Goal: Transaction & Acquisition: Purchase product/service

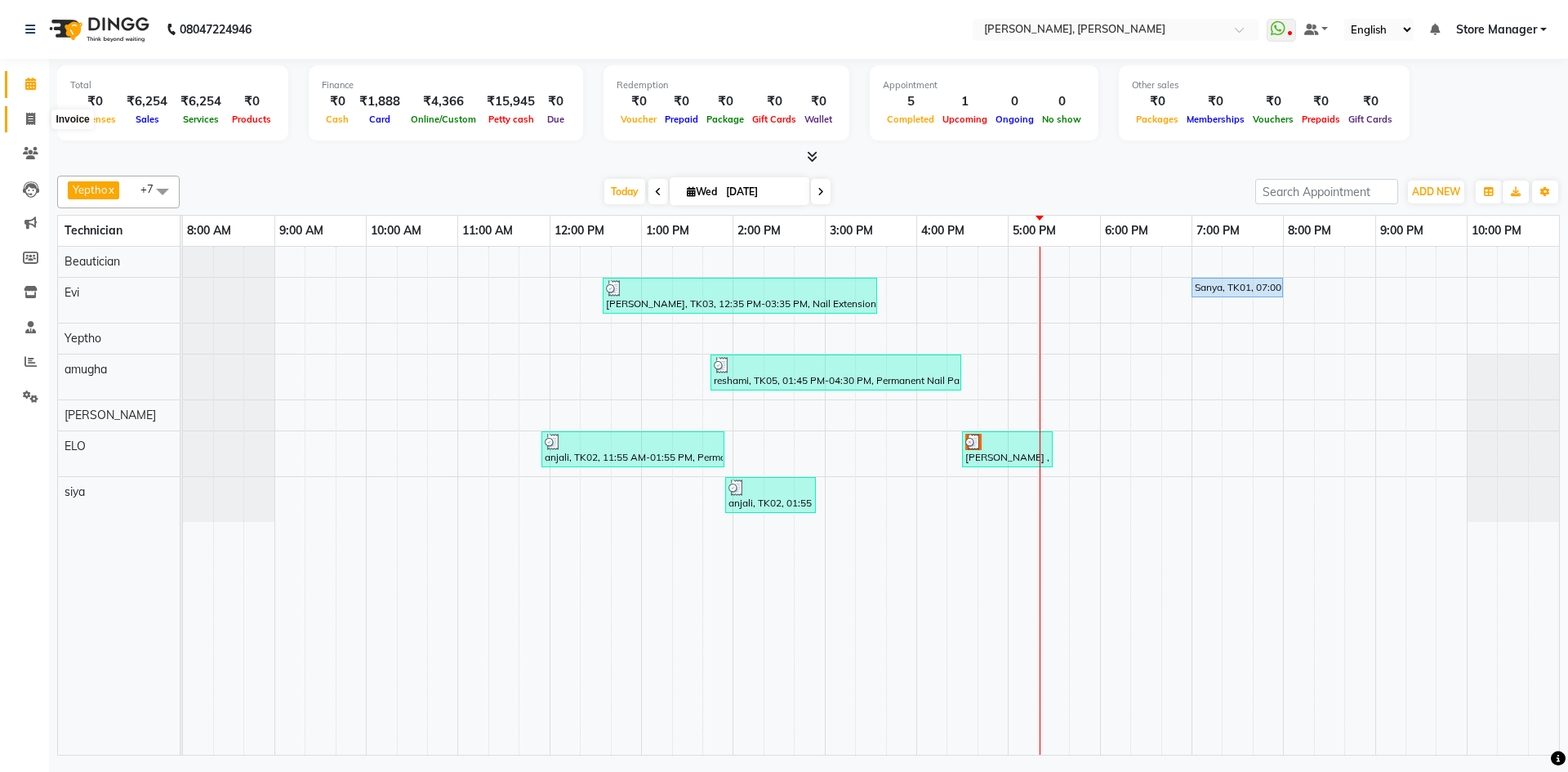
click at [31, 118] on icon at bounding box center [31, 119] width 9 height 12
select select "7173"
select select "service"
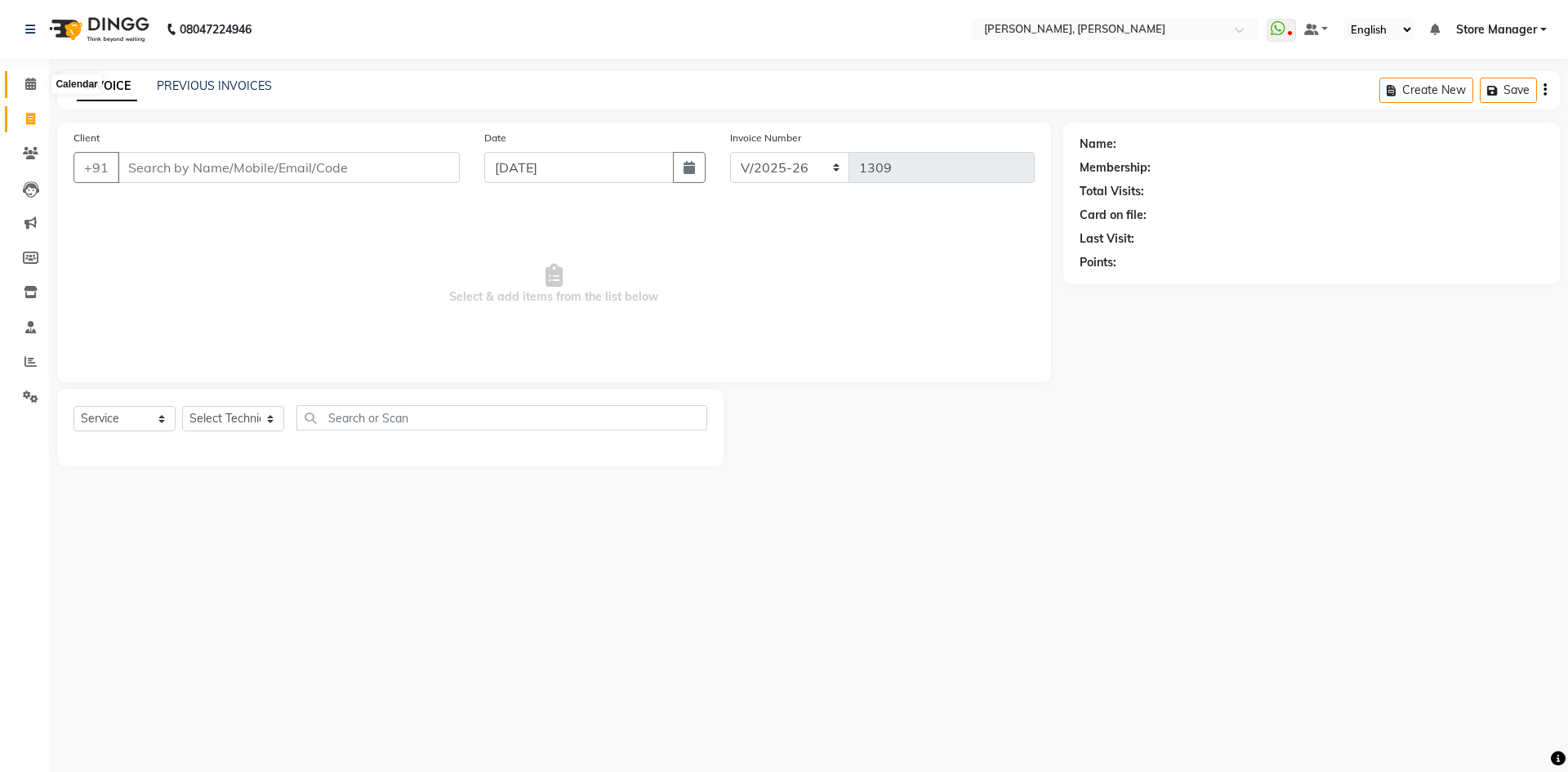
click at [28, 83] on icon at bounding box center [30, 83] width 10 height 12
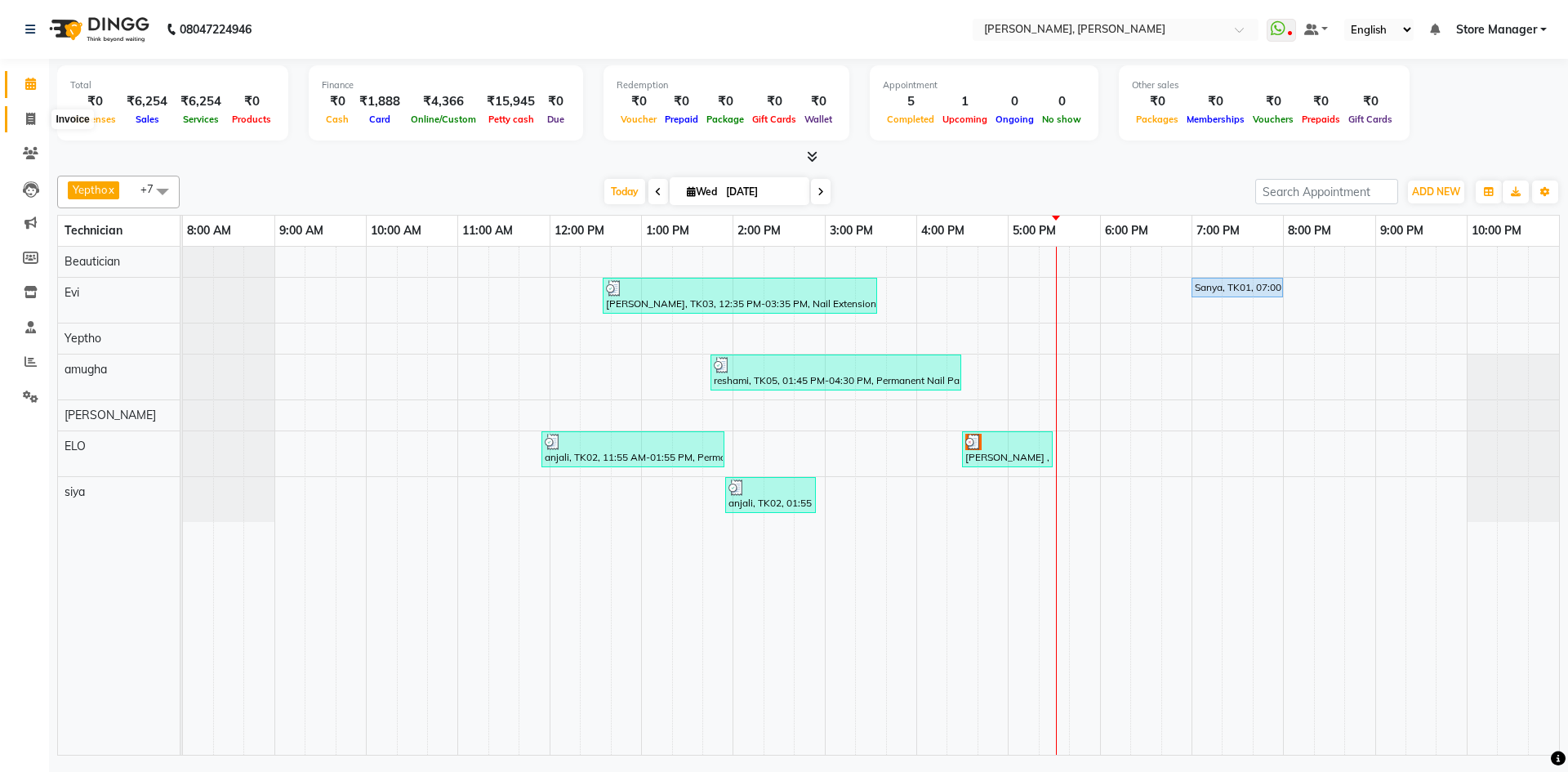
click at [29, 116] on icon at bounding box center [31, 119] width 9 height 12
select select "service"
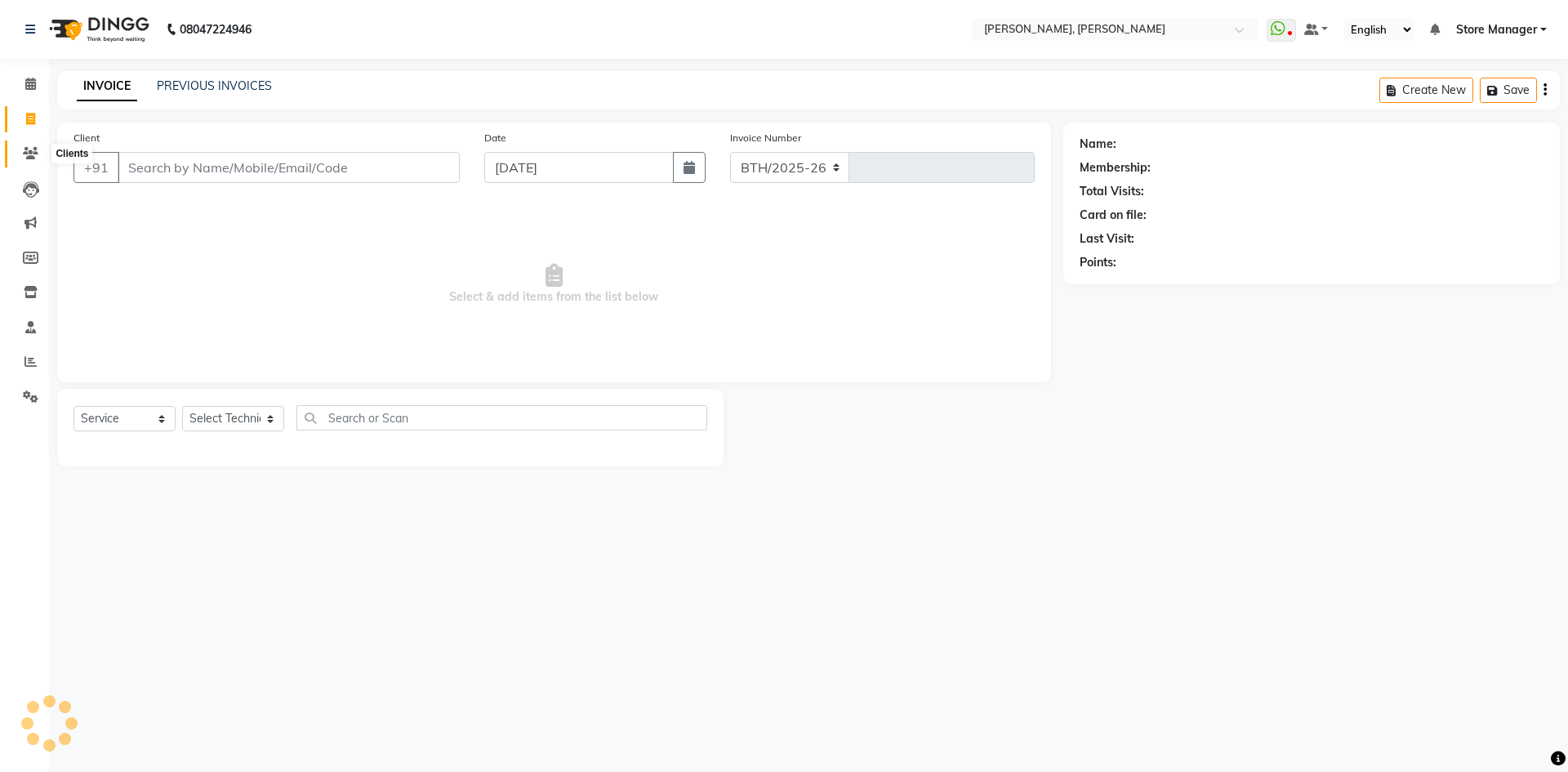
select select "7173"
type input "1309"
click at [265, 414] on select "Select Technician amugha Beautician [PERSON_NAME] Evi MANAGER [PERSON_NAME] [PE…" at bounding box center [232, 418] width 102 height 25
select select "78696"
click at [182, 406] on select "Select Technician amugha Beautician [PERSON_NAME] Evi MANAGER [PERSON_NAME] [PE…" at bounding box center [232, 418] width 102 height 25
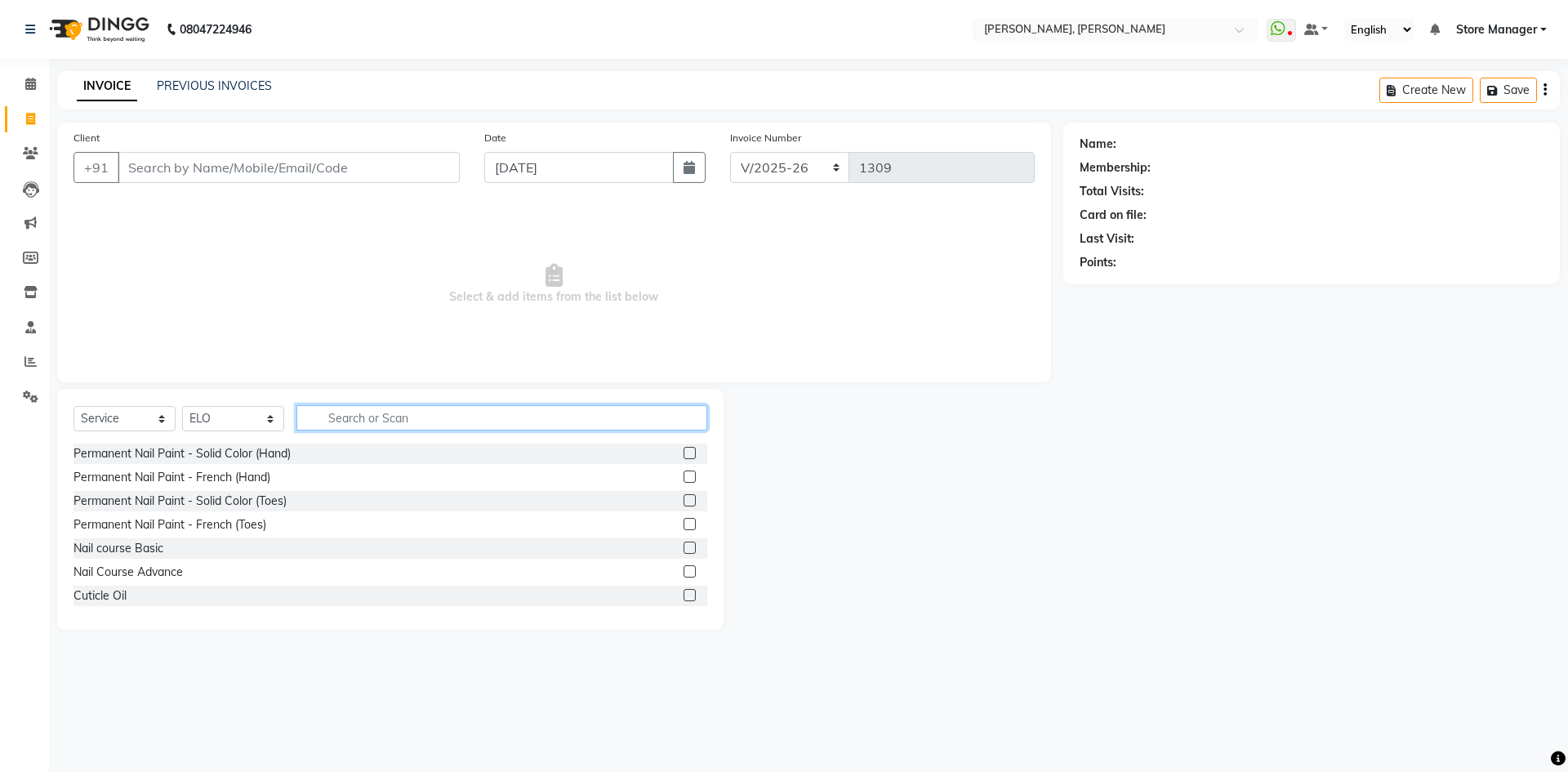
click at [408, 416] on input "text" at bounding box center [502, 417] width 411 height 25
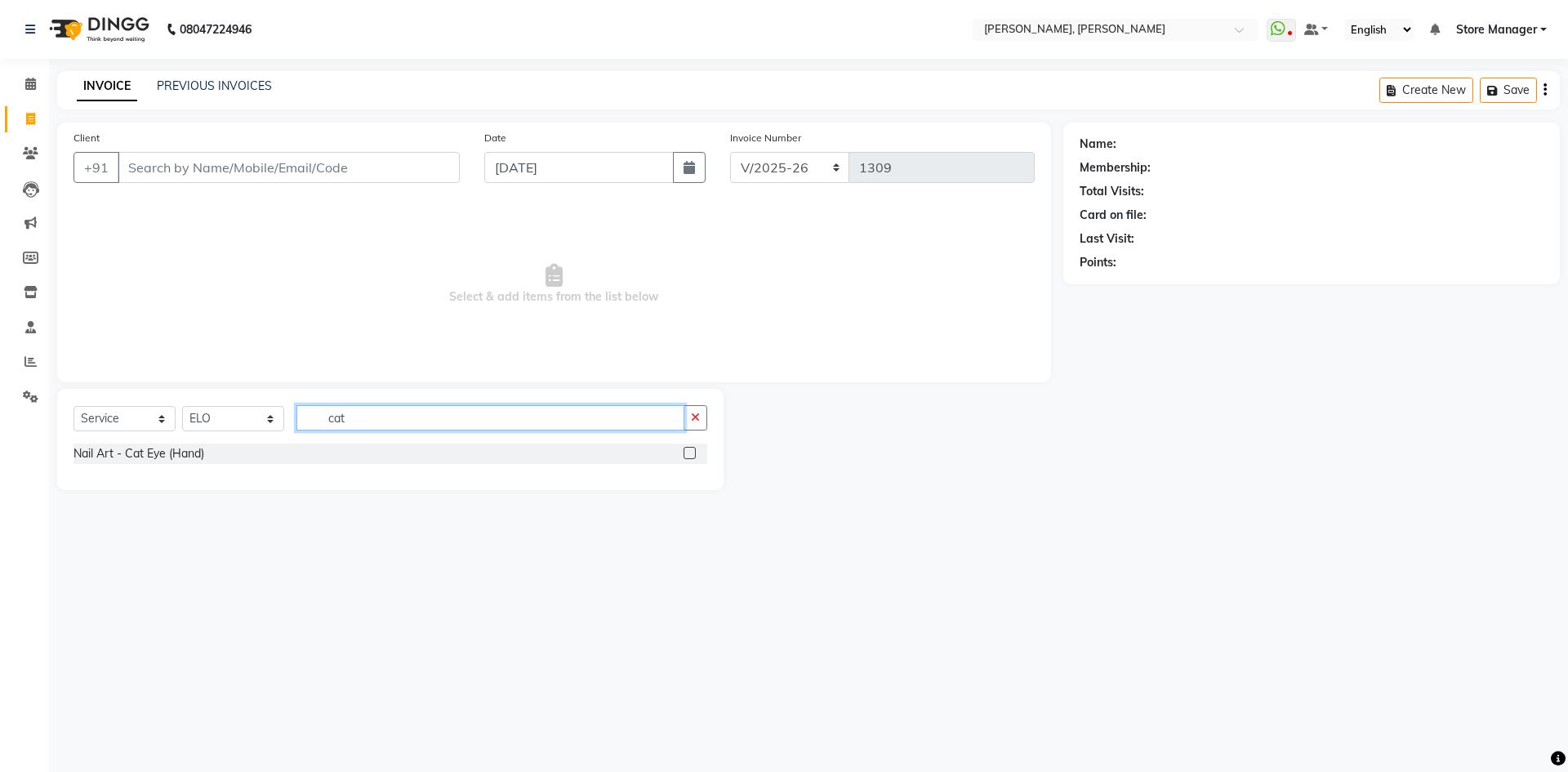
type input "cat"
click at [685, 454] on label at bounding box center [689, 453] width 12 height 12
click at [685, 454] on input "checkbox" at bounding box center [688, 453] width 10 height 10
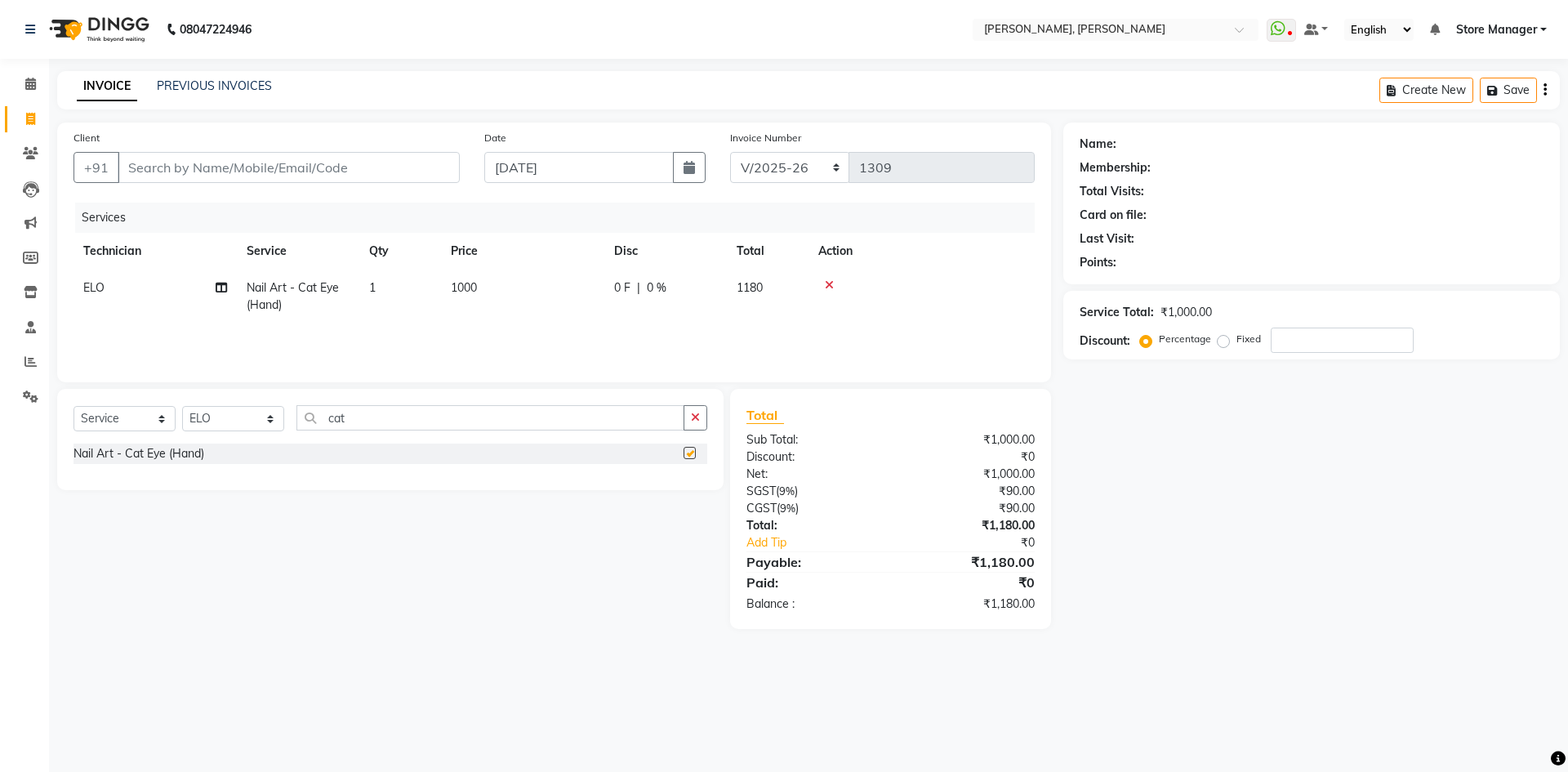
checkbox input "false"
click at [545, 419] on input "cat" at bounding box center [491, 417] width 388 height 25
type input "c"
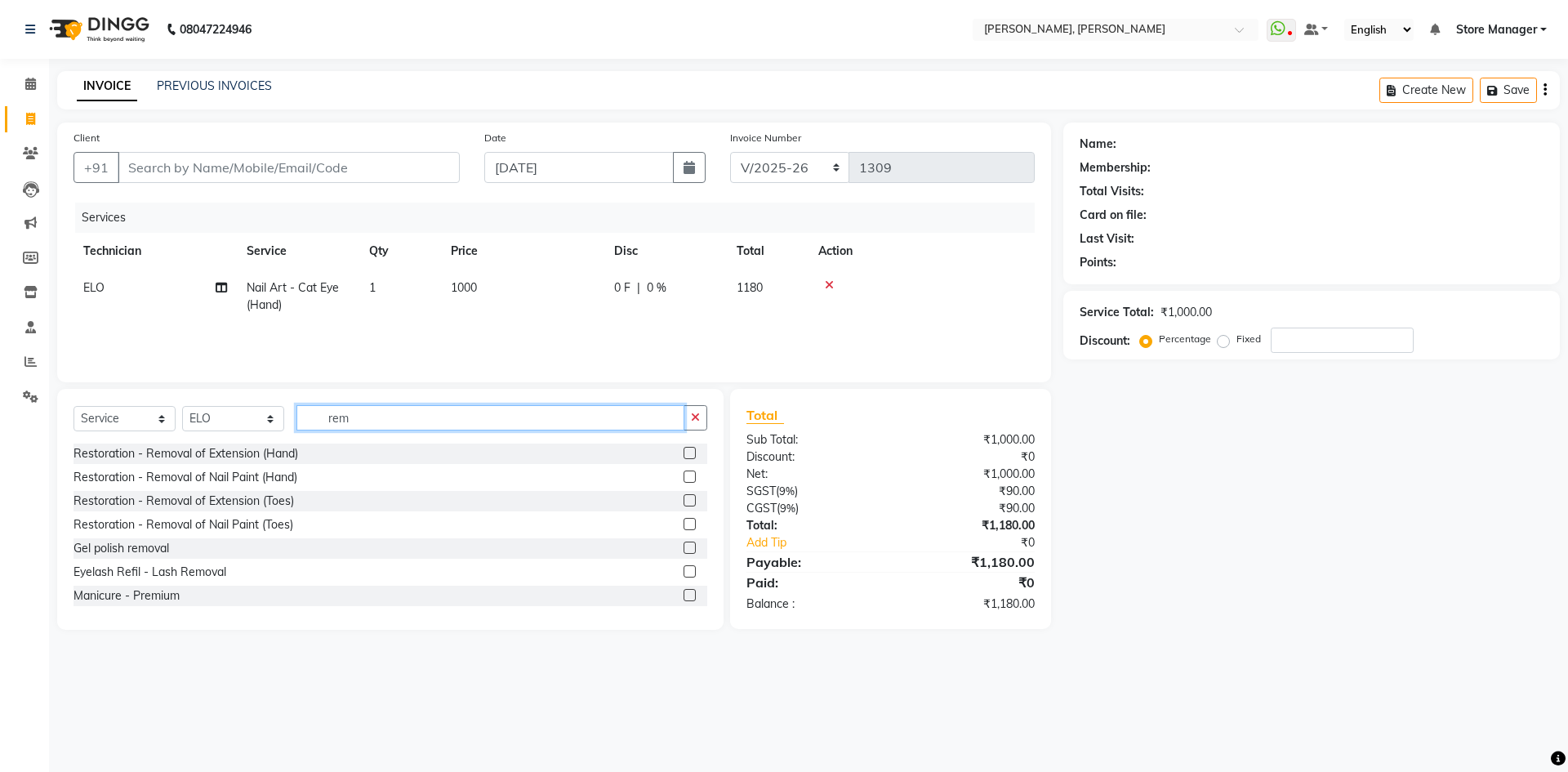
type input "rem"
click at [683, 545] on label at bounding box center [689, 547] width 12 height 12
click at [683, 545] on input "checkbox" at bounding box center [688, 548] width 10 height 10
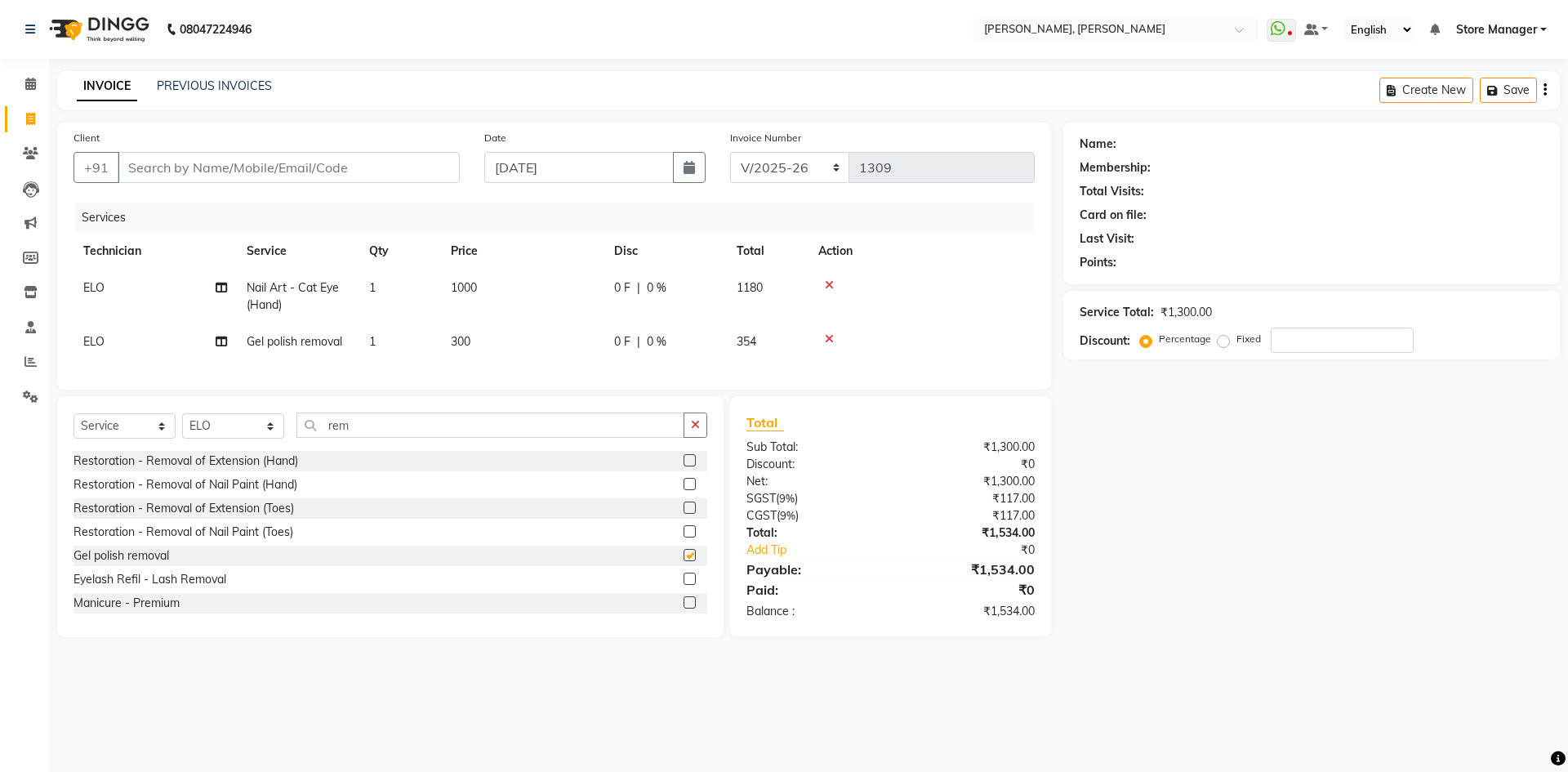
checkbox input "false"
click at [460, 434] on input "rem" at bounding box center [491, 425] width 388 height 25
type input "r"
click at [268, 433] on select "Select Technician amugha Beautician [PERSON_NAME] Evi MANAGER [PERSON_NAME] [PE…" at bounding box center [232, 426] width 102 height 25
click at [182, 426] on select "Select Technician amugha Beautician [PERSON_NAME] Evi MANAGER [PERSON_NAME] [PE…" at bounding box center [232, 426] width 102 height 25
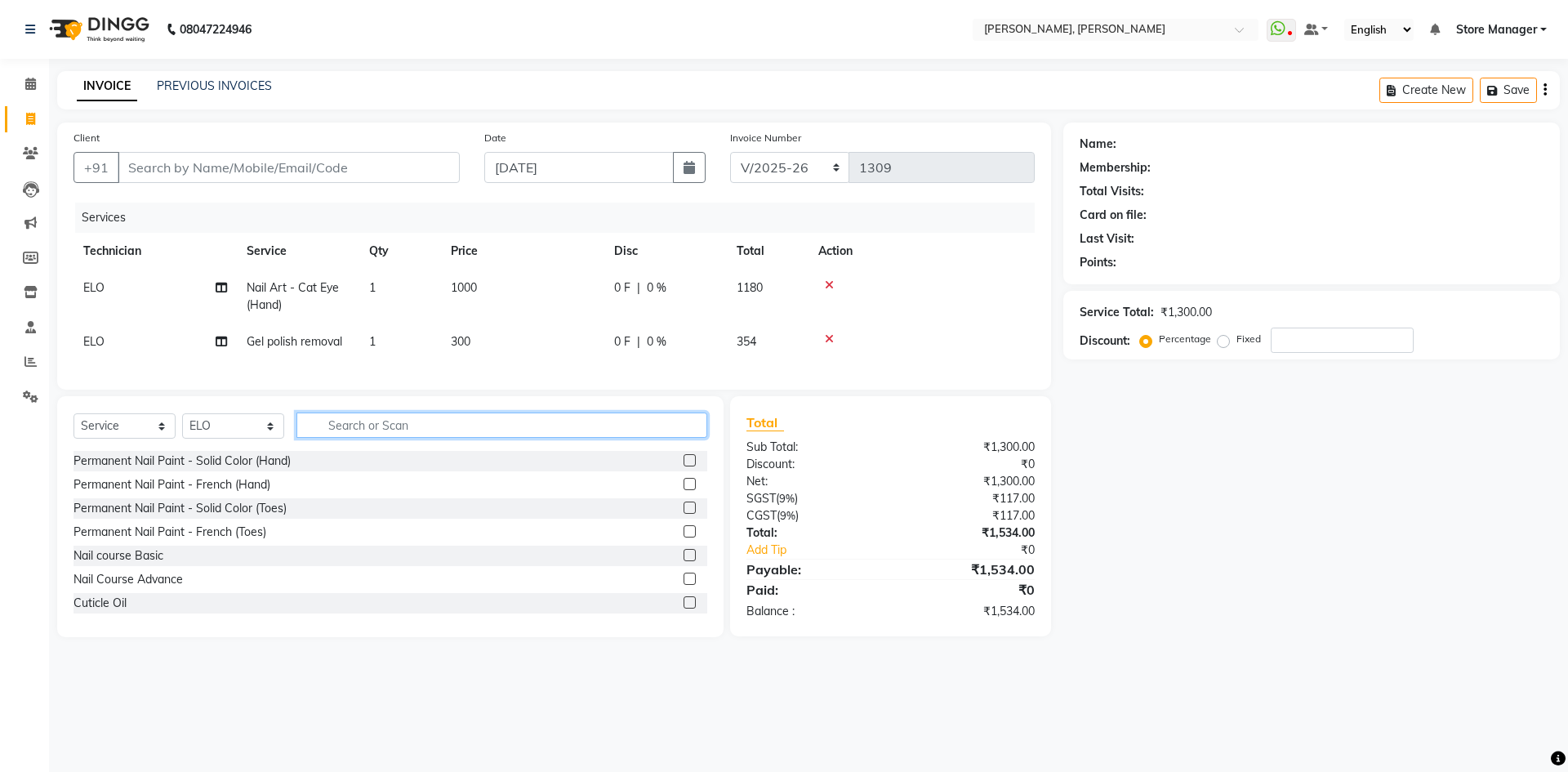
click at [341, 438] on input "text" at bounding box center [502, 425] width 411 height 25
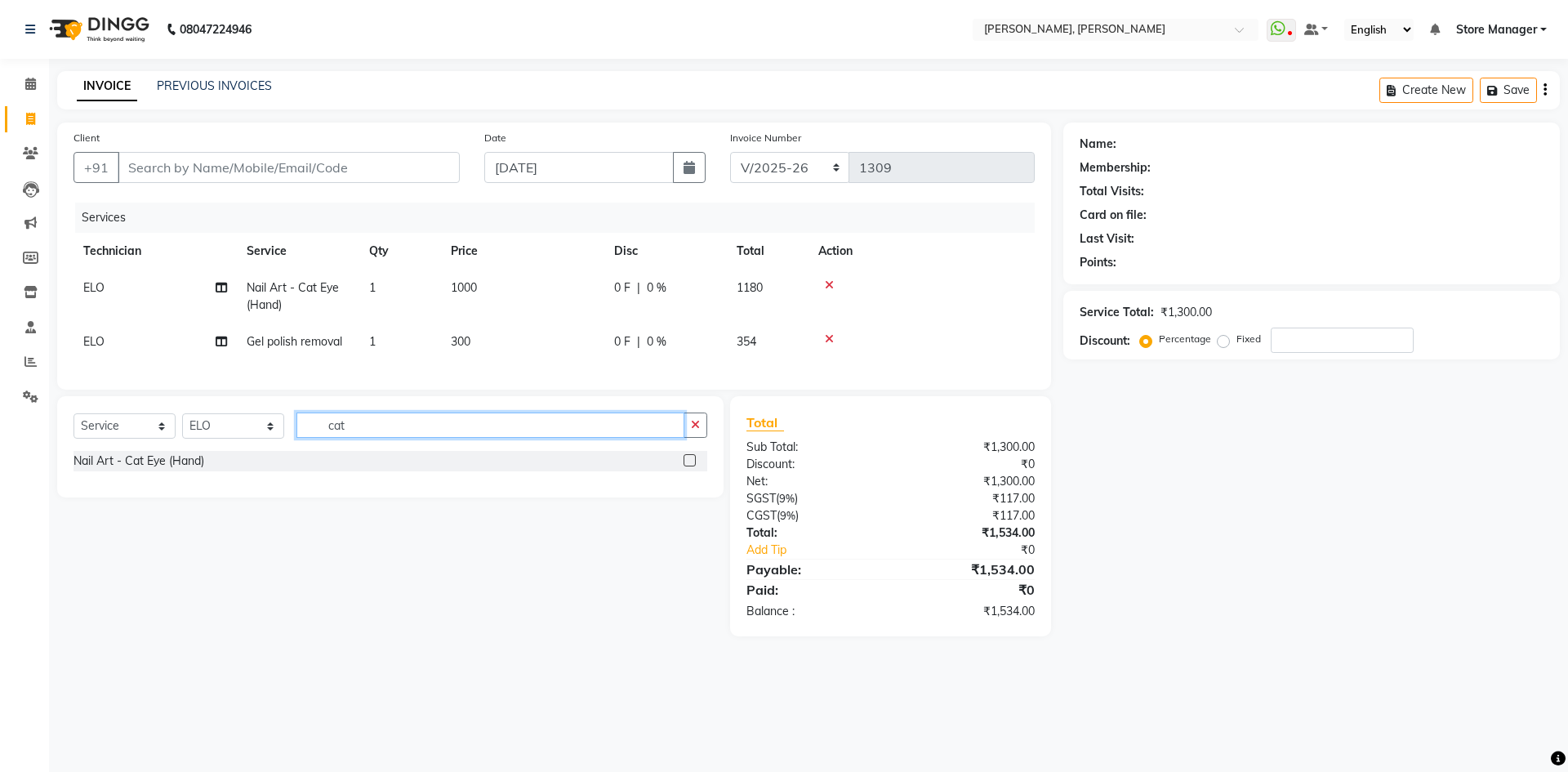
type input "cat"
click at [692, 467] on label at bounding box center [689, 459] width 12 height 12
click at [692, 467] on input "checkbox" at bounding box center [688, 460] width 10 height 10
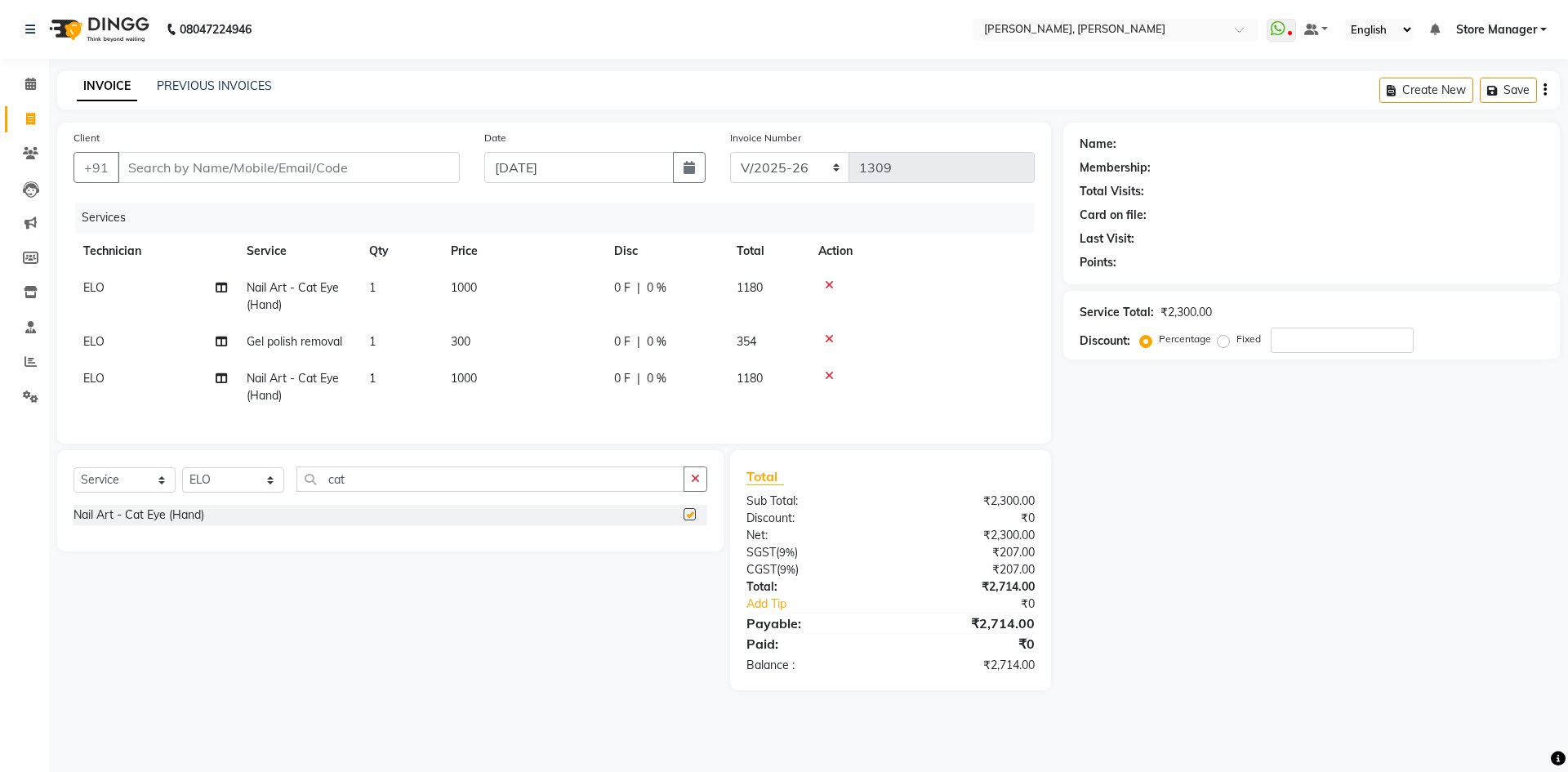
checkbox input "false"
click at [435, 492] on input "cat" at bounding box center [491, 479] width 388 height 25
type input "c"
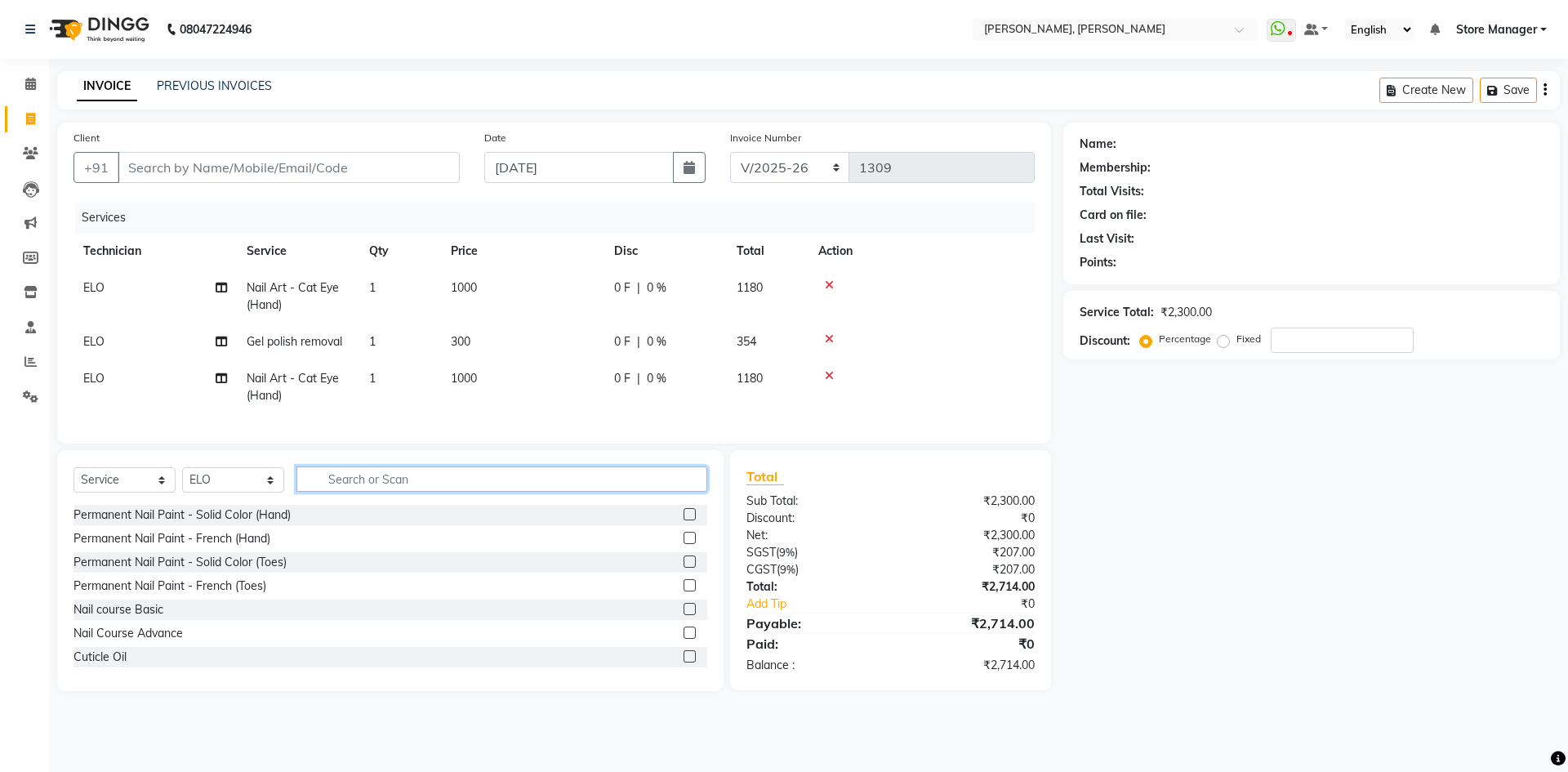
type input "t"
type input "rem"
click at [683, 615] on label at bounding box center [689, 609] width 12 height 12
click at [683, 615] on input "checkbox" at bounding box center [688, 609] width 10 height 10
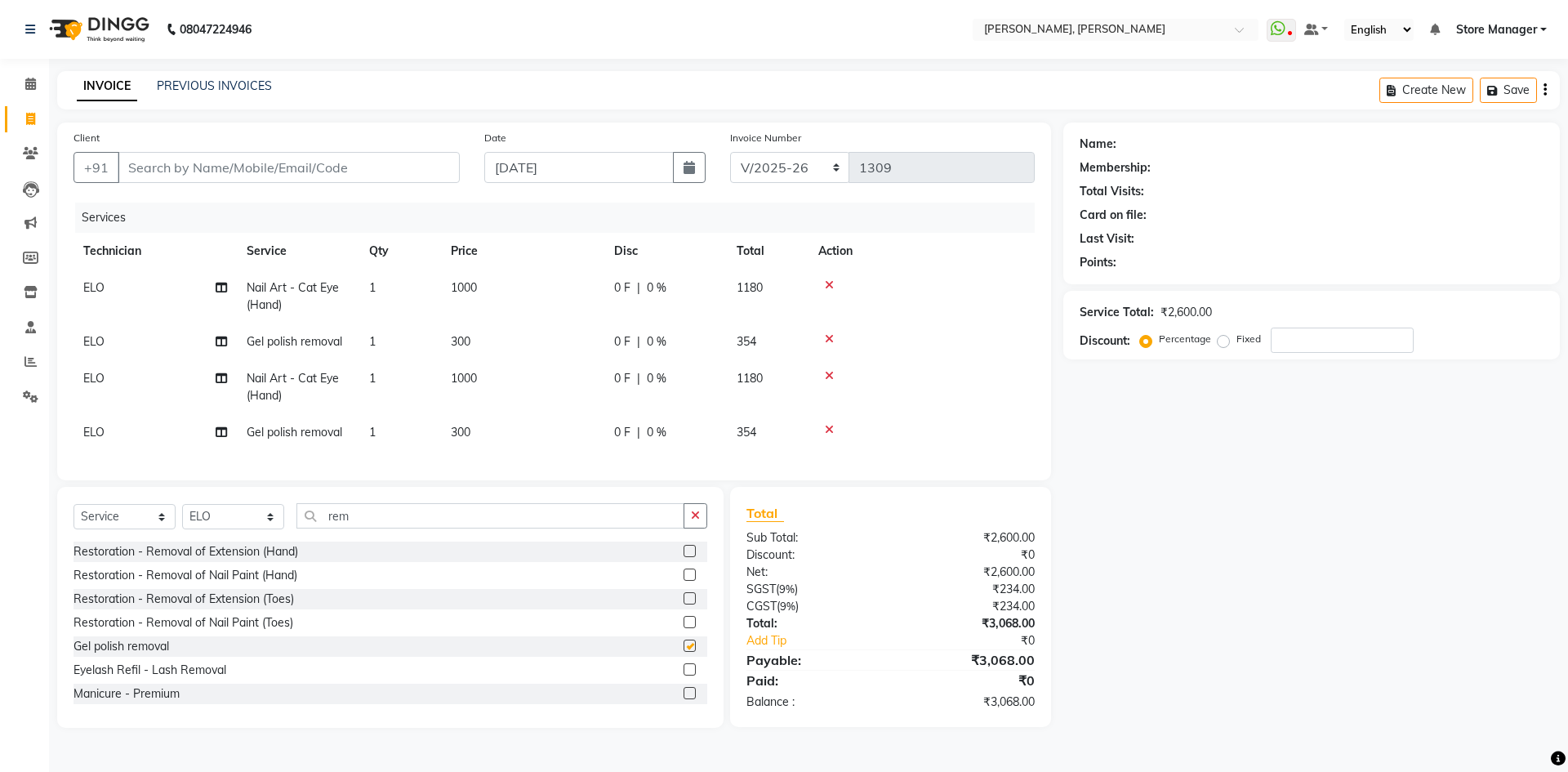
checkbox input "false"
click at [152, 175] on input "Client" at bounding box center [288, 167] width 343 height 31
type input "9"
type input "0"
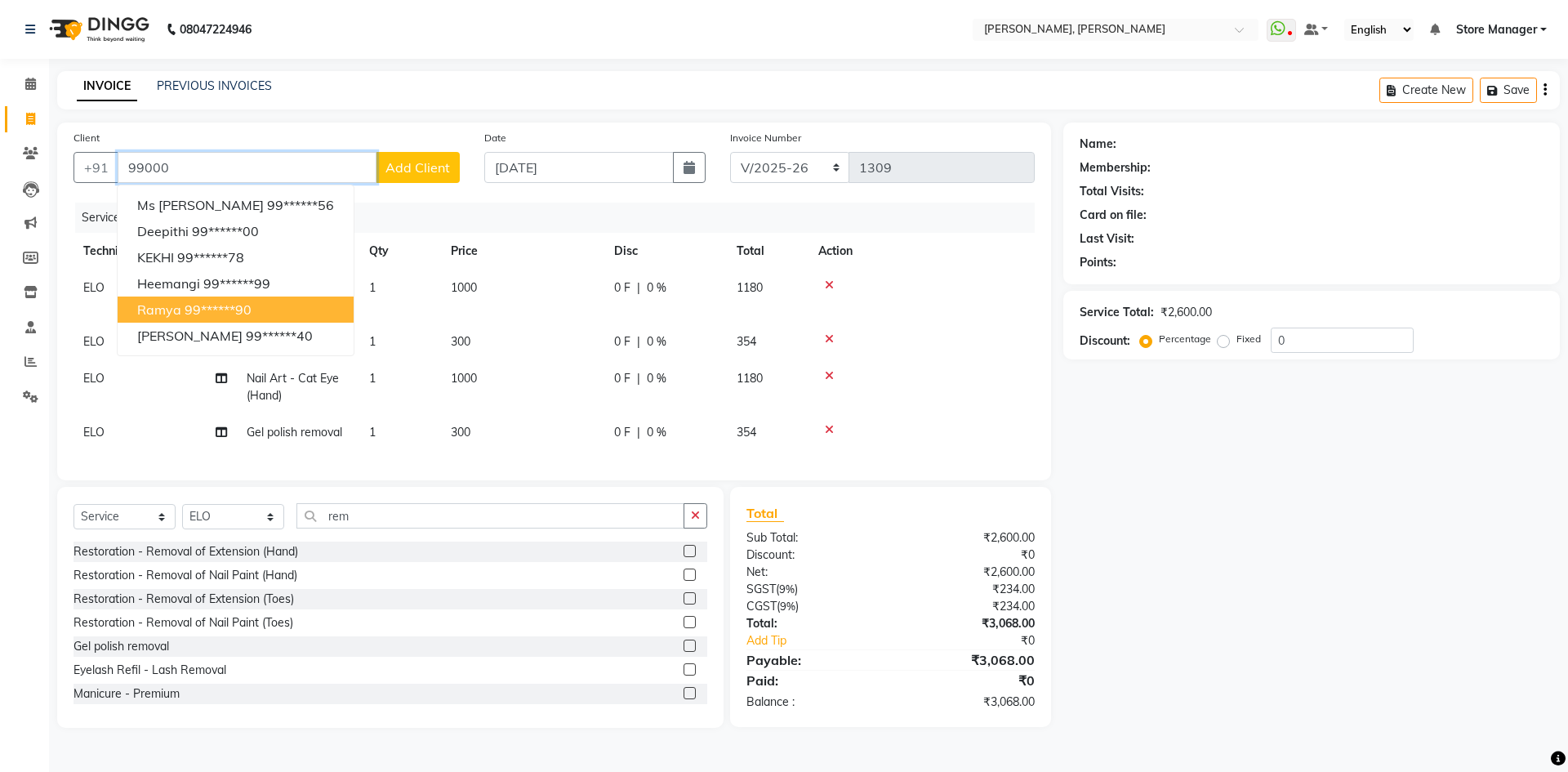
click at [215, 307] on ngb-highlight "99******90" at bounding box center [218, 309] width 67 height 16
type input "99******90"
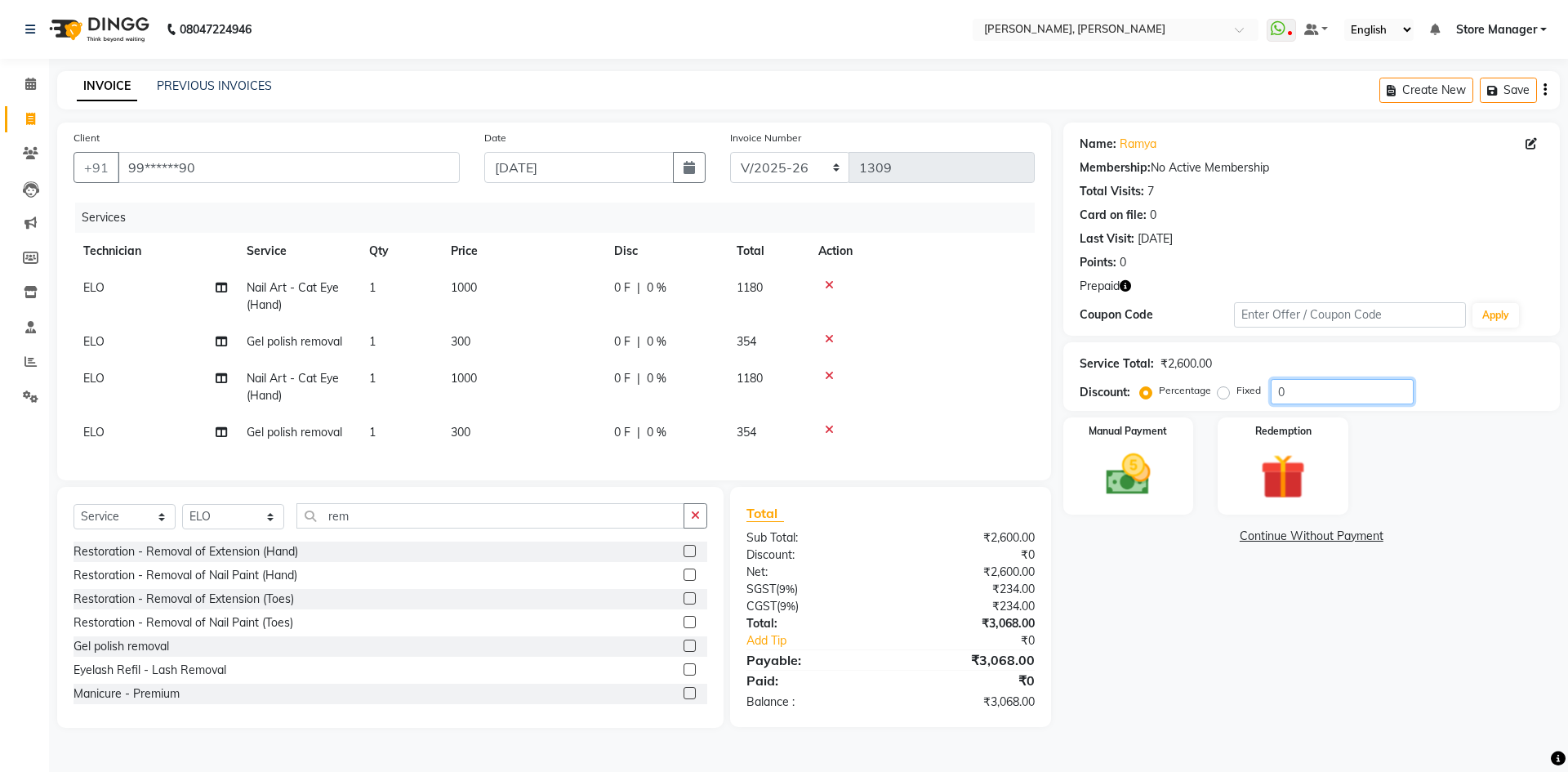
click at [1351, 400] on input "0" at bounding box center [1341, 391] width 143 height 25
type input "5"
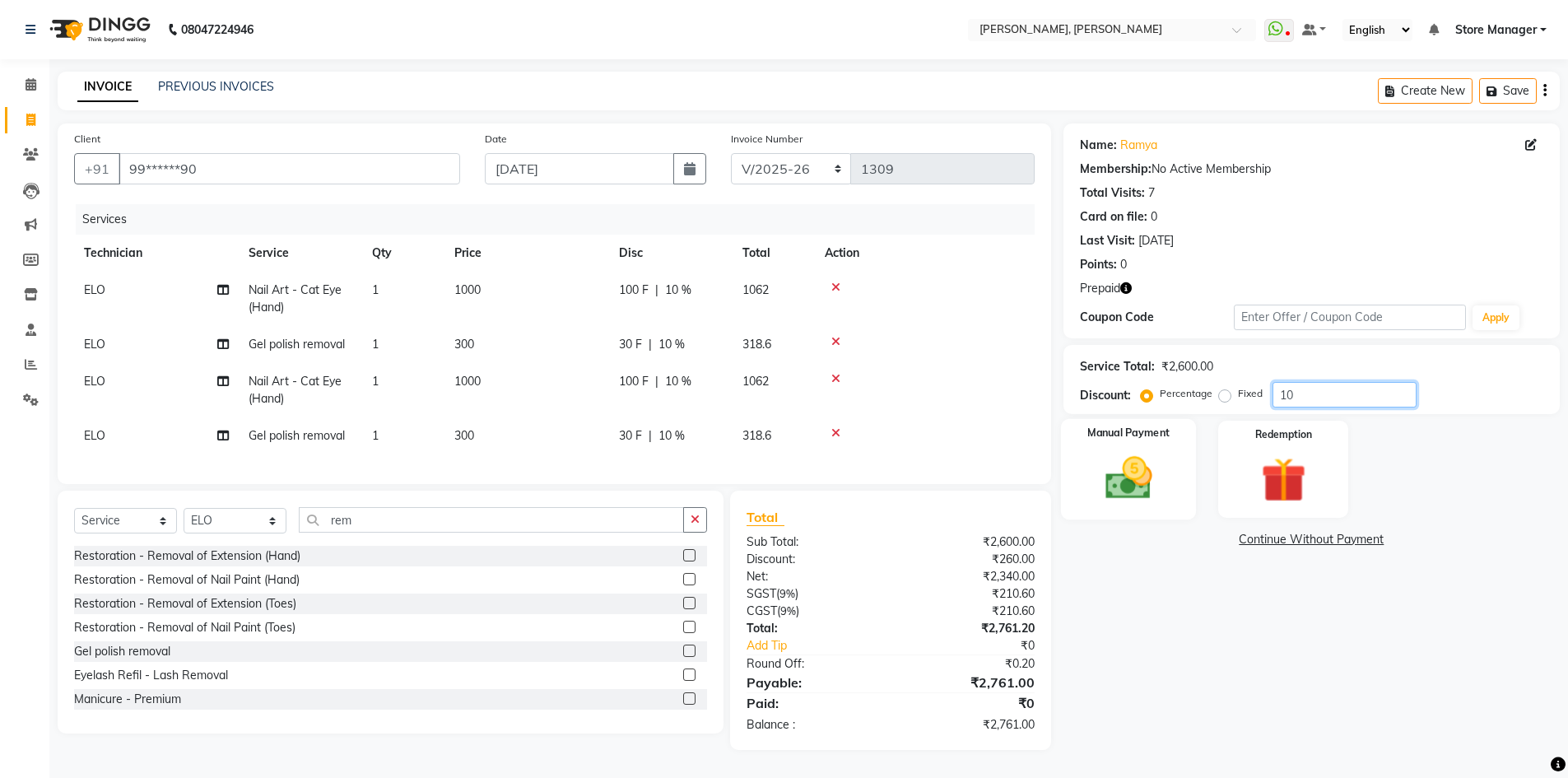
type input "10"
click at [1130, 476] on img at bounding box center [1128, 477] width 75 height 54
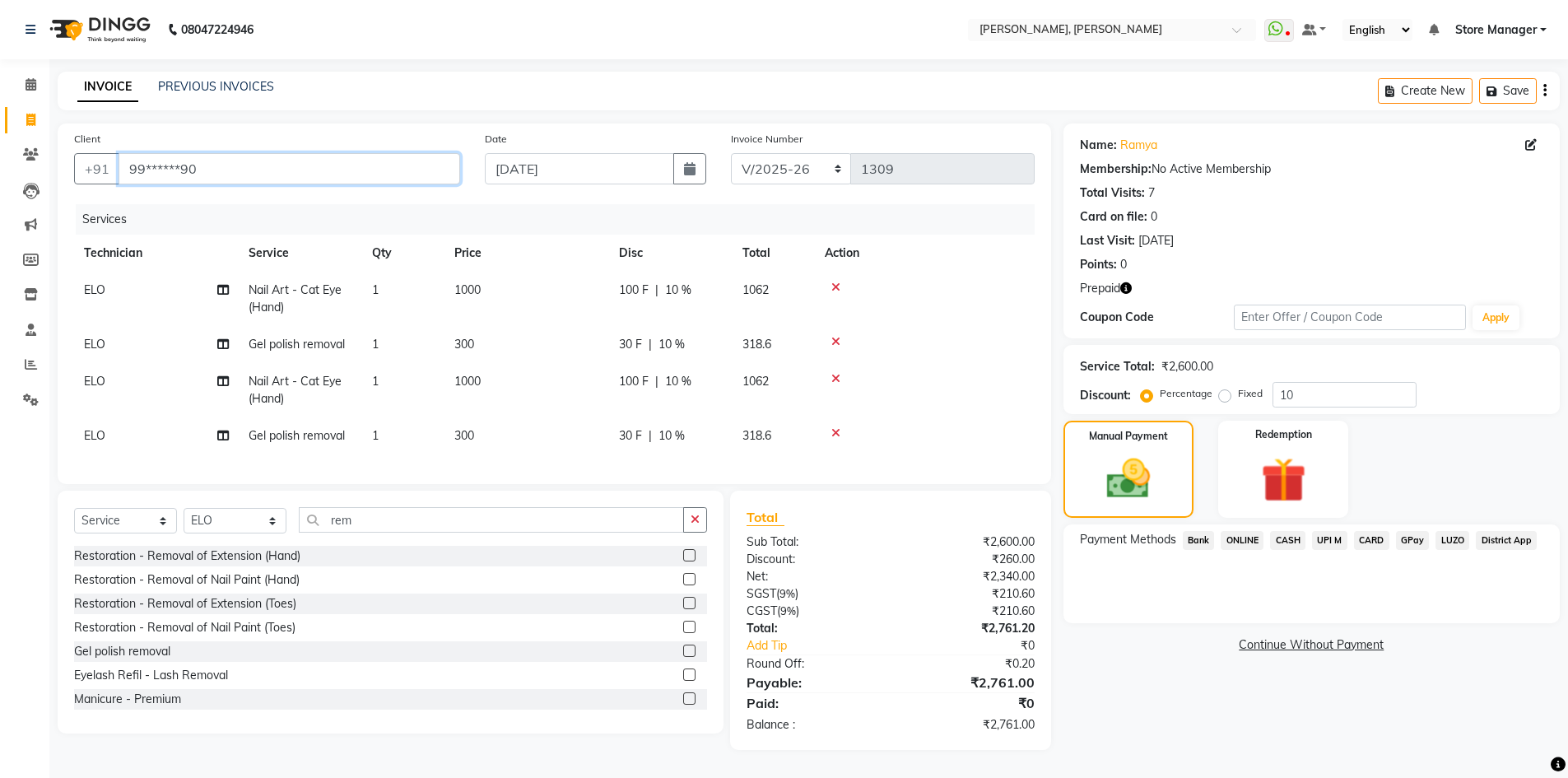
click at [316, 174] on input "99******90" at bounding box center [289, 168] width 341 height 31
click at [259, 162] on input "99******90" at bounding box center [289, 168] width 341 height 31
click at [28, 82] on icon at bounding box center [30, 84] width 10 height 12
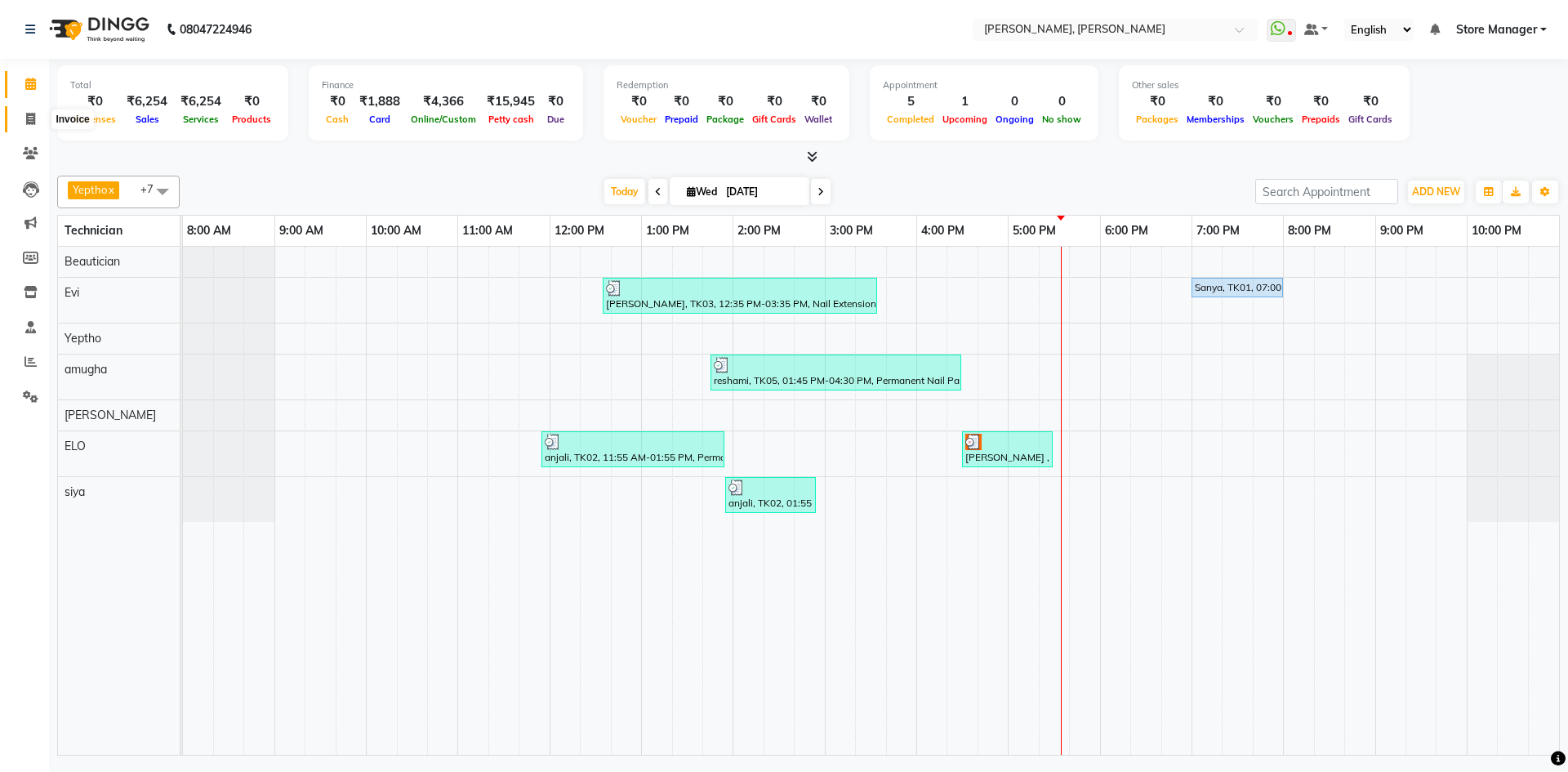
click at [32, 119] on icon at bounding box center [31, 119] width 9 height 12
select select "service"
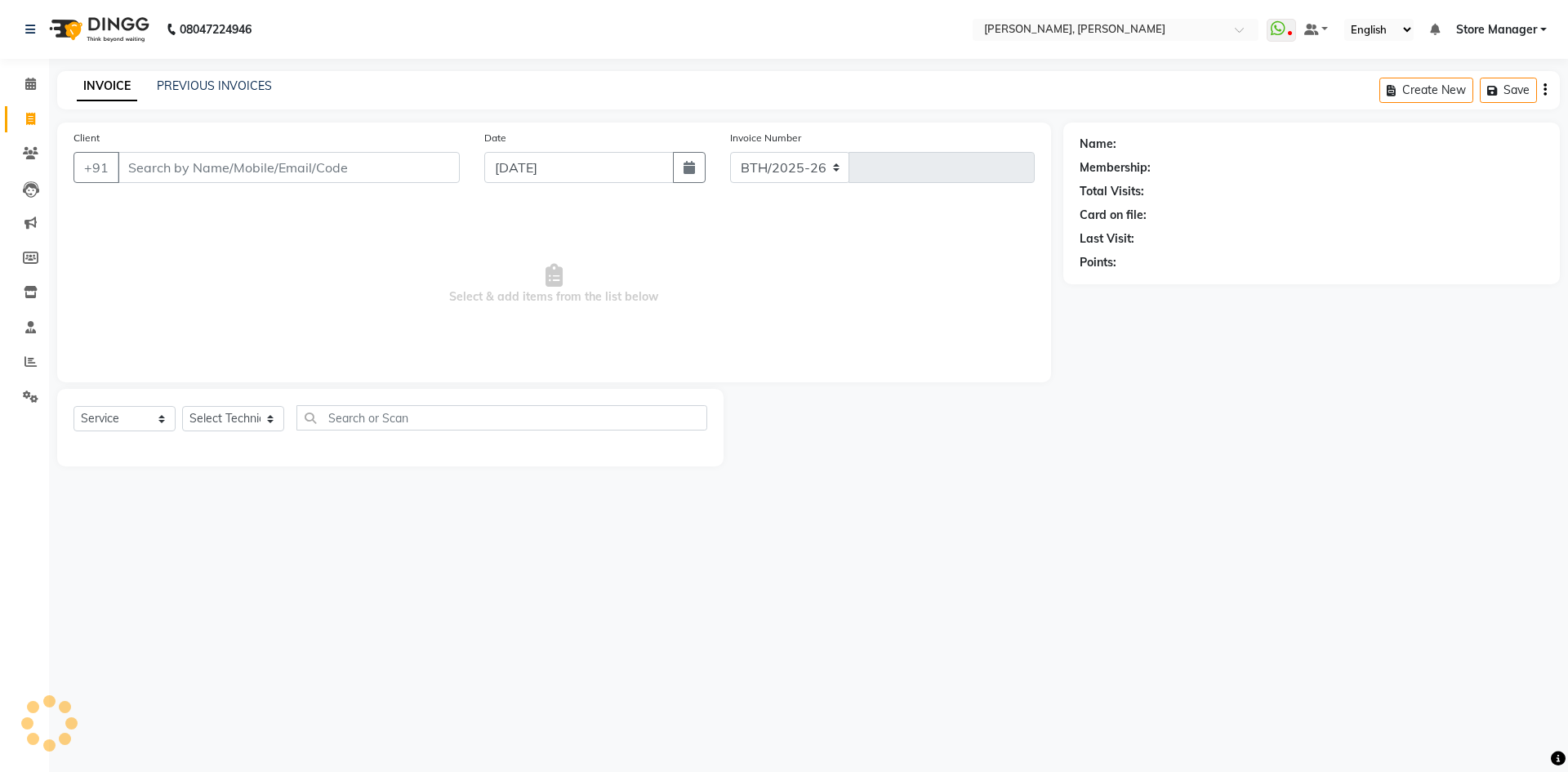
select select "7173"
type input "1309"
click at [268, 415] on select "Select Technician amugha Beautician [PERSON_NAME] Evi MANAGER [PERSON_NAME] [PE…" at bounding box center [232, 418] width 102 height 25
select select "78696"
click at [182, 406] on select "Select Technician amugha Beautician [PERSON_NAME] Evi MANAGER [PERSON_NAME] [PE…" at bounding box center [232, 418] width 102 height 25
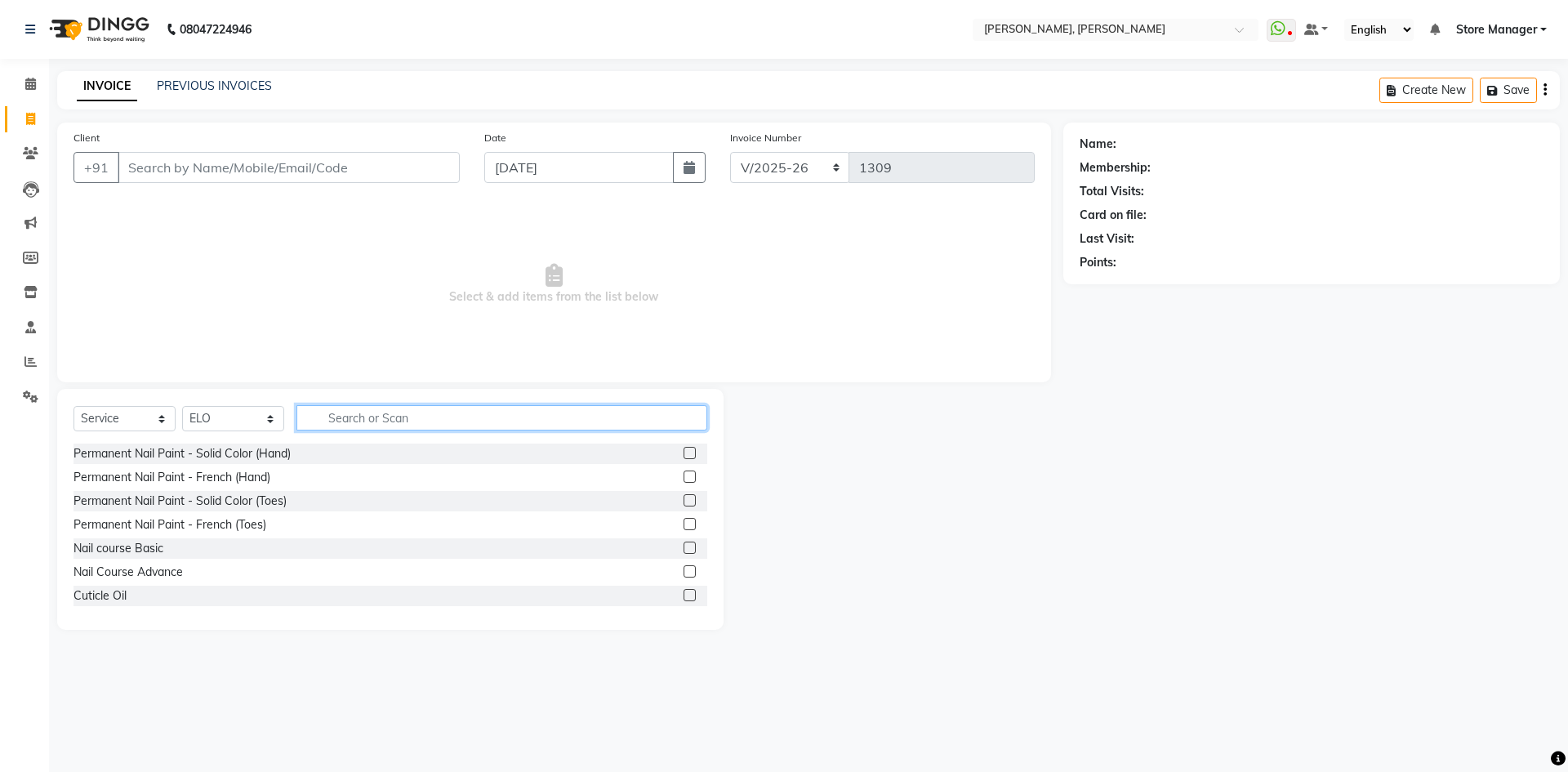
click at [392, 415] on input "text" at bounding box center [502, 417] width 411 height 25
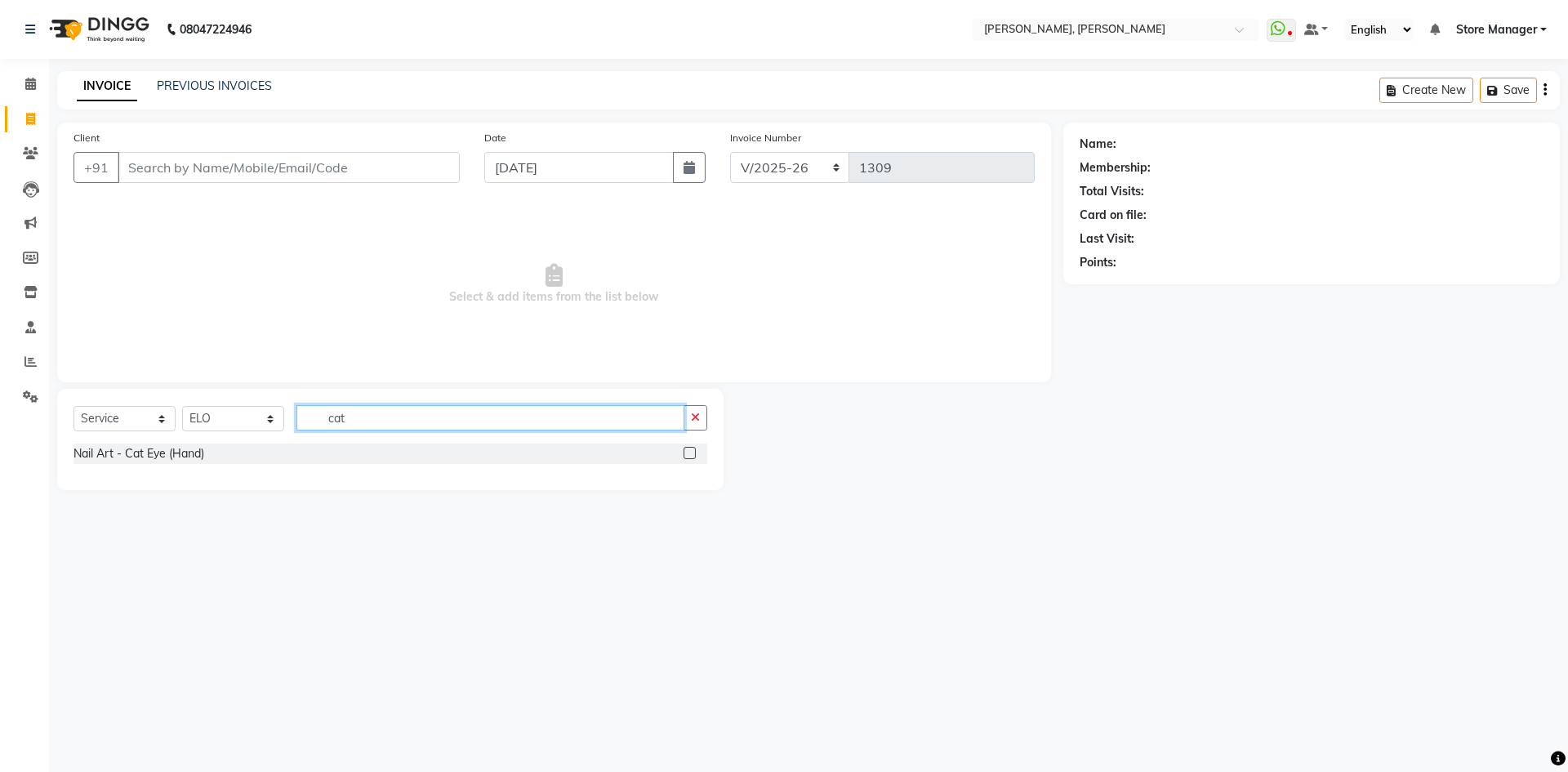
type input "cat"
click at [689, 453] on label at bounding box center [689, 453] width 12 height 12
click at [689, 453] on input "checkbox" at bounding box center [688, 453] width 10 height 10
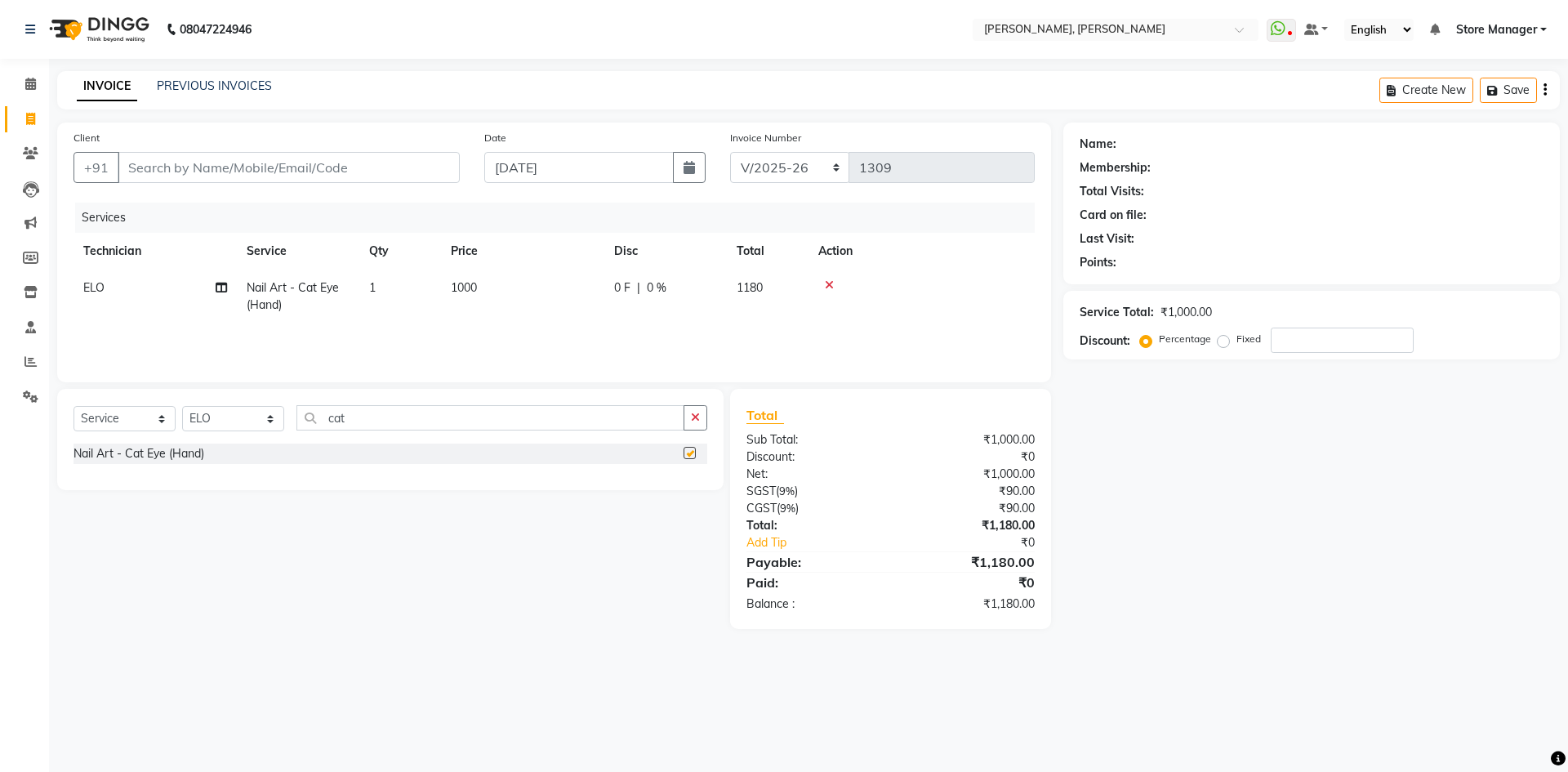
checkbox input "false"
click at [384, 414] on input "cat" at bounding box center [491, 417] width 388 height 25
click at [269, 416] on select "Select Technician amugha Beautician [PERSON_NAME] Evi MANAGER [PERSON_NAME] [PE…" at bounding box center [232, 418] width 102 height 25
select select "61635"
click at [182, 406] on select "Select Technician amugha Beautician [PERSON_NAME] Evi MANAGER [PERSON_NAME] [PE…" at bounding box center [232, 418] width 102 height 25
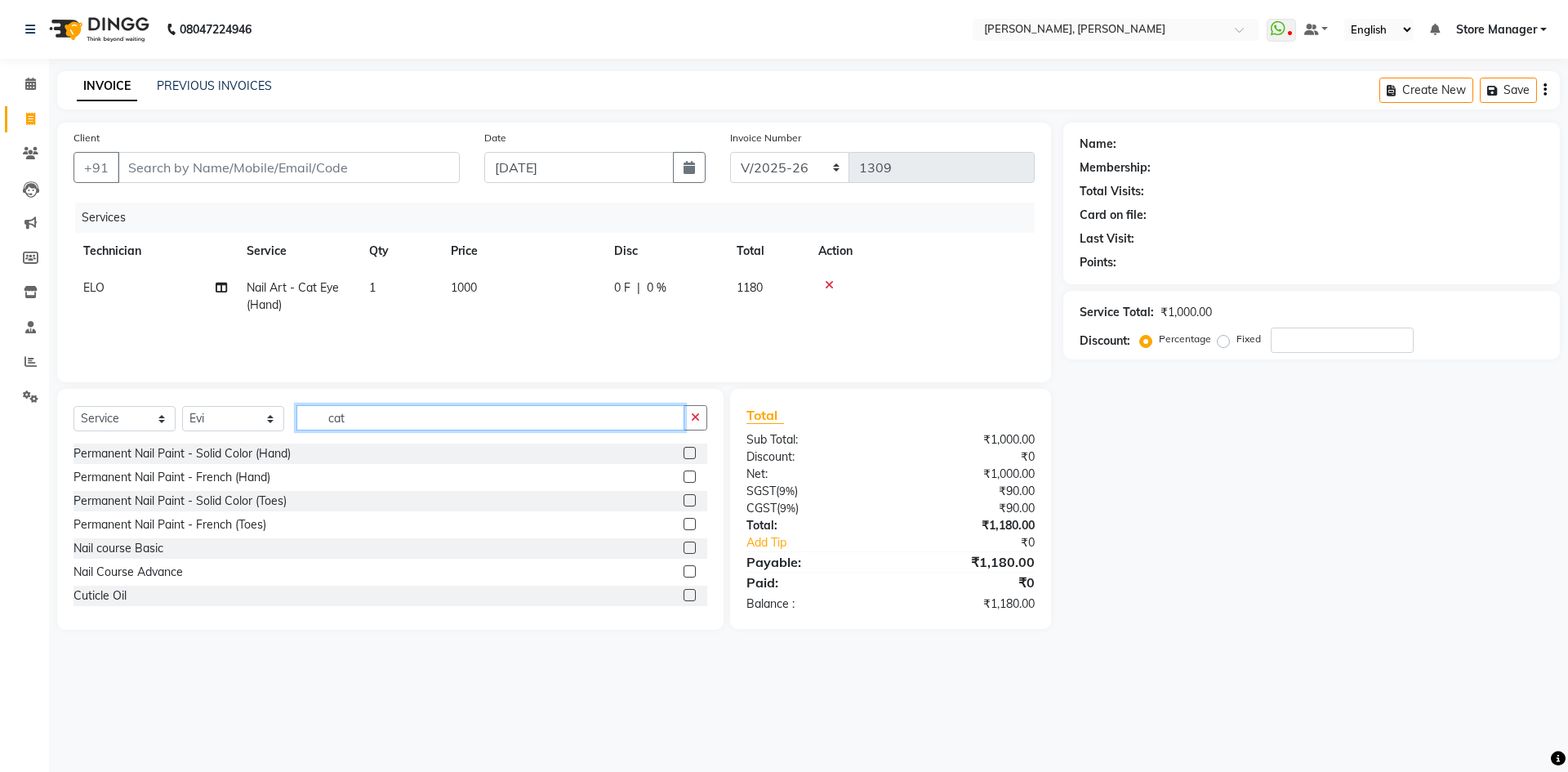
click at [394, 417] on input "cat" at bounding box center [491, 417] width 388 height 25
type input "c"
type input "cat"
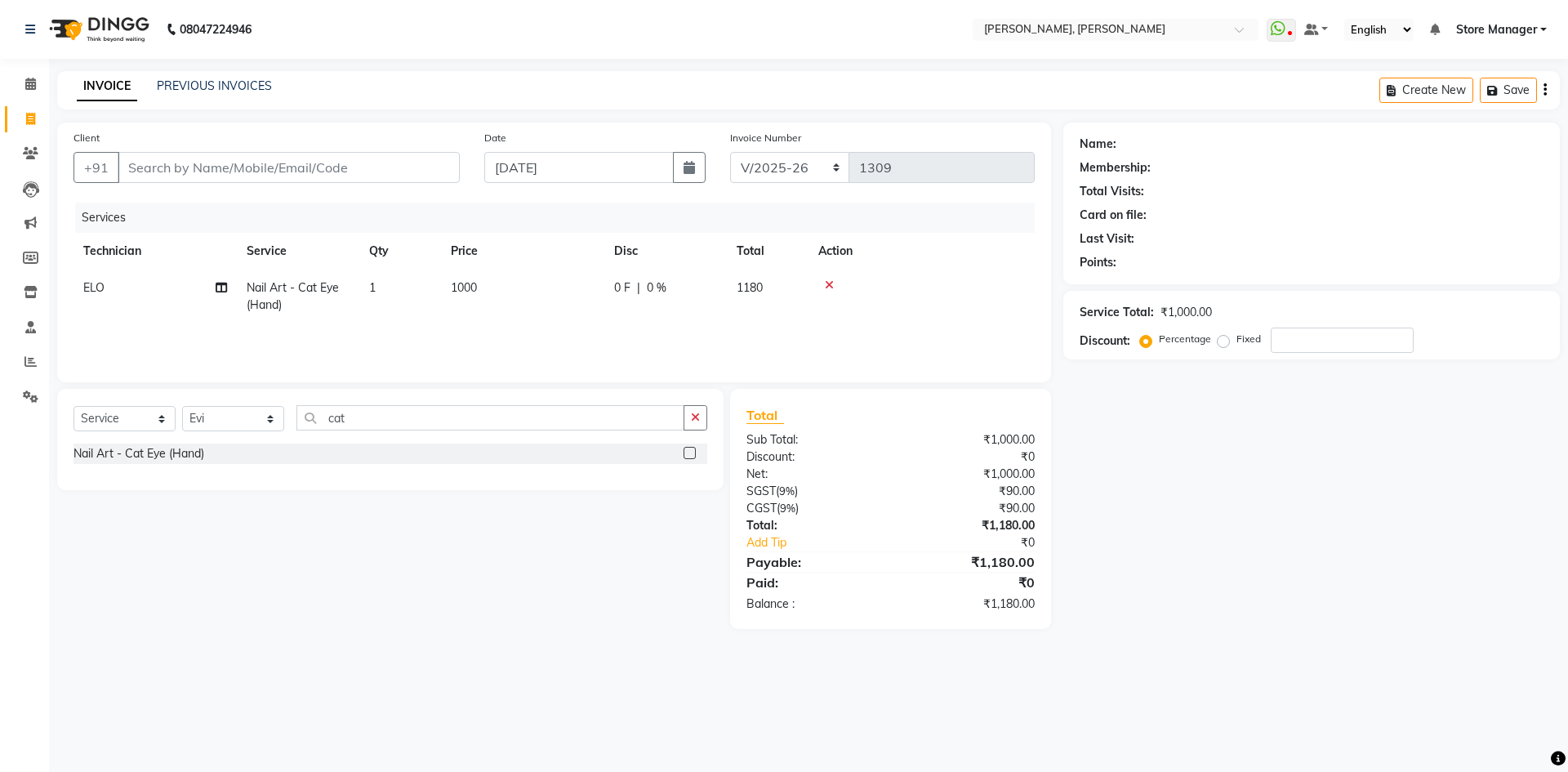
click at [690, 453] on label at bounding box center [689, 453] width 12 height 12
click at [690, 453] on input "checkbox" at bounding box center [688, 453] width 10 height 10
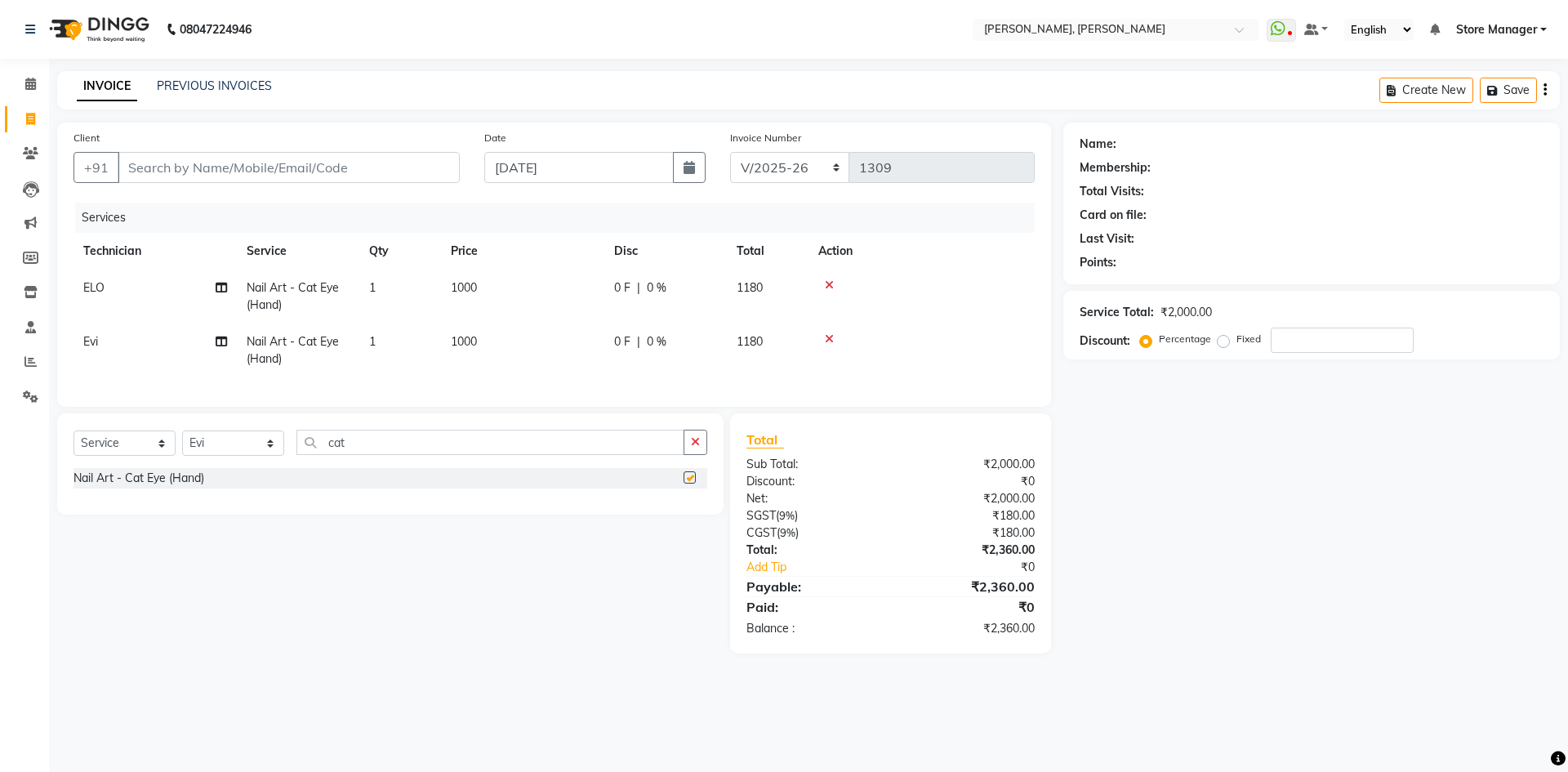
checkbox input "false"
click at [438, 468] on div "Select Service Product Membership Package Voucher Prepaid Gift Card Select Tech…" at bounding box center [390, 448] width 634 height 38
click at [457, 454] on input "cat" at bounding box center [491, 442] width 388 height 25
type input "c"
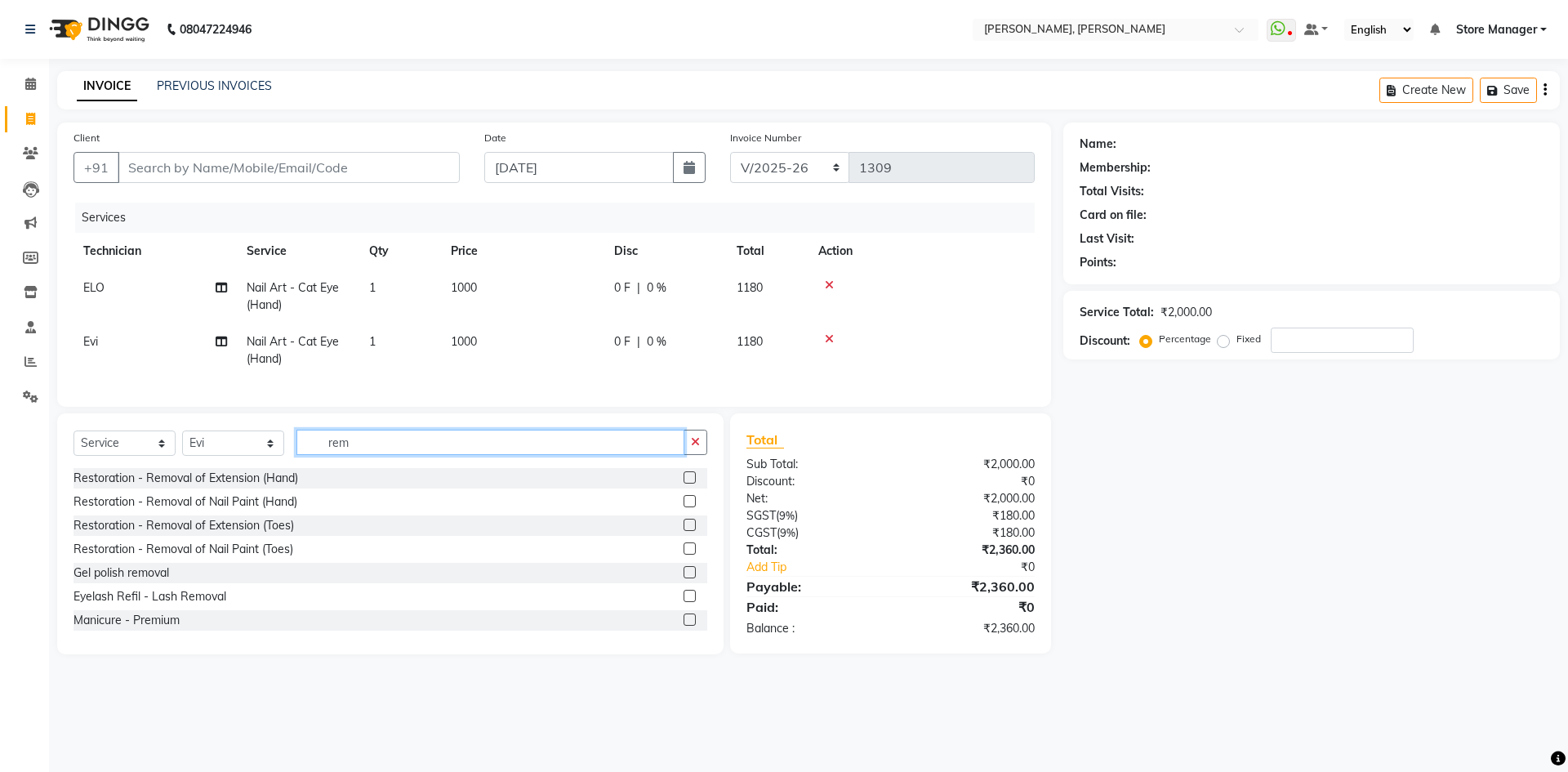
type input "rem"
click at [683, 578] on label at bounding box center [689, 571] width 12 height 12
click at [683, 578] on input "checkbox" at bounding box center [688, 572] width 10 height 10
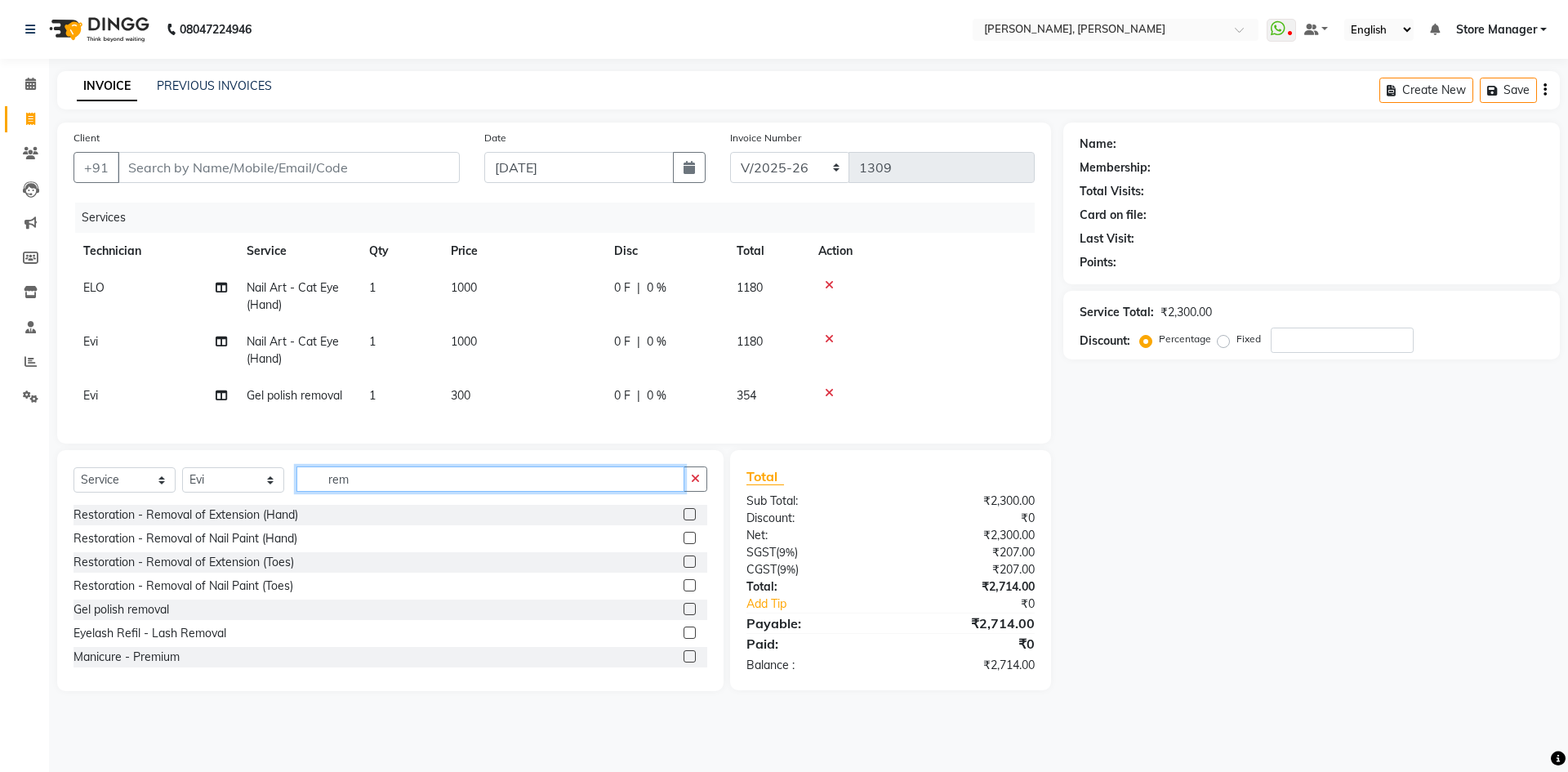
click at [402, 492] on input "rem" at bounding box center [491, 479] width 388 height 25
click at [683, 615] on label at bounding box center [689, 609] width 12 height 12
click at [683, 615] on input "checkbox" at bounding box center [688, 609] width 10 height 10
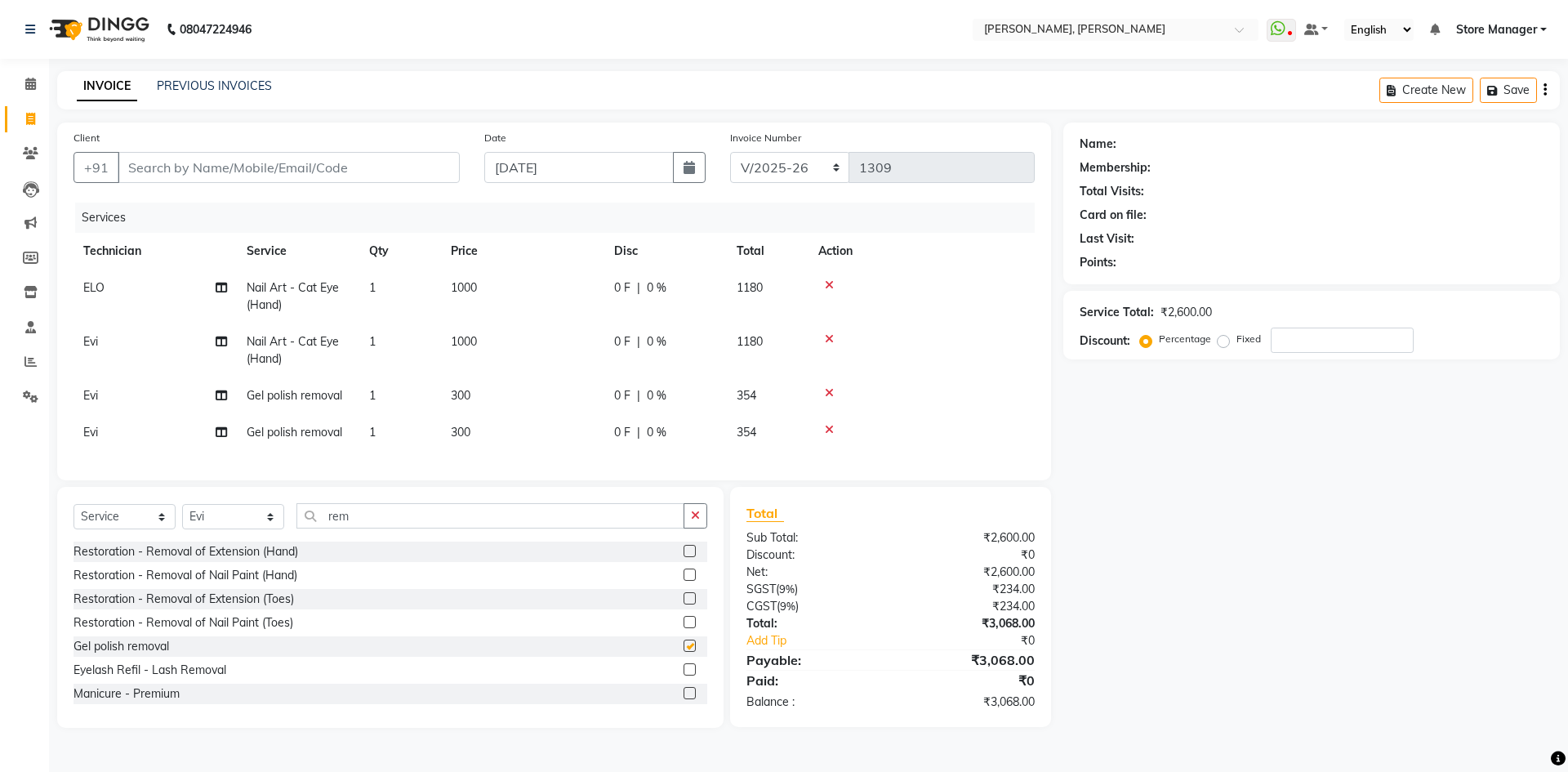
checkbox input "false"
click at [232, 81] on link "PREVIOUS INVOICES" at bounding box center [214, 86] width 115 height 15
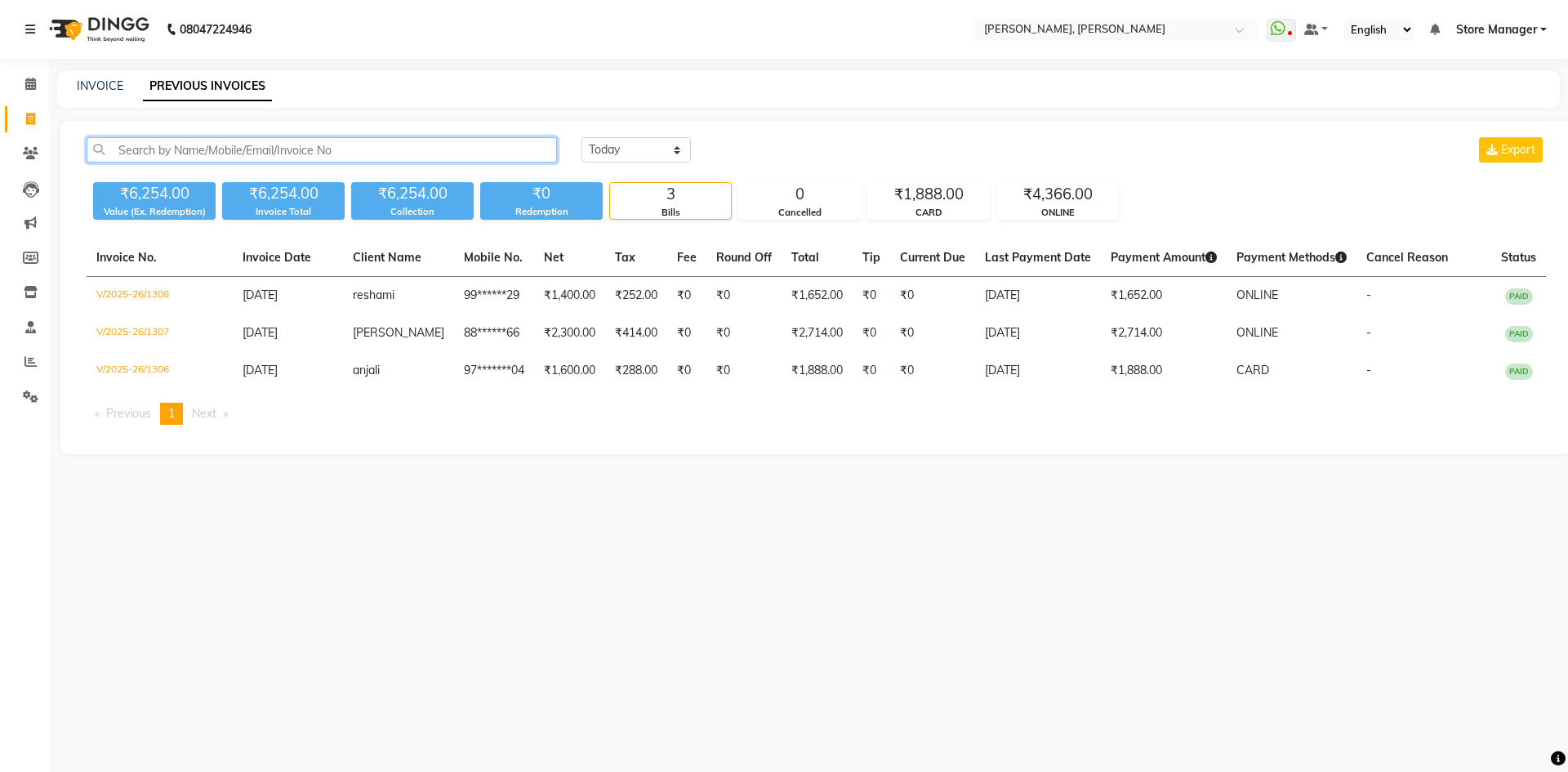
click at [268, 150] on input "text" at bounding box center [322, 149] width 470 height 25
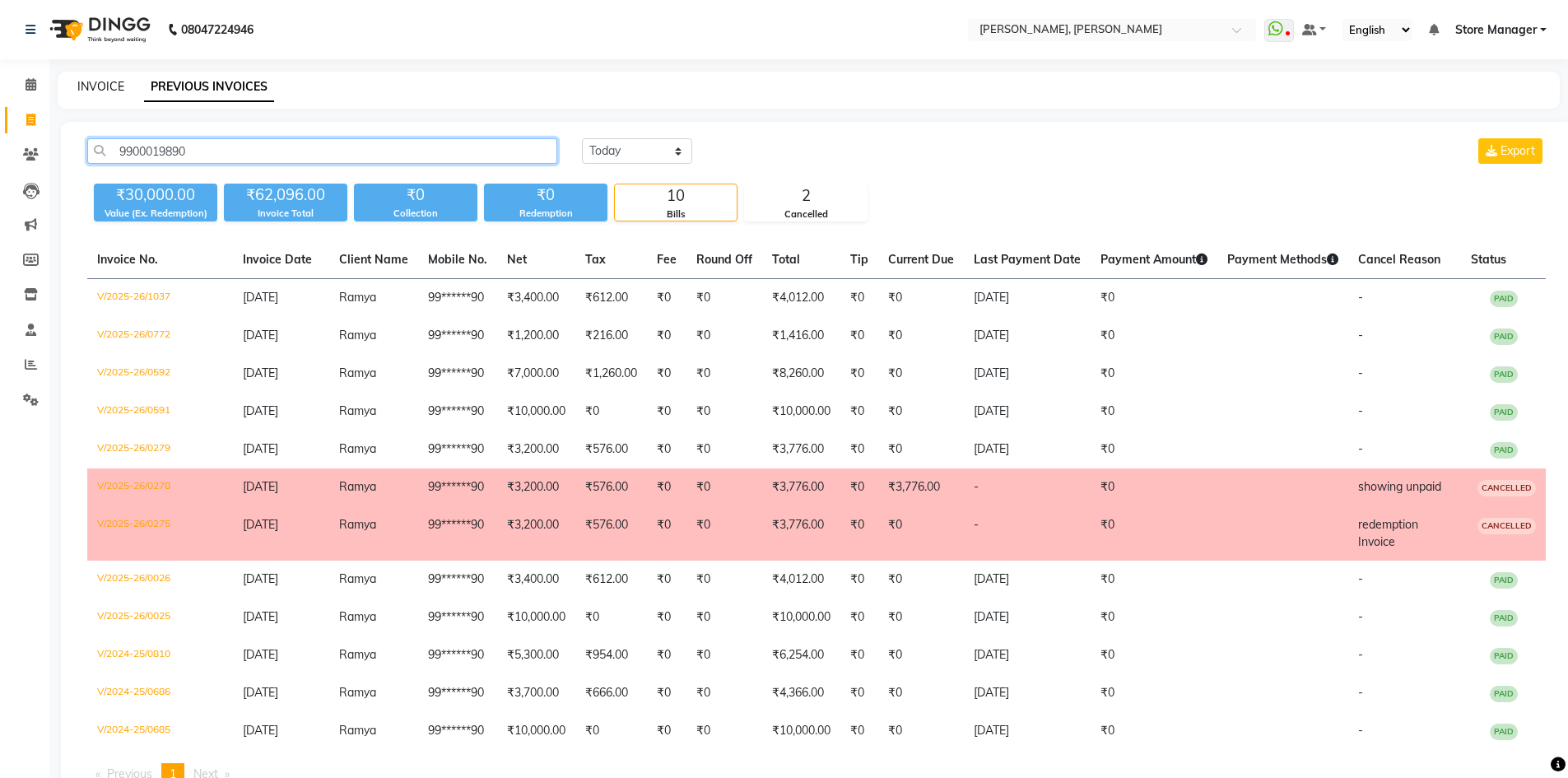
type input "9900019890"
click at [99, 83] on link "INVOICE" at bounding box center [101, 87] width 47 height 15
select select "service"
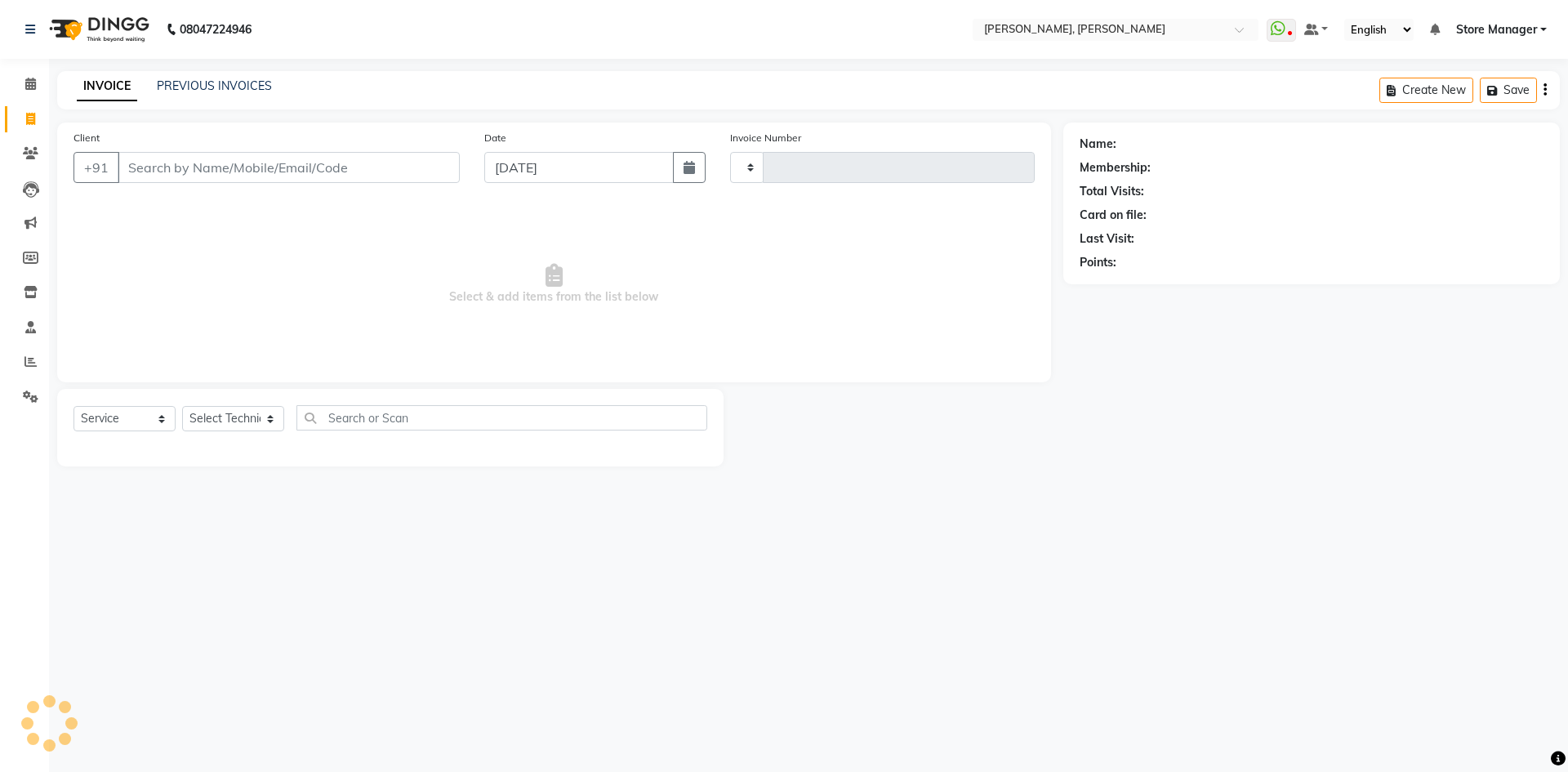
type input "1309"
select select "7173"
click at [233, 168] on input "Client" at bounding box center [288, 167] width 343 height 31
click at [200, 171] on input "Client" at bounding box center [288, 167] width 343 height 31
click at [196, 168] on input "Client" at bounding box center [288, 167] width 343 height 31
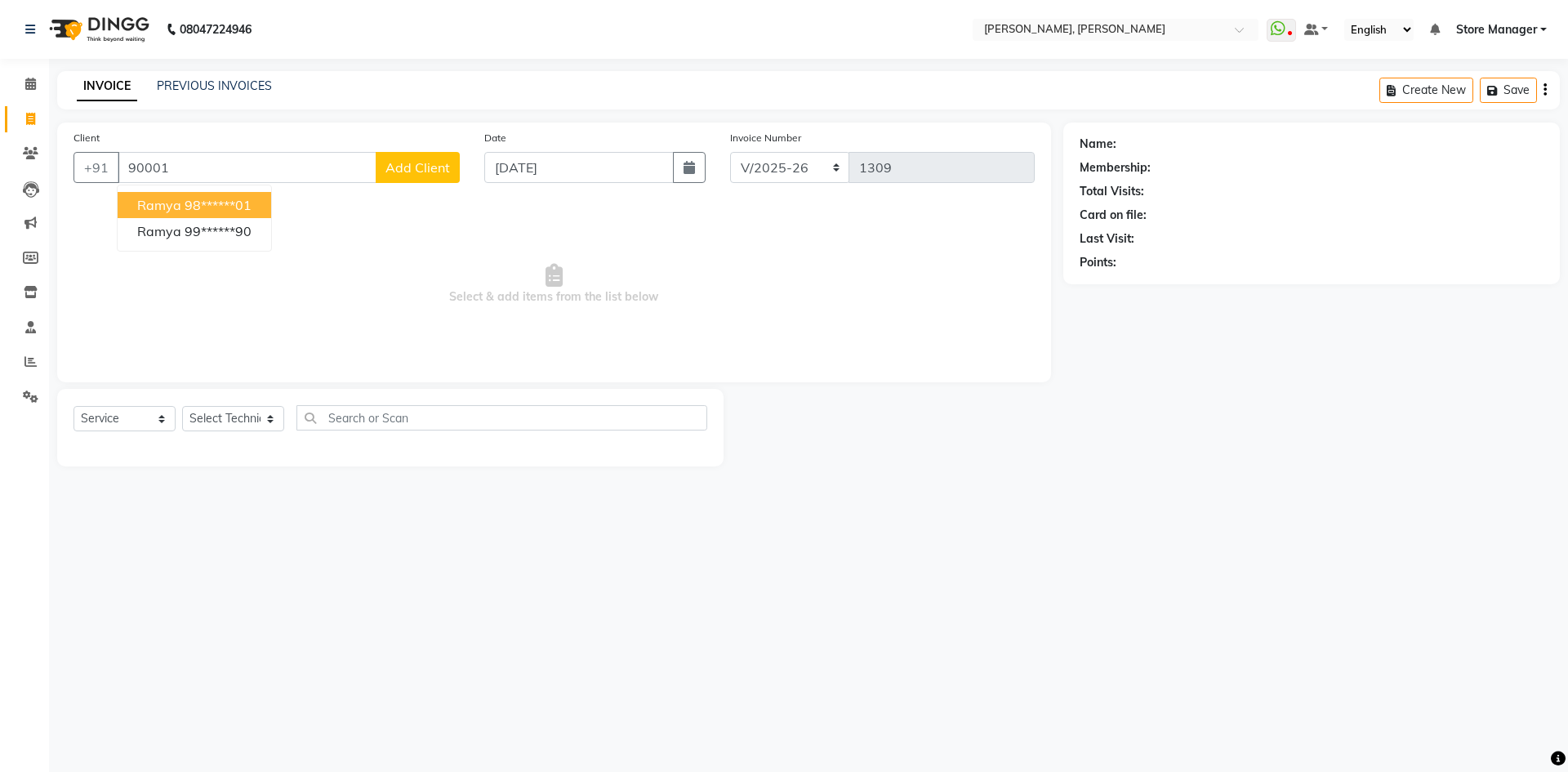
click at [193, 200] on ngb-highlight "98******01" at bounding box center [218, 204] width 67 height 16
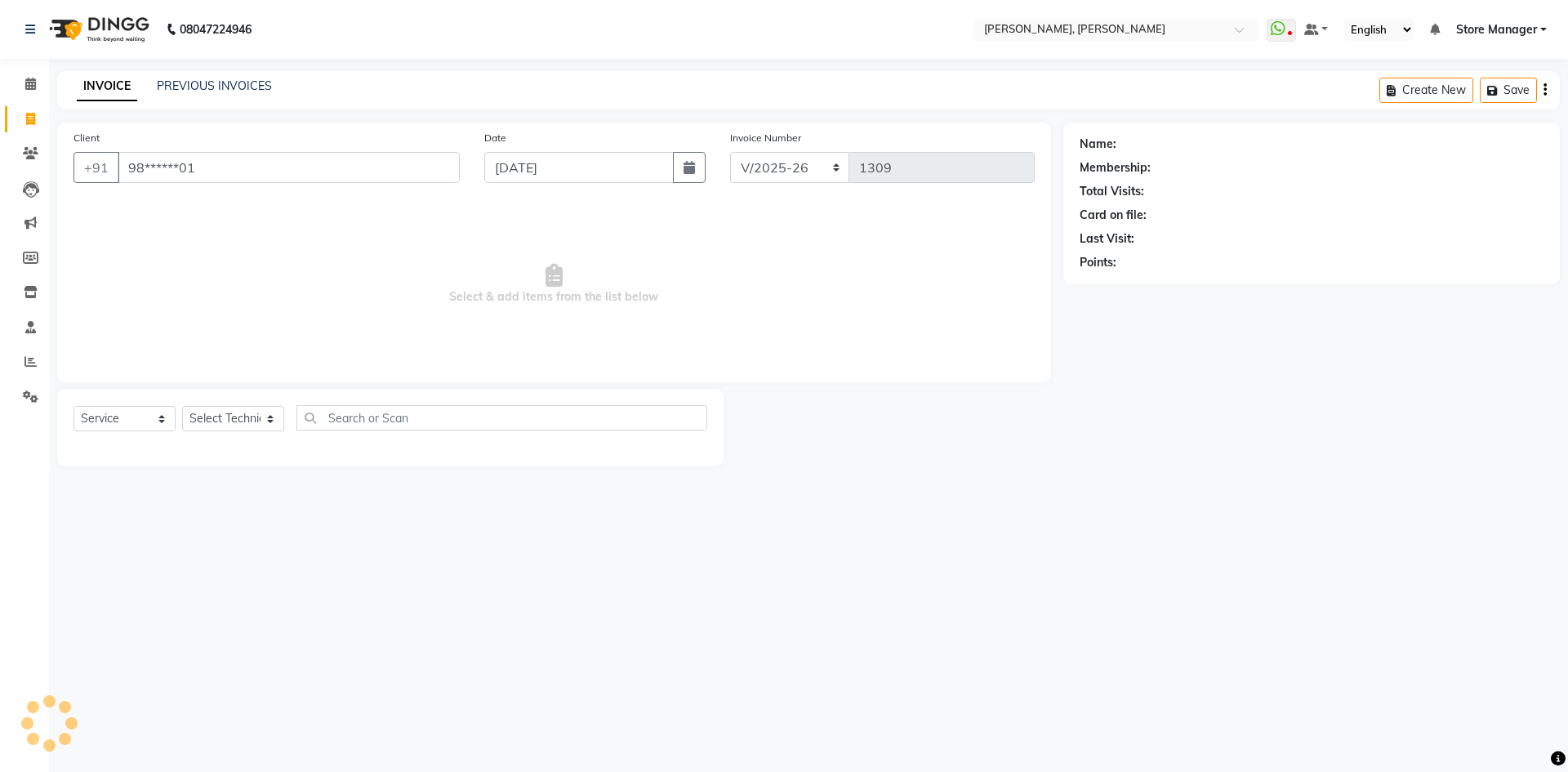
type input "98******01"
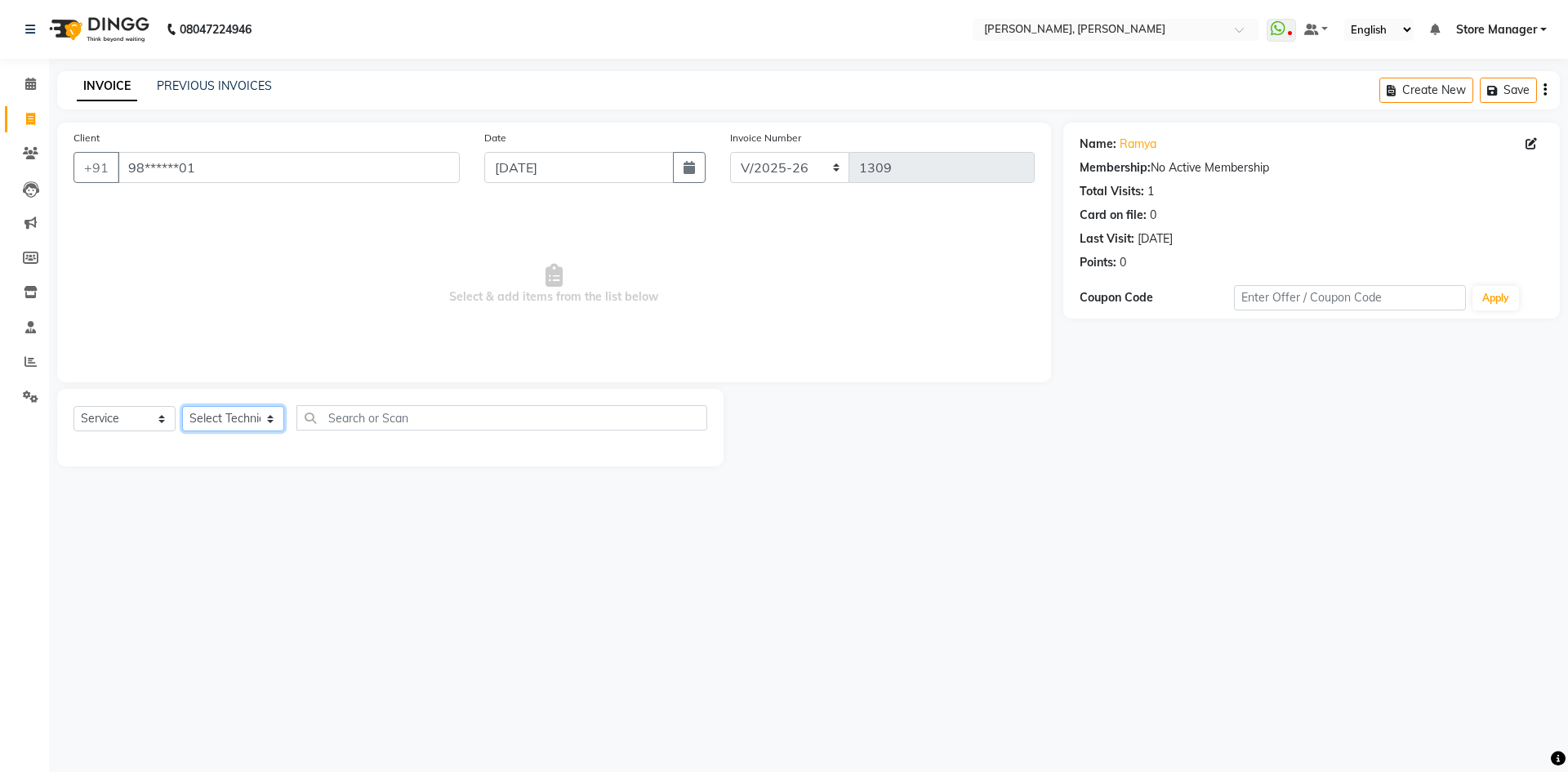
click at [269, 414] on select "Select Technician amugha Beautician [PERSON_NAME] Evi MANAGER [PERSON_NAME] [PE…" at bounding box center [232, 418] width 102 height 25
select select "78696"
click at [182, 406] on select "Select Technician amugha Beautician [PERSON_NAME] Evi MANAGER [PERSON_NAME] [PE…" at bounding box center [232, 418] width 102 height 25
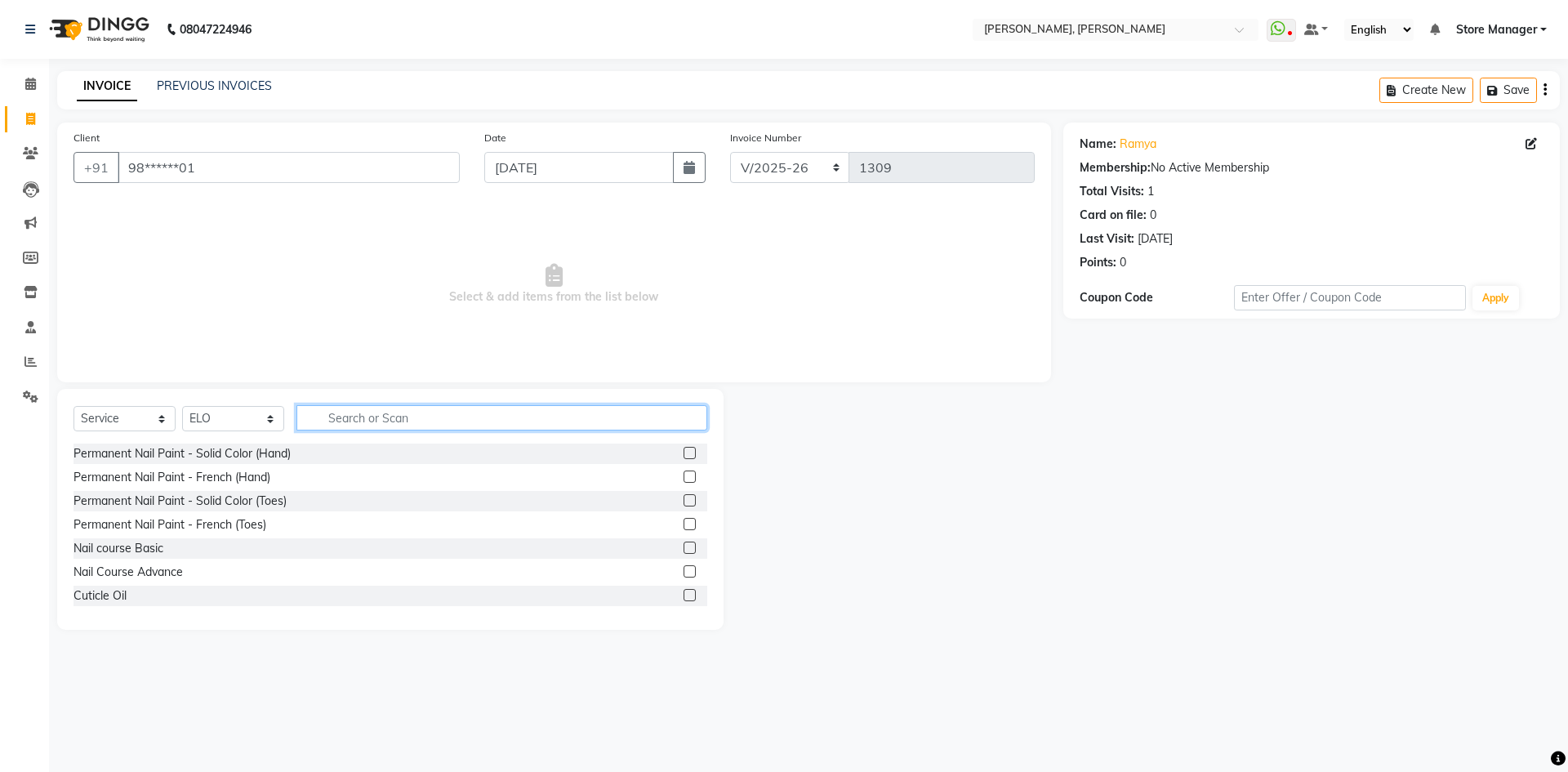
click at [367, 416] on input "text" at bounding box center [502, 417] width 411 height 25
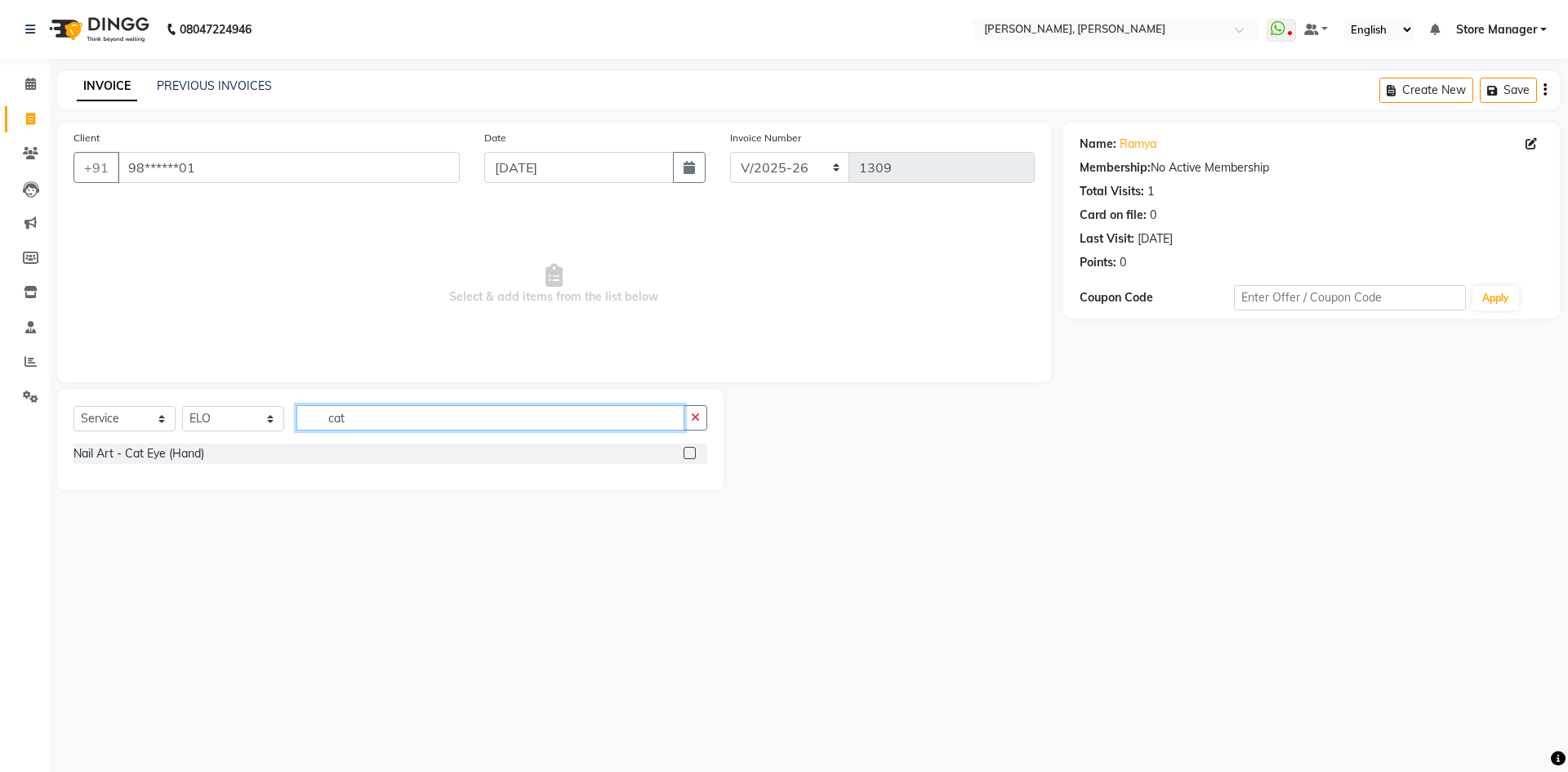
type input "cat"
click at [686, 455] on label at bounding box center [689, 453] width 12 height 12
click at [686, 455] on input "checkbox" at bounding box center [688, 453] width 10 height 10
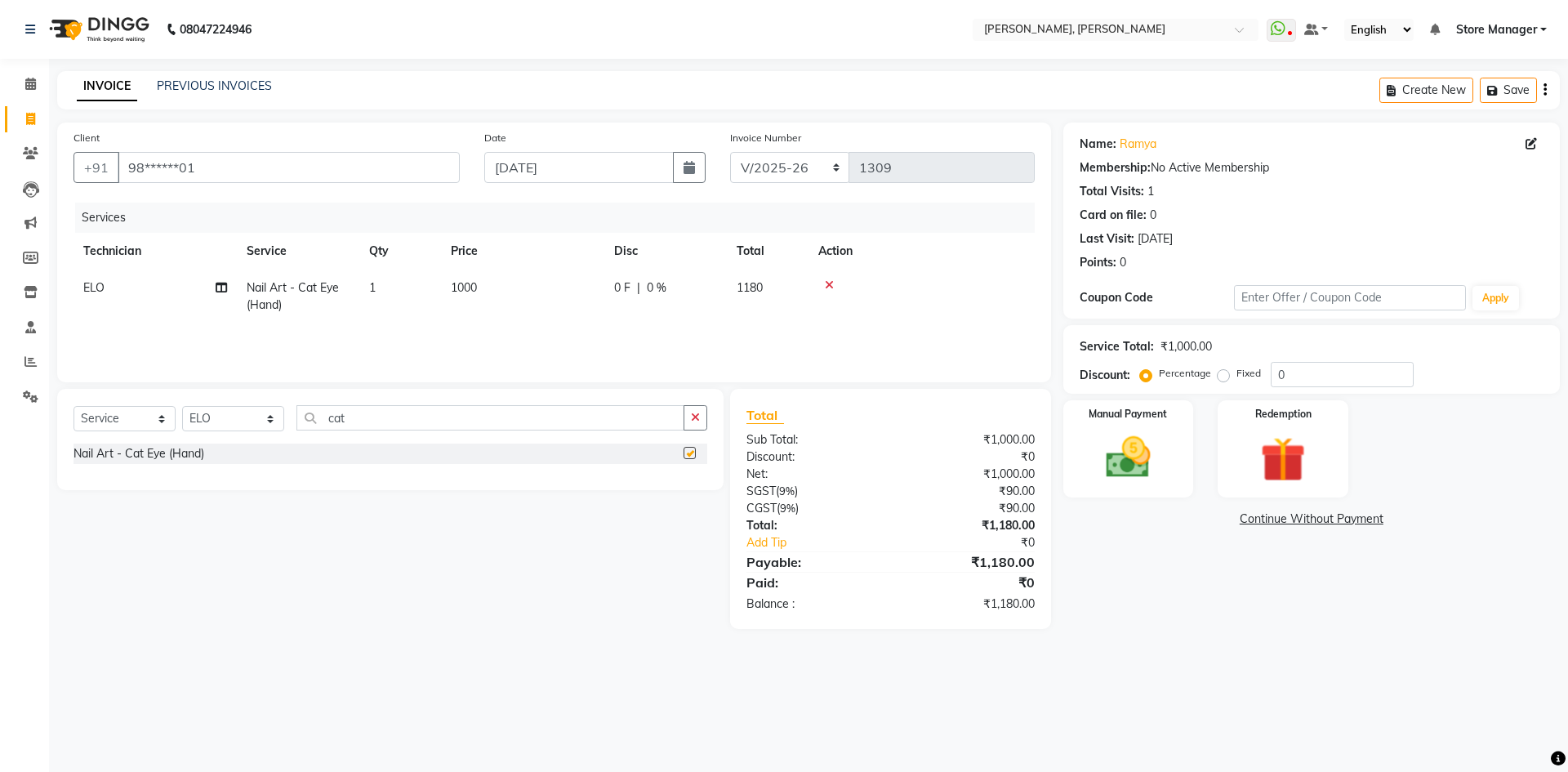
checkbox input "false"
click at [404, 421] on input "cat" at bounding box center [491, 417] width 388 height 25
click at [272, 419] on select "Select Technician amugha Beautician [PERSON_NAME] Evi MANAGER [PERSON_NAME] [PE…" at bounding box center [232, 418] width 102 height 25
select select "61635"
click at [182, 406] on select "Select Technician amugha Beautician [PERSON_NAME] Evi MANAGER [PERSON_NAME] [PE…" at bounding box center [232, 418] width 102 height 25
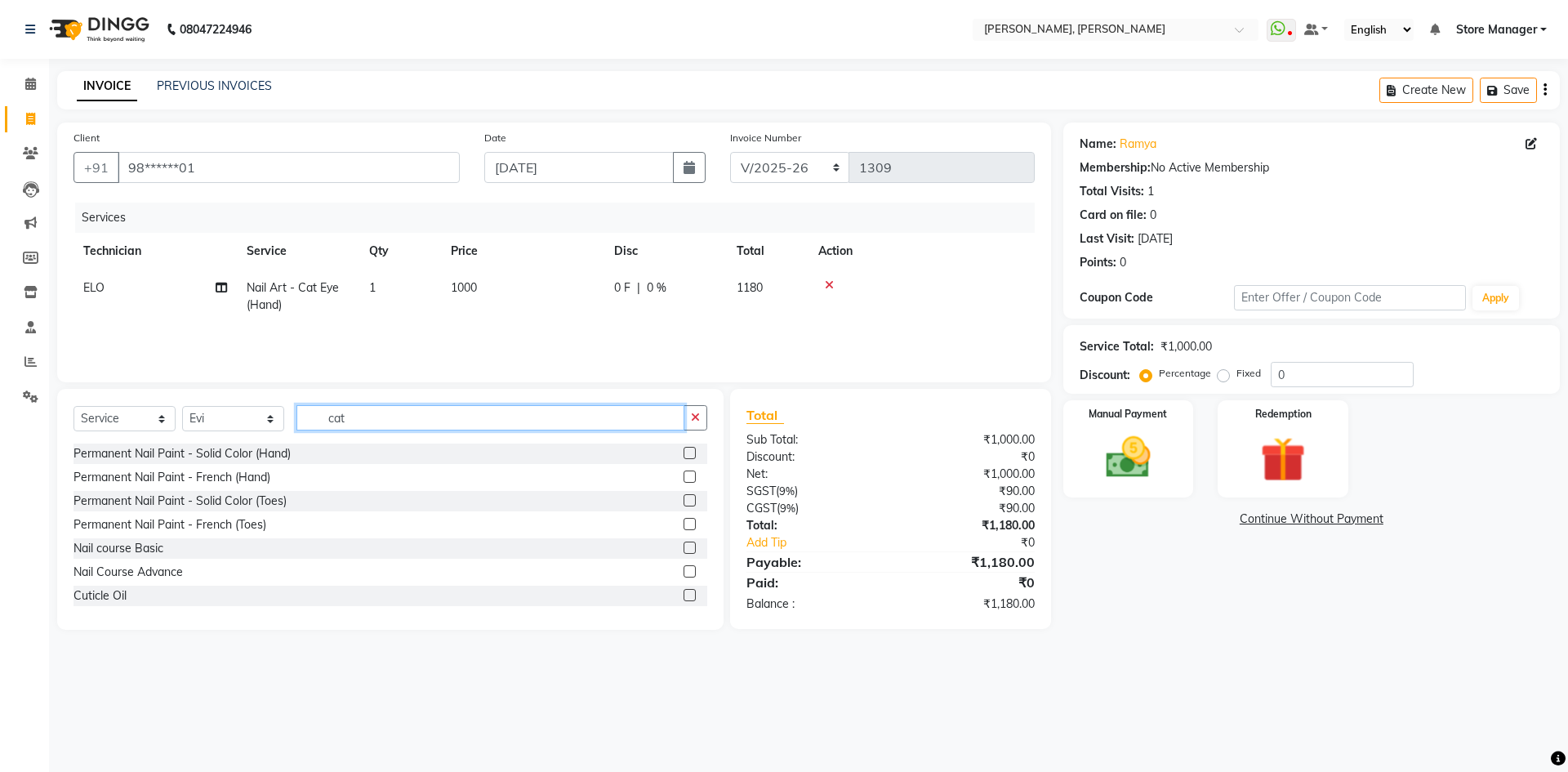
click at [382, 414] on input "cat" at bounding box center [491, 417] width 388 height 25
type input "c"
type input "cat"
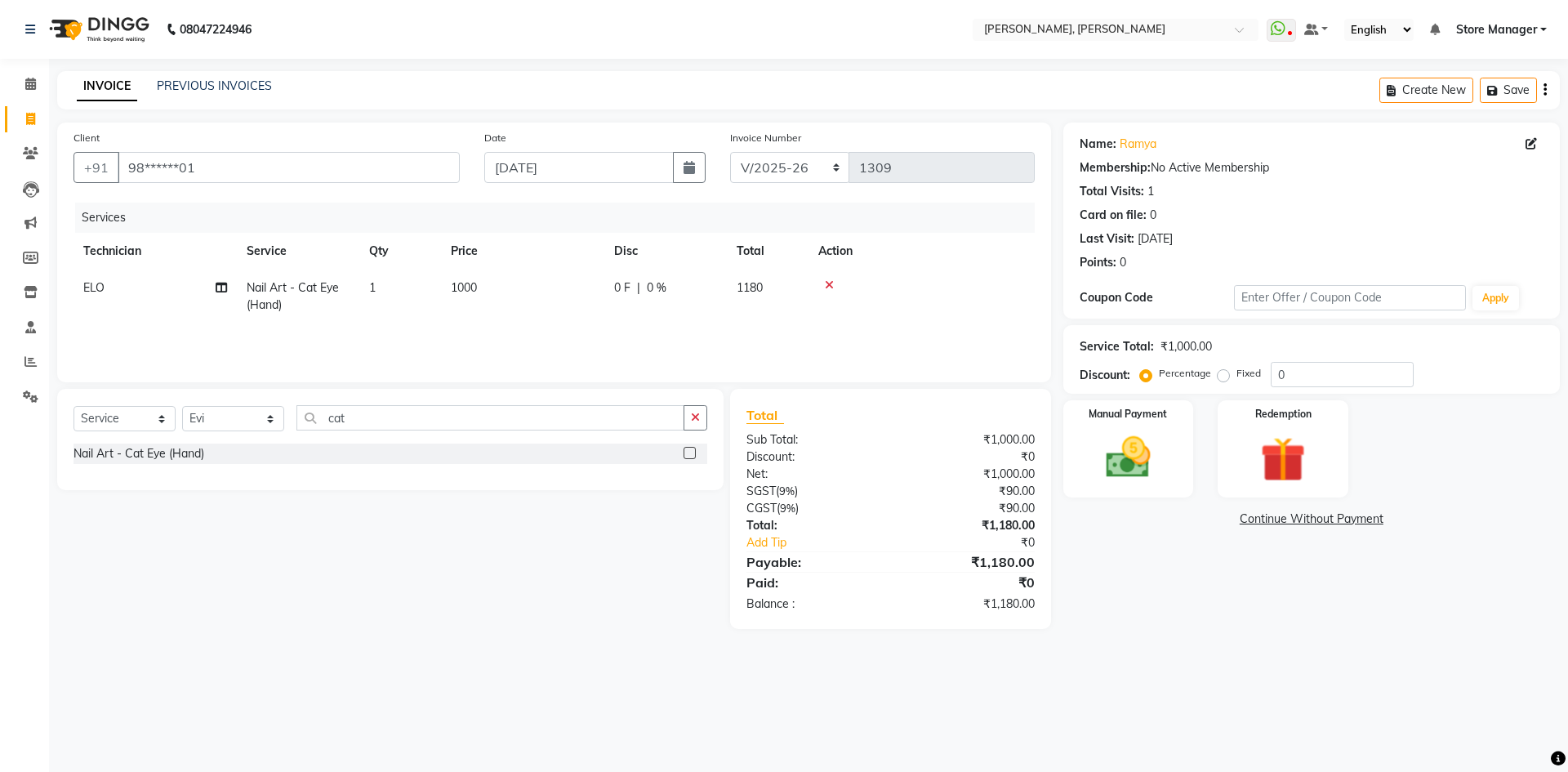
click at [688, 454] on label at bounding box center [689, 453] width 12 height 12
click at [688, 454] on input "checkbox" at bounding box center [688, 453] width 10 height 10
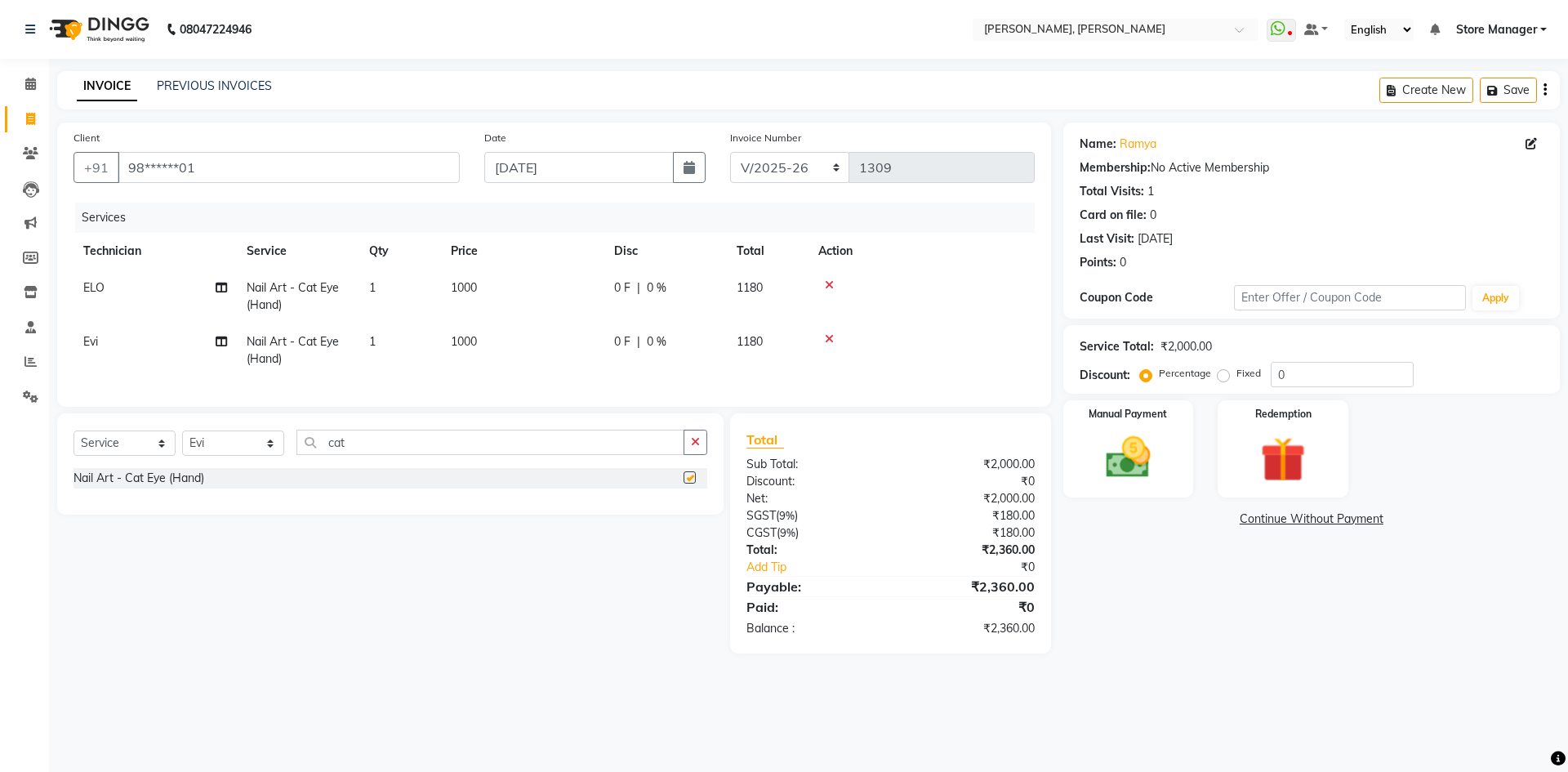
checkbox input "false"
click at [366, 454] on input "cat" at bounding box center [491, 442] width 388 height 25
type input "c"
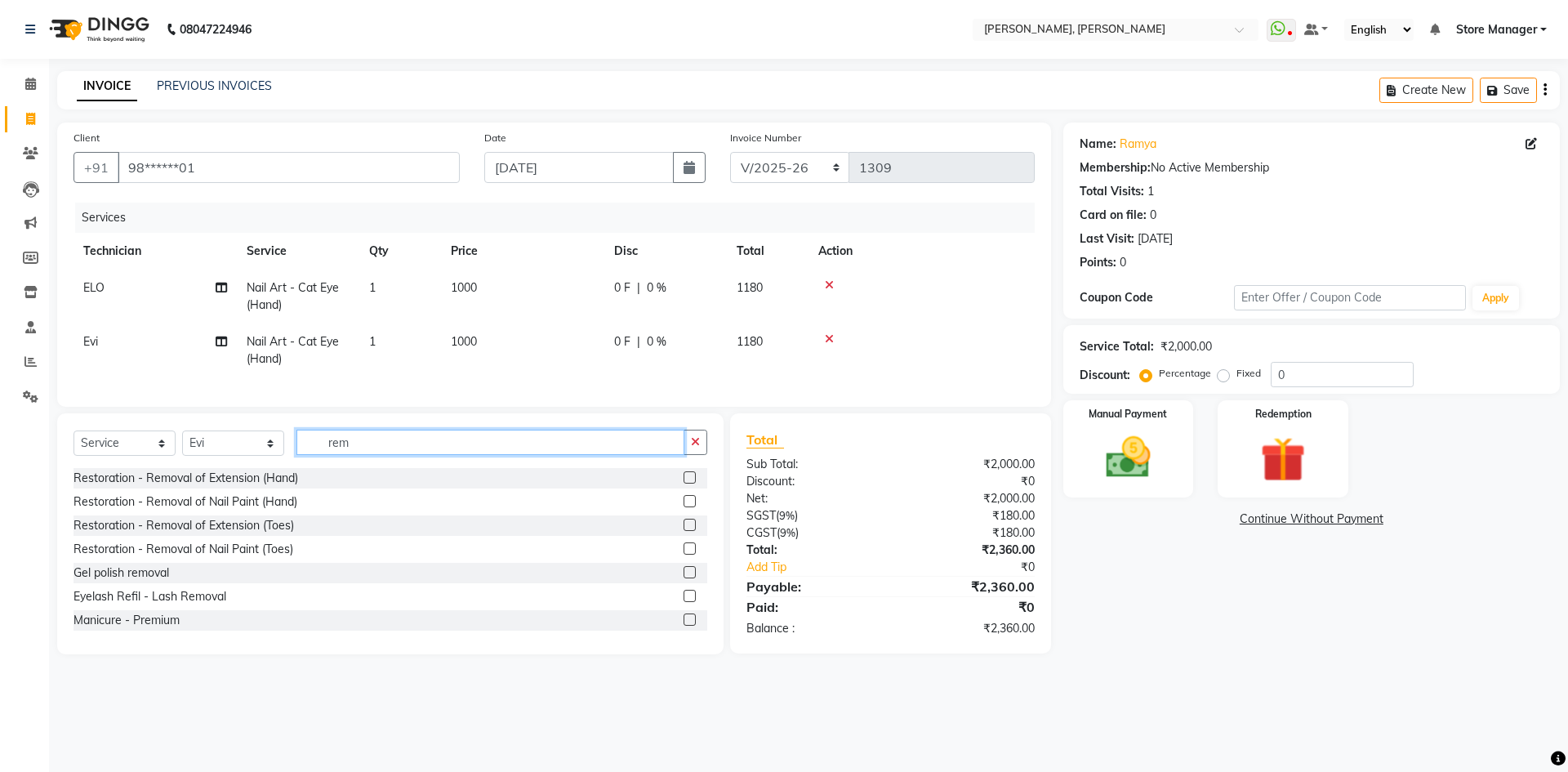
type input "rem"
click at [683, 578] on label at bounding box center [689, 571] width 12 height 12
click at [683, 578] on input "checkbox" at bounding box center [688, 572] width 10 height 10
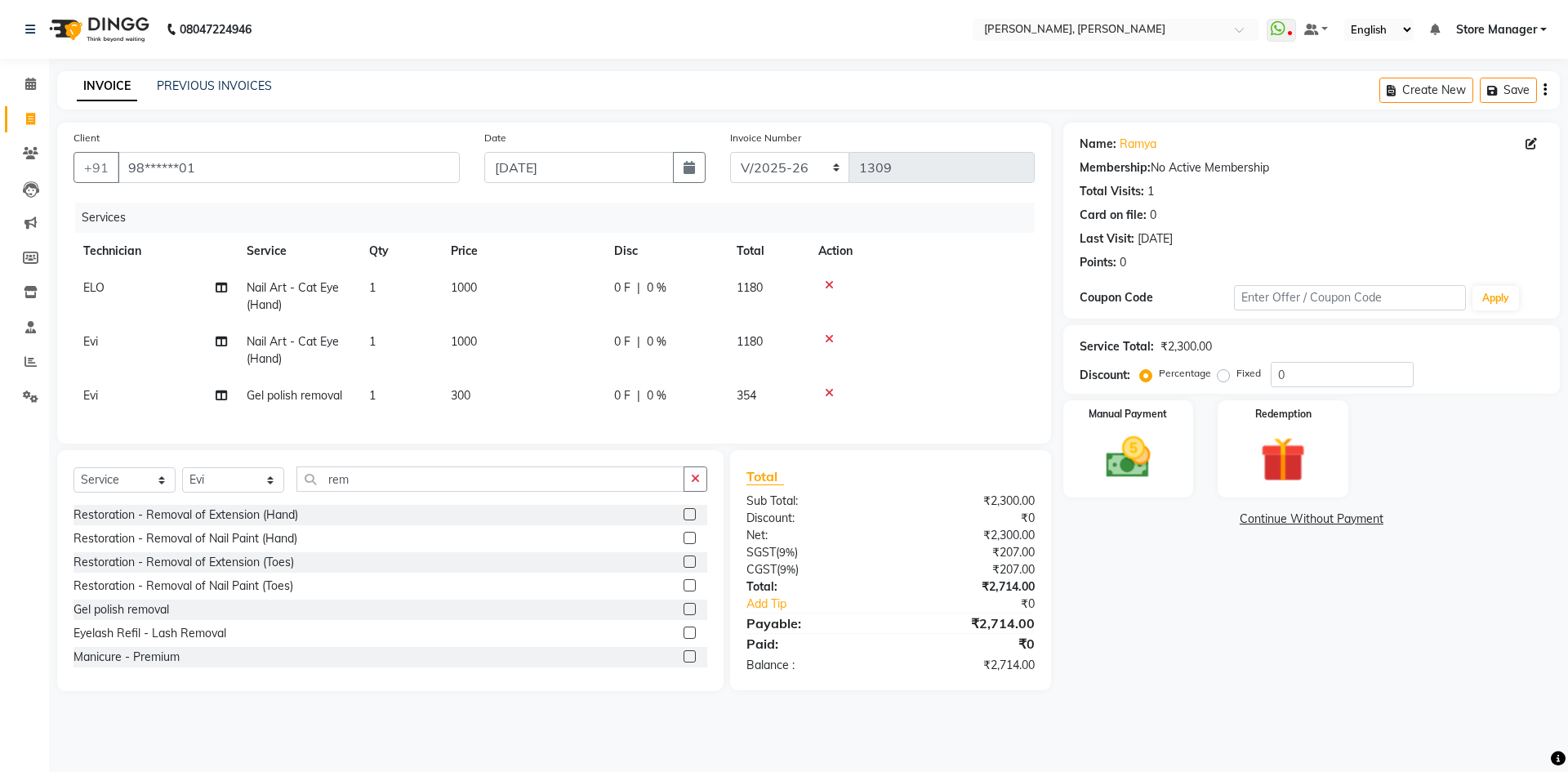
click at [683, 615] on label at bounding box center [689, 609] width 12 height 12
click at [683, 615] on input "checkbox" at bounding box center [688, 609] width 10 height 10
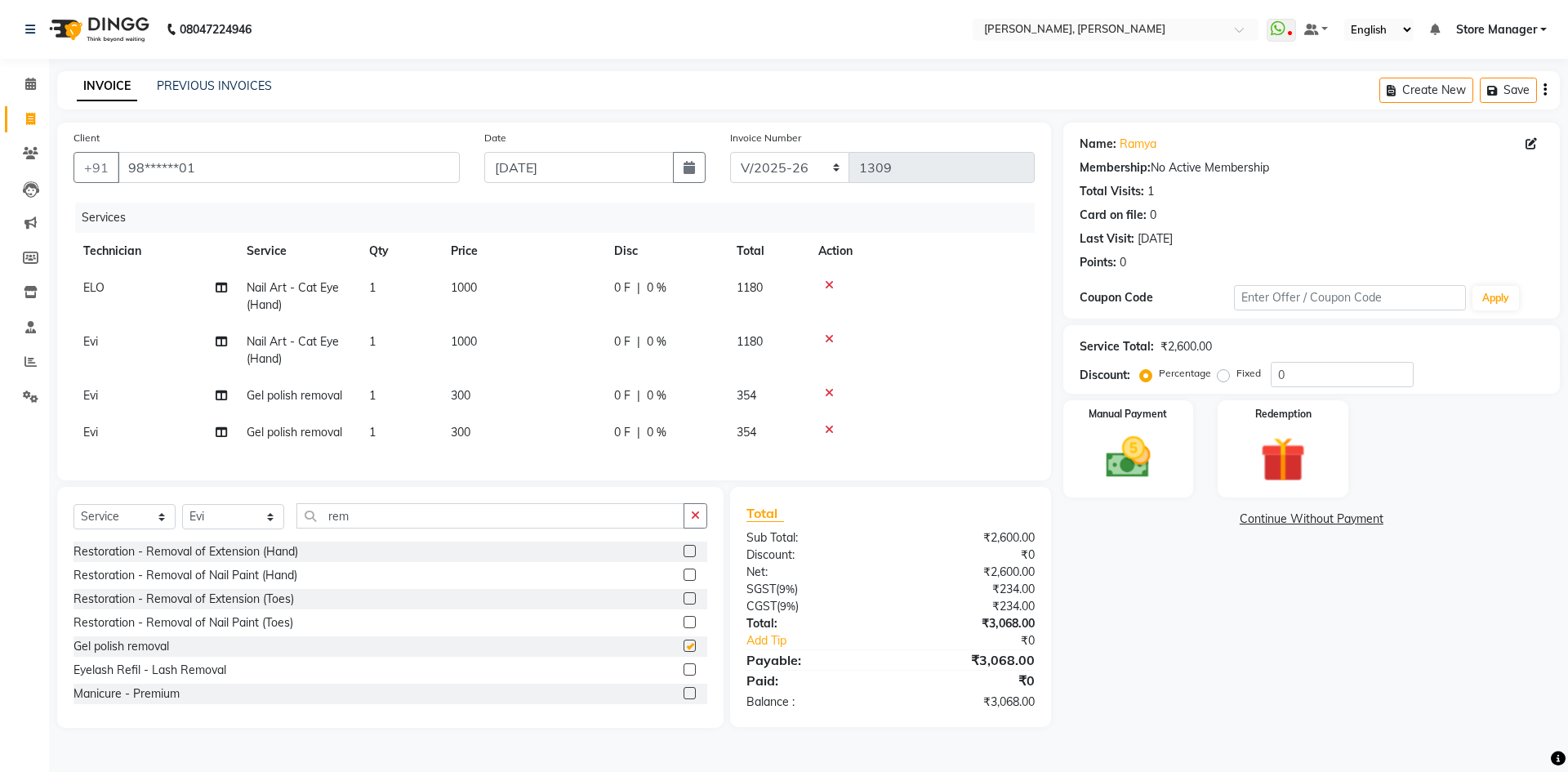
checkbox input "false"
click at [1179, 173] on div "Membership: No Active Membership" at bounding box center [1311, 168] width 464 height 17
click at [217, 172] on input "98******01" at bounding box center [288, 167] width 343 height 31
click at [114, 91] on link "INVOICE" at bounding box center [106, 86] width 61 height 29
click at [1230, 164] on div "Membership: No Active Membership" at bounding box center [1311, 168] width 464 height 17
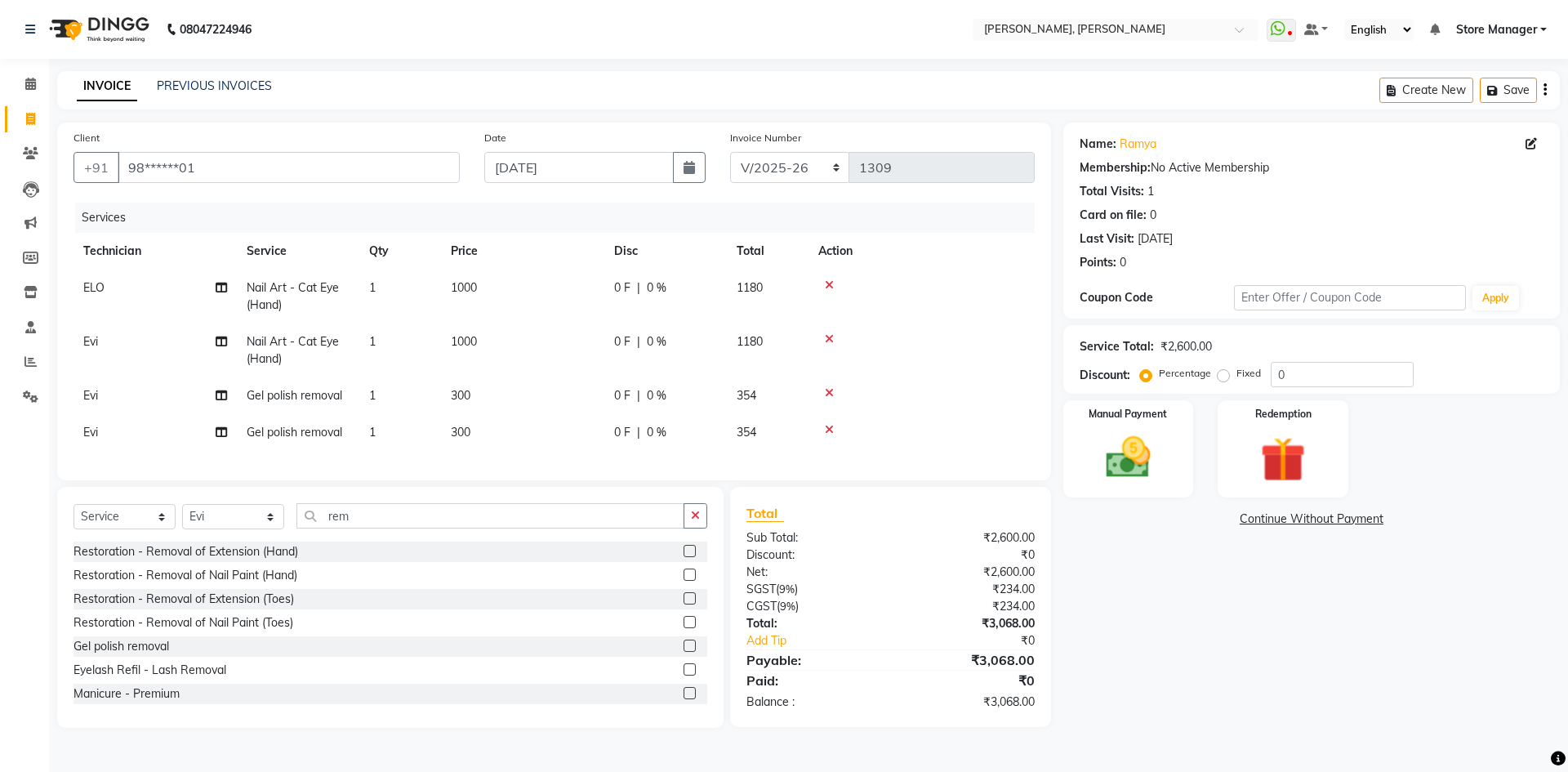
click at [1132, 171] on div "Membership:" at bounding box center [1115, 168] width 71 height 17
click at [26, 80] on icon at bounding box center [30, 83] width 10 height 12
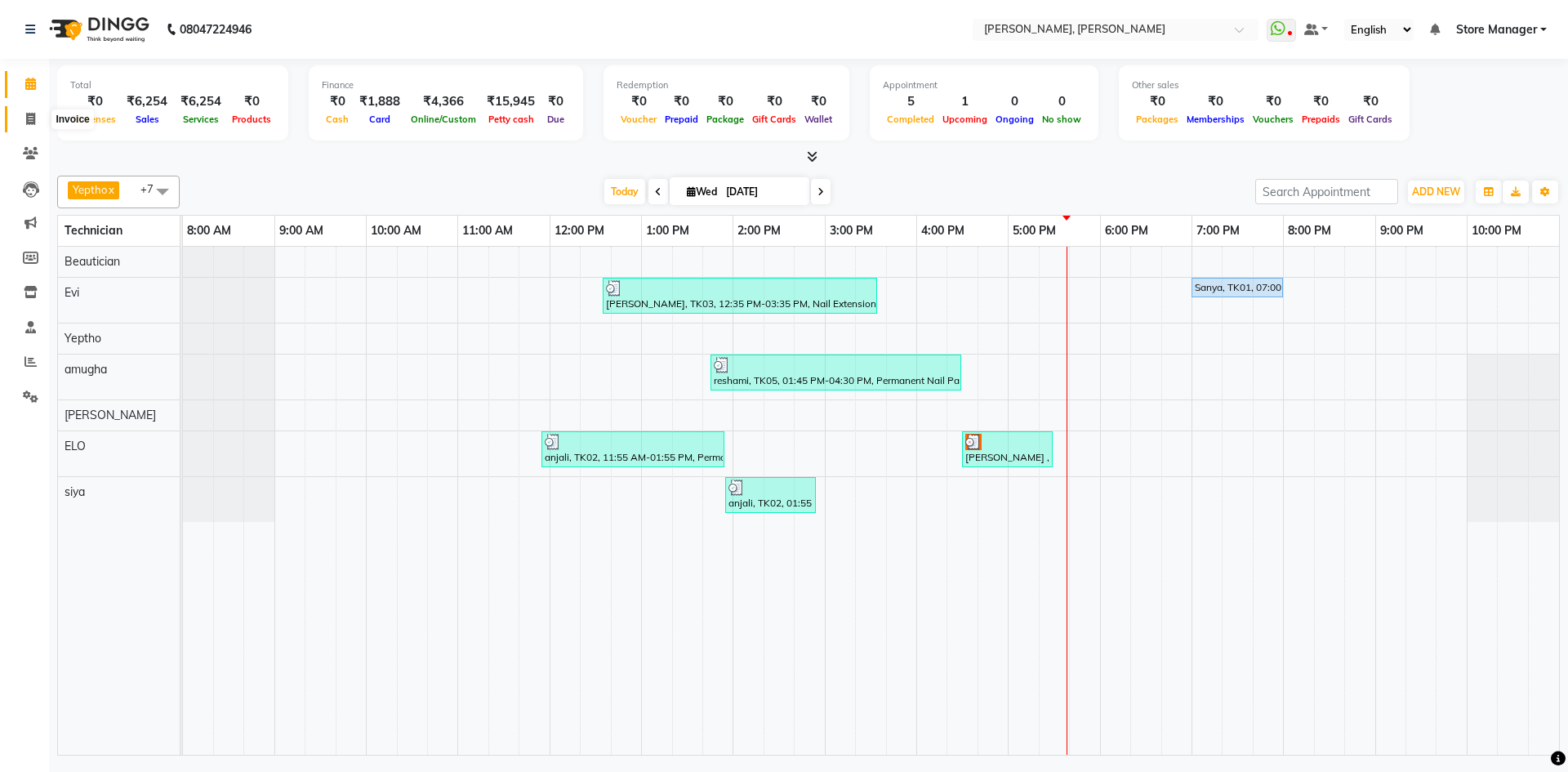
click at [29, 118] on icon at bounding box center [31, 119] width 9 height 12
select select "service"
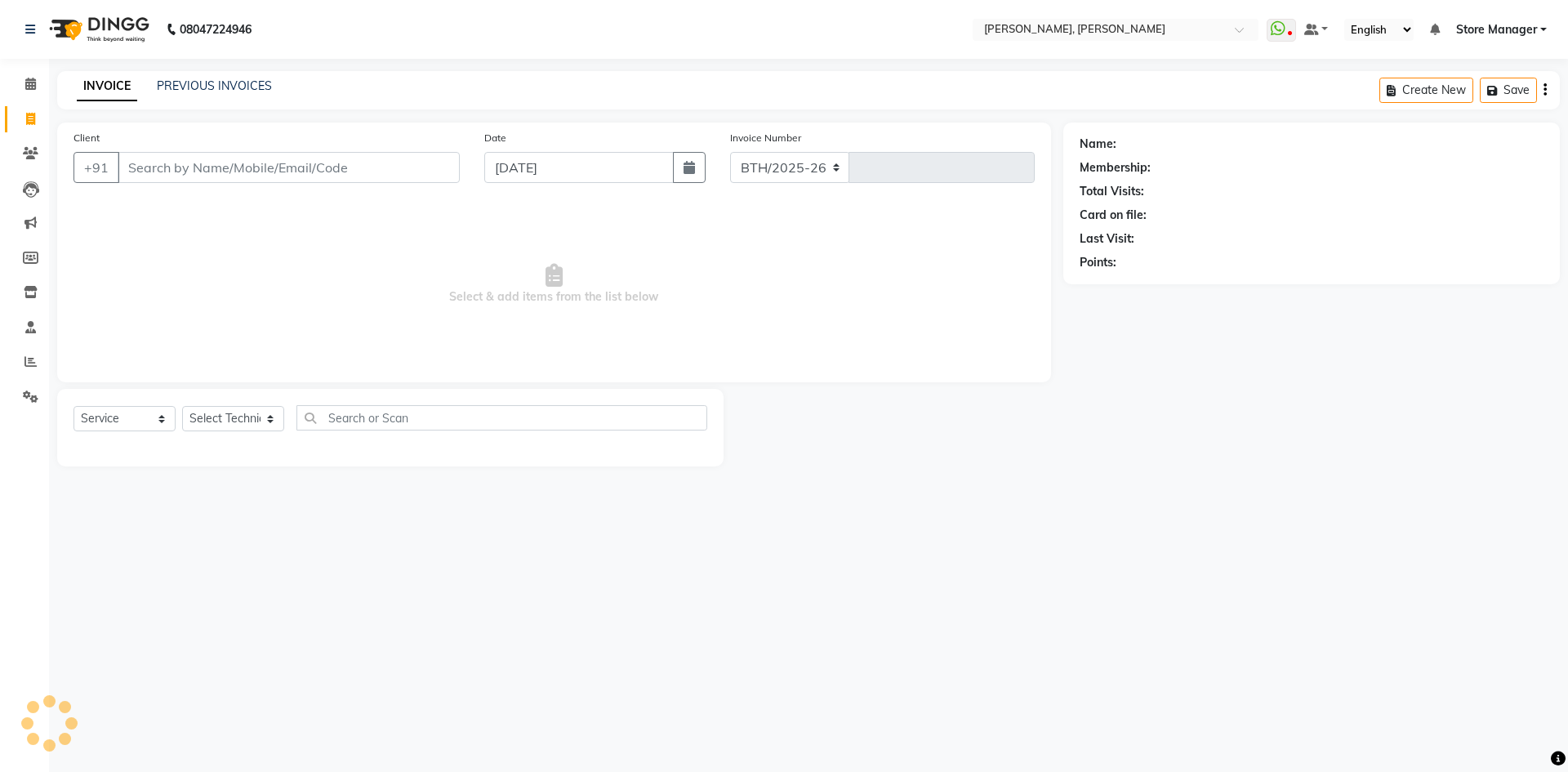
select select "7173"
type input "1309"
click at [1119, 170] on div "Membership:" at bounding box center [1115, 168] width 71 height 17
click at [240, 165] on input "Client" at bounding box center [288, 167] width 343 height 31
click at [215, 75] on div "INVOICE PREVIOUS INVOICES Create New Save" at bounding box center [808, 90] width 1503 height 38
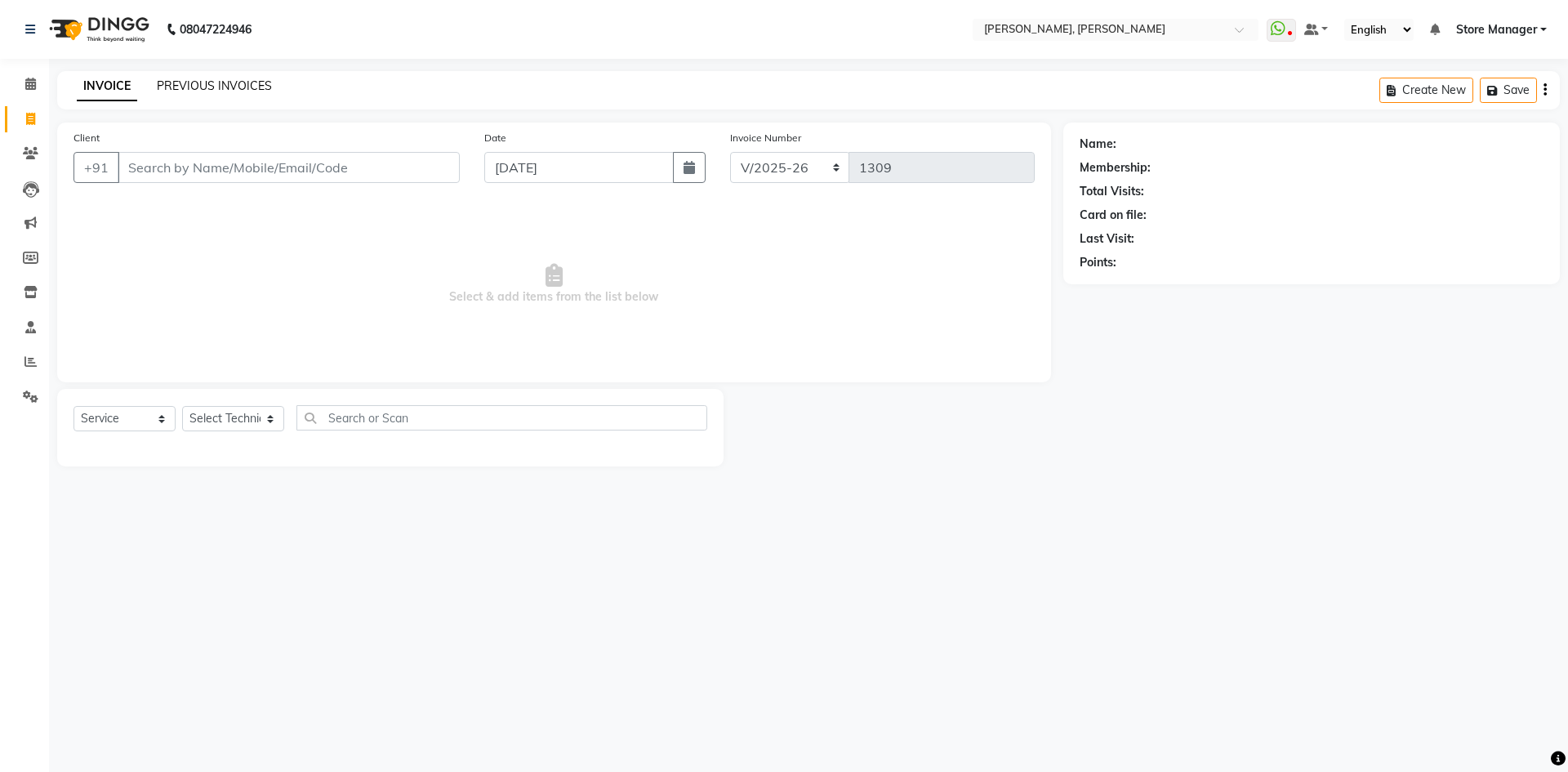
click at [229, 82] on link "PREVIOUS INVOICES" at bounding box center [214, 86] width 115 height 15
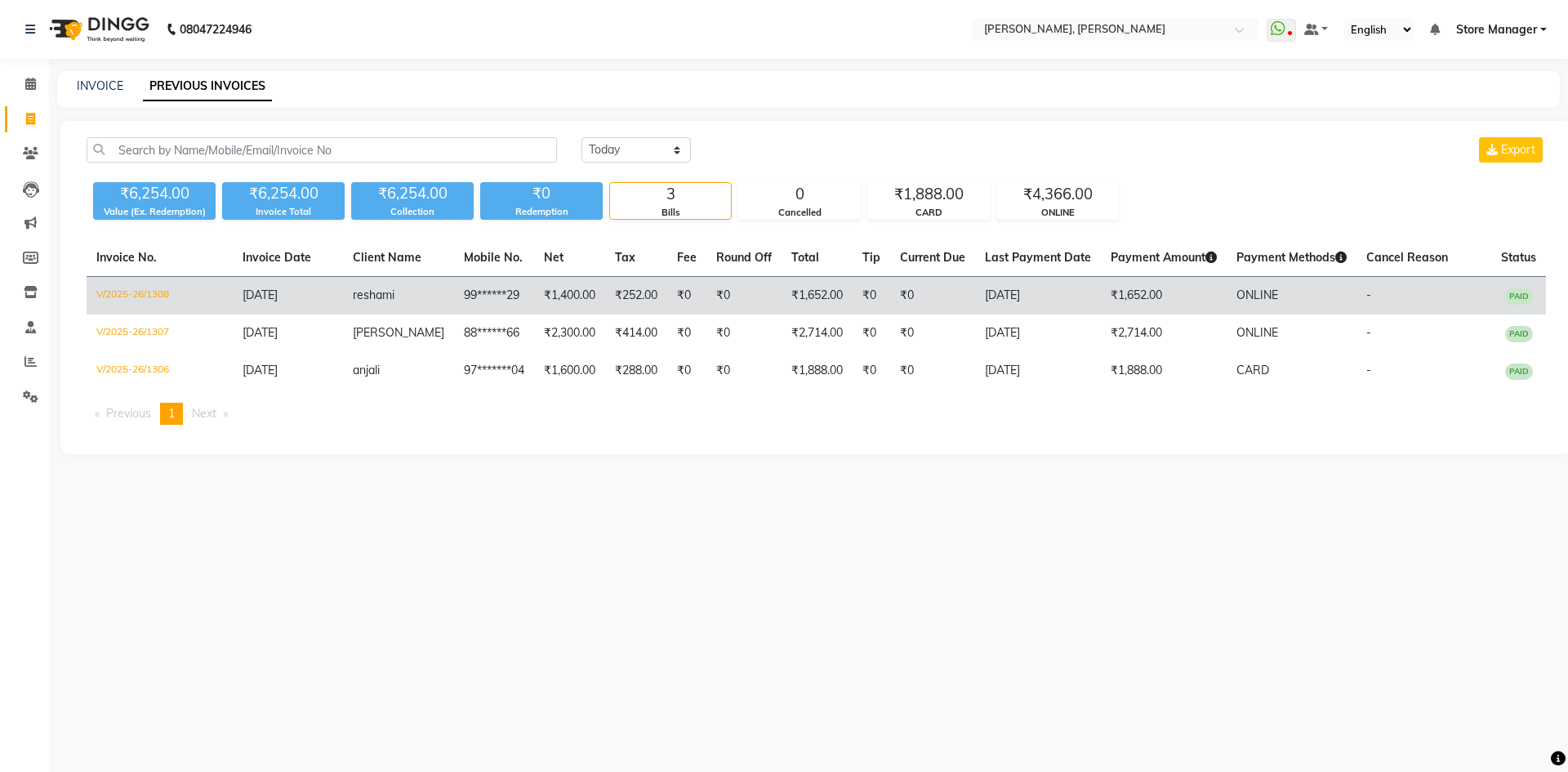
click at [401, 289] on td "reshami" at bounding box center [398, 296] width 111 height 38
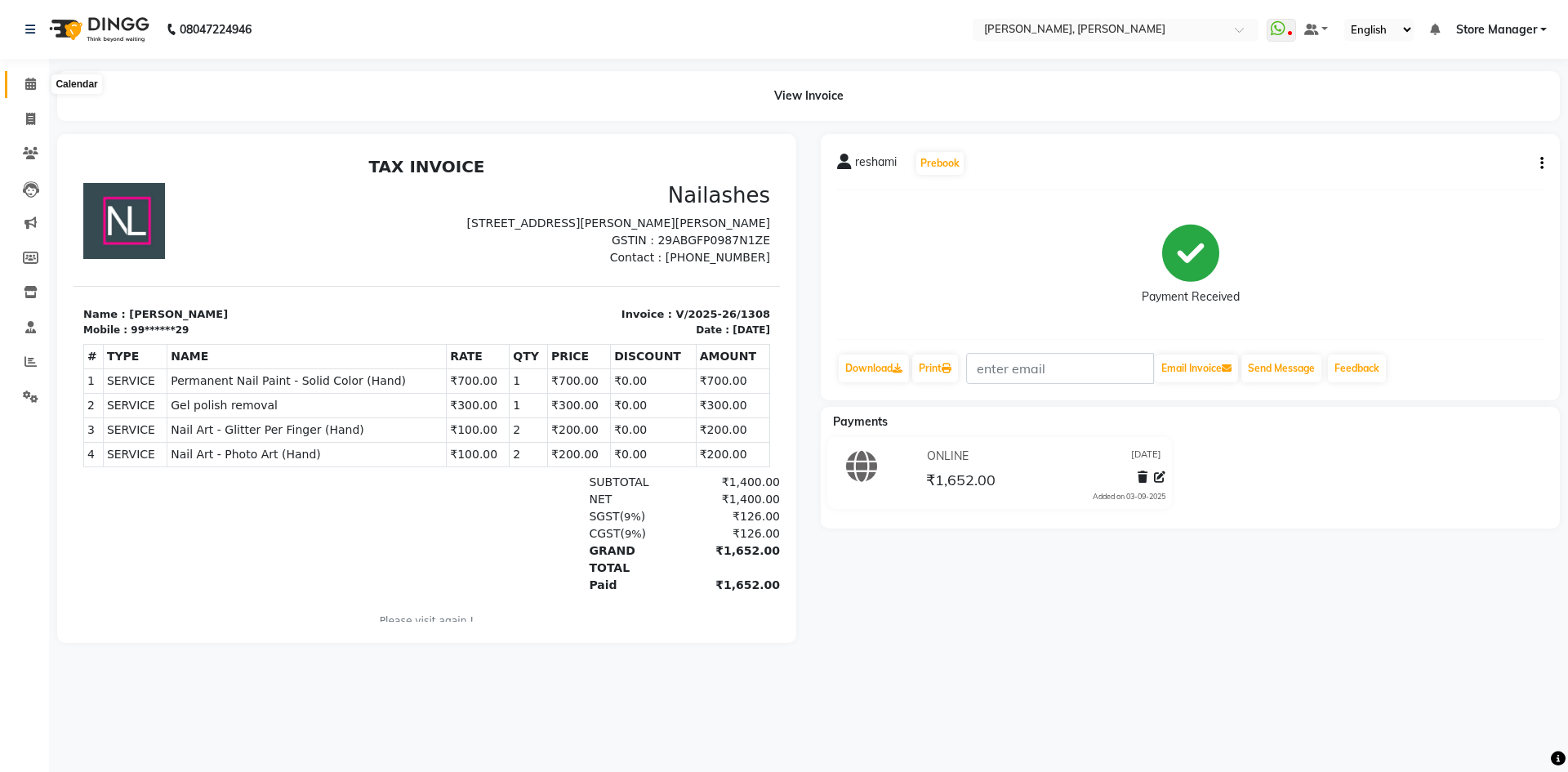
click at [28, 85] on icon at bounding box center [30, 83] width 10 height 12
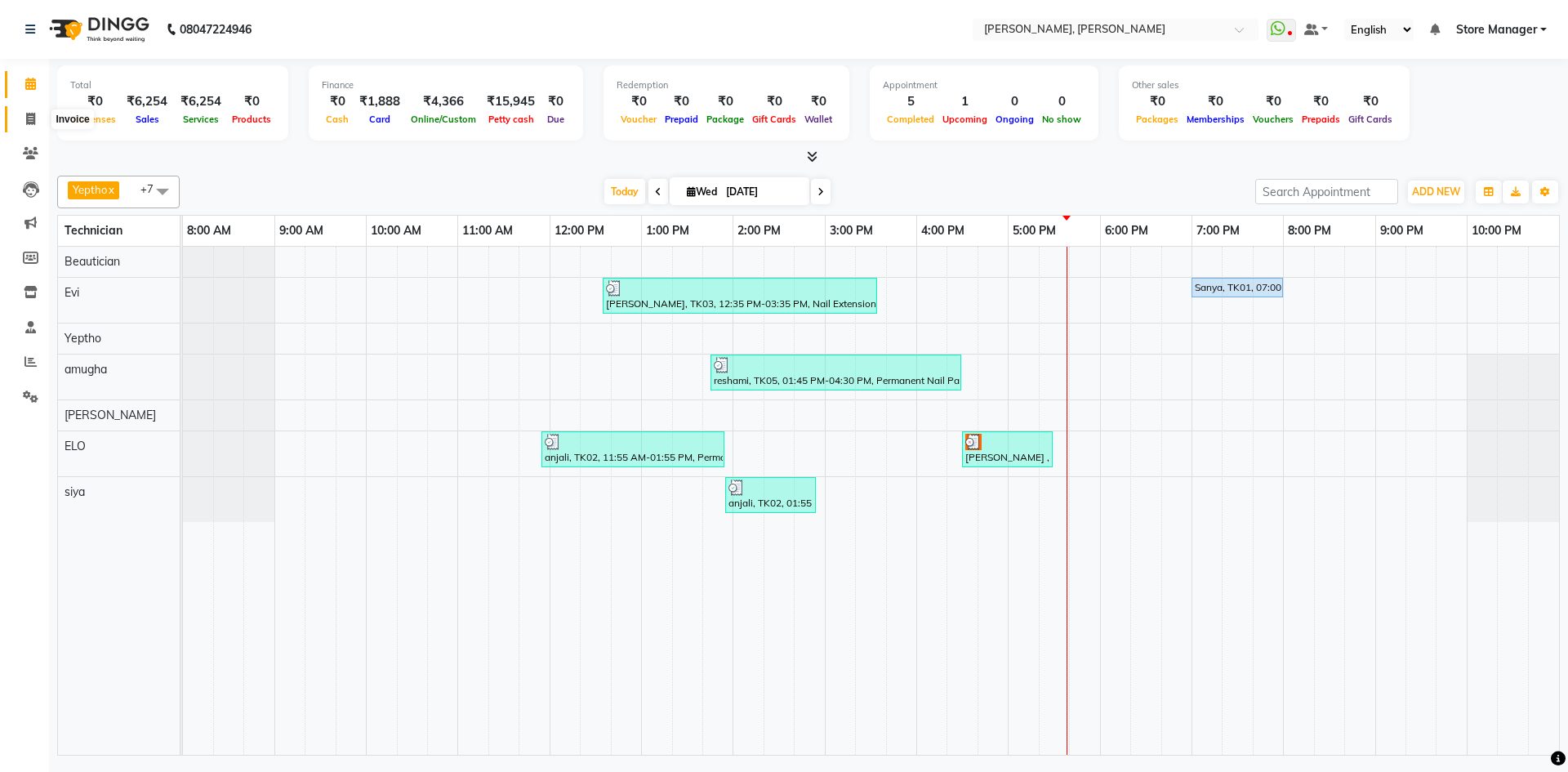
click at [29, 114] on icon at bounding box center [31, 119] width 9 height 12
select select "service"
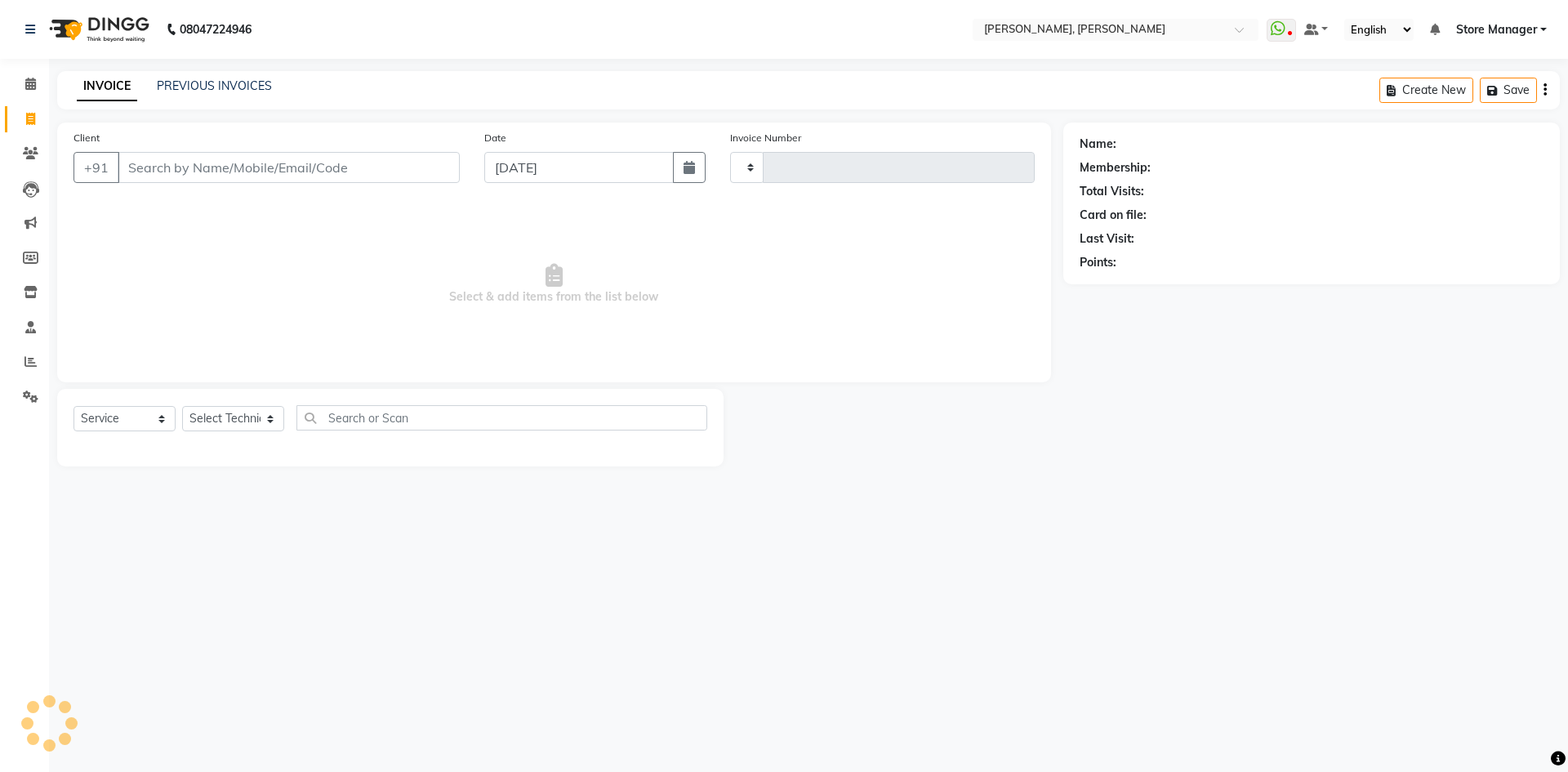
type input "1309"
select select "7173"
click at [223, 79] on link "PREVIOUS INVOICES" at bounding box center [214, 86] width 115 height 15
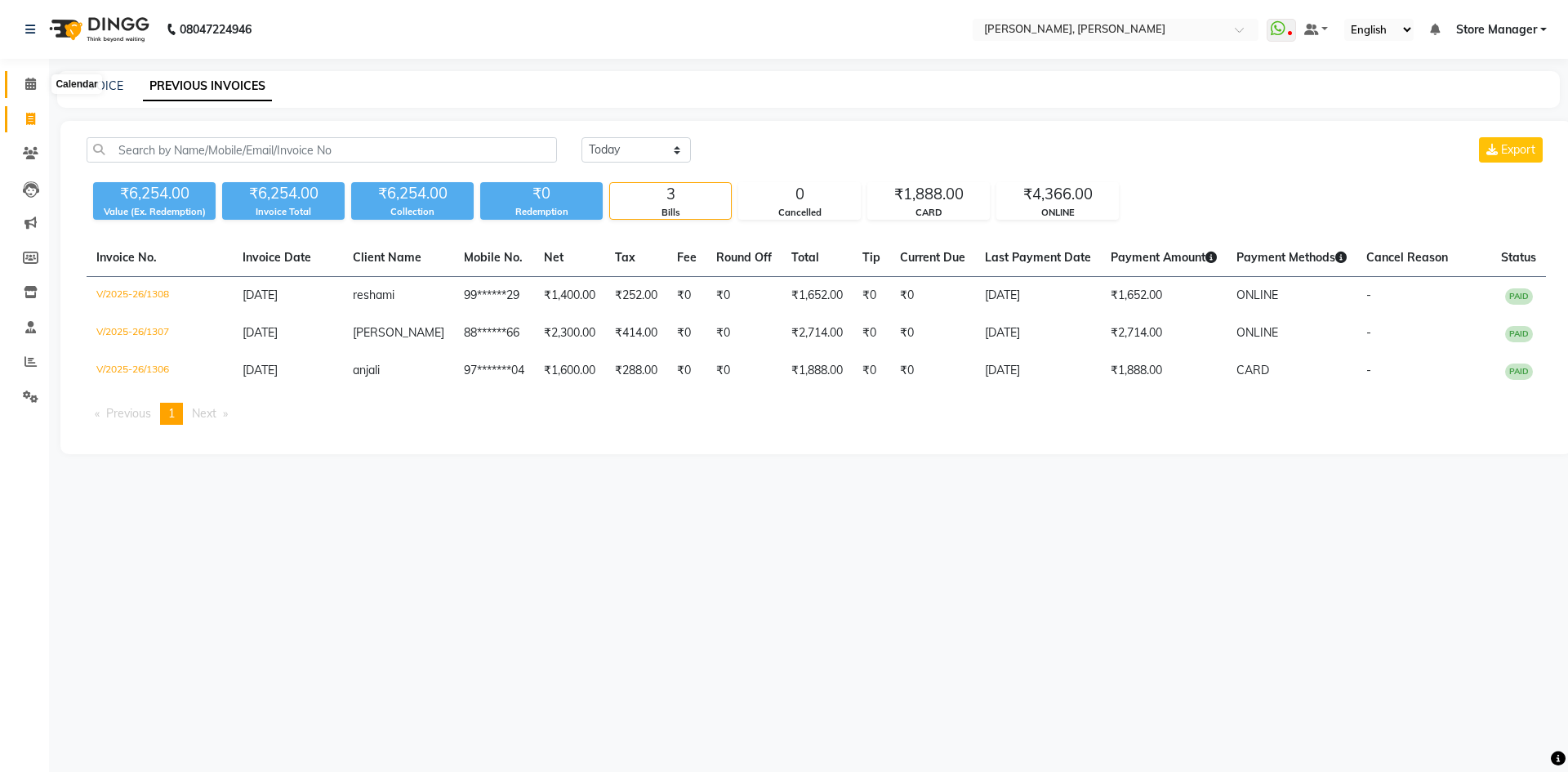
click at [35, 78] on icon at bounding box center [30, 83] width 10 height 12
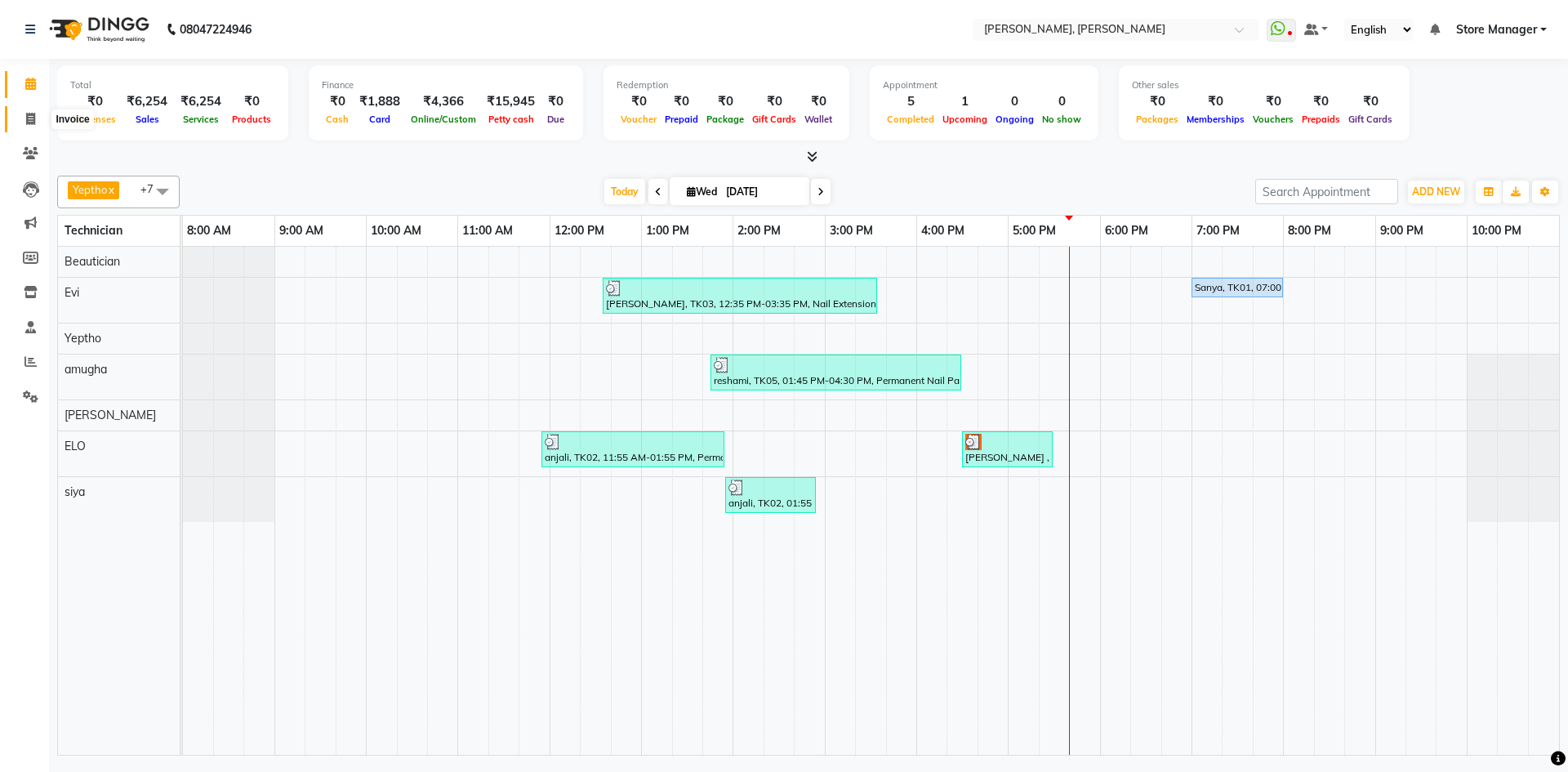
click at [29, 120] on icon at bounding box center [31, 119] width 9 height 12
select select "service"
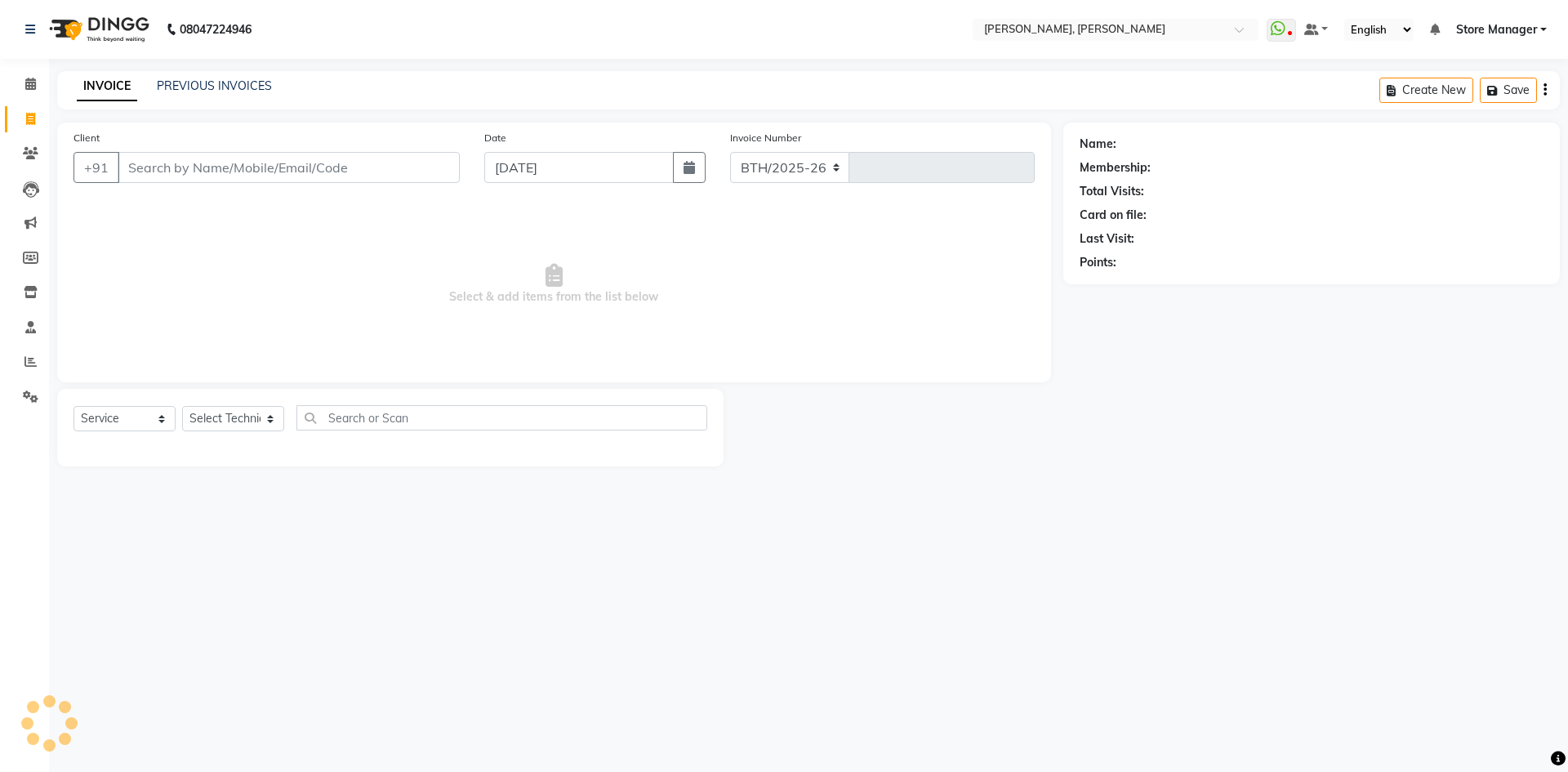
select select "7173"
type input "1309"
click at [270, 414] on select "Select Technician amugha Beautician [PERSON_NAME] Evi MANAGER [PERSON_NAME] [PE…" at bounding box center [232, 418] width 102 height 25
select select "78696"
click at [182, 406] on select "Select Technician amugha Beautician [PERSON_NAME] Evi MANAGER [PERSON_NAME] [PE…" at bounding box center [232, 418] width 102 height 25
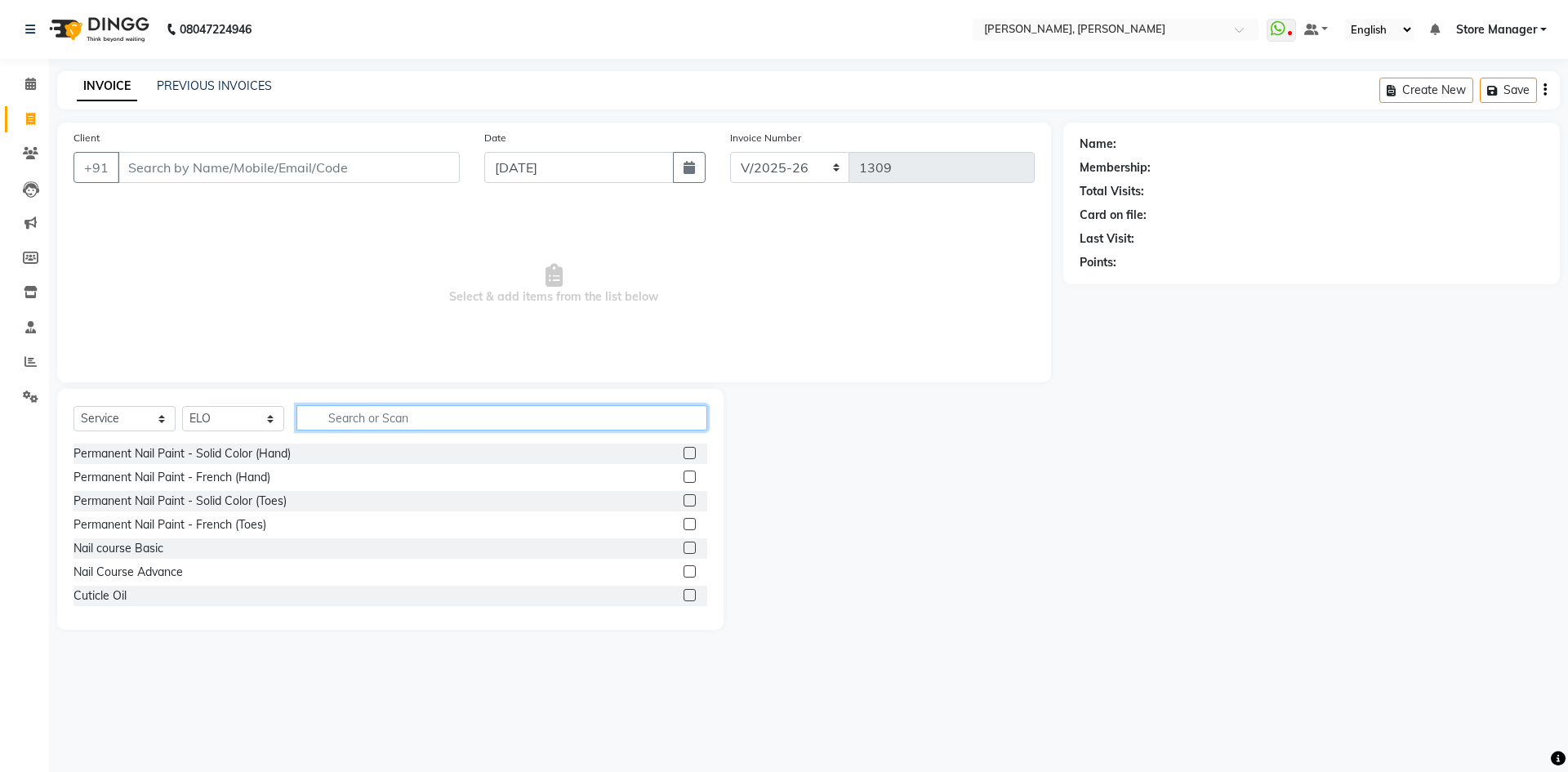
click at [375, 415] on input "text" at bounding box center [502, 417] width 411 height 25
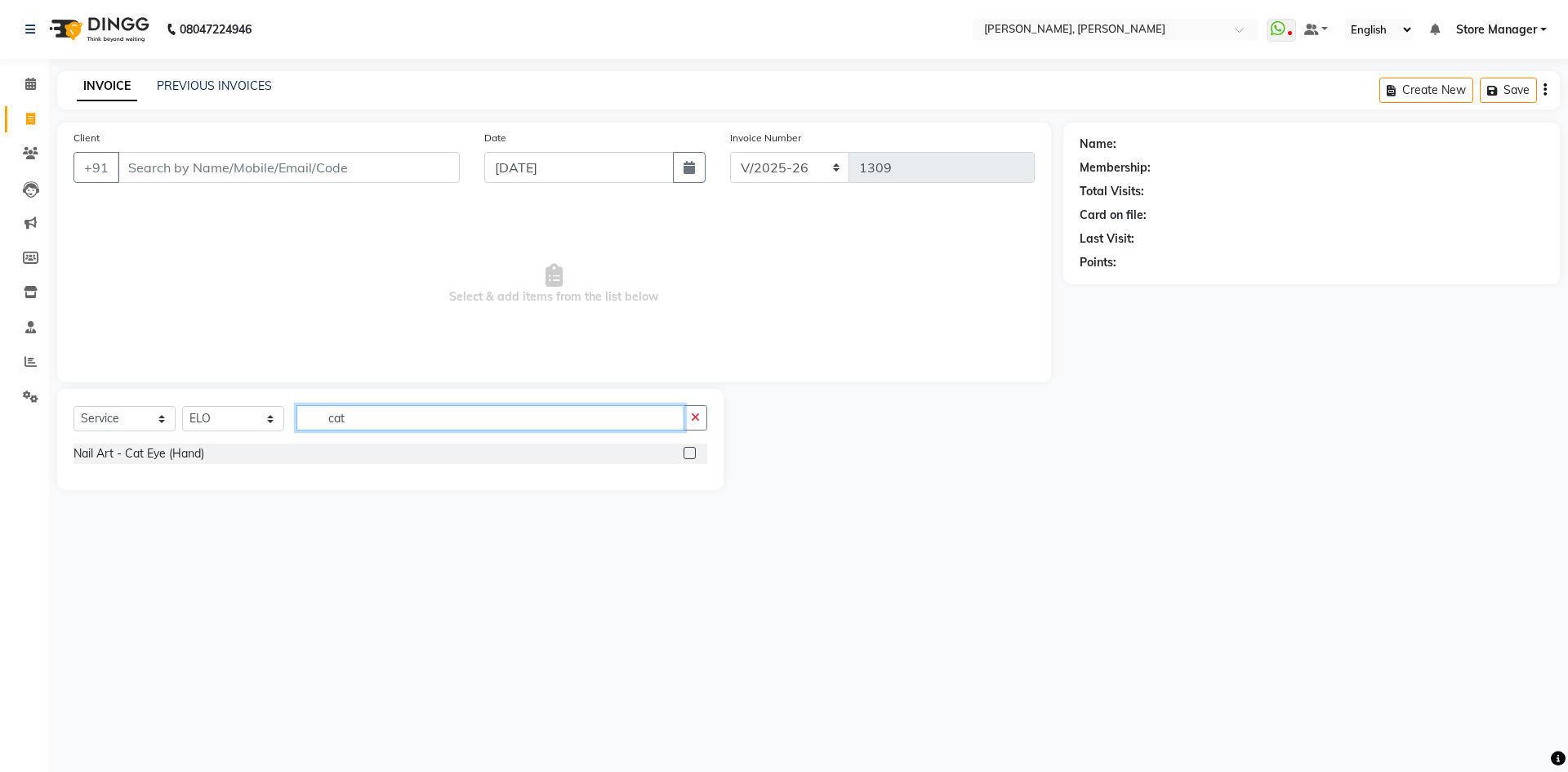
type input "cat"
click at [693, 454] on label at bounding box center [689, 453] width 12 height 12
click at [693, 454] on input "checkbox" at bounding box center [688, 453] width 10 height 10
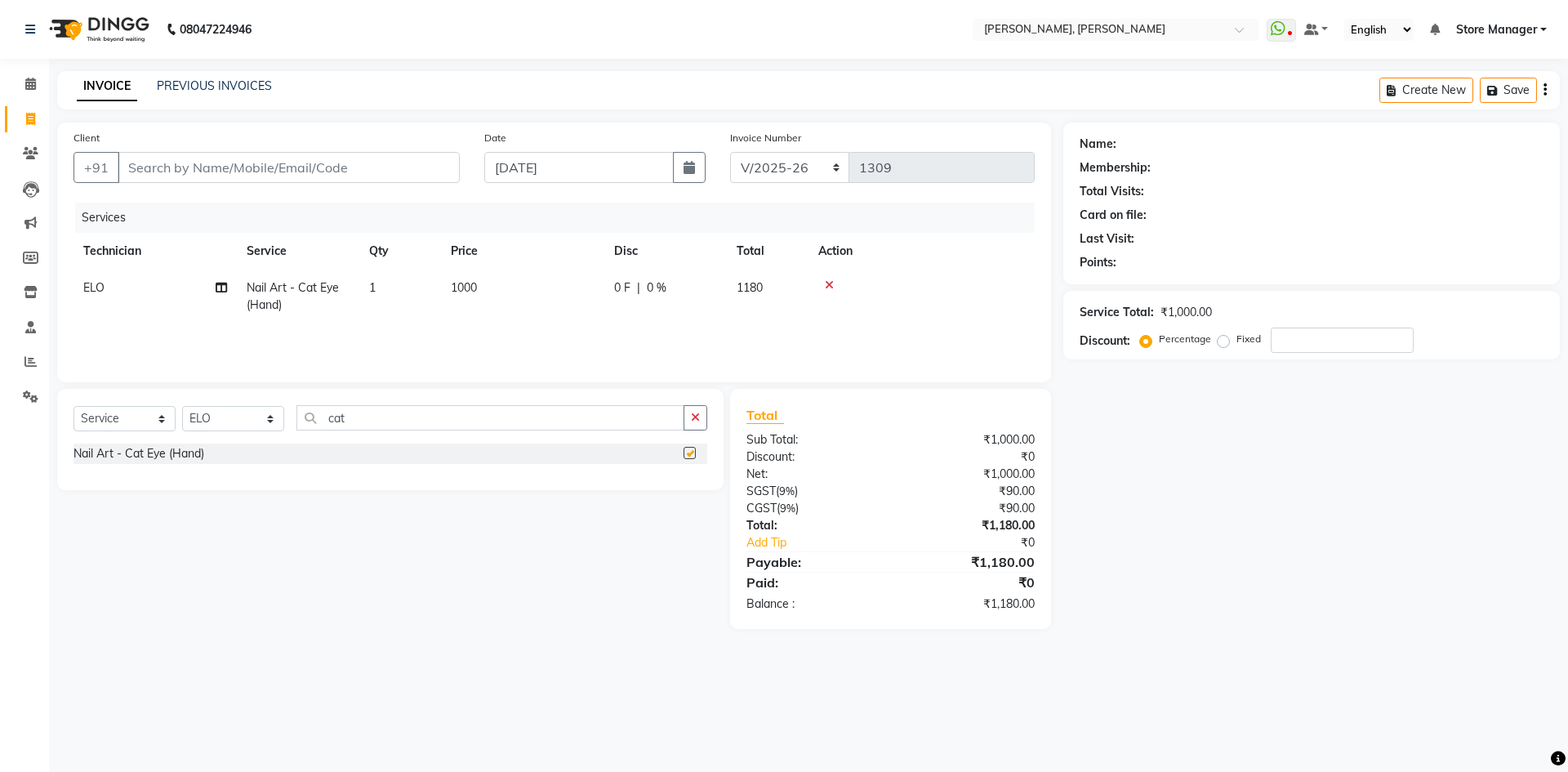
checkbox input "false"
click at [395, 419] on input "cat" at bounding box center [491, 417] width 388 height 25
click at [271, 418] on select "Select Technician amugha Beautician [PERSON_NAME] Evi MANAGER [PERSON_NAME] [PE…" at bounding box center [232, 418] width 102 height 25
select select "61635"
click at [182, 406] on select "Select Technician amugha Beautician [PERSON_NAME] Evi MANAGER [PERSON_NAME] [PE…" at bounding box center [232, 418] width 102 height 25
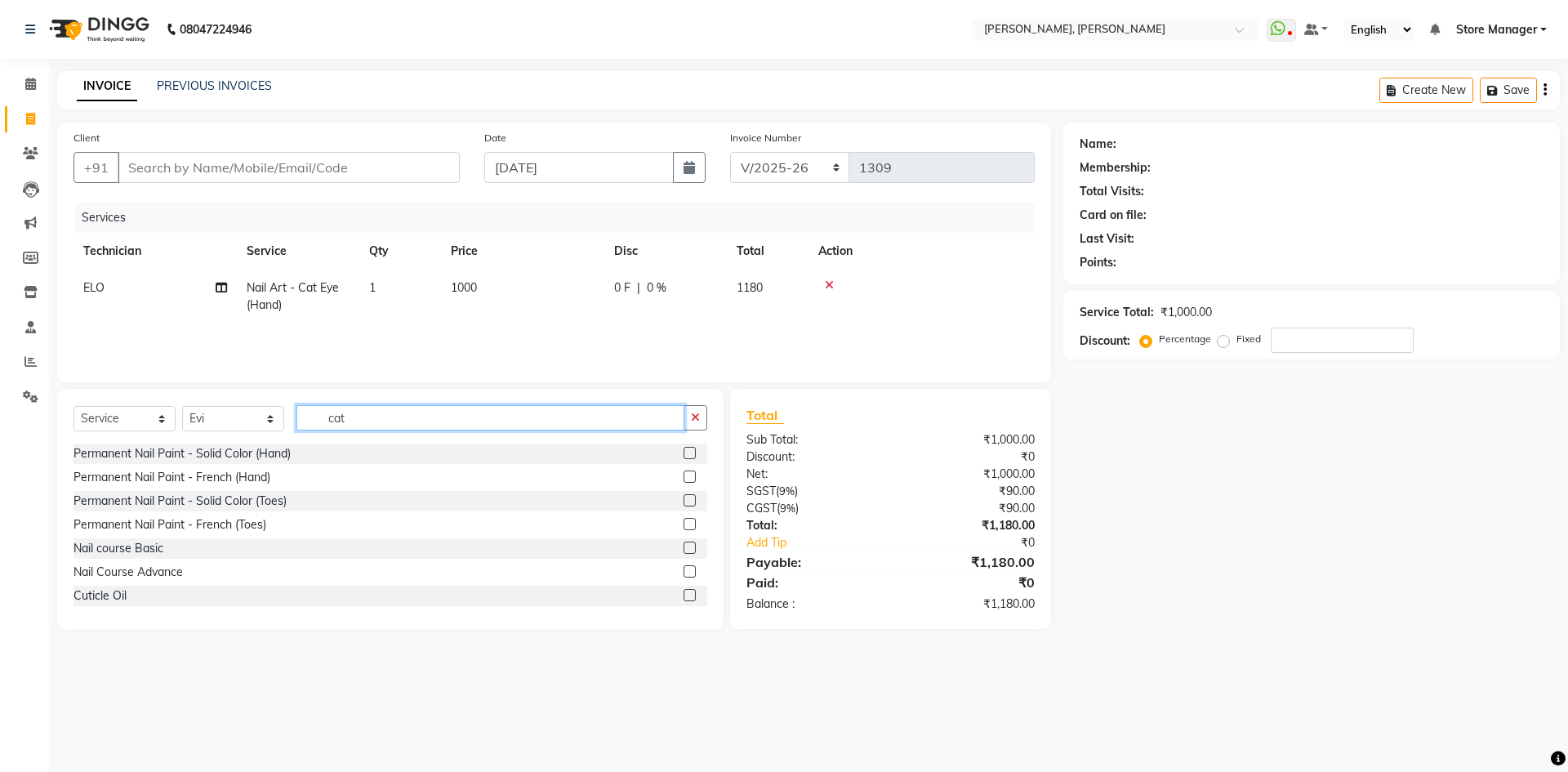
click at [490, 428] on input "cat" at bounding box center [491, 417] width 388 height 25
type input "c"
type input "cat"
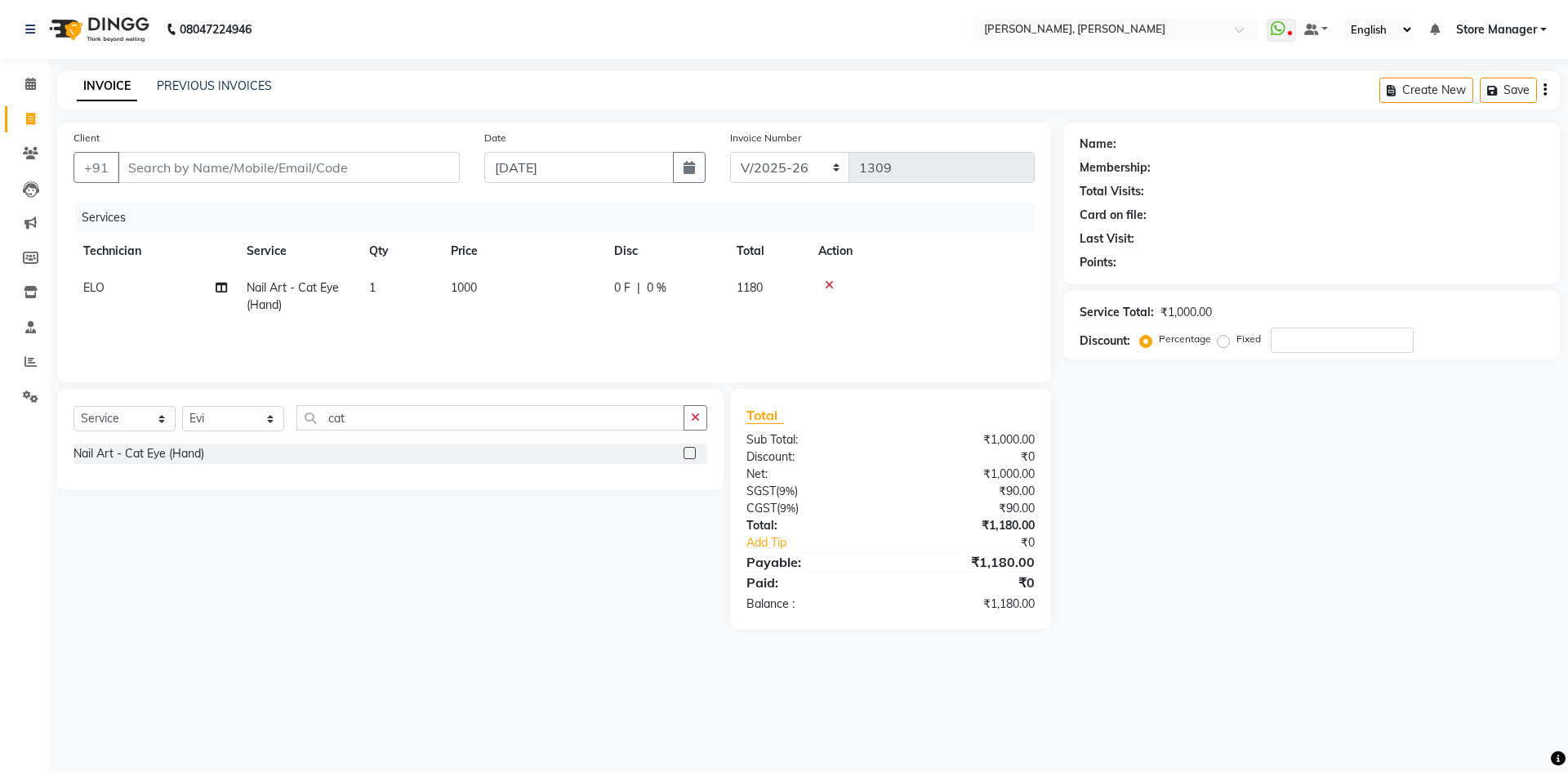
click at [687, 452] on label at bounding box center [689, 453] width 12 height 12
click at [687, 452] on input "checkbox" at bounding box center [688, 453] width 10 height 10
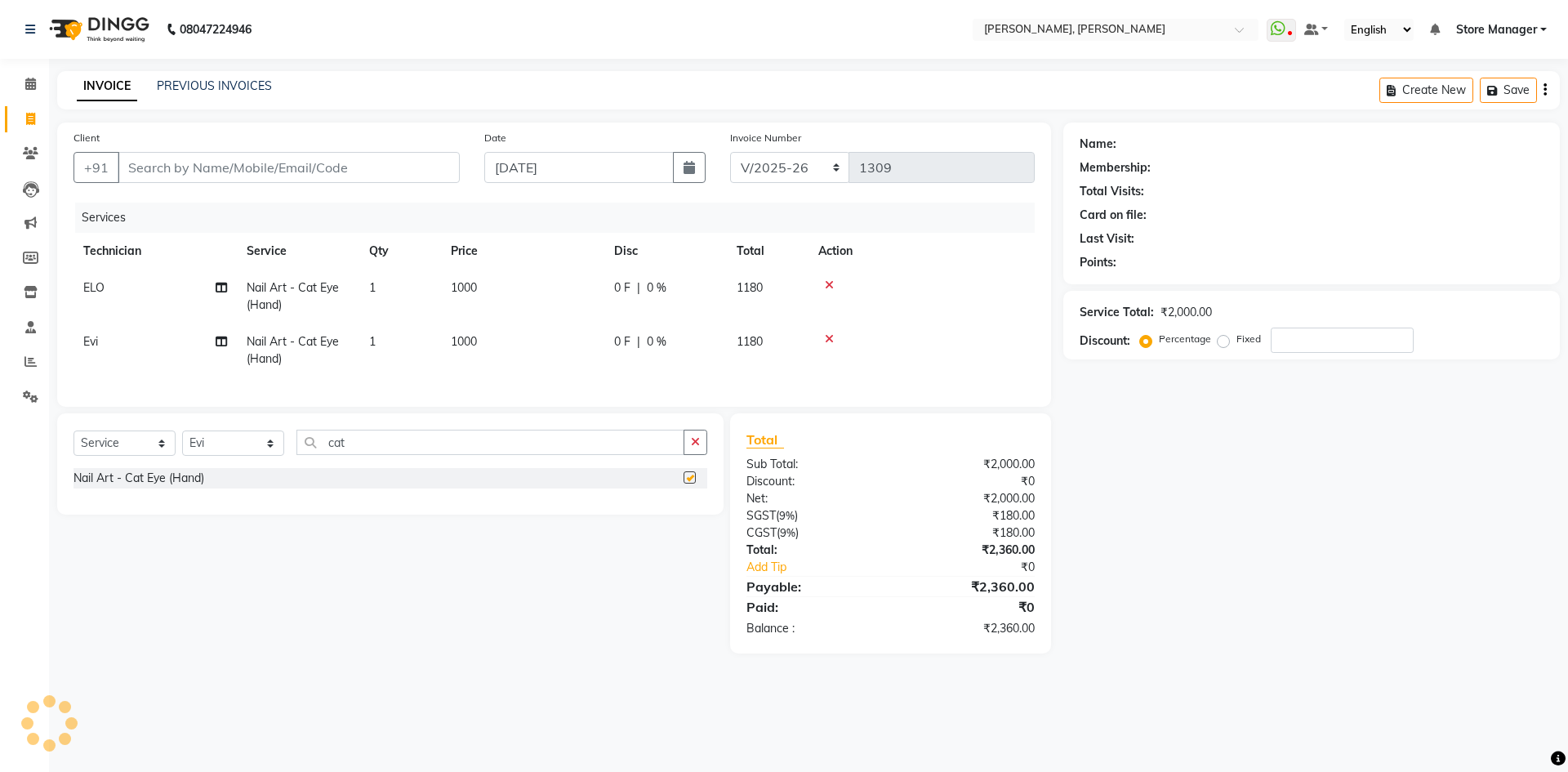
checkbox input "false"
click at [496, 453] on input "cat" at bounding box center [491, 442] width 388 height 25
type input "c"
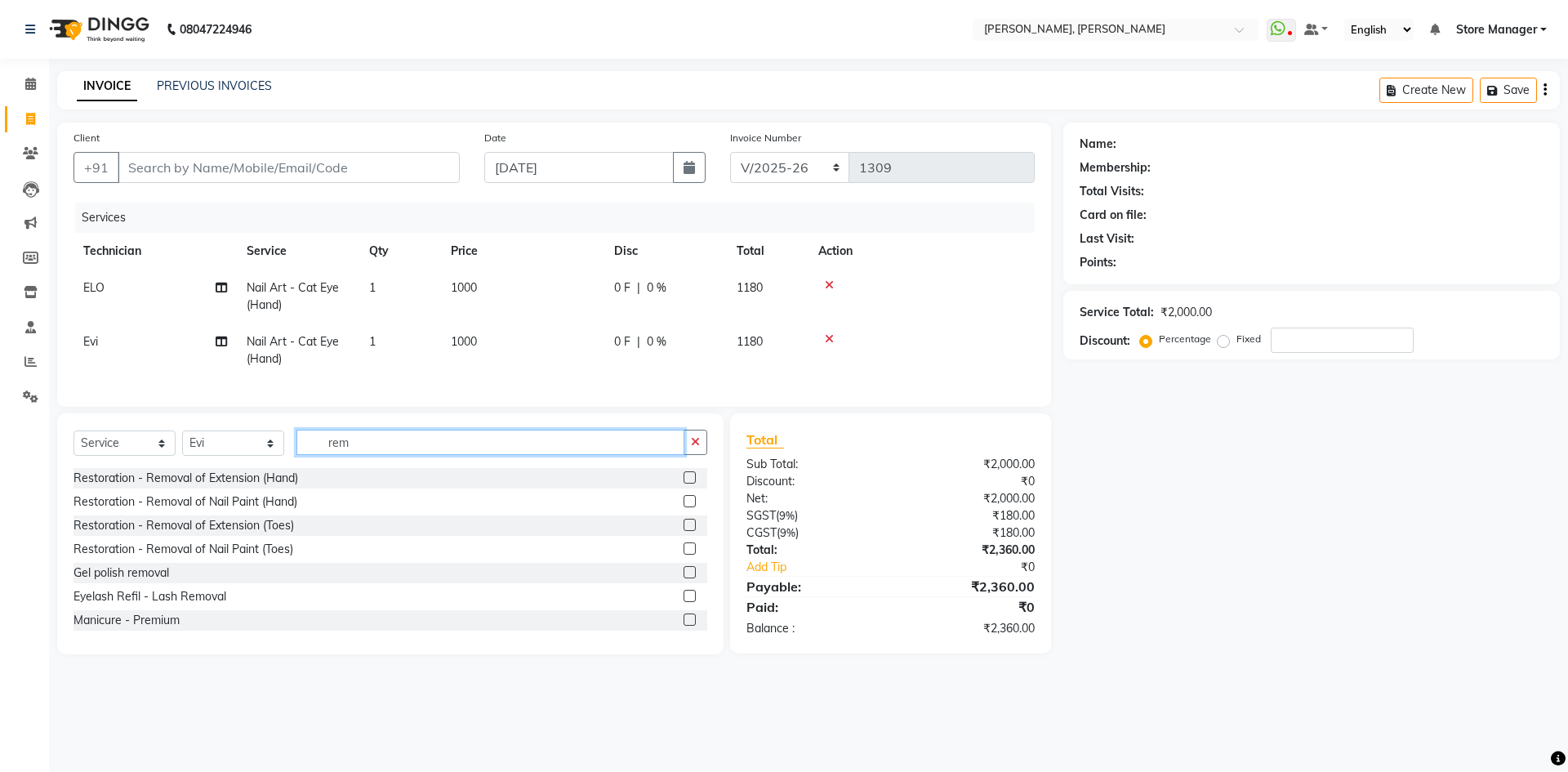
type input "rem"
click at [683, 578] on label at bounding box center [689, 571] width 12 height 12
click at [683, 578] on input "checkbox" at bounding box center [688, 572] width 10 height 10
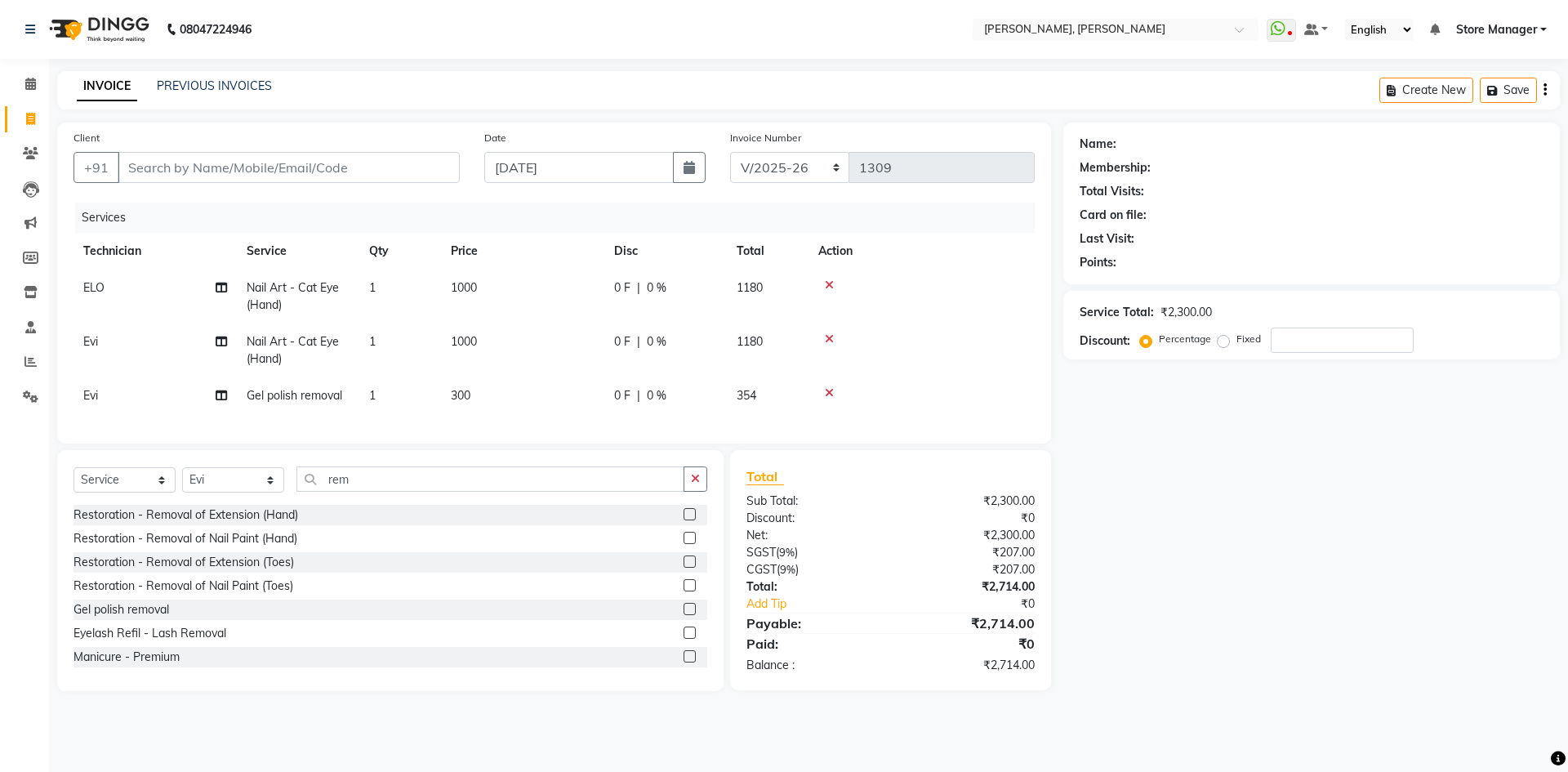
click at [683, 615] on label at bounding box center [689, 609] width 12 height 12
click at [683, 615] on input "checkbox" at bounding box center [688, 609] width 10 height 10
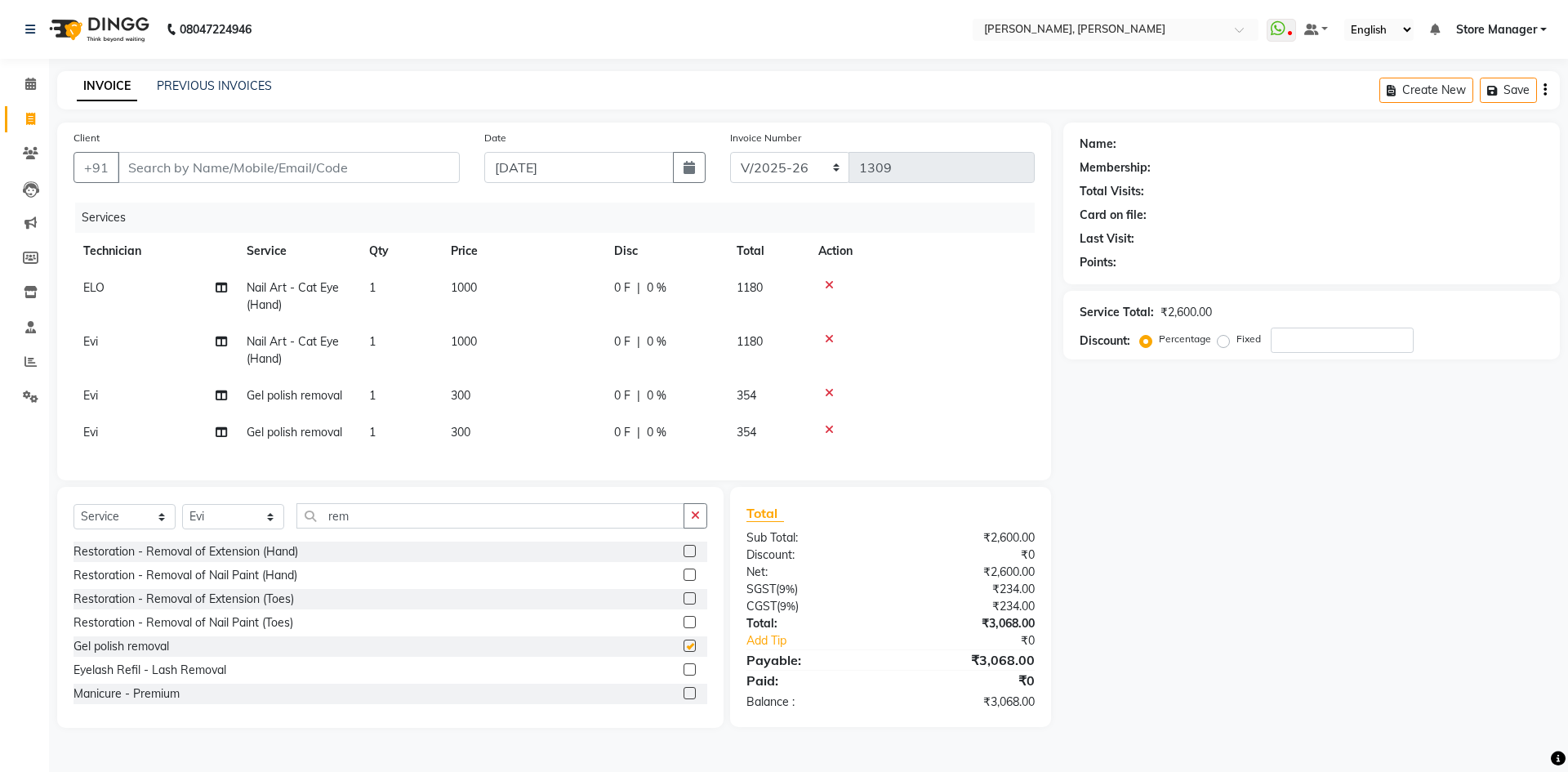
checkbox input "false"
click at [167, 171] on input "Client" at bounding box center [288, 167] width 343 height 31
type input "9"
type input "0"
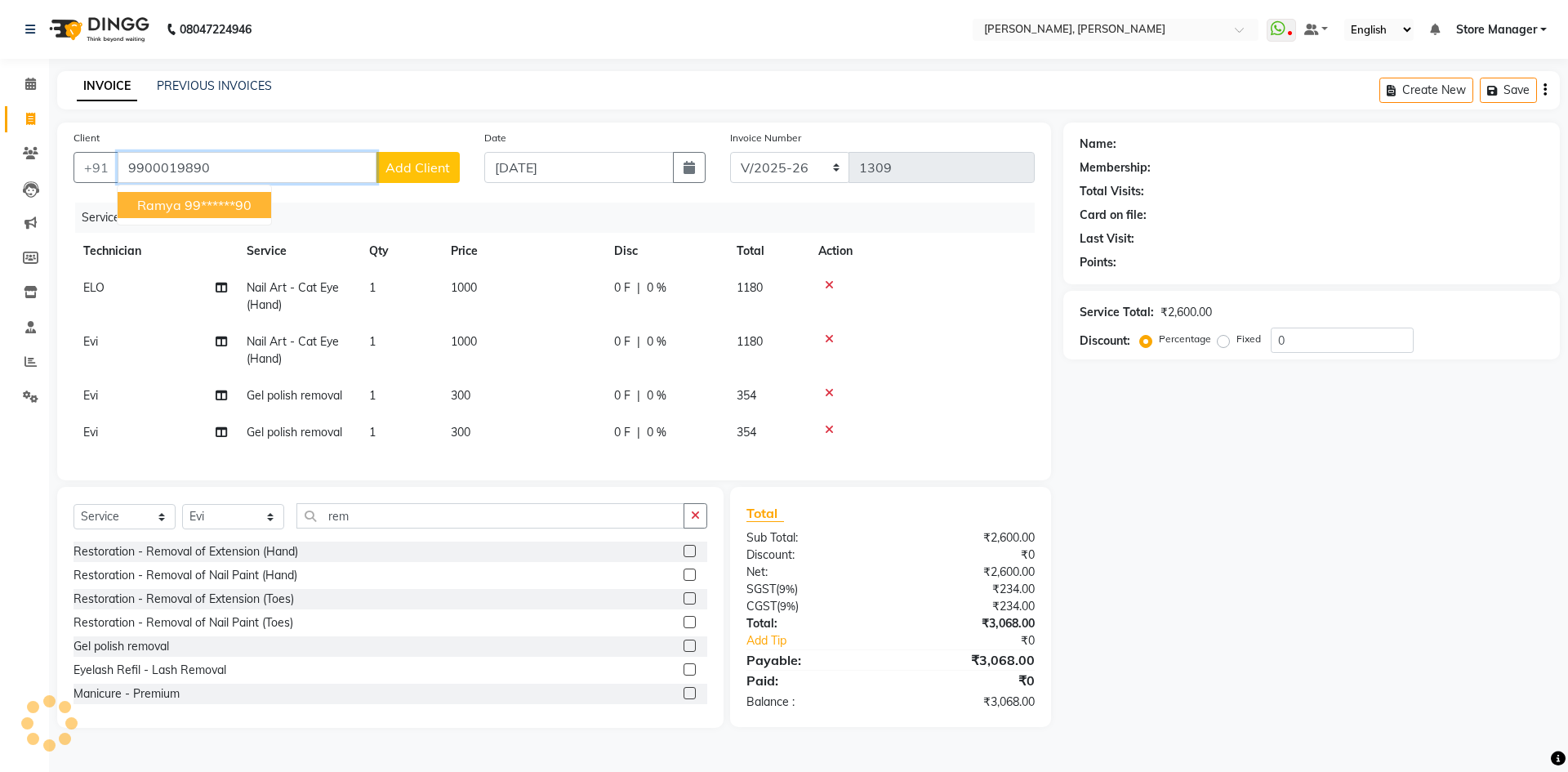
type input "9900019890"
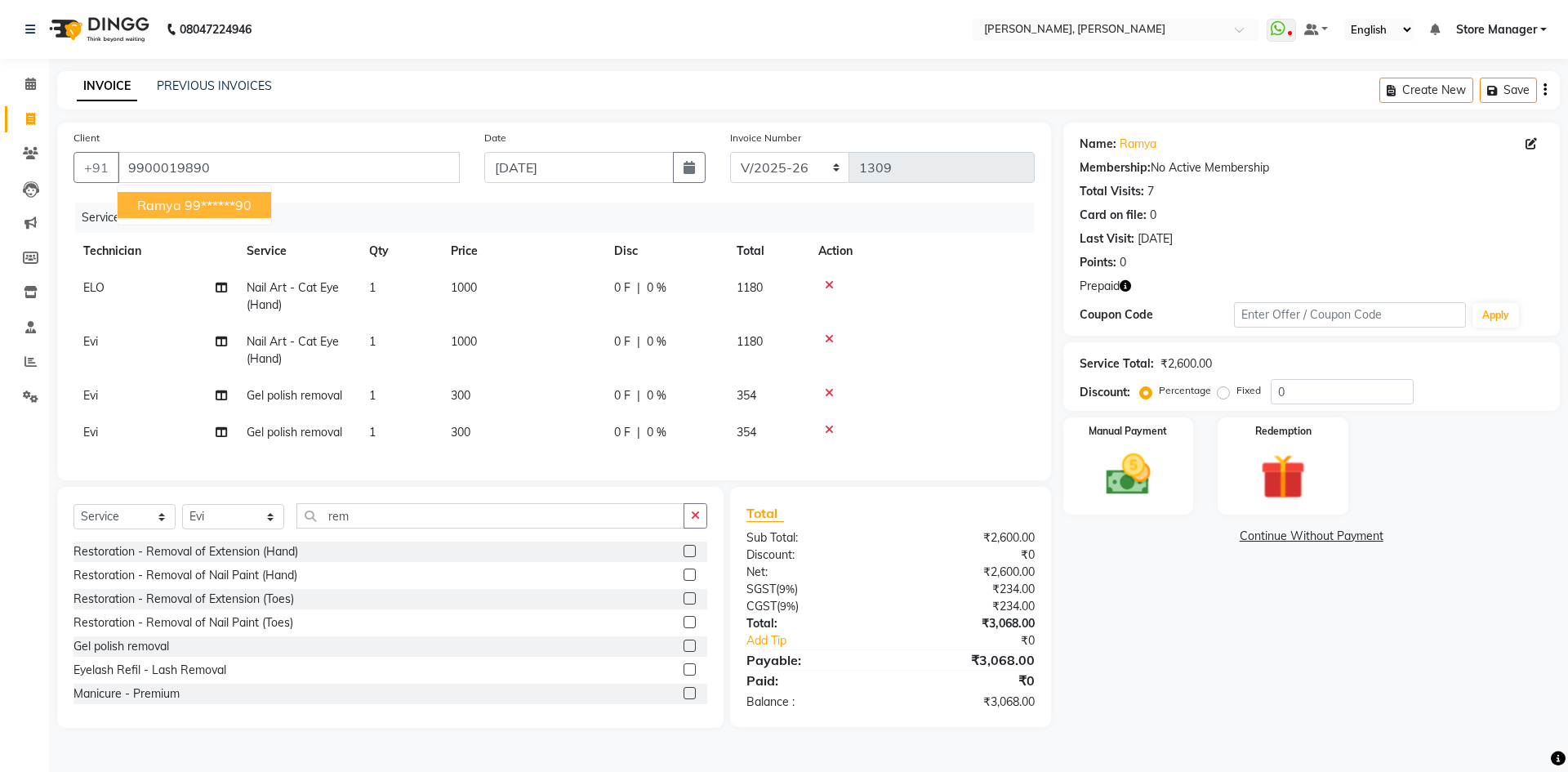
click at [1165, 389] on label "Percentage" at bounding box center [1185, 390] width 52 height 15
click at [1155, 389] on input "Percentage" at bounding box center [1149, 390] width 11 height 11
click at [1159, 394] on label "Percentage" at bounding box center [1185, 390] width 52 height 15
click at [1146, 394] on input "Percentage" at bounding box center [1149, 390] width 11 height 11
click at [1121, 290] on icon "button" at bounding box center [1126, 286] width 11 height 11
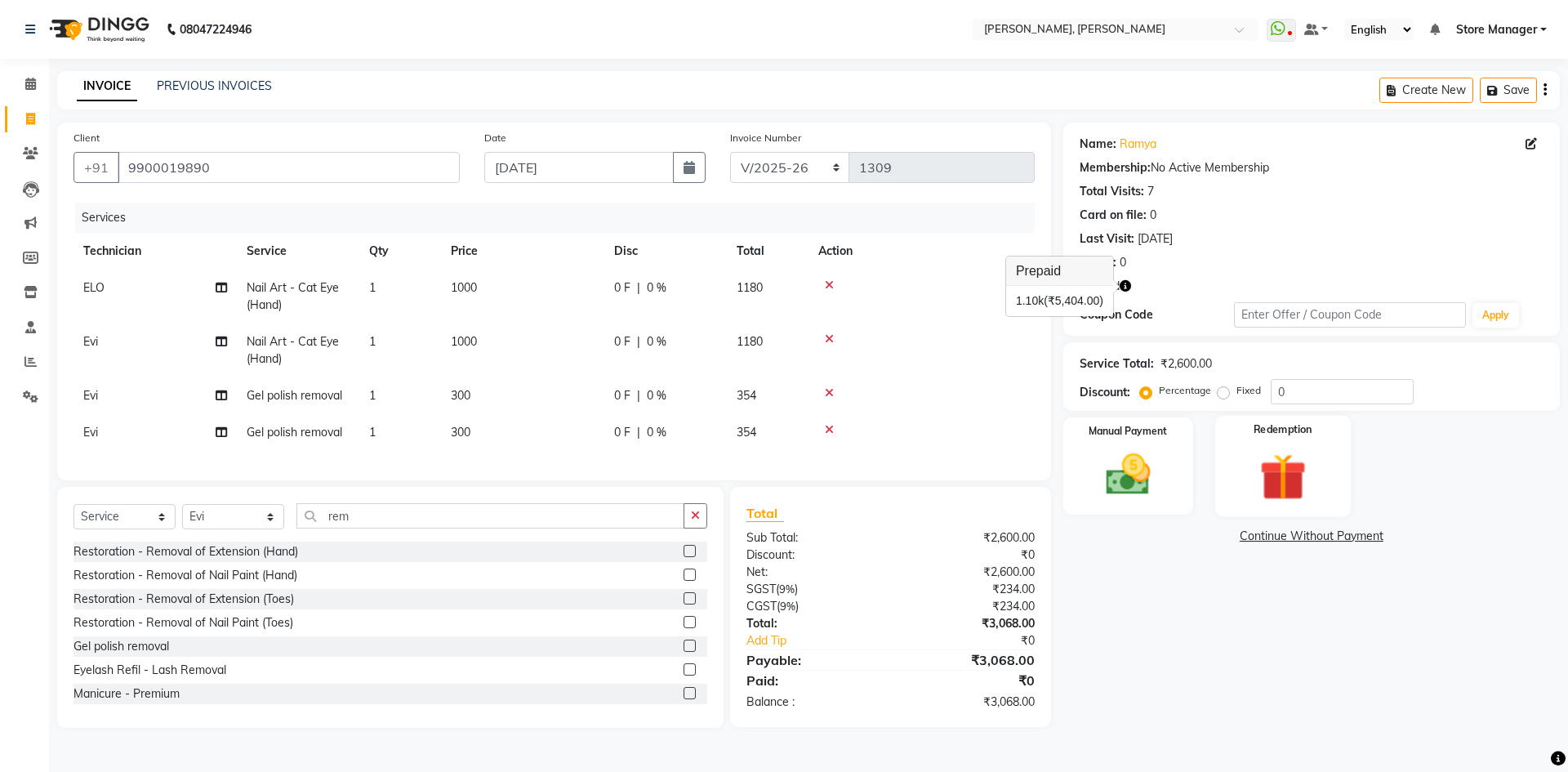
click at [1288, 466] on img at bounding box center [1281, 476] width 76 height 58
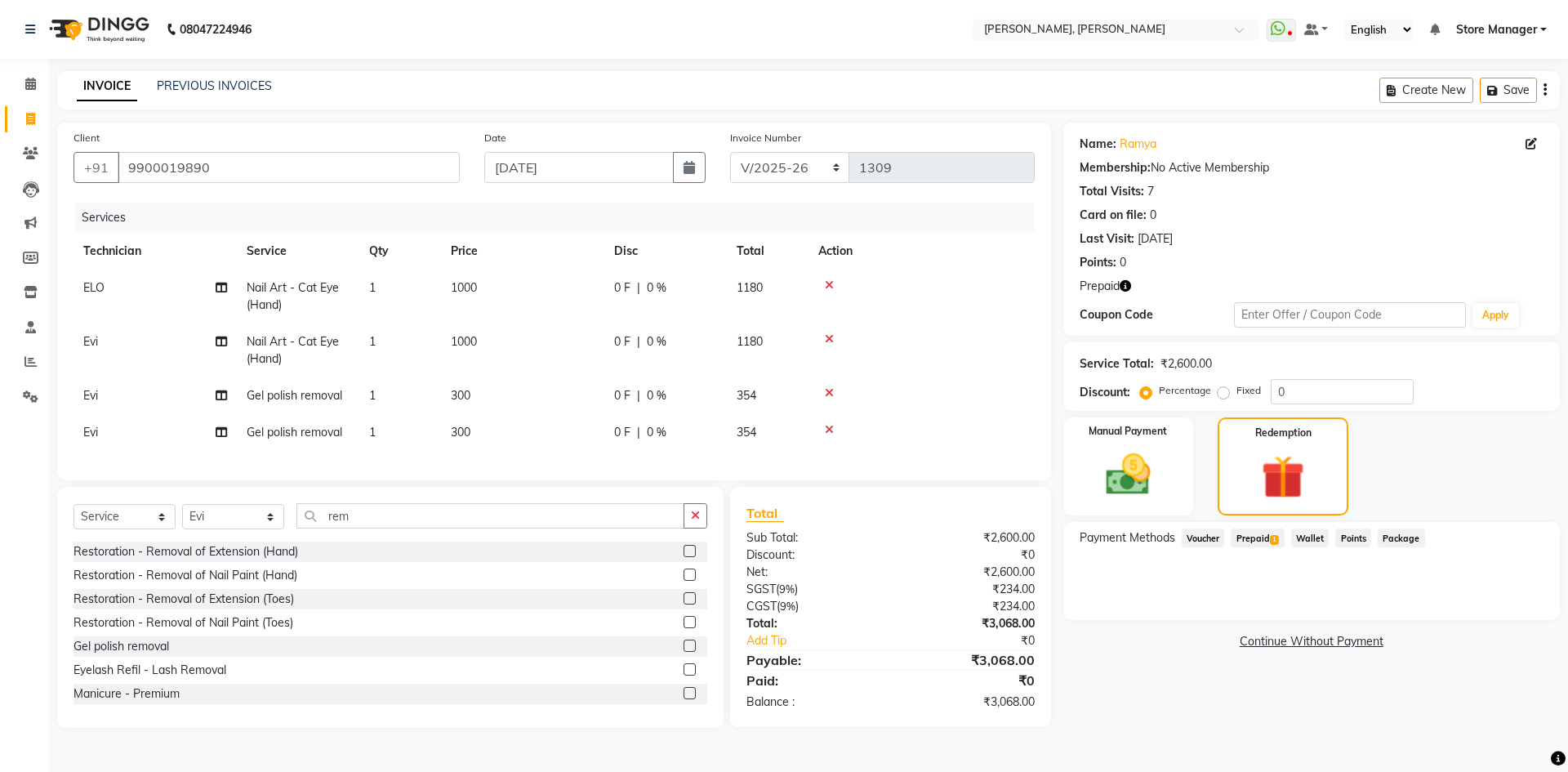
click at [1255, 535] on span "Prepaid 1" at bounding box center [1257, 538] width 53 height 19
click at [1325, 604] on input "3068" at bounding box center [1321, 603] width 98 height 25
click at [1510, 599] on button "Add" at bounding box center [1505, 604] width 60 height 28
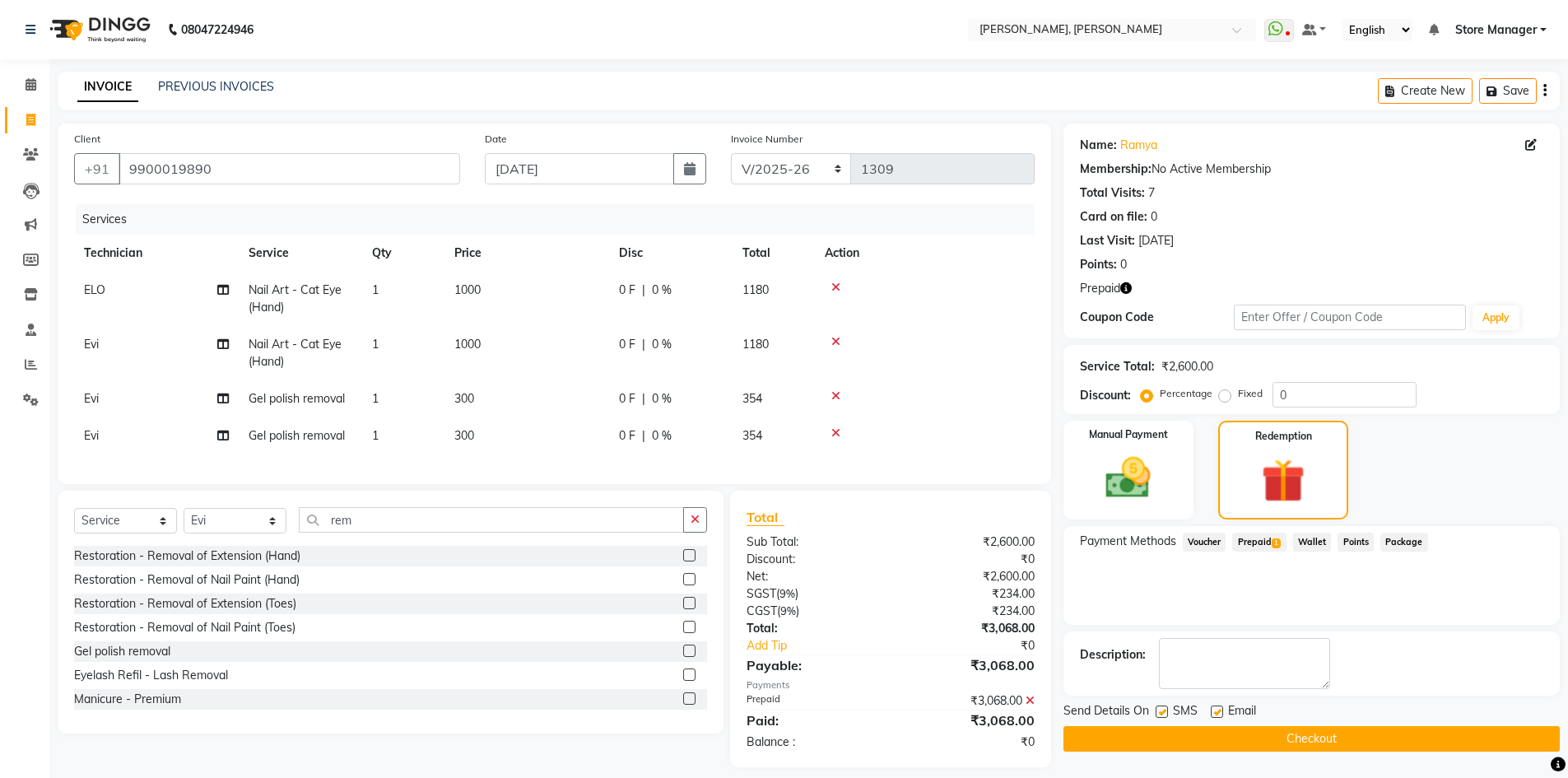
click at [1108, 736] on button "Checkout" at bounding box center [1311, 738] width 497 height 25
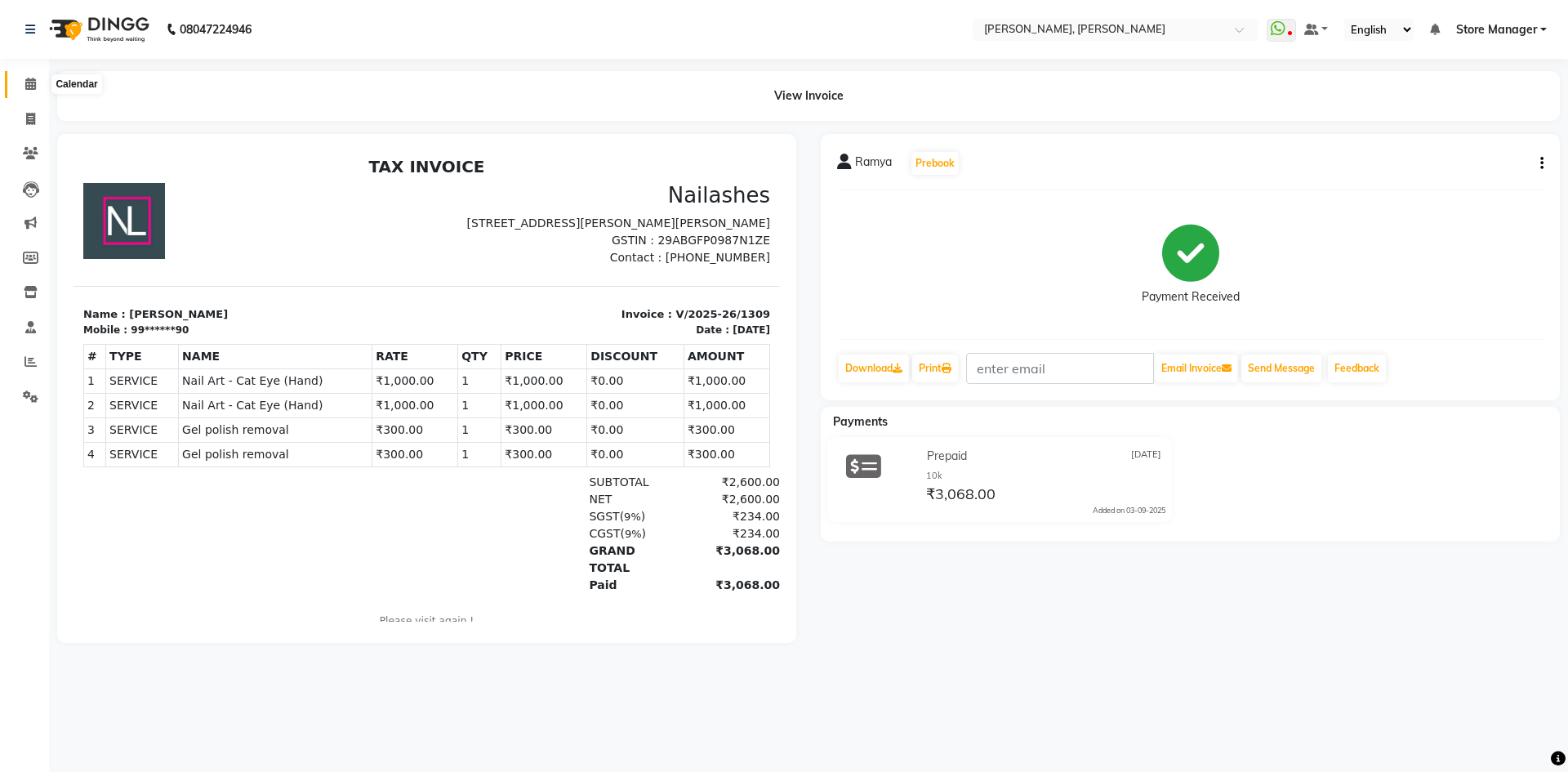
click at [30, 84] on icon at bounding box center [30, 83] width 10 height 12
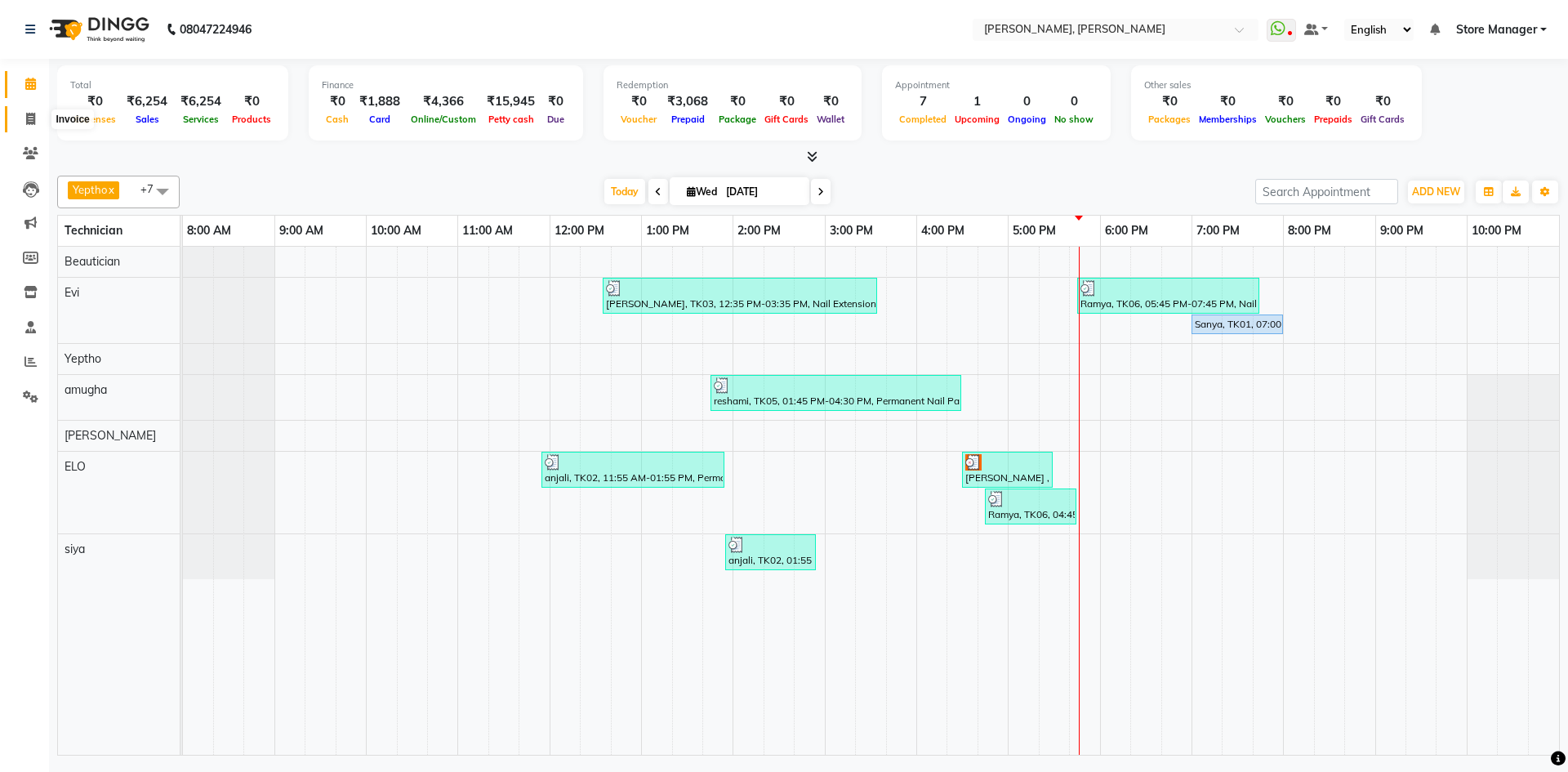
click at [29, 119] on icon at bounding box center [31, 119] width 9 height 12
select select "7173"
select select "service"
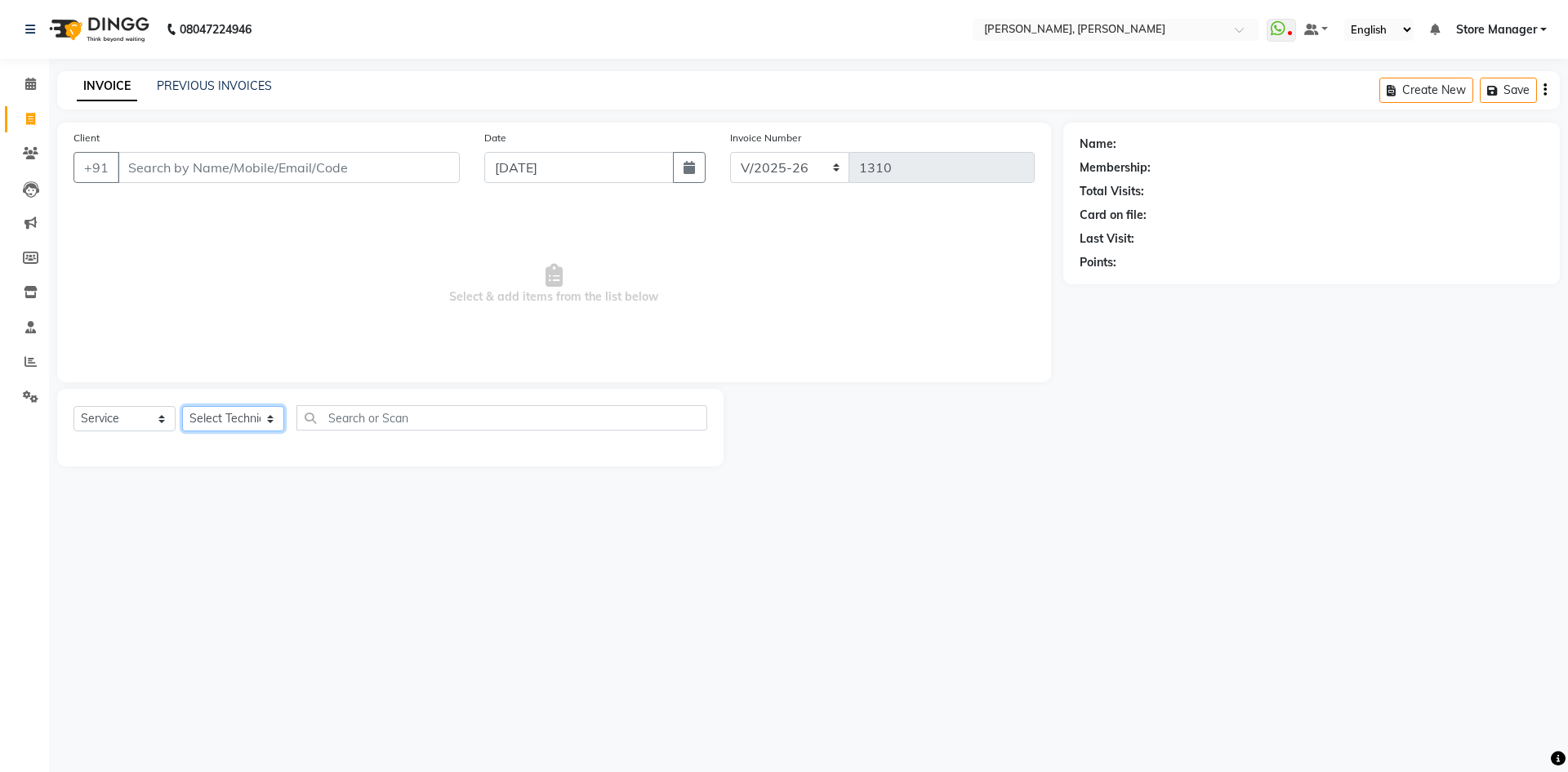
click at [268, 419] on select "Select Technician amugha Beautician [PERSON_NAME] Evi MANAGER [PERSON_NAME] [PE…" at bounding box center [232, 418] width 102 height 25
select select "90383"
click at [182, 406] on select "Select Technician amugha Beautician [PERSON_NAME] Evi MANAGER [PERSON_NAME] [PE…" at bounding box center [232, 418] width 102 height 25
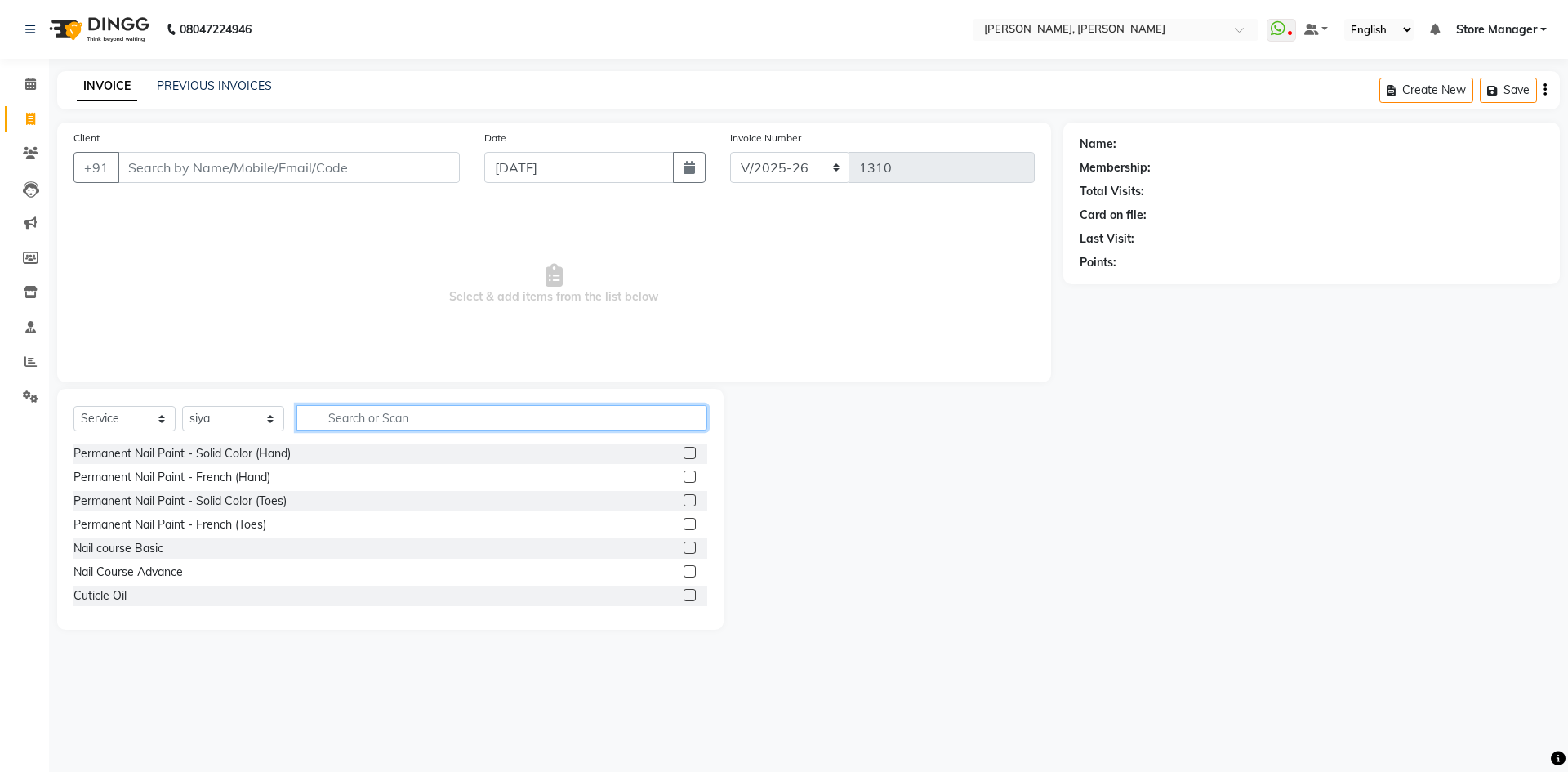
click at [399, 420] on input "text" at bounding box center [502, 417] width 411 height 25
click at [683, 452] on label at bounding box center [689, 453] width 12 height 12
click at [683, 452] on input "checkbox" at bounding box center [688, 453] width 10 height 10
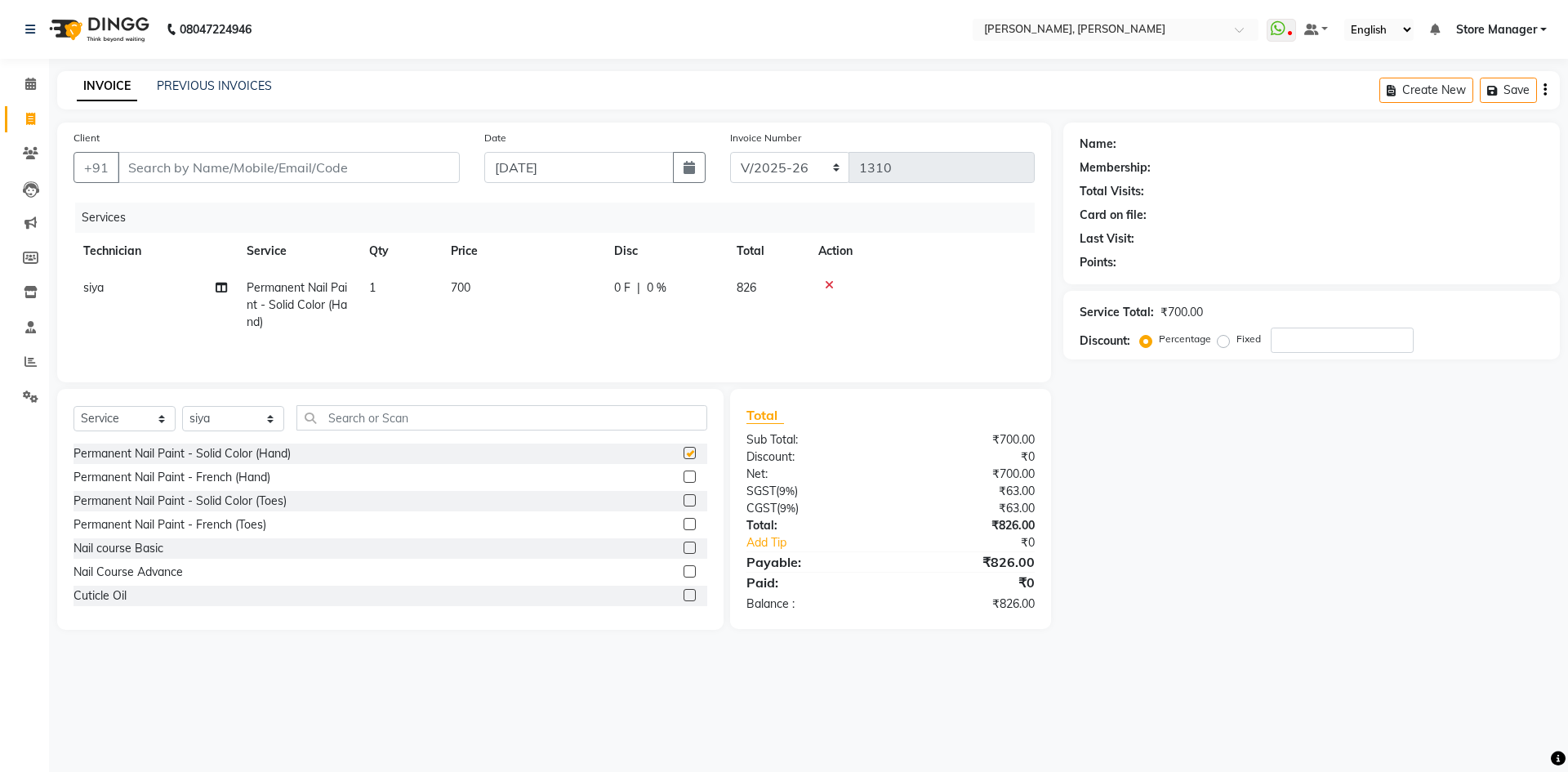
checkbox input "false"
click at [540, 286] on td "700" at bounding box center [522, 305] width 163 height 71
select select "90383"
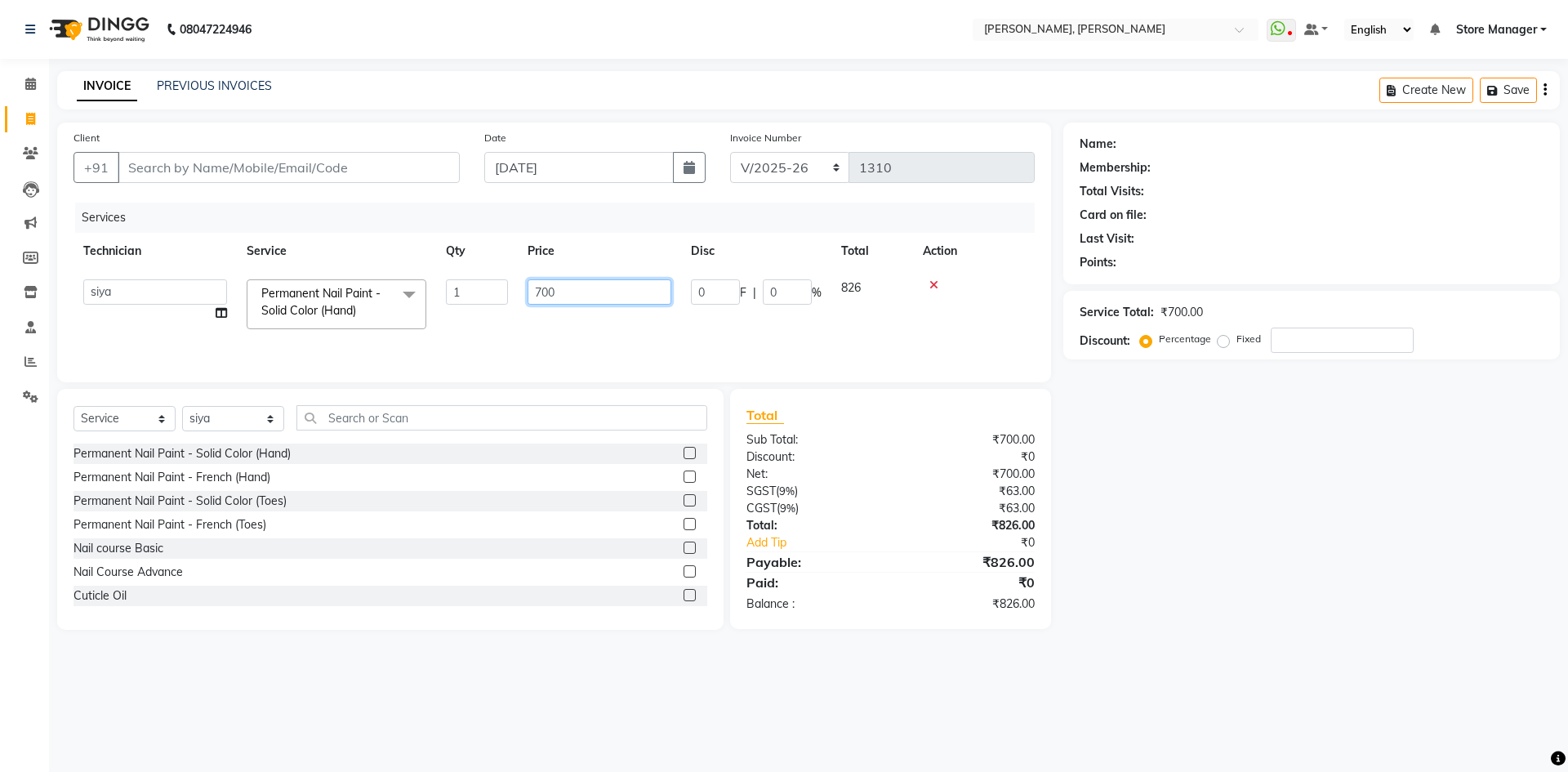
click at [567, 292] on input "700" at bounding box center [599, 291] width 144 height 25
type input "7"
type input "350"
click at [465, 322] on tr "amugha Beautician durgesh ELO Evi MANAGER Priya Singh Sathish siya Store Manage…" at bounding box center [554, 304] width 961 height 69
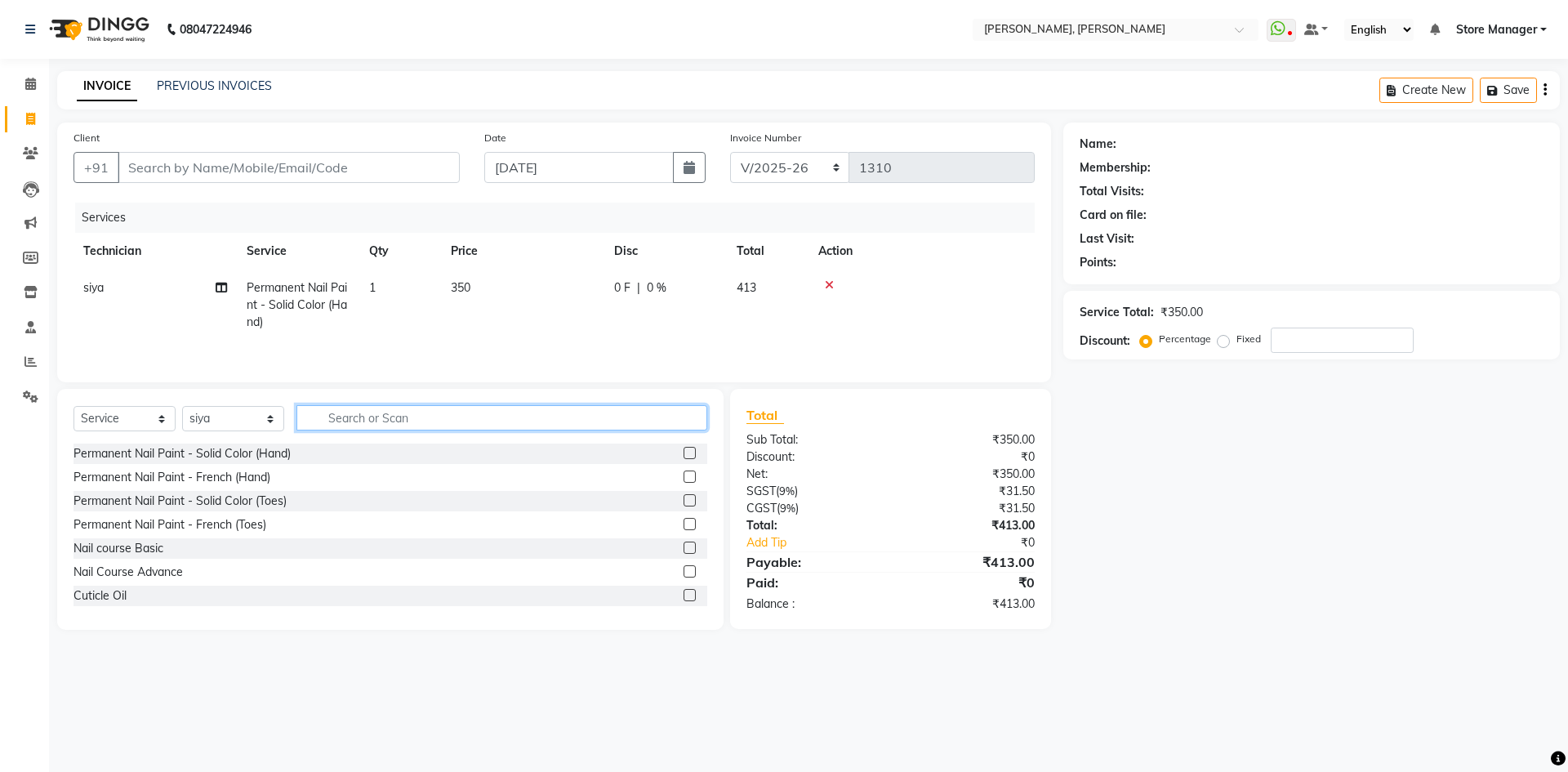
click at [402, 422] on input "text" at bounding box center [502, 417] width 411 height 25
click at [312, 416] on input "text" at bounding box center [502, 417] width 411 height 25
click at [830, 286] on icon at bounding box center [830, 285] width 9 height 11
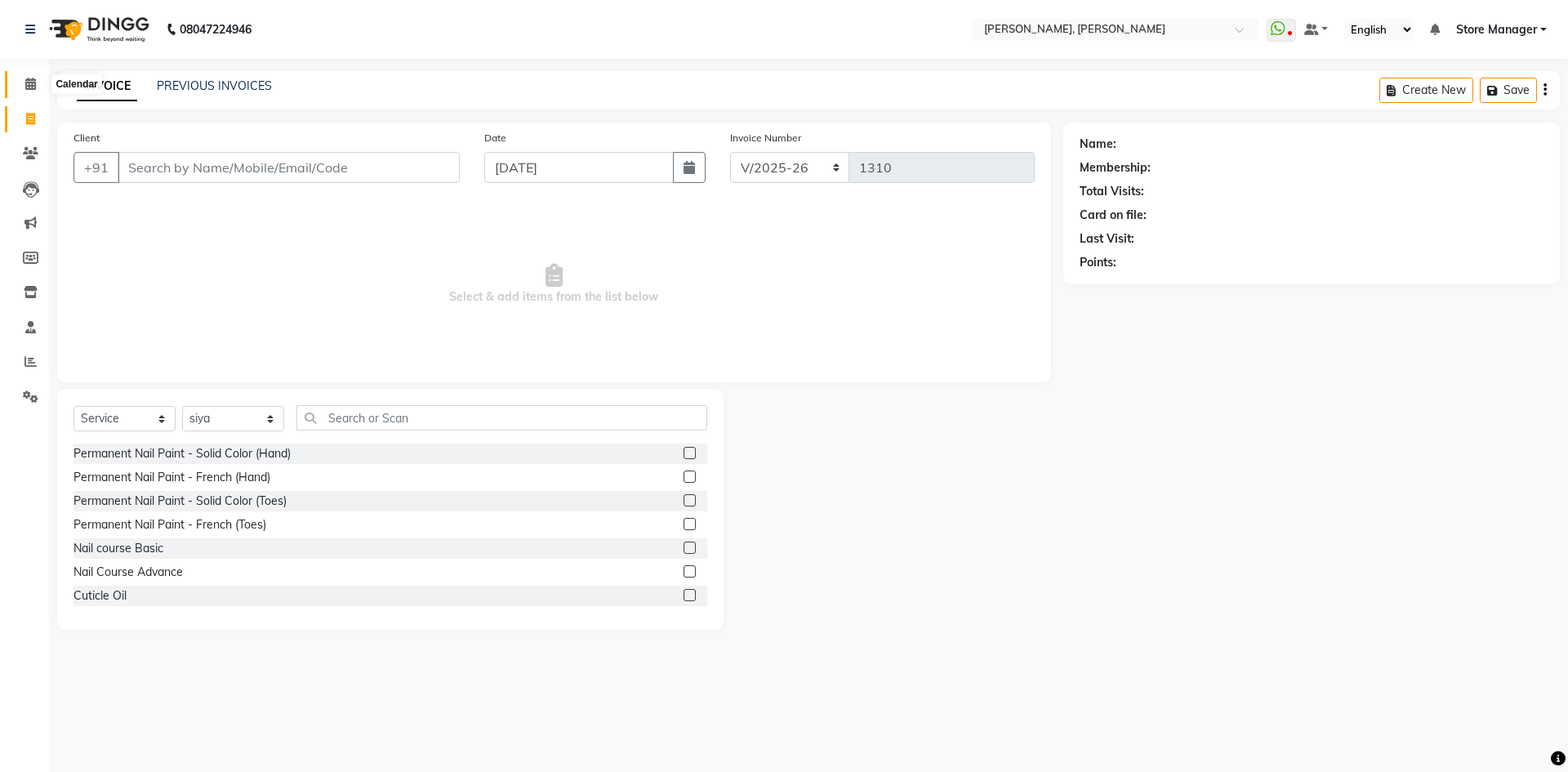
click at [27, 86] on icon at bounding box center [30, 83] width 10 height 12
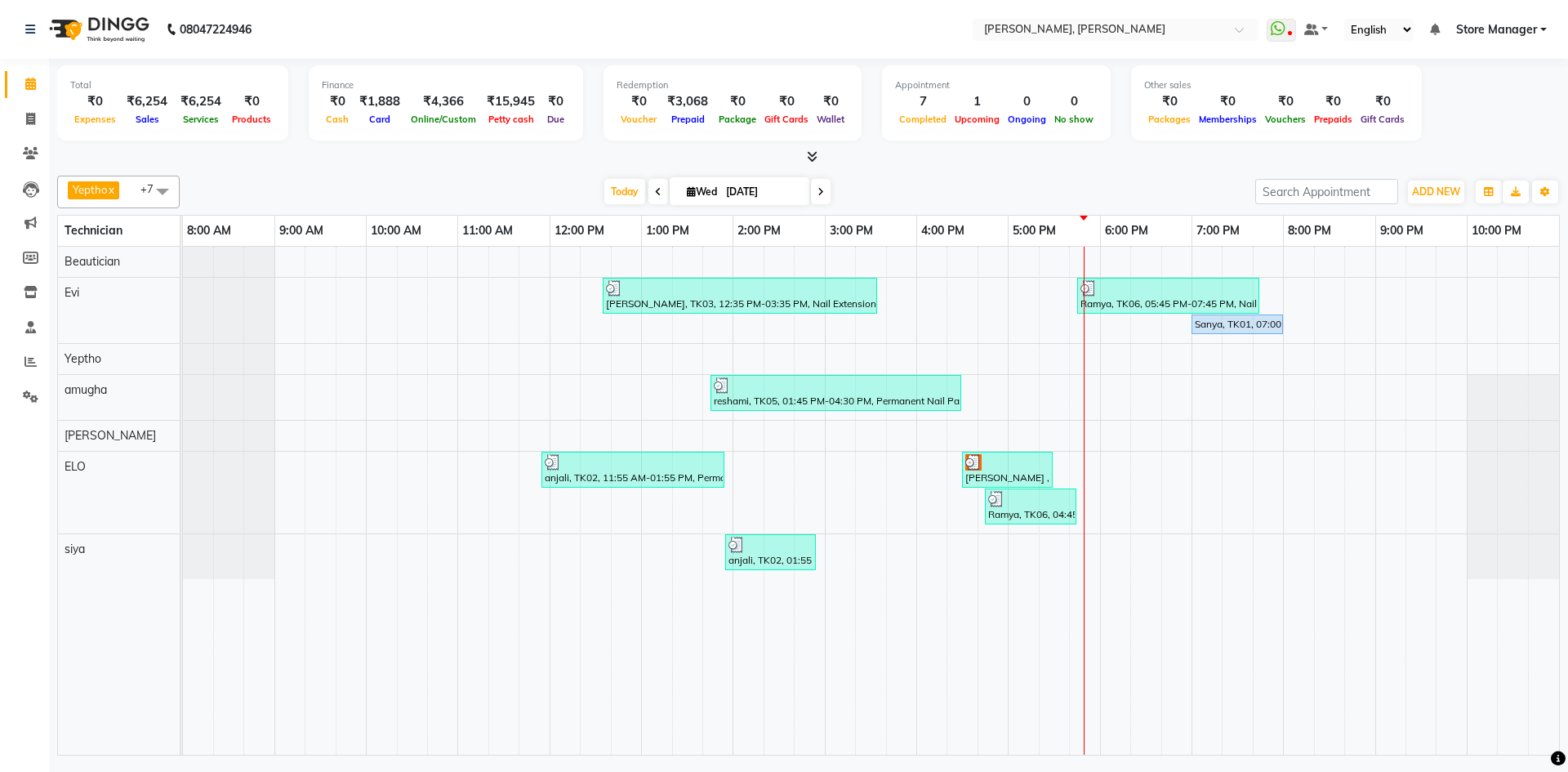
click at [687, 191] on icon at bounding box center [692, 190] width 9 height 10
select select "9"
select select "2025"
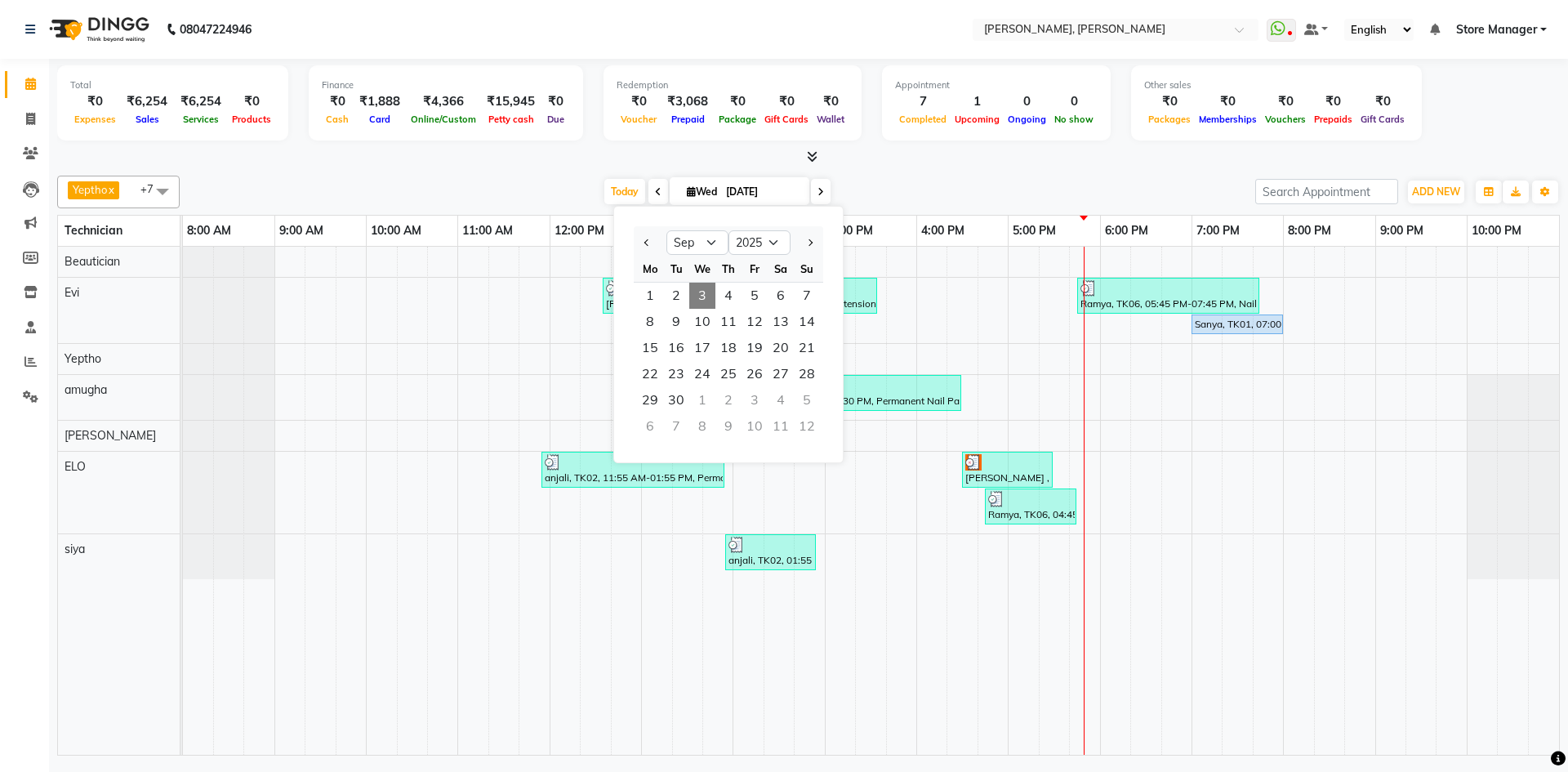
click at [687, 191] on icon at bounding box center [692, 190] width 9 height 10
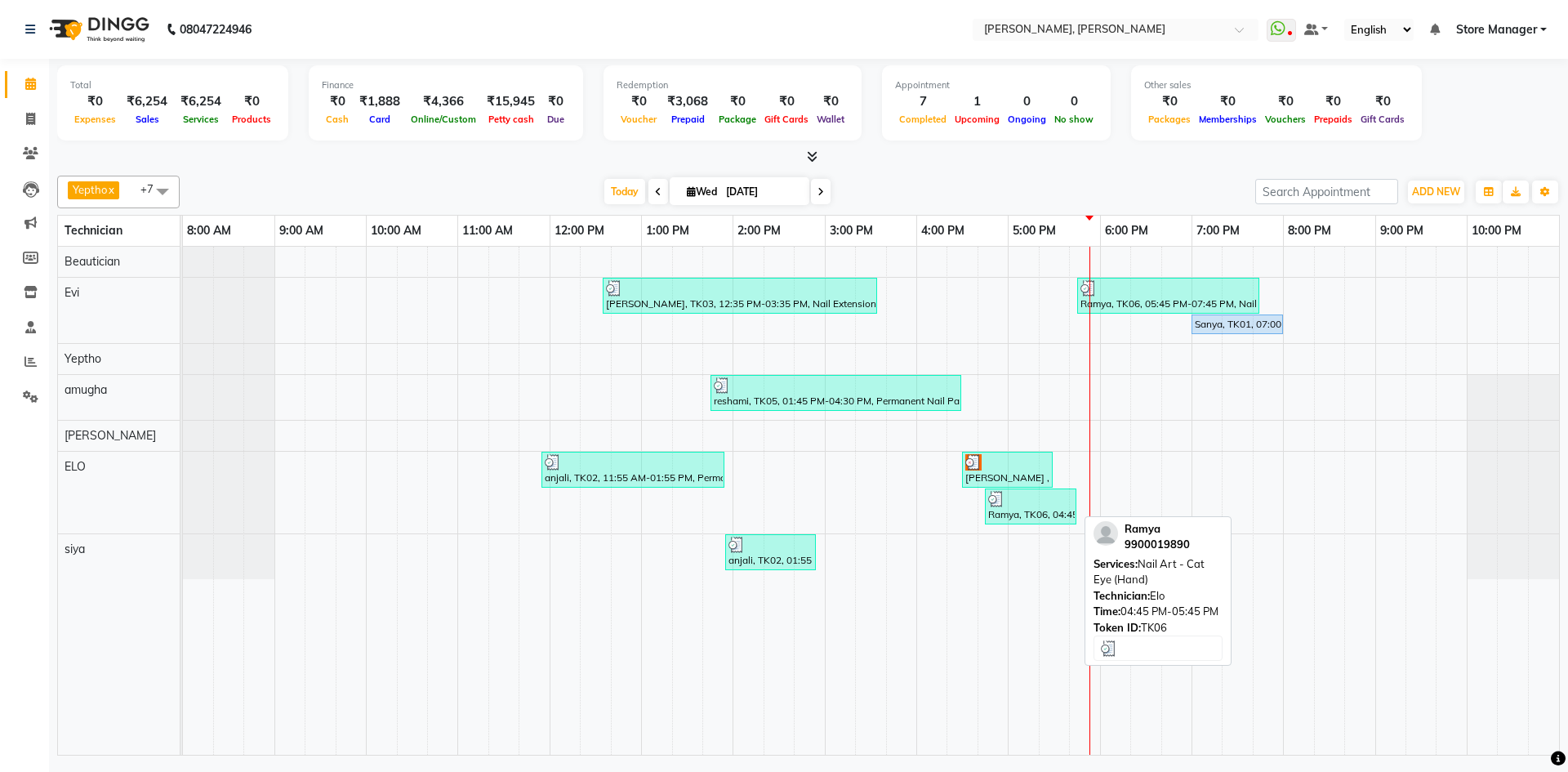
click at [1040, 512] on div "Ramya, TK06, 04:45 PM-05:45 PM, Nail Art - Cat Eye (Hand)" at bounding box center [1030, 506] width 88 height 31
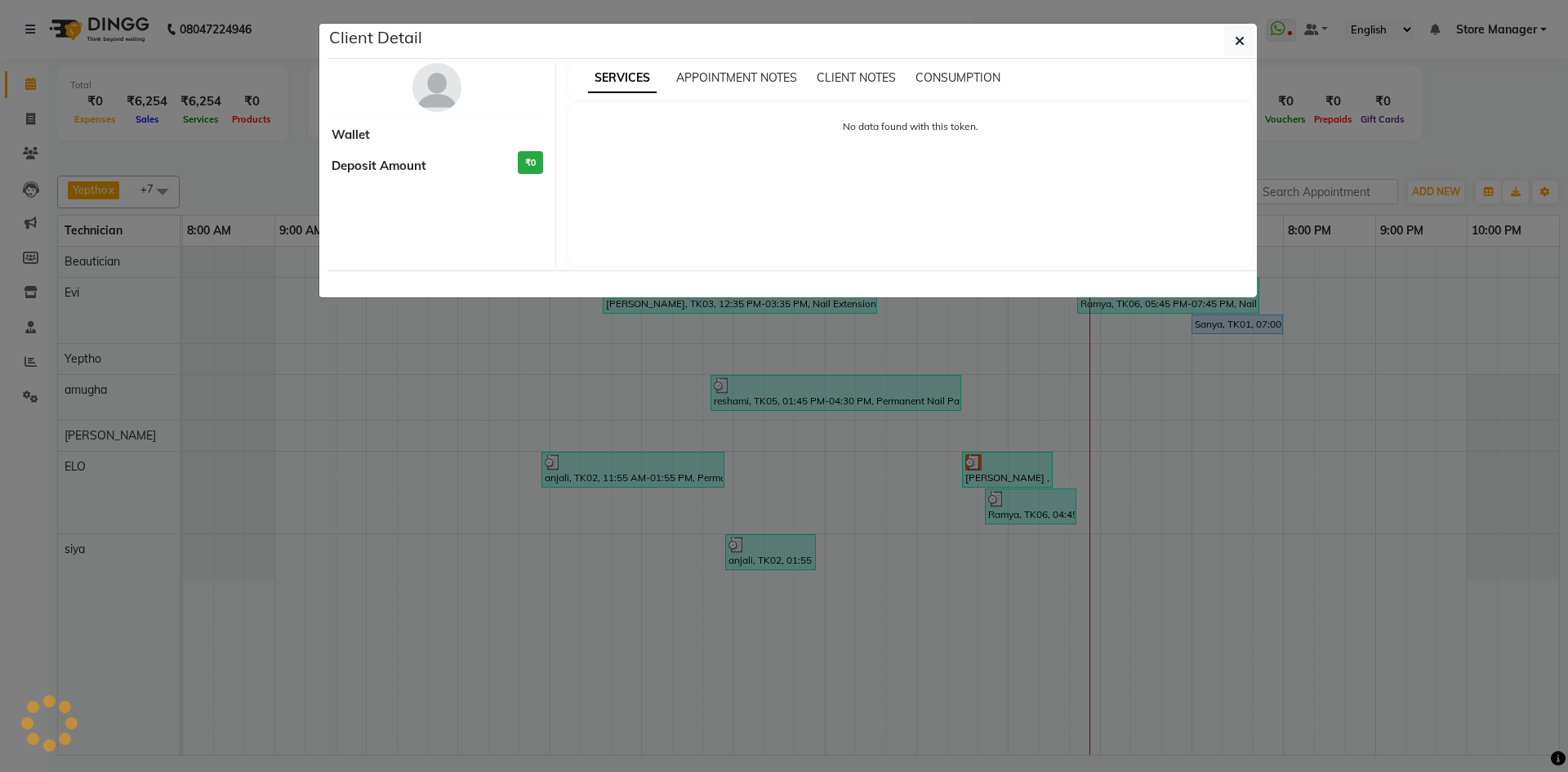
select select "3"
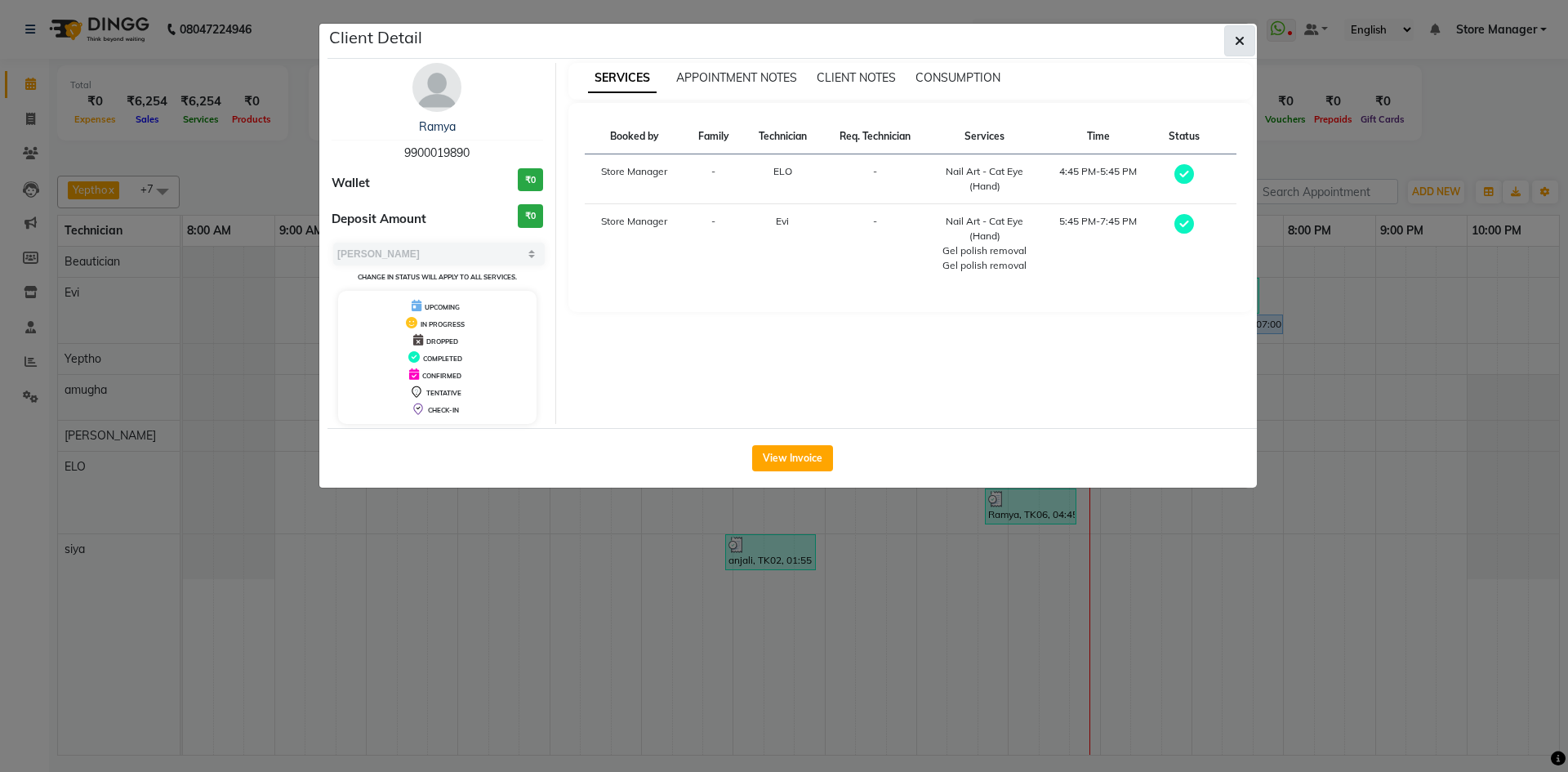
click at [1239, 41] on icon "button" at bounding box center [1239, 41] width 9 height 13
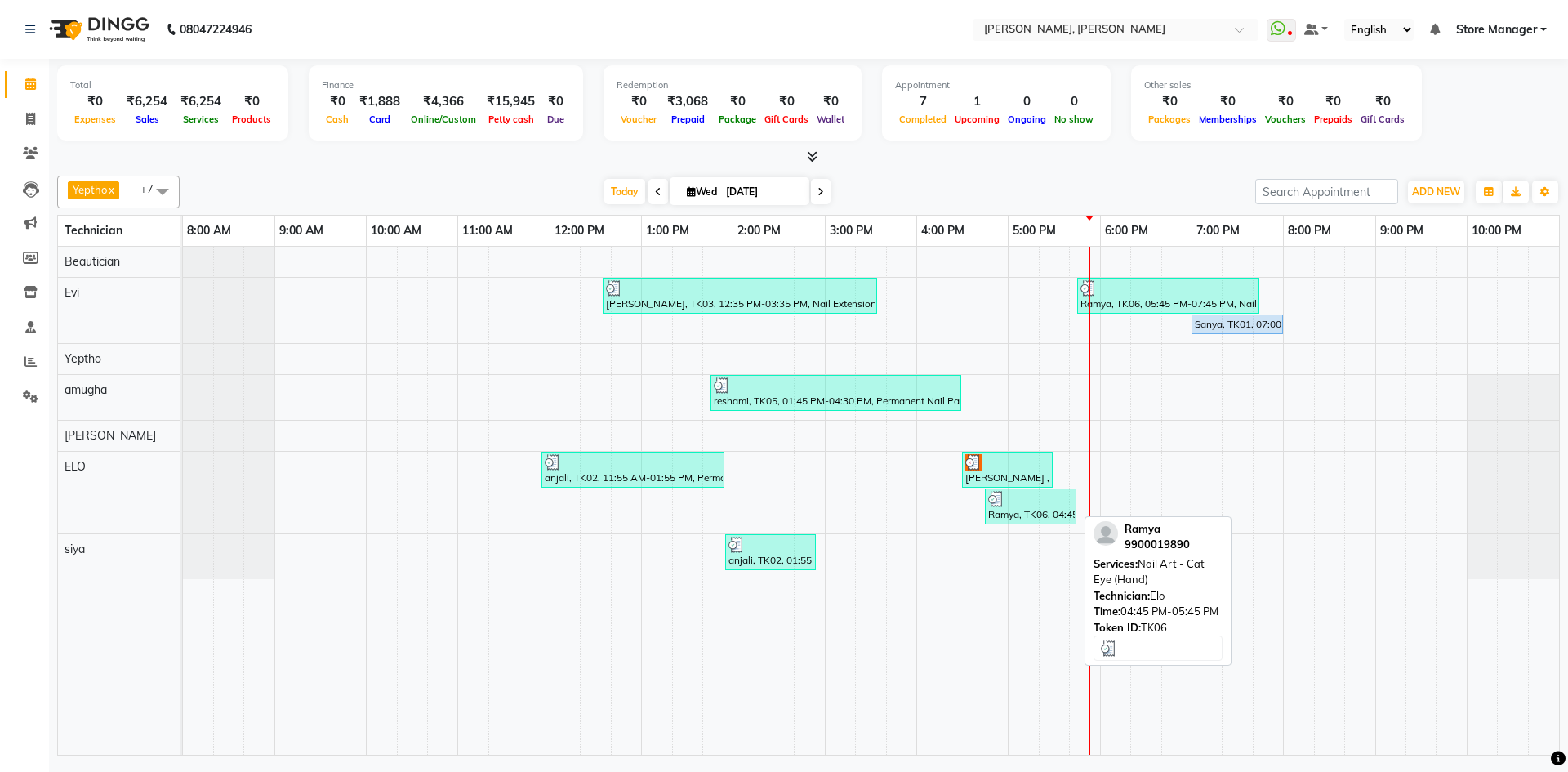
click at [1037, 514] on div "Ramya, TK06, 04:45 PM-05:45 PM, Nail Art - Cat Eye (Hand)" at bounding box center [1030, 506] width 88 height 31
select select "3"
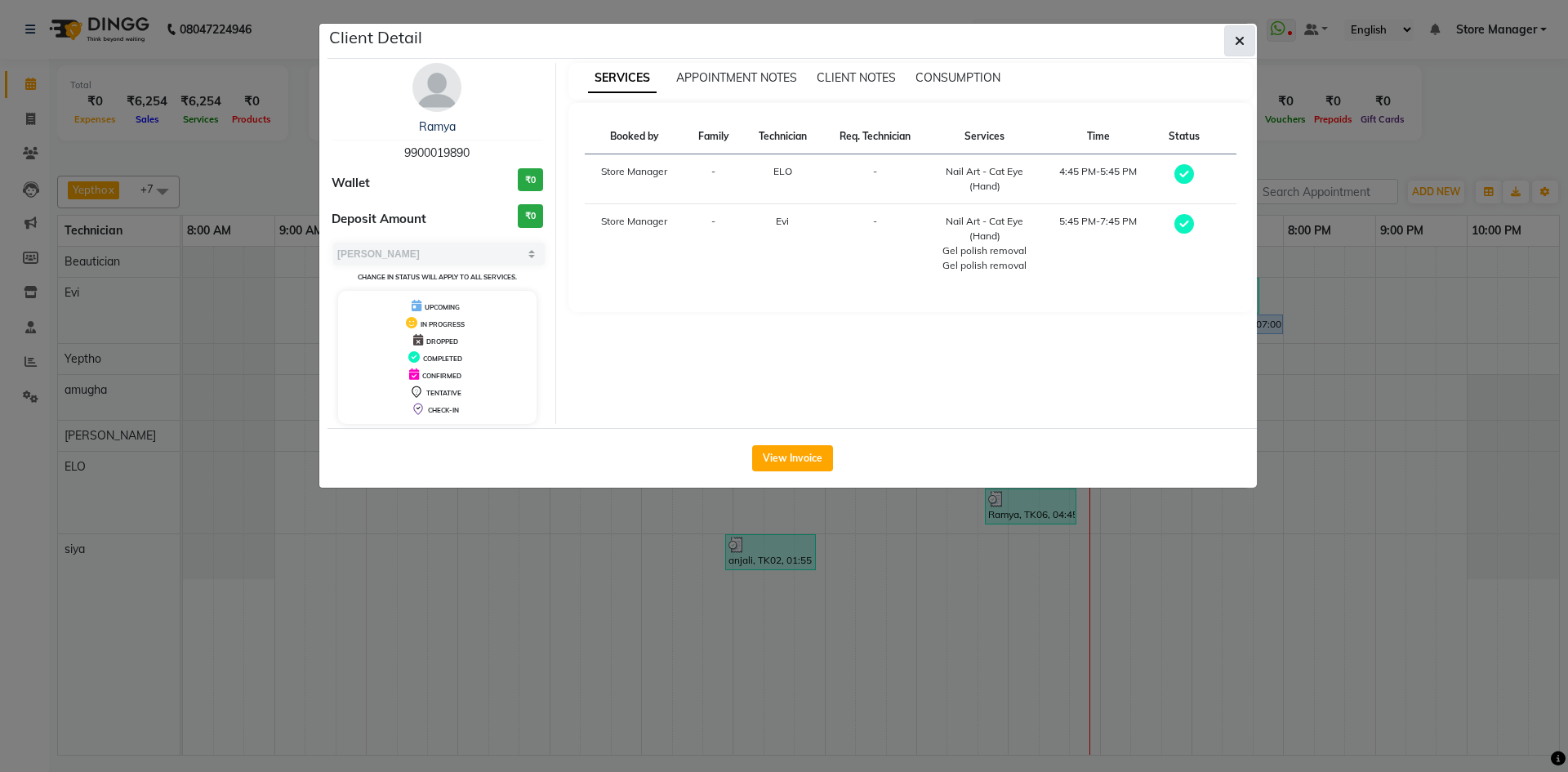
click at [1242, 40] on icon "button" at bounding box center [1239, 41] width 9 height 13
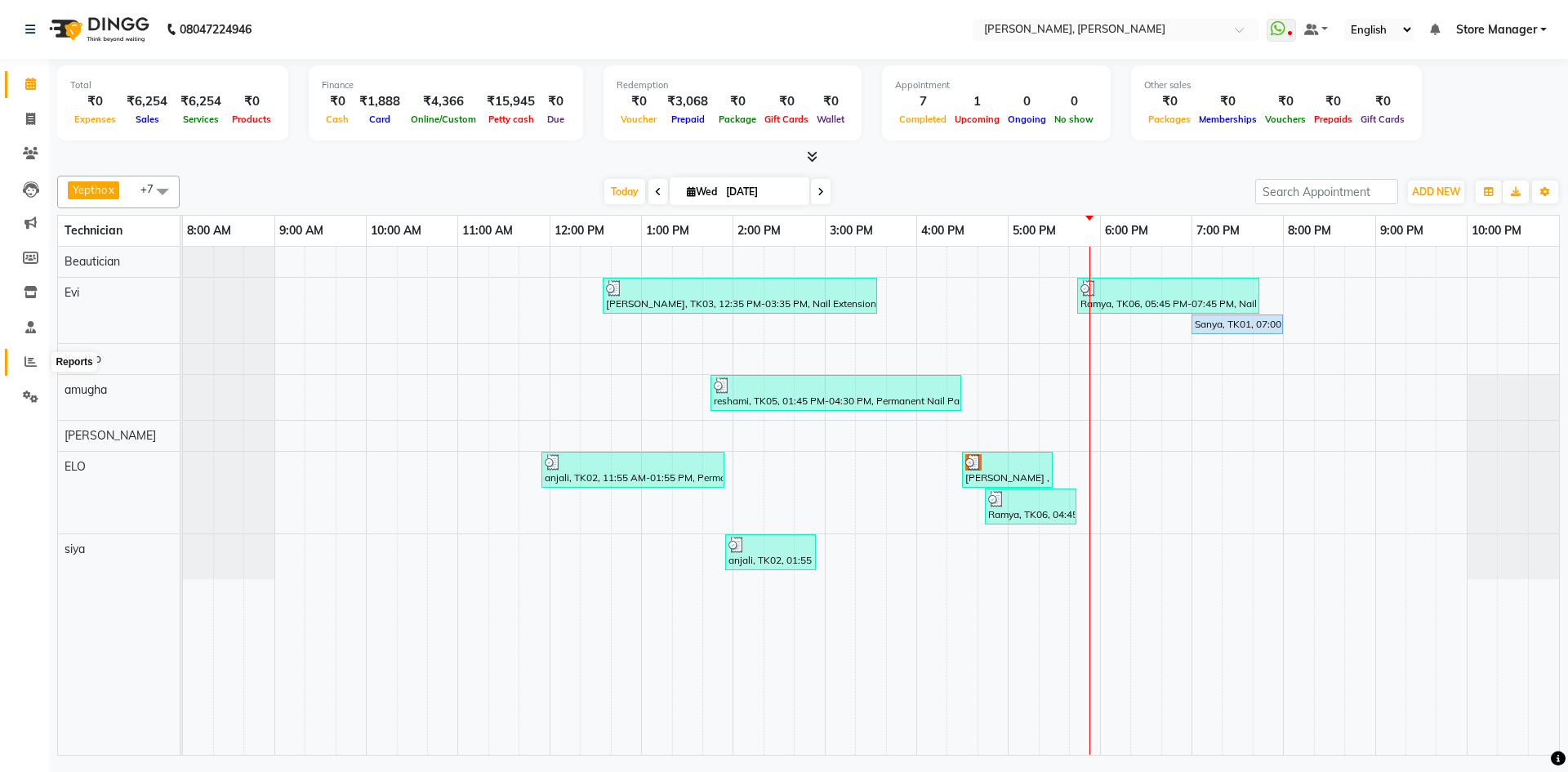
click at [32, 357] on icon at bounding box center [30, 361] width 12 height 12
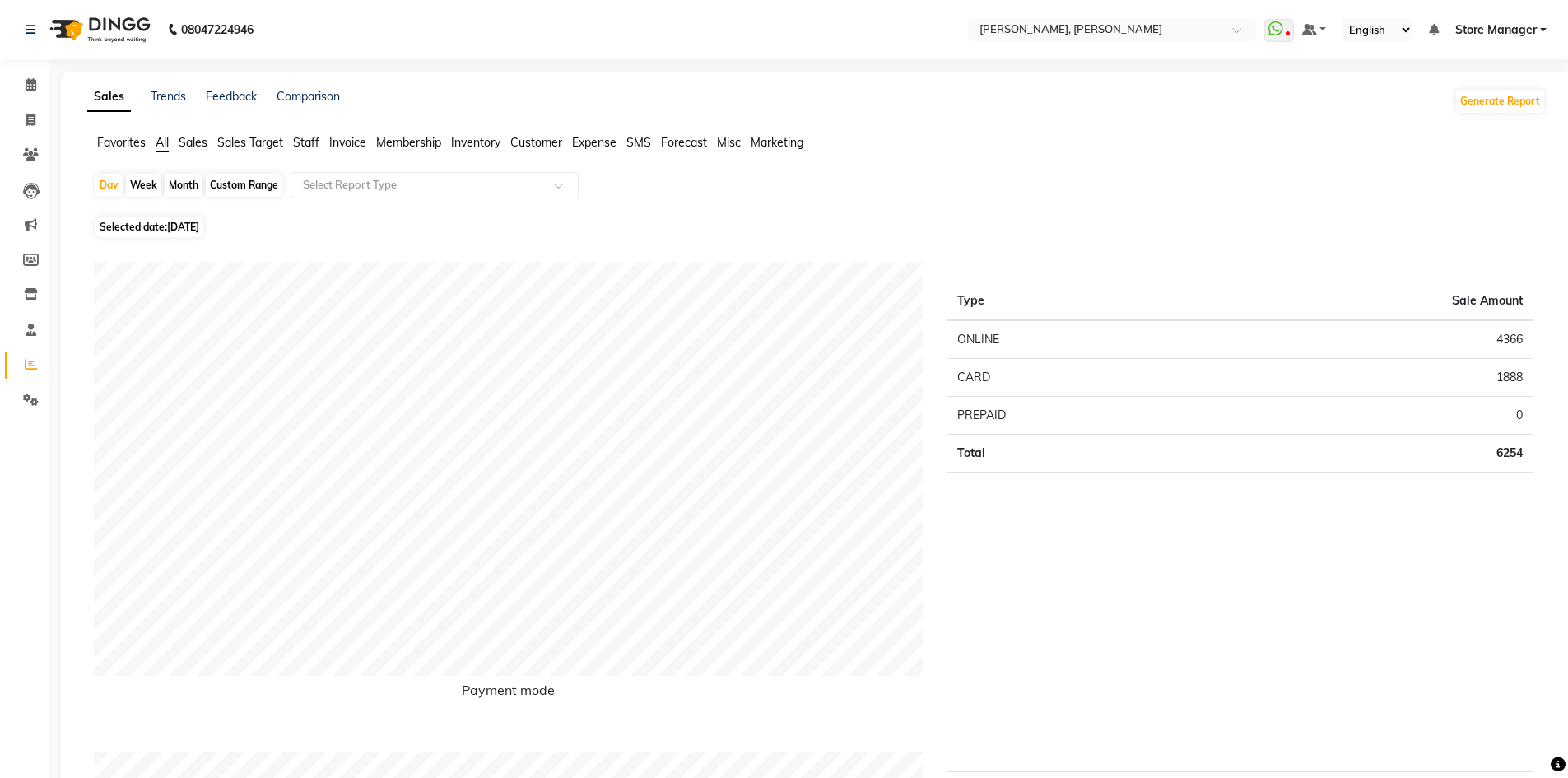
click at [304, 141] on span "Staff" at bounding box center [306, 142] width 26 height 15
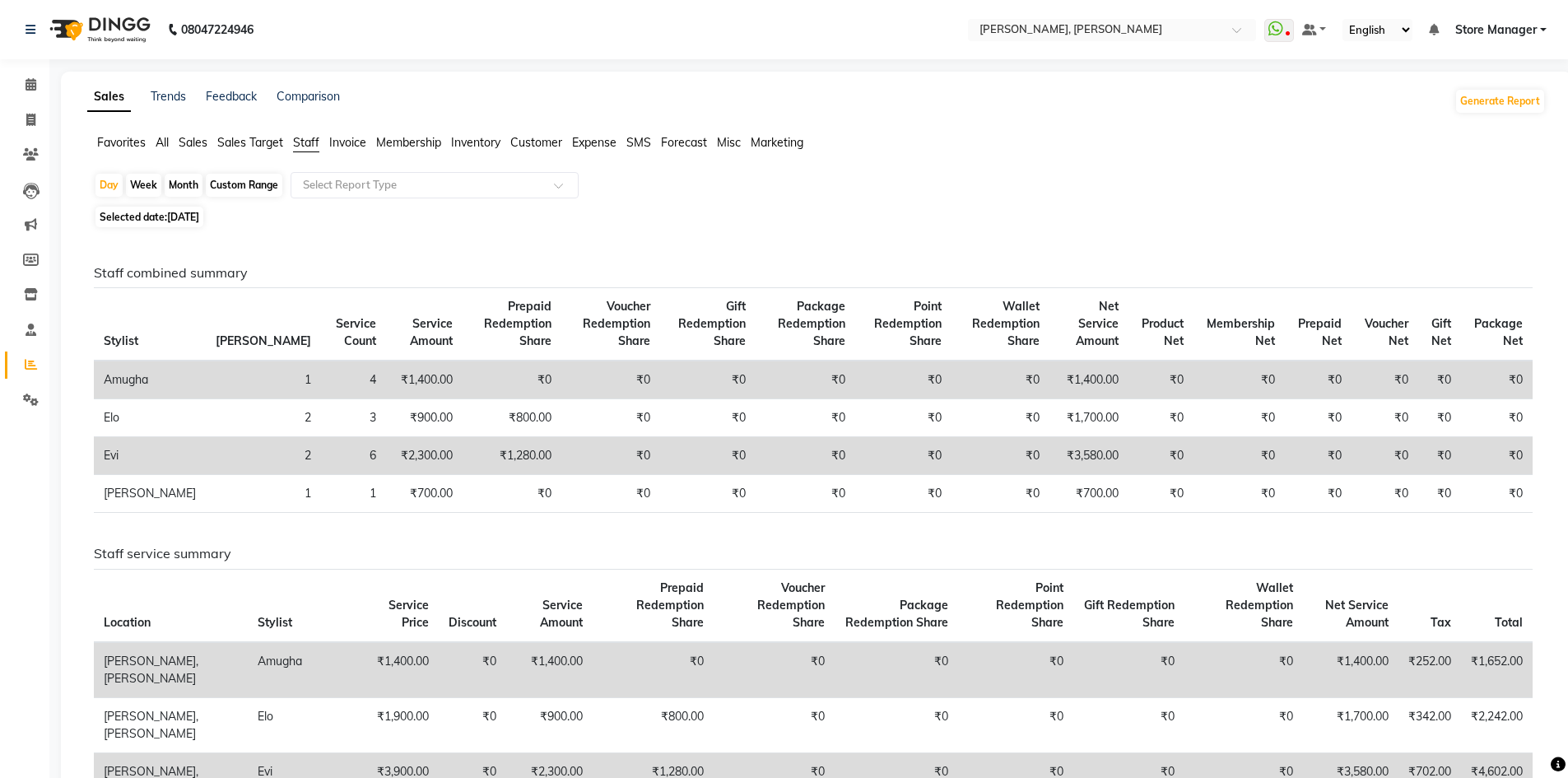
click at [182, 181] on div "Month" at bounding box center [183, 185] width 38 height 23
select select "9"
select select "2025"
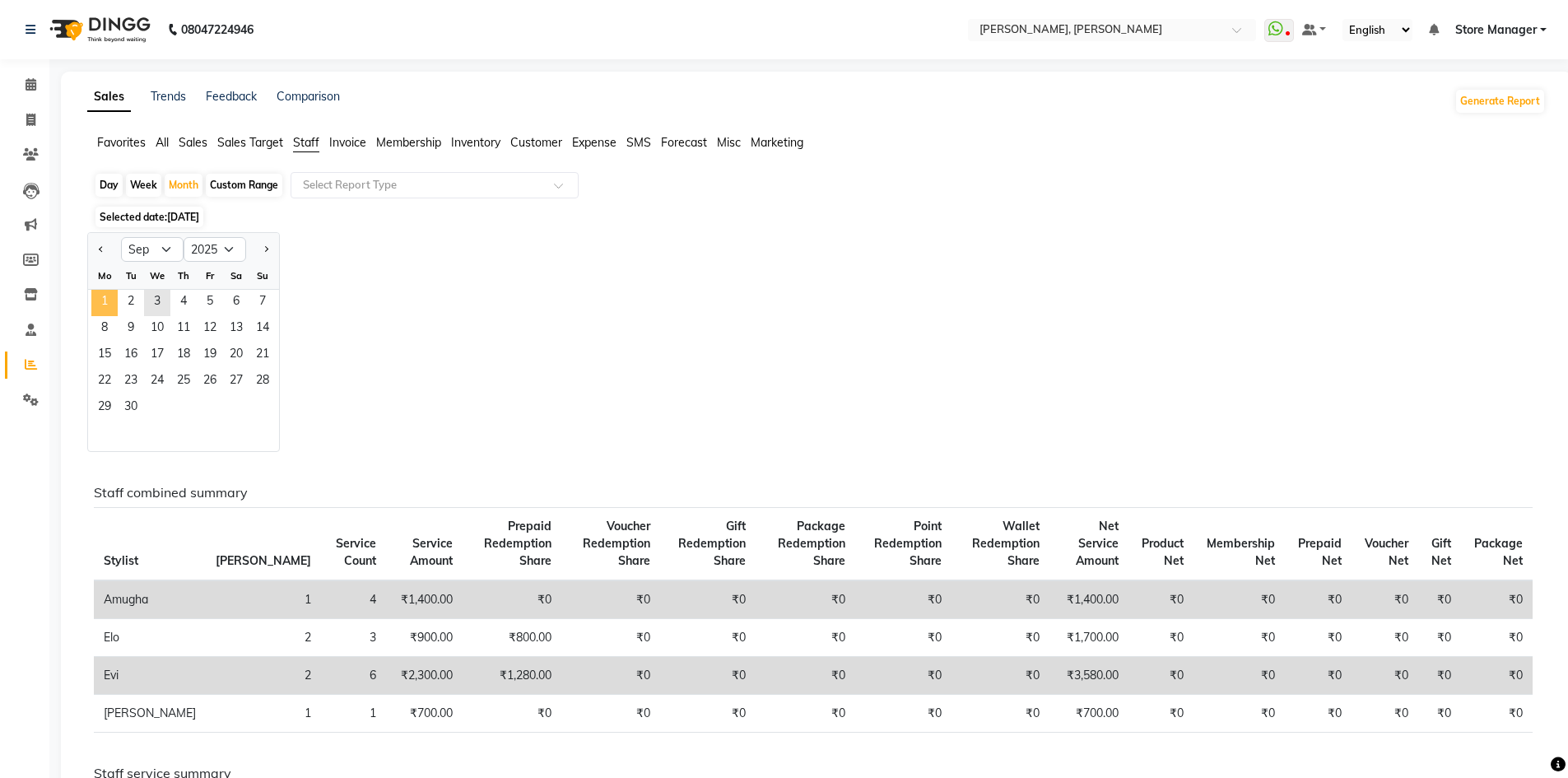
click at [106, 301] on span "1" at bounding box center [104, 303] width 26 height 26
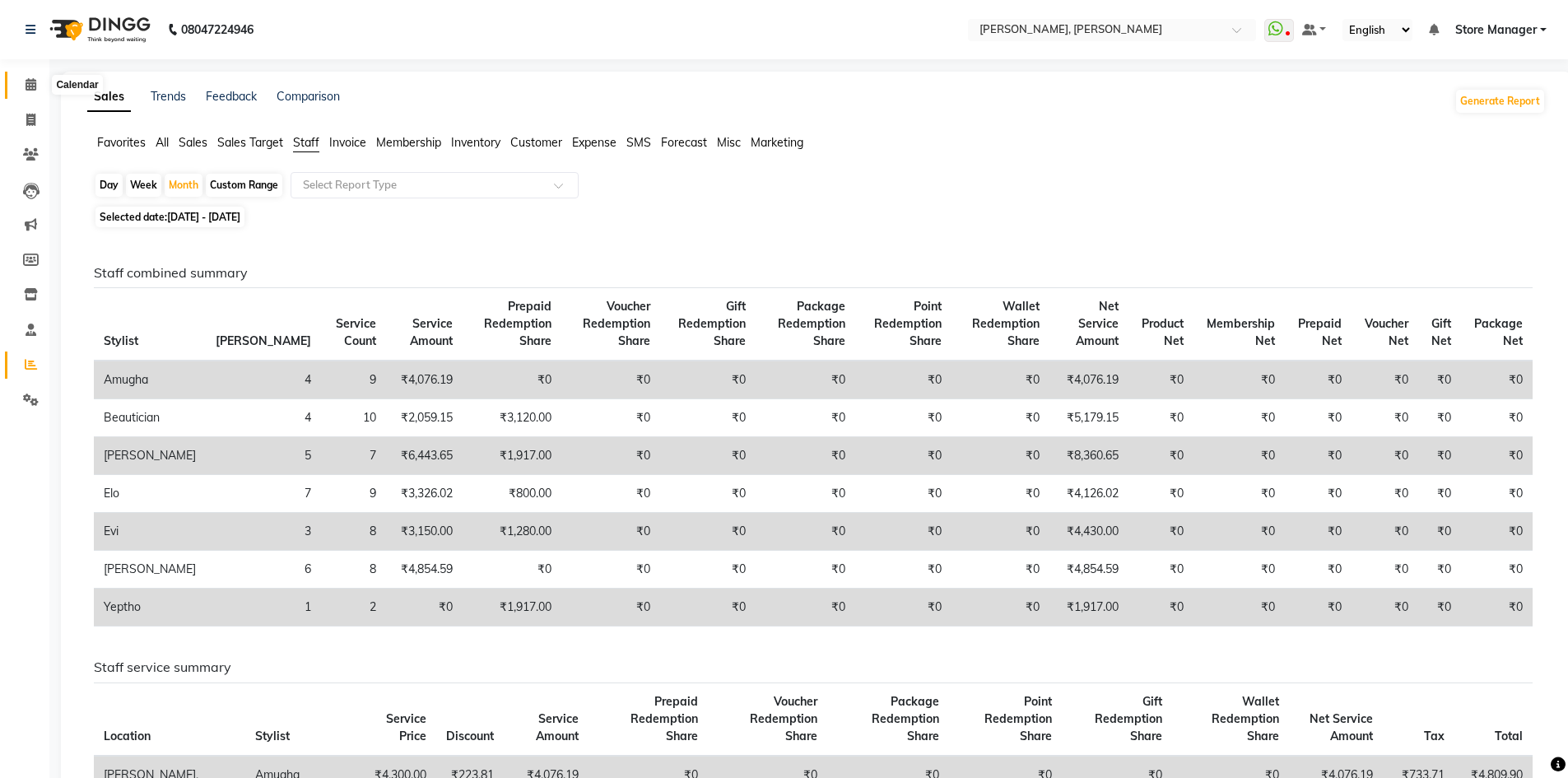
click at [29, 85] on icon at bounding box center [30, 84] width 10 height 12
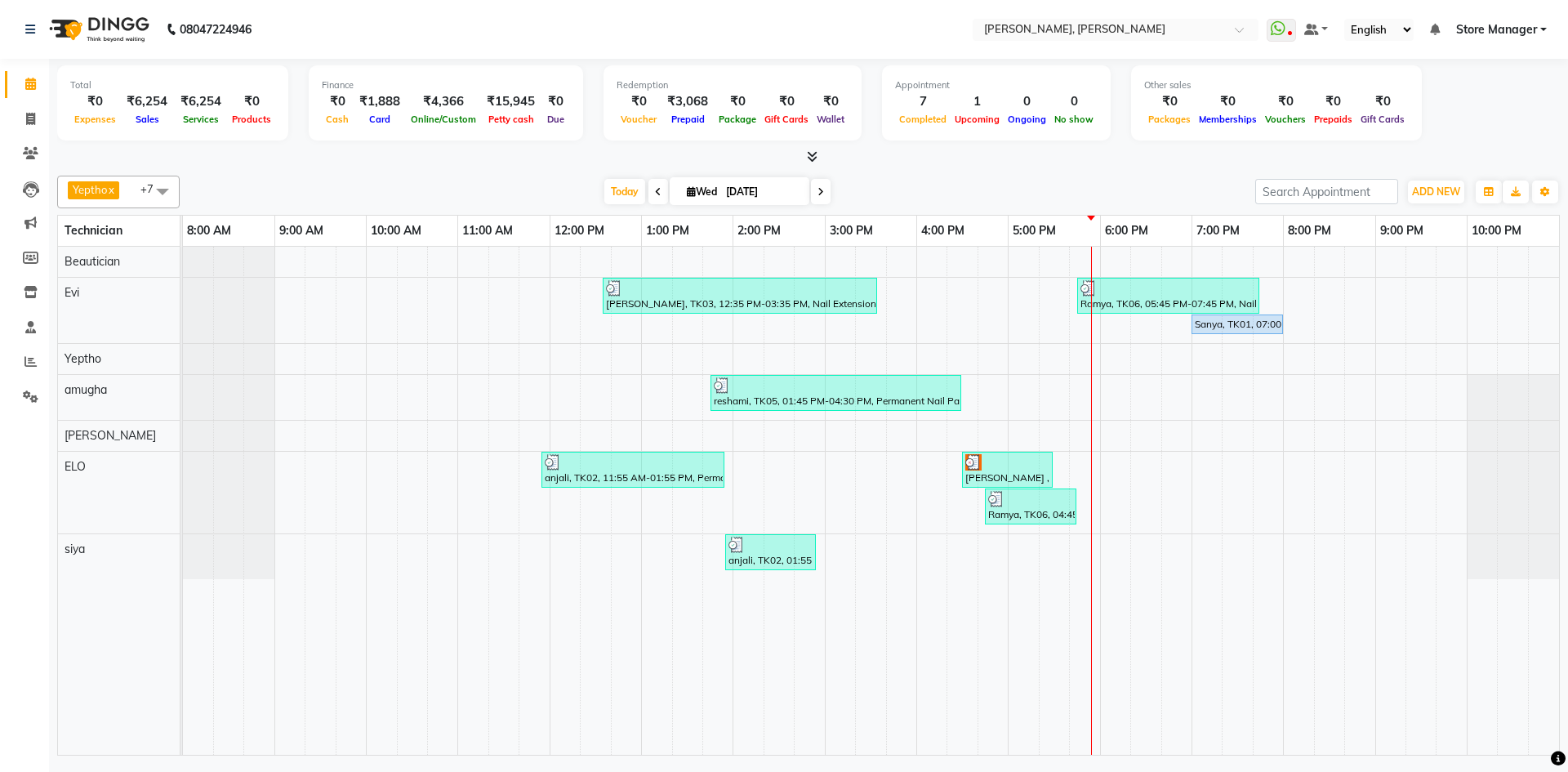
click at [687, 190] on icon at bounding box center [692, 190] width 9 height 10
select select "9"
select select "2025"
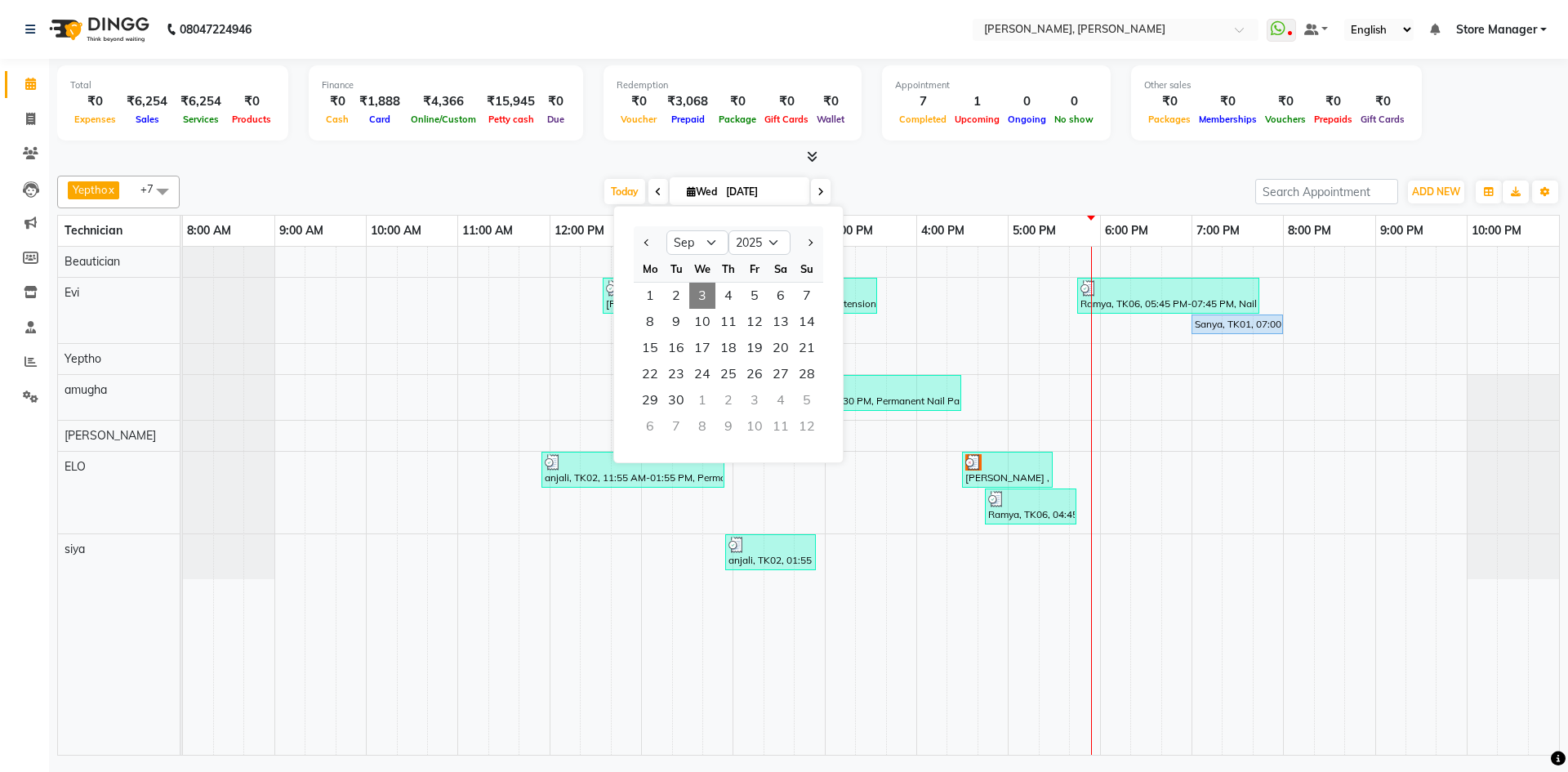
click at [687, 190] on icon at bounding box center [692, 190] width 9 height 10
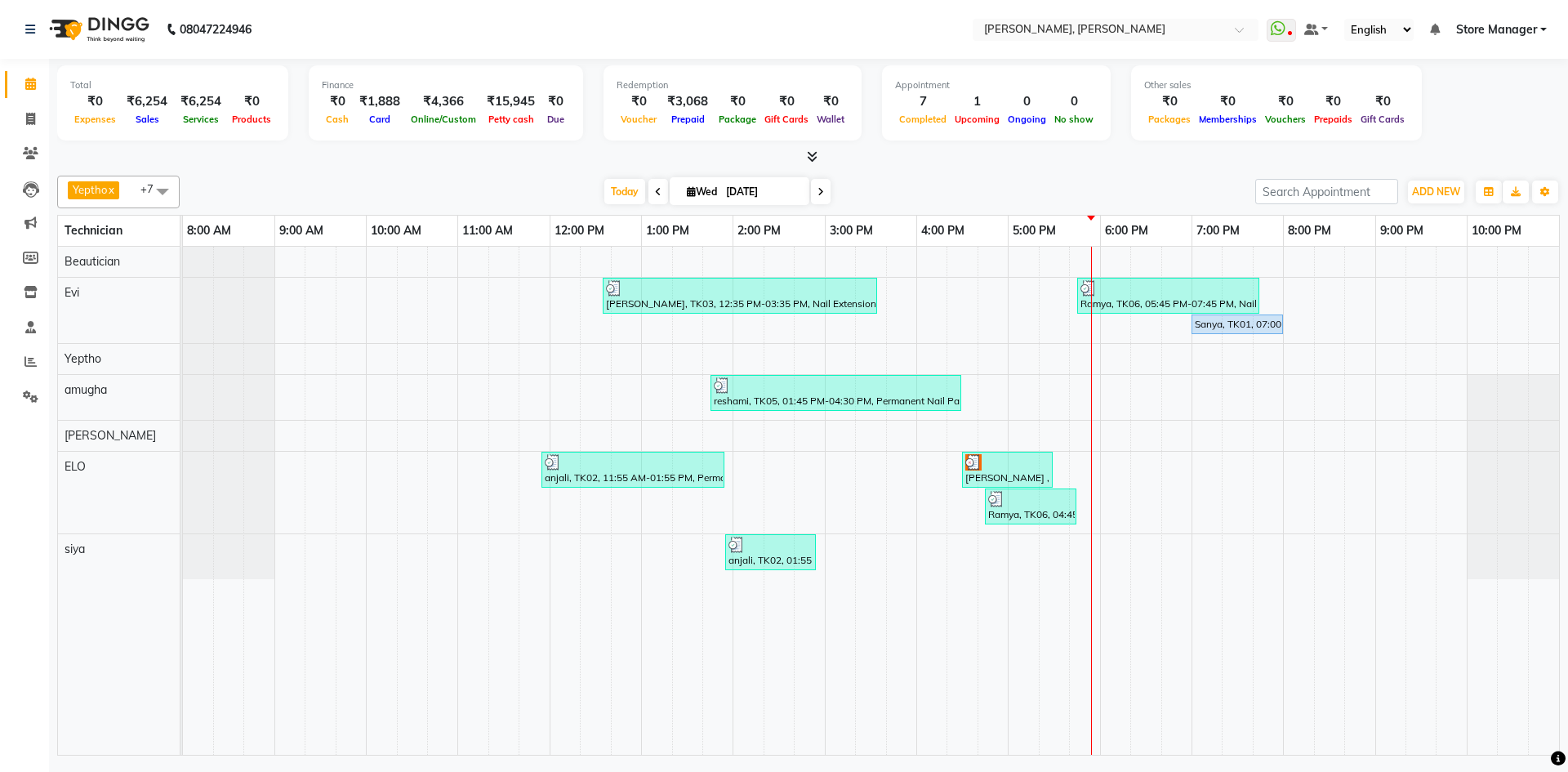
click at [687, 190] on icon at bounding box center [692, 190] width 9 height 10
select select "9"
select select "2025"
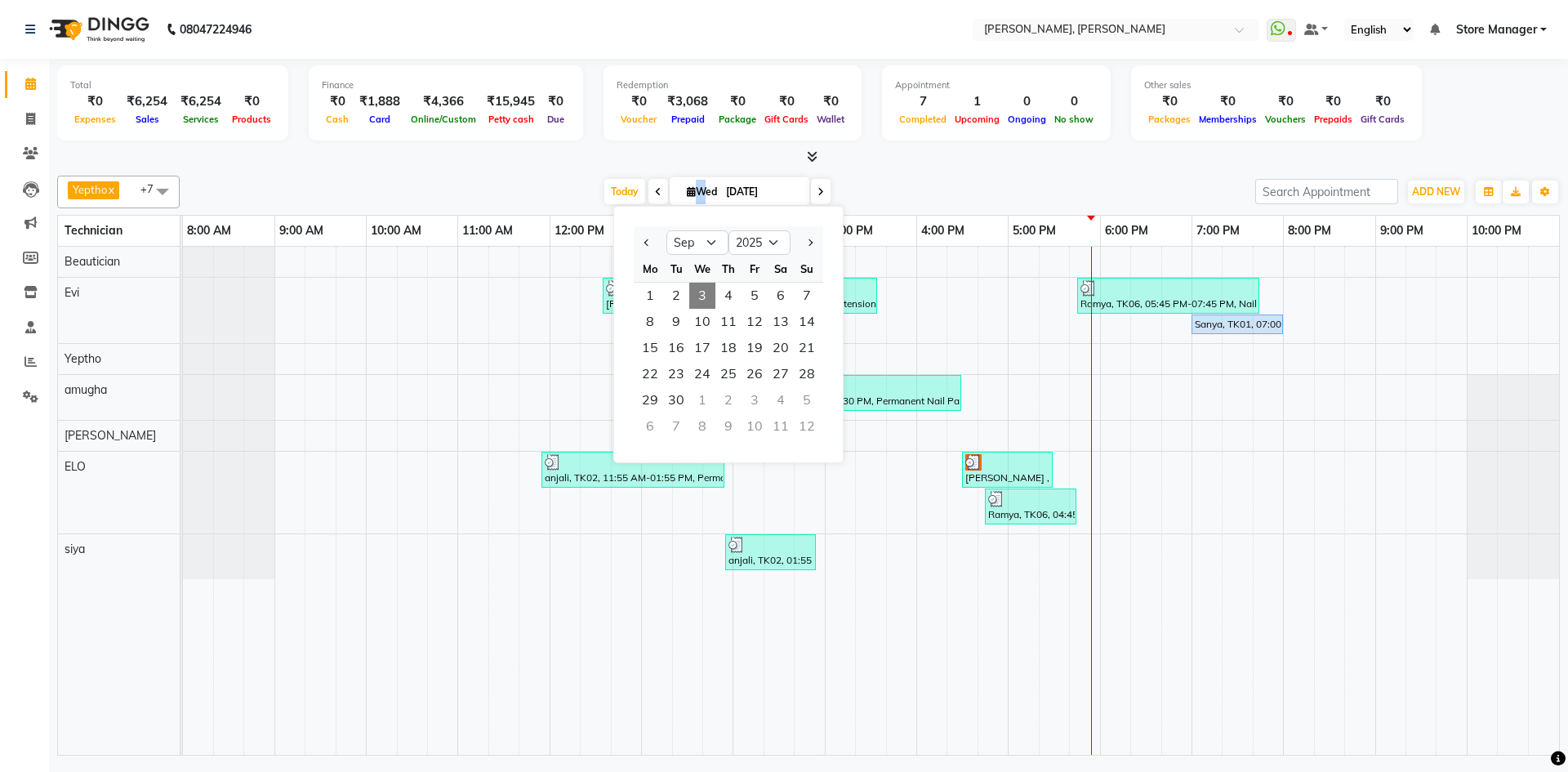
click at [687, 190] on icon at bounding box center [692, 190] width 9 height 10
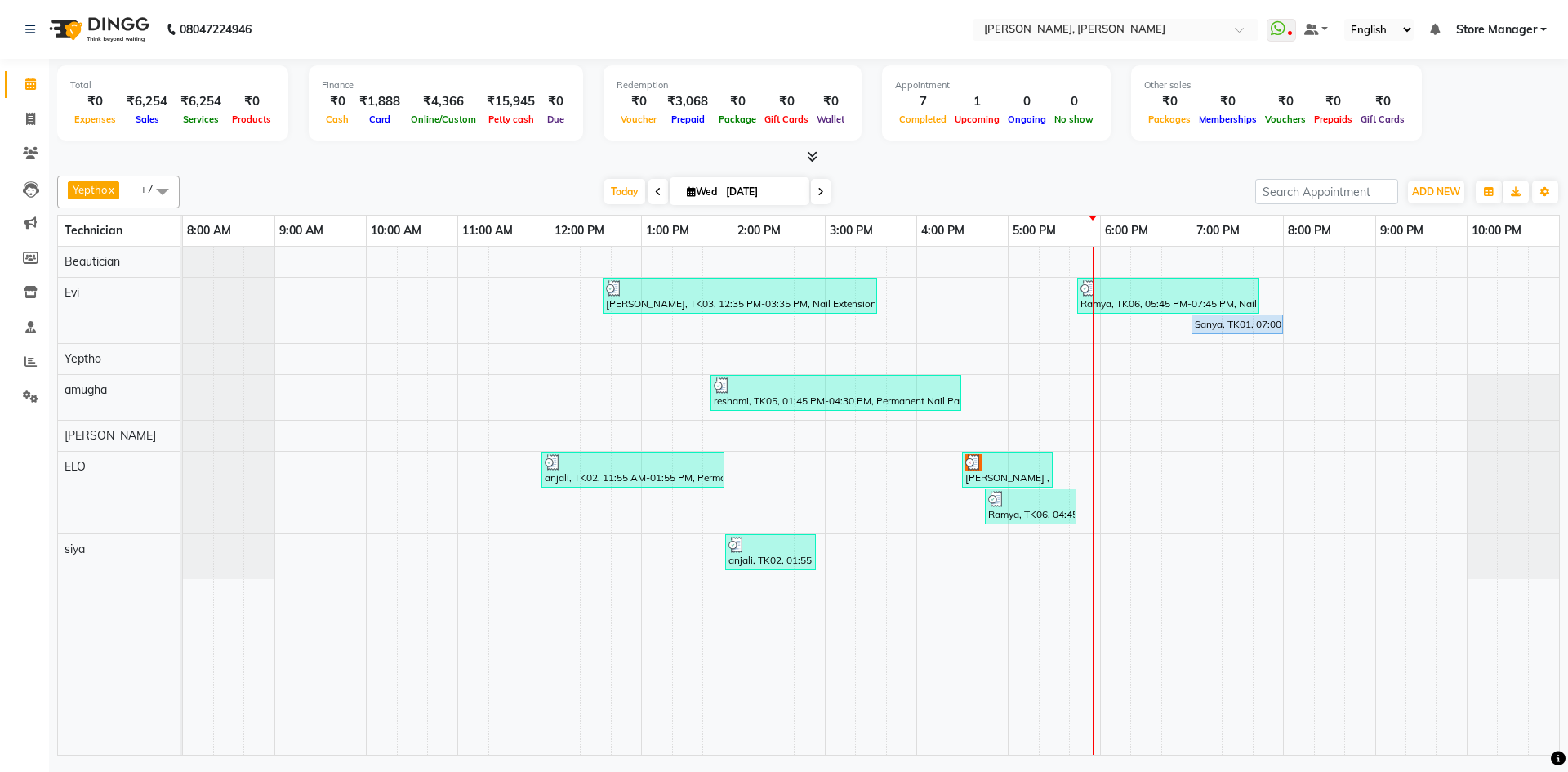
click at [913, 154] on div at bounding box center [808, 157] width 1503 height 17
click at [687, 191] on icon at bounding box center [692, 190] width 9 height 10
select select "9"
select select "2025"
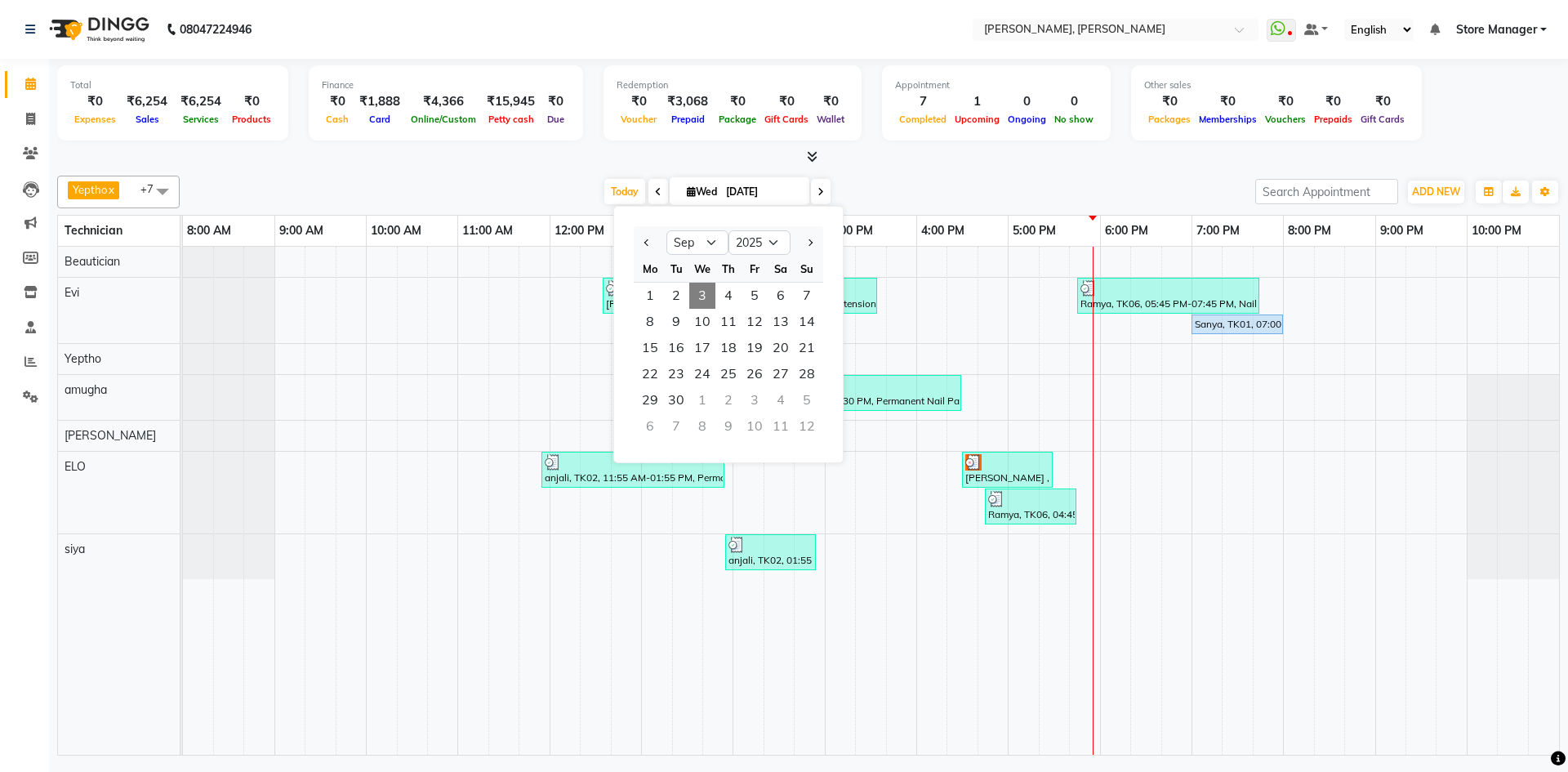
click at [687, 191] on icon at bounding box center [692, 190] width 9 height 10
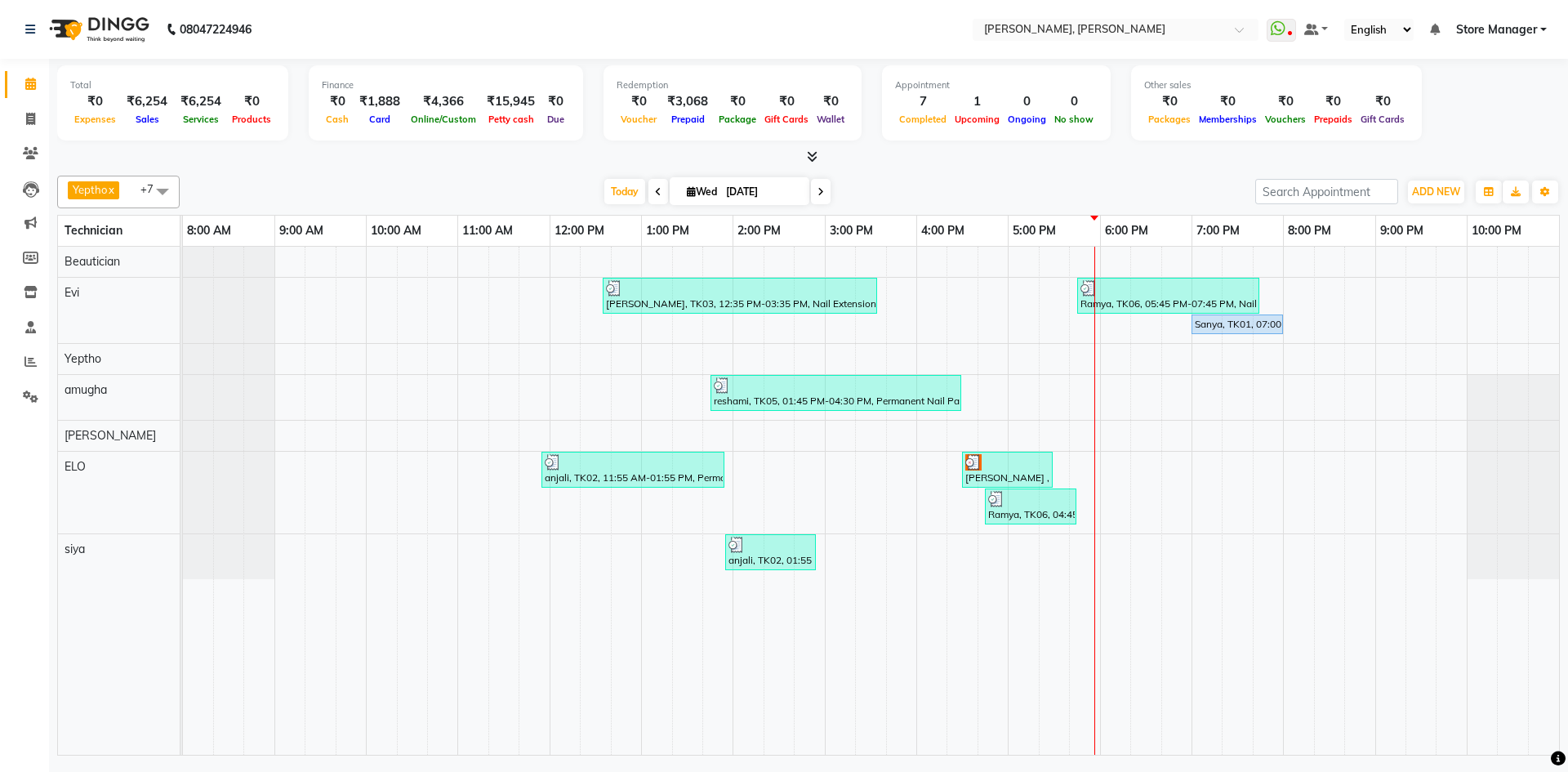
click at [689, 187] on icon at bounding box center [692, 190] width 9 height 10
select select "9"
select select "2025"
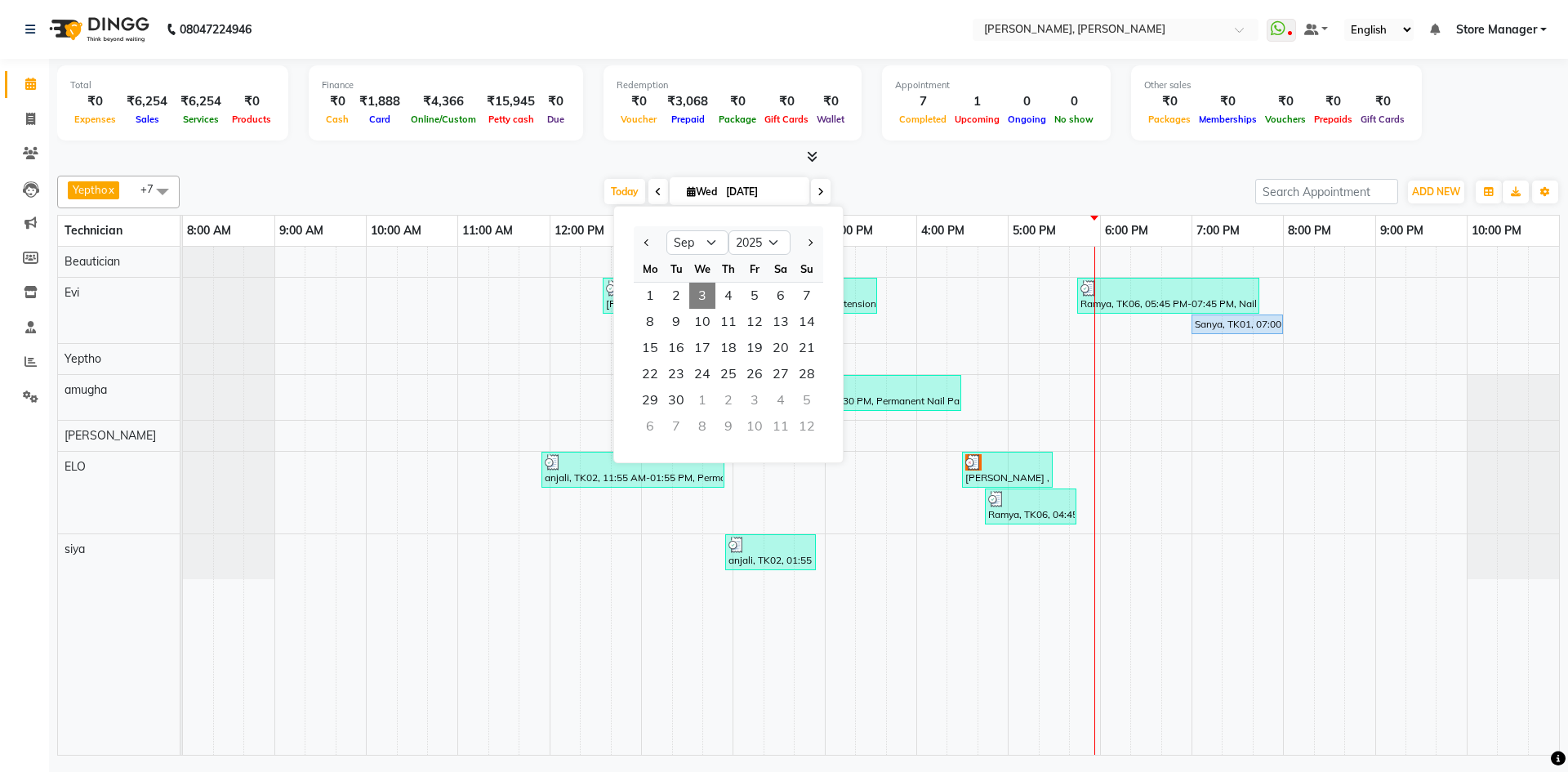
click at [689, 188] on icon at bounding box center [692, 190] width 9 height 10
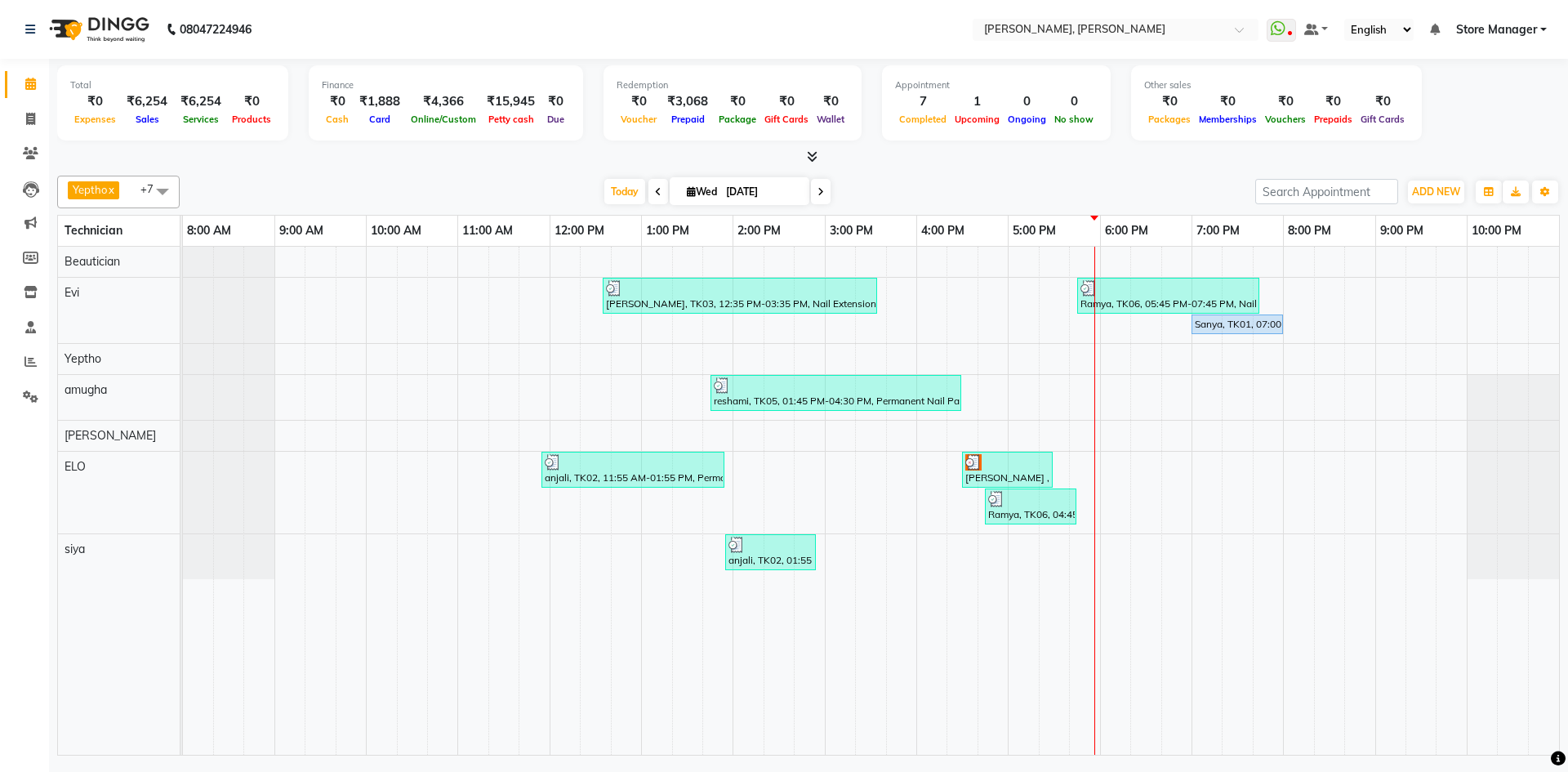
click at [689, 181] on span "Wed 03-09-2025" at bounding box center [739, 191] width 140 height 28
click at [687, 186] on icon at bounding box center [692, 190] width 9 height 10
select select "9"
select select "2025"
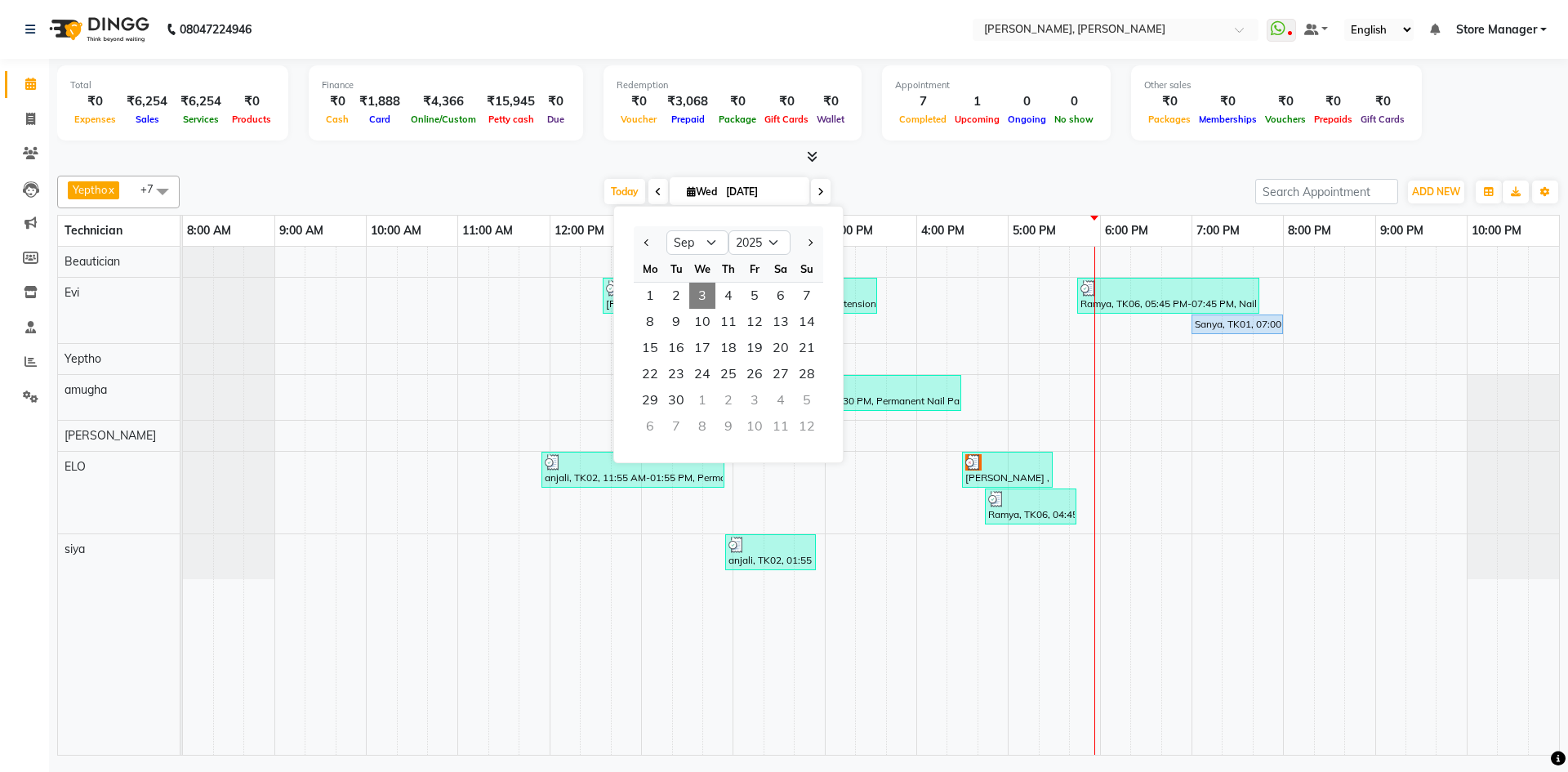
click at [687, 186] on icon at bounding box center [692, 190] width 9 height 10
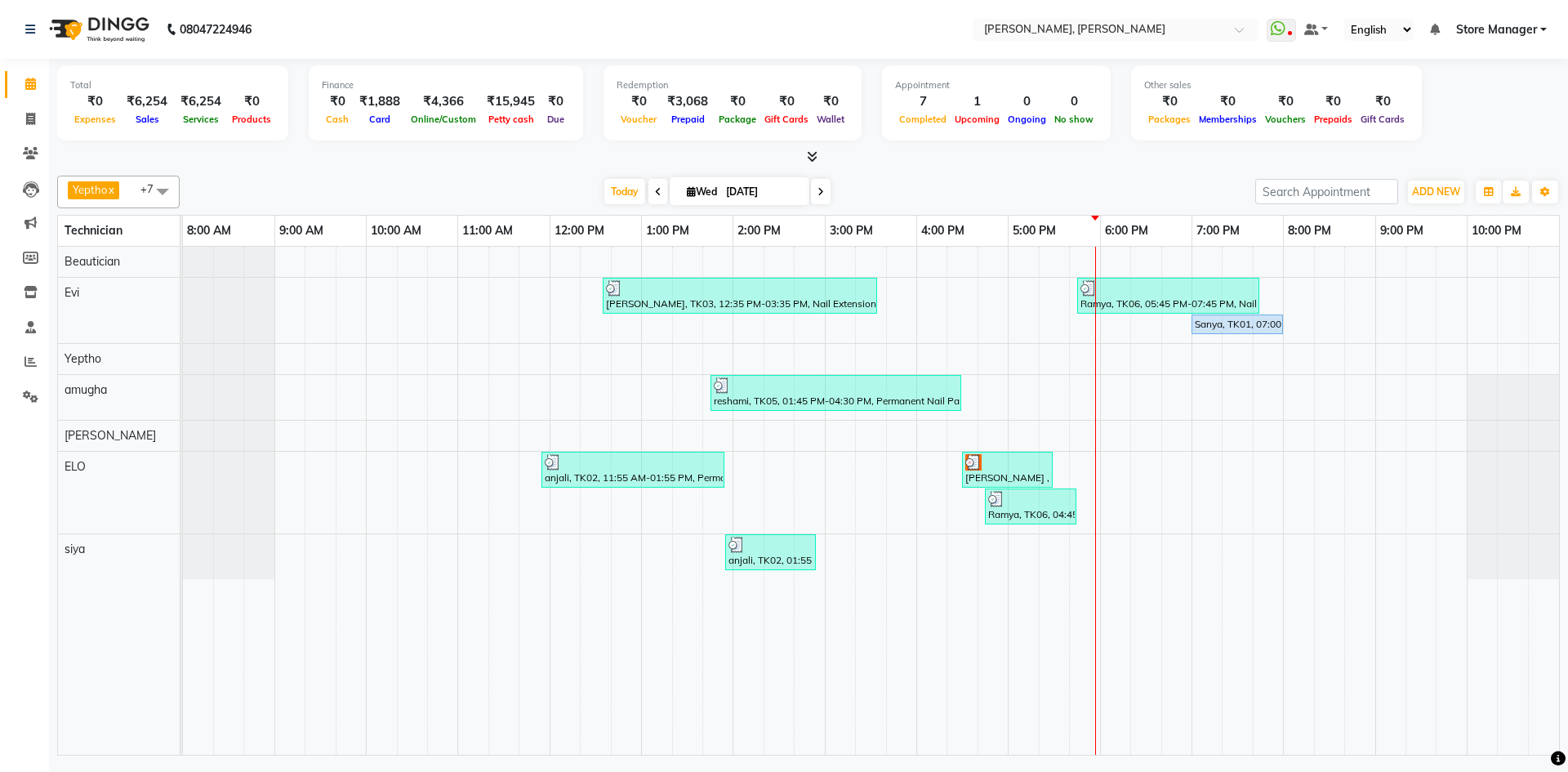
click at [812, 154] on icon at bounding box center [811, 156] width 10 height 12
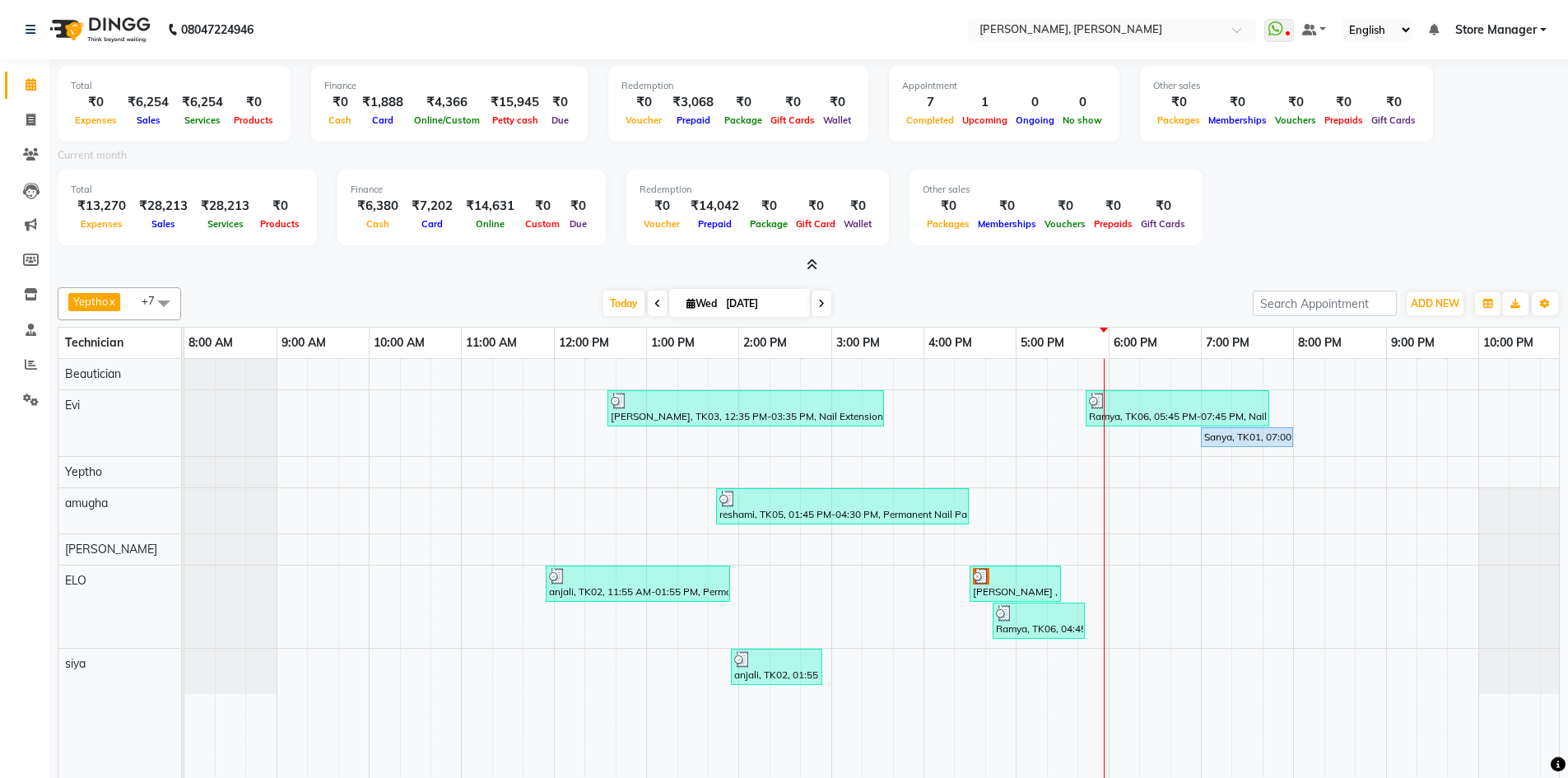
click at [810, 261] on icon at bounding box center [811, 264] width 10 height 12
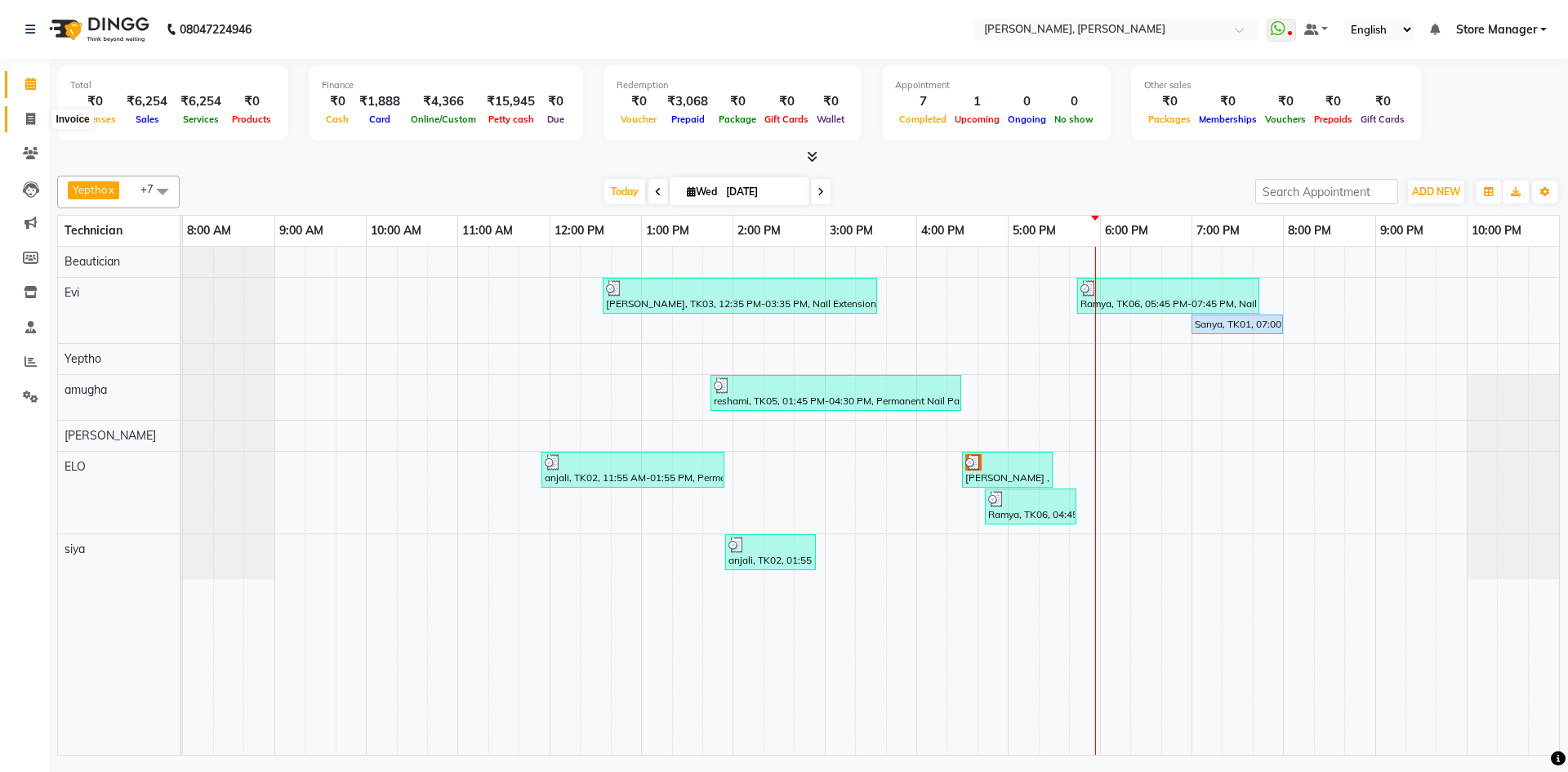
click at [27, 120] on icon at bounding box center [31, 119] width 9 height 12
select select "service"
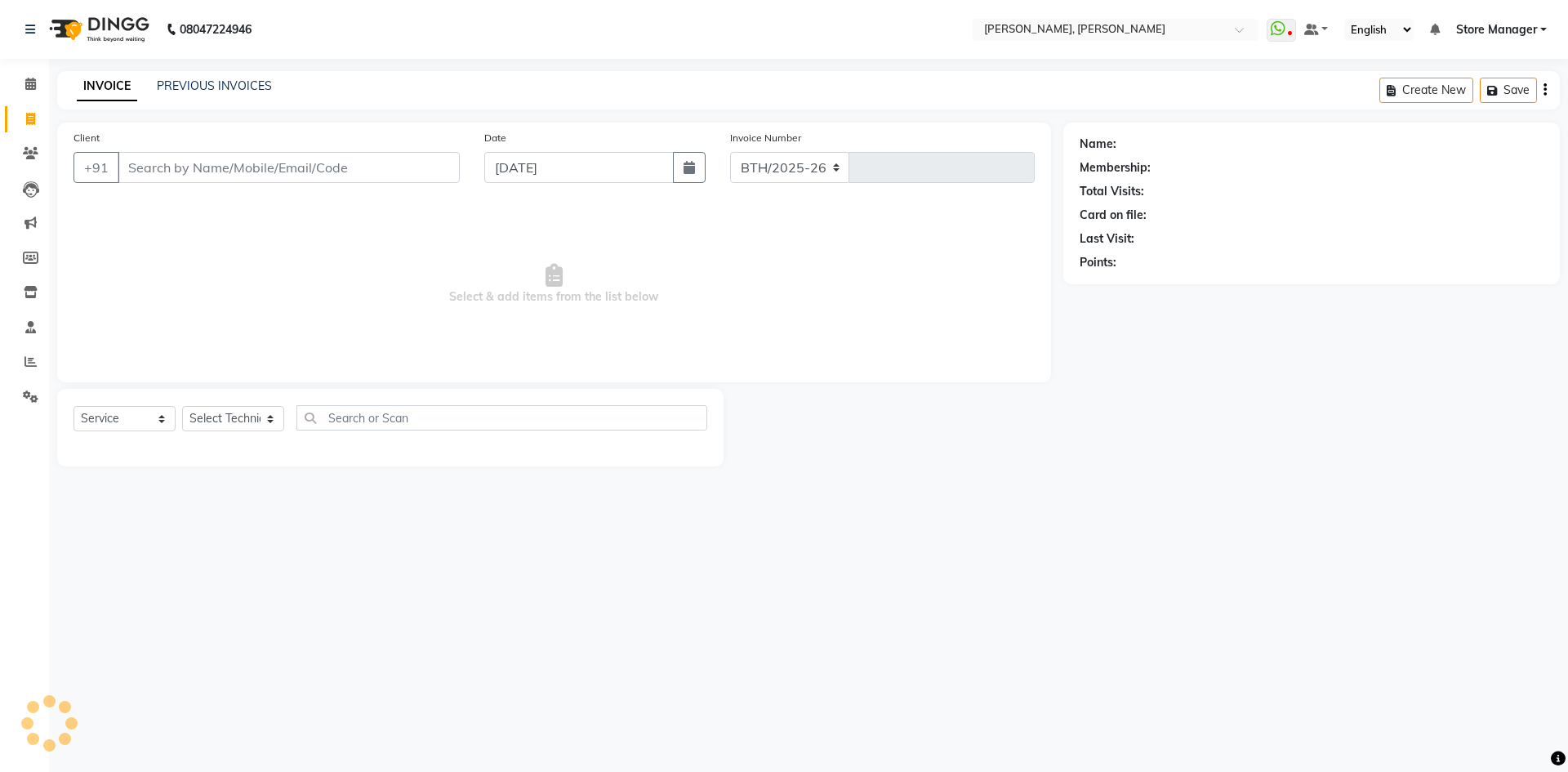
select select "7173"
type input "1310"
click at [268, 419] on select "Select Technician amugha Beautician [PERSON_NAME] Evi MANAGER [PERSON_NAME] [PE…" at bounding box center [232, 418] width 102 height 25
select select "90382"
click at [182, 406] on select "Select Technician amugha Beautician [PERSON_NAME] Evi MANAGER [PERSON_NAME] [PE…" at bounding box center [232, 418] width 102 height 25
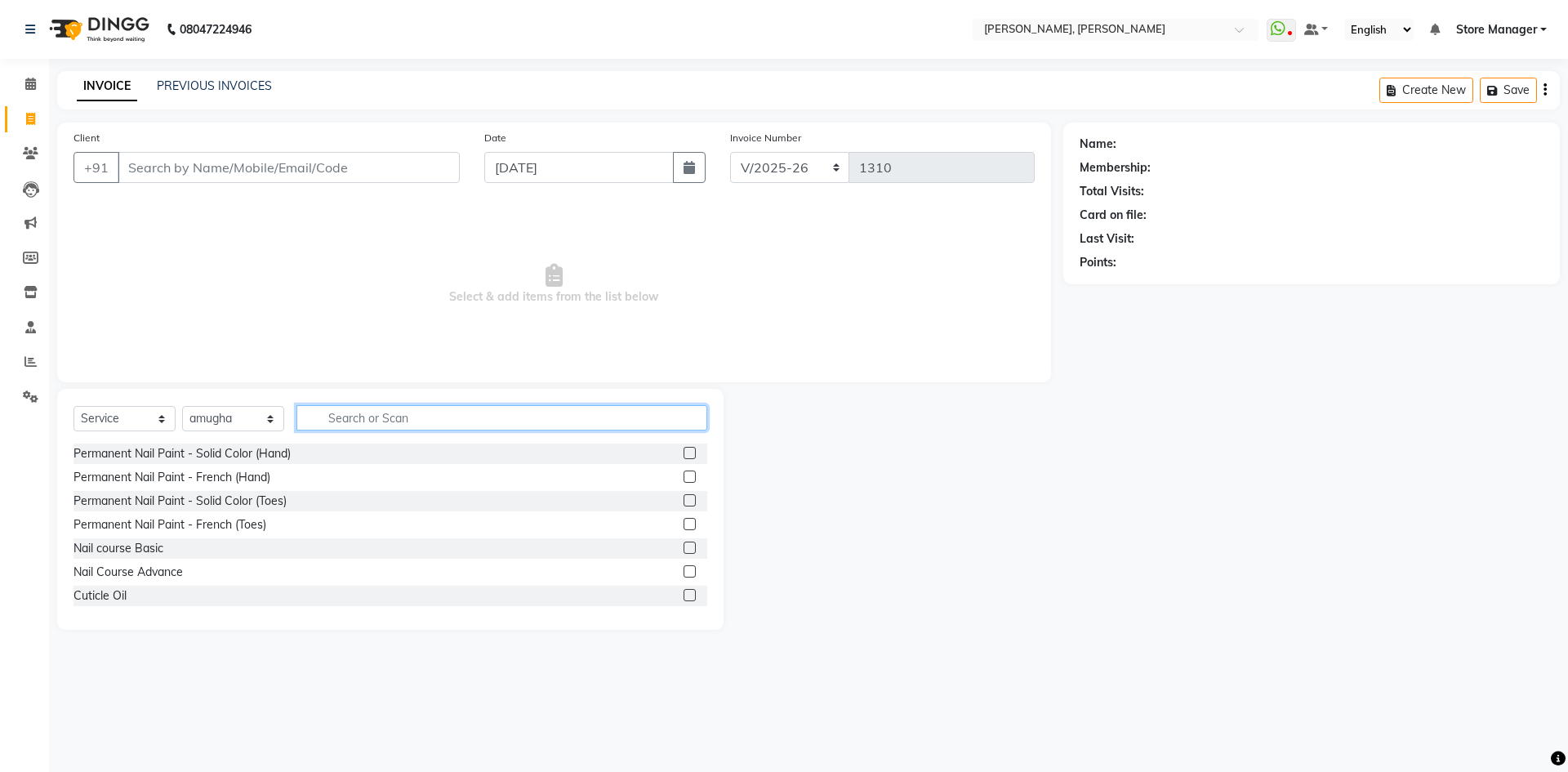
click at [362, 410] on input "text" at bounding box center [502, 417] width 411 height 25
type input "ex"
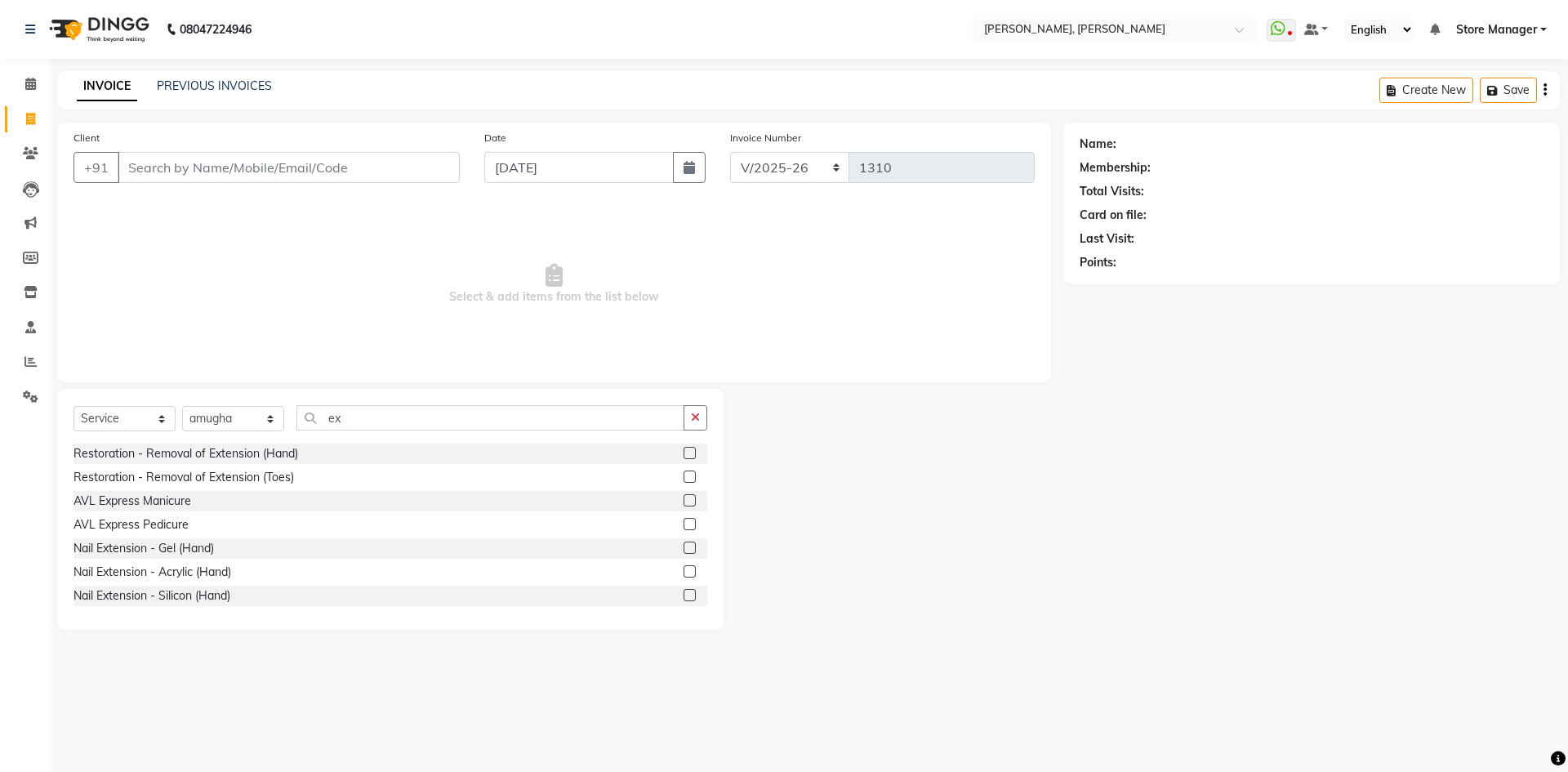
click at [683, 547] on label at bounding box center [689, 547] width 12 height 12
click at [683, 547] on input "checkbox" at bounding box center [688, 548] width 10 height 10
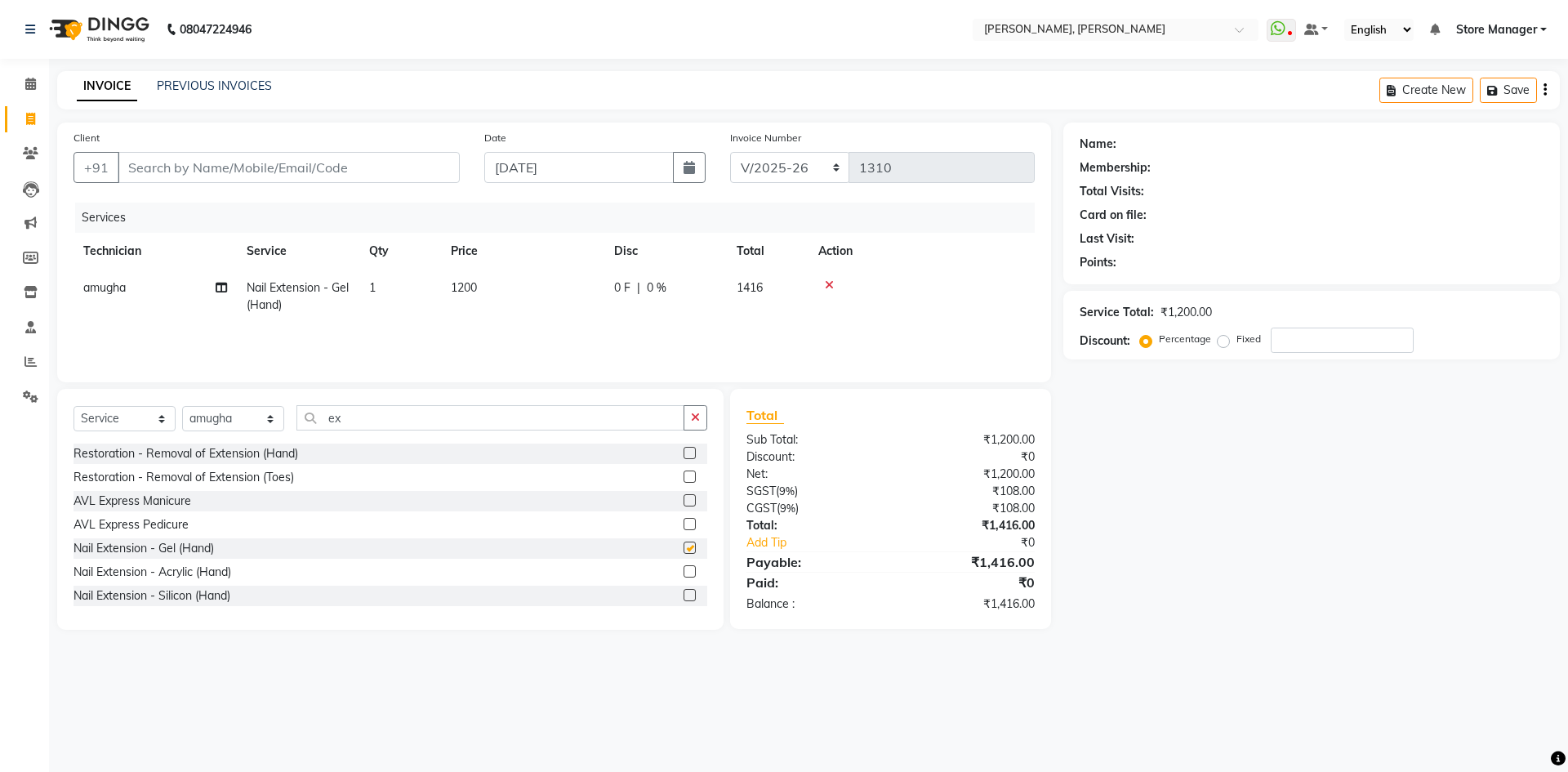
checkbox input "false"
click at [364, 423] on input "ex" at bounding box center [491, 417] width 388 height 25
type input "e"
click at [683, 450] on label at bounding box center [689, 453] width 12 height 12
click at [683, 450] on input "checkbox" at bounding box center [688, 453] width 10 height 10
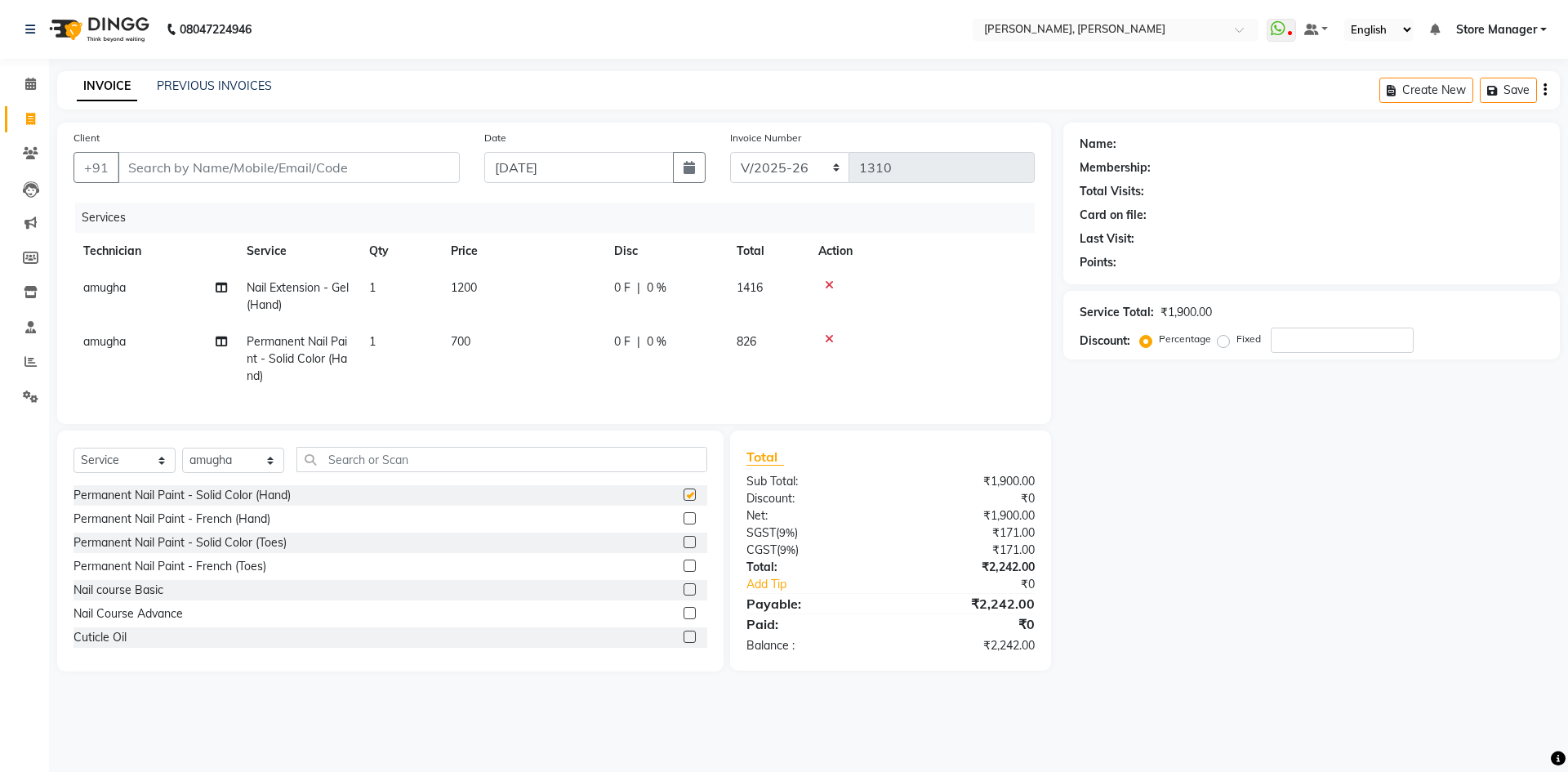
checkbox input "false"
click at [184, 173] on input "Client" at bounding box center [288, 167] width 343 height 31
type input "9"
type input "0"
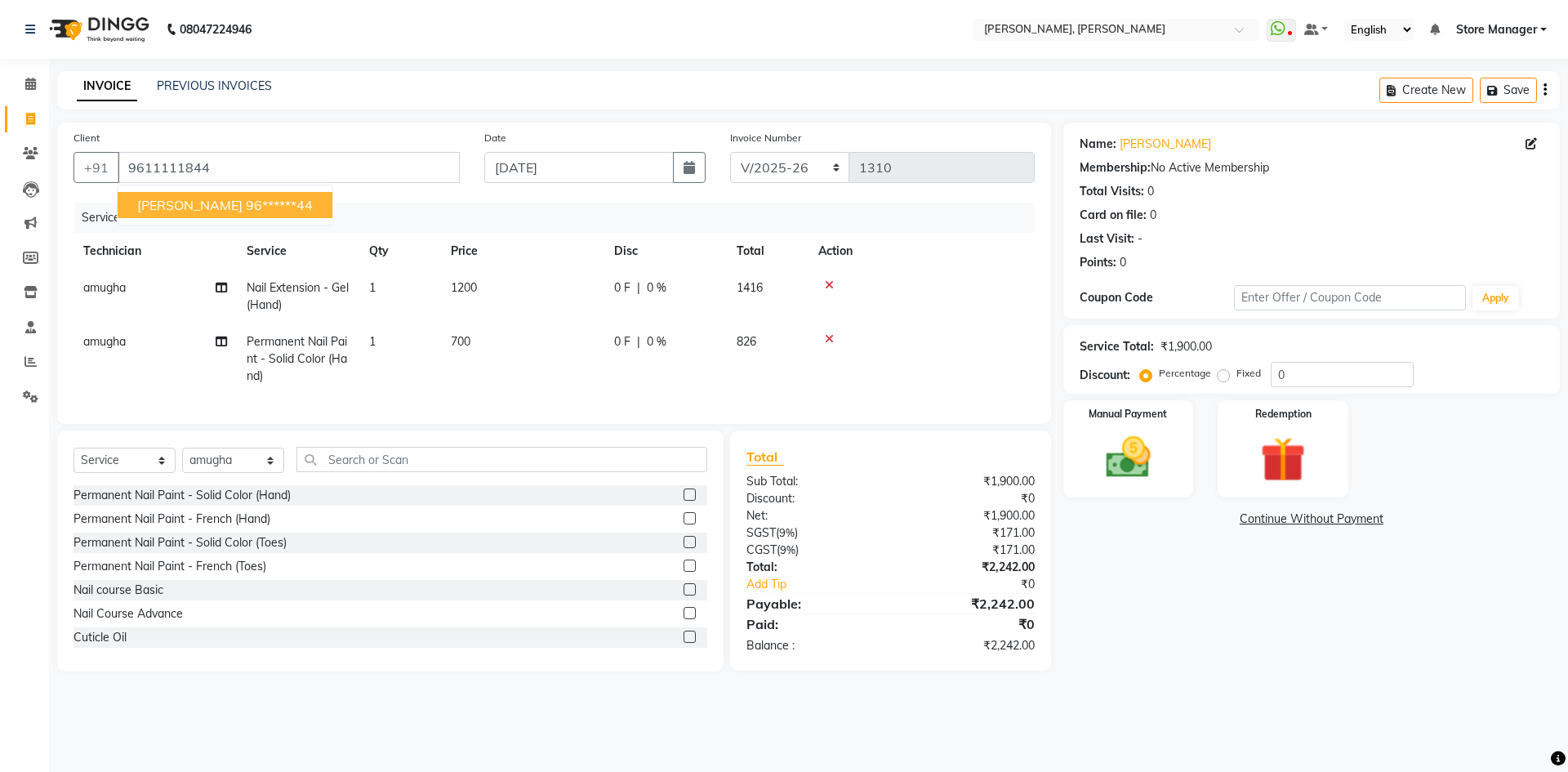
click at [166, 199] on span "Rishitha" at bounding box center [189, 204] width 105 height 16
type input "96******44"
click at [1133, 457] on img at bounding box center [1127, 457] width 76 height 54
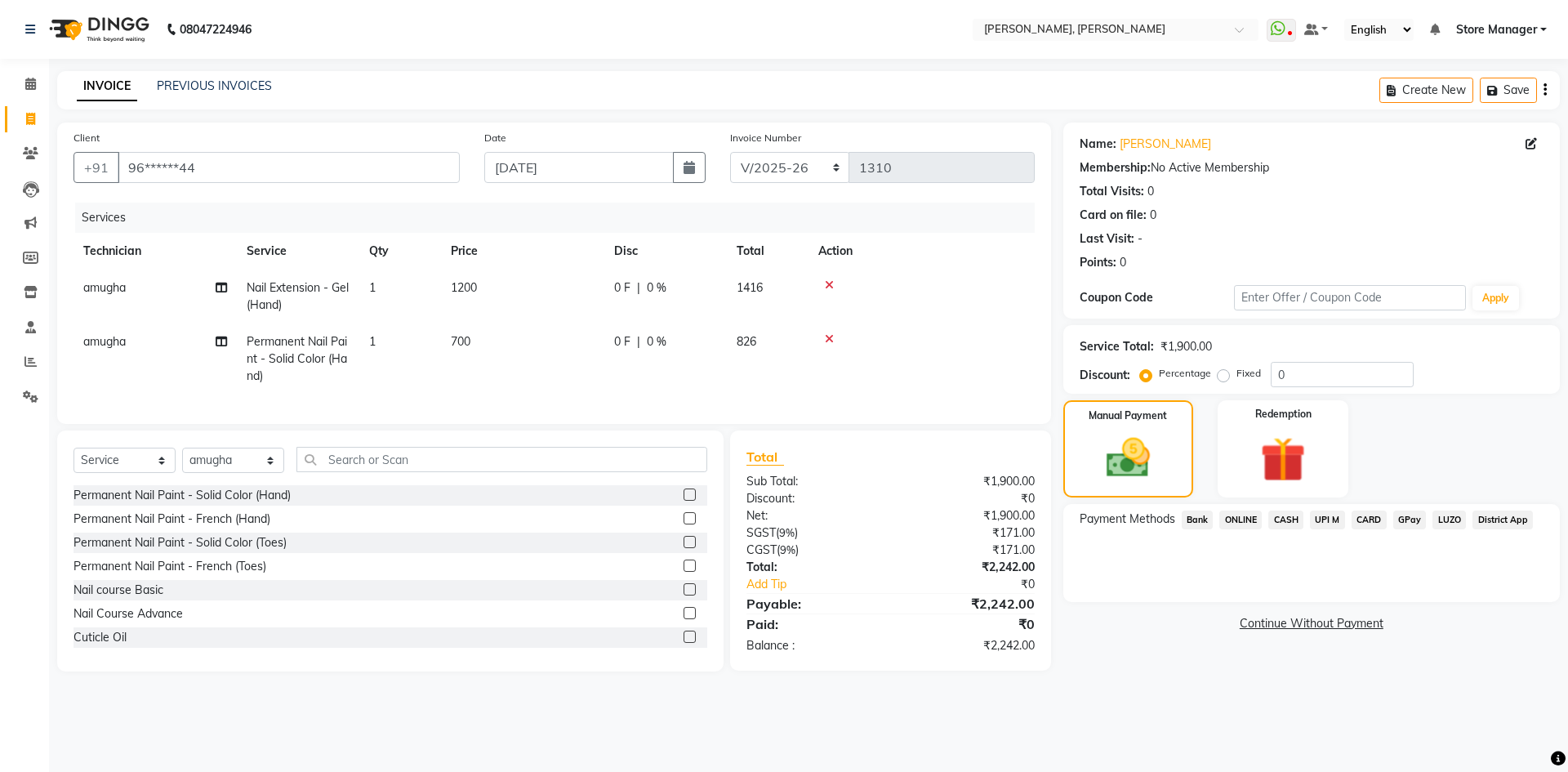
click at [1445, 518] on span "LUZO" at bounding box center [1449, 520] width 34 height 19
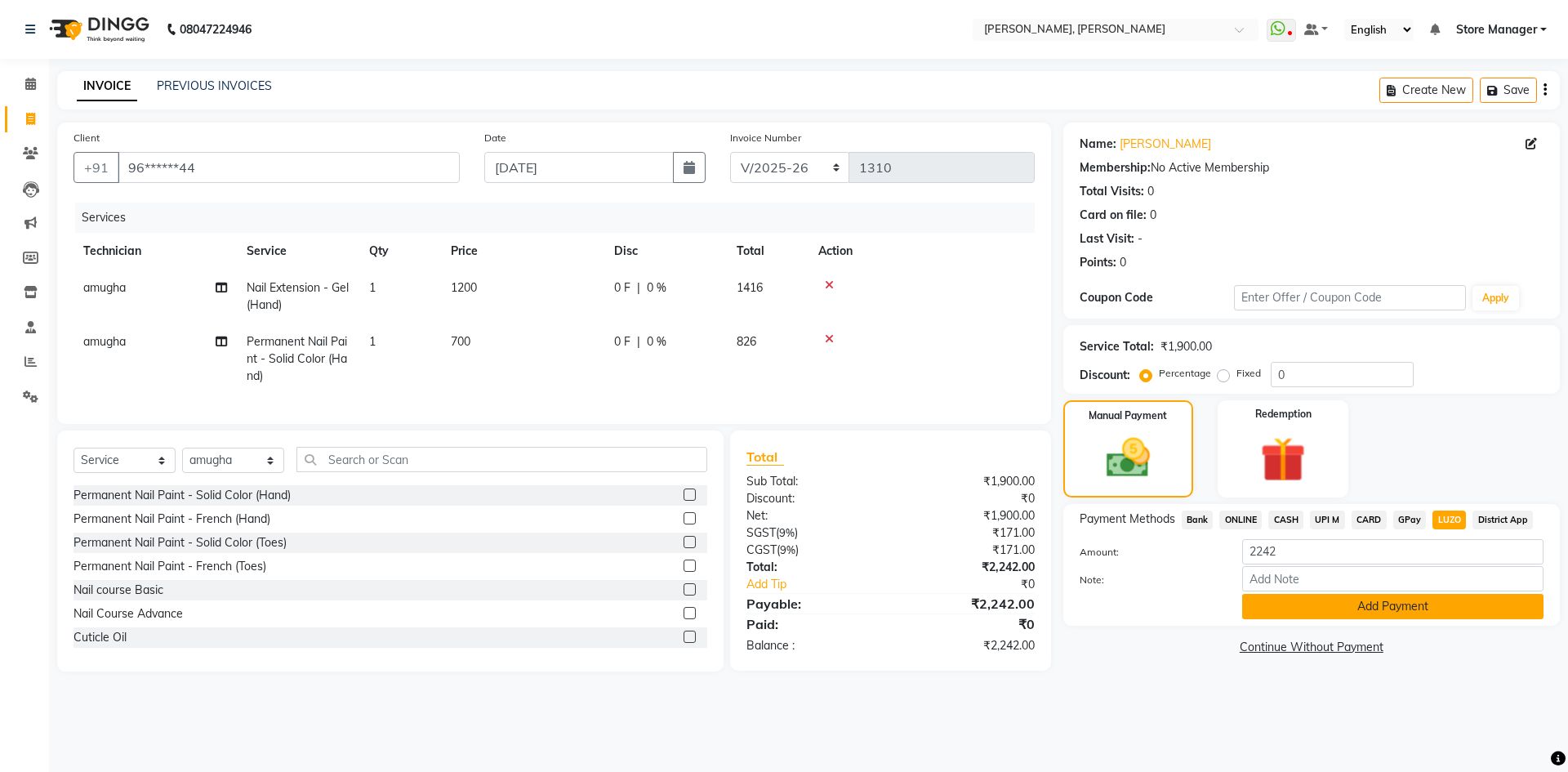
click at [1329, 602] on button "Add Payment" at bounding box center [1393, 606] width 301 height 25
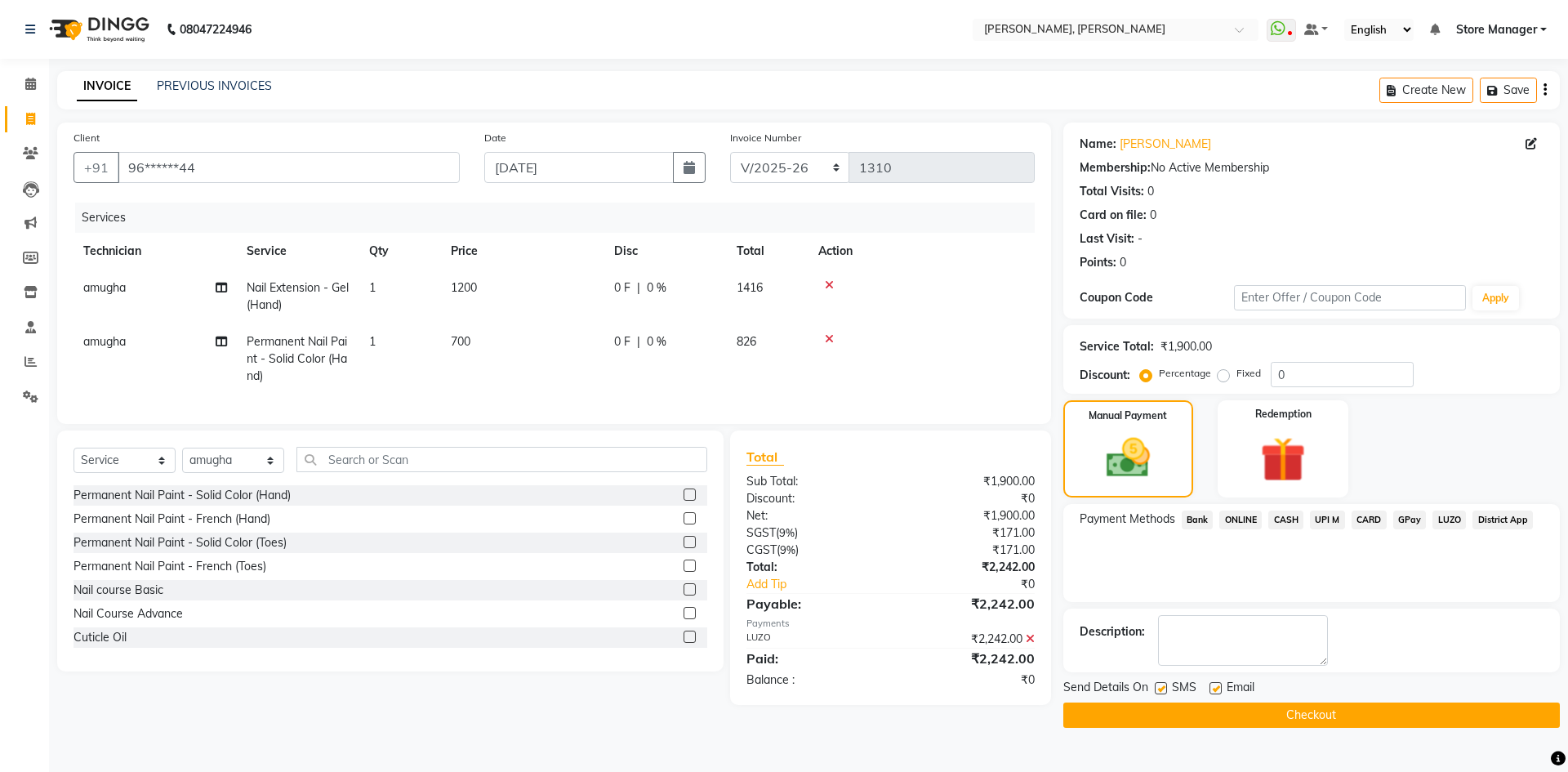
click at [1237, 373] on label "Fixed" at bounding box center [1249, 373] width 24 height 15
click at [1223, 373] on input "Fixed" at bounding box center [1226, 373] width 11 height 11
radio input "true"
click at [1293, 370] on input "0" at bounding box center [1341, 374] width 143 height 25
click at [1322, 376] on input "336" at bounding box center [1341, 374] width 143 height 25
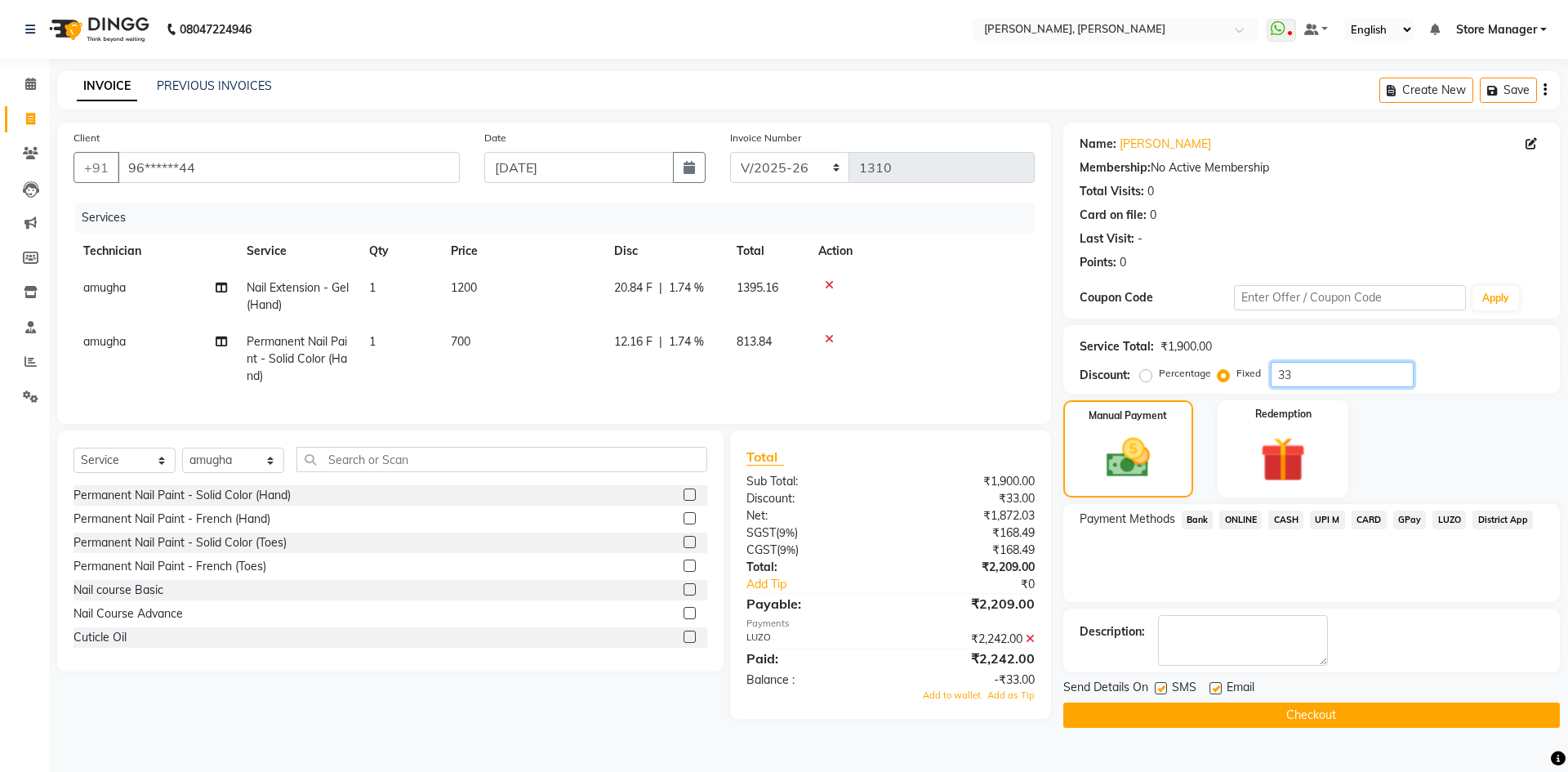
type input "3"
click at [1449, 519] on span "LUZO" at bounding box center [1449, 520] width 34 height 19
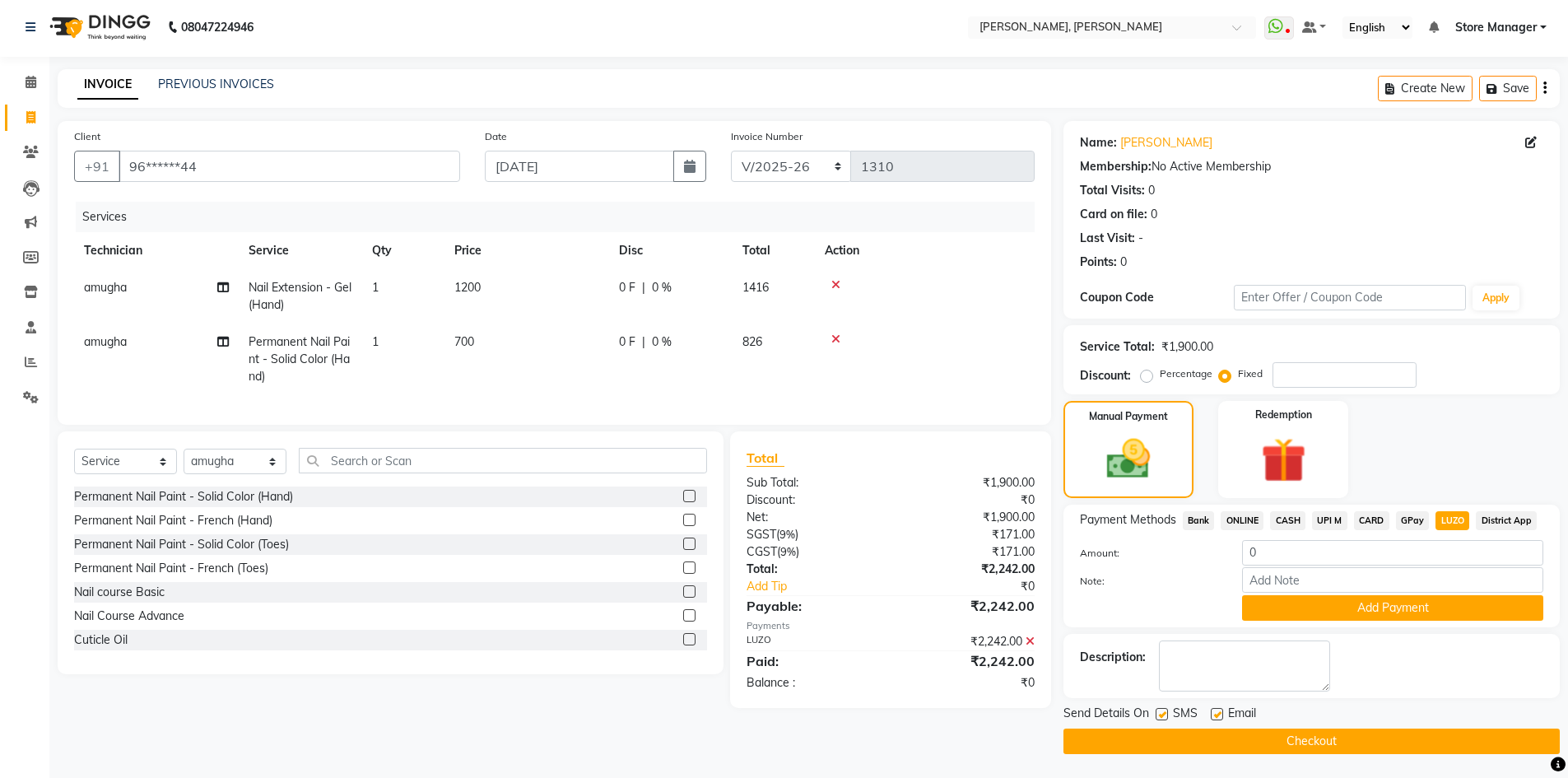
scroll to position [3, 0]
click at [1280, 552] on input "0" at bounding box center [1392, 551] width 301 height 25
type input "1906"
click at [1314, 609] on button "Add Payment" at bounding box center [1392, 607] width 301 height 25
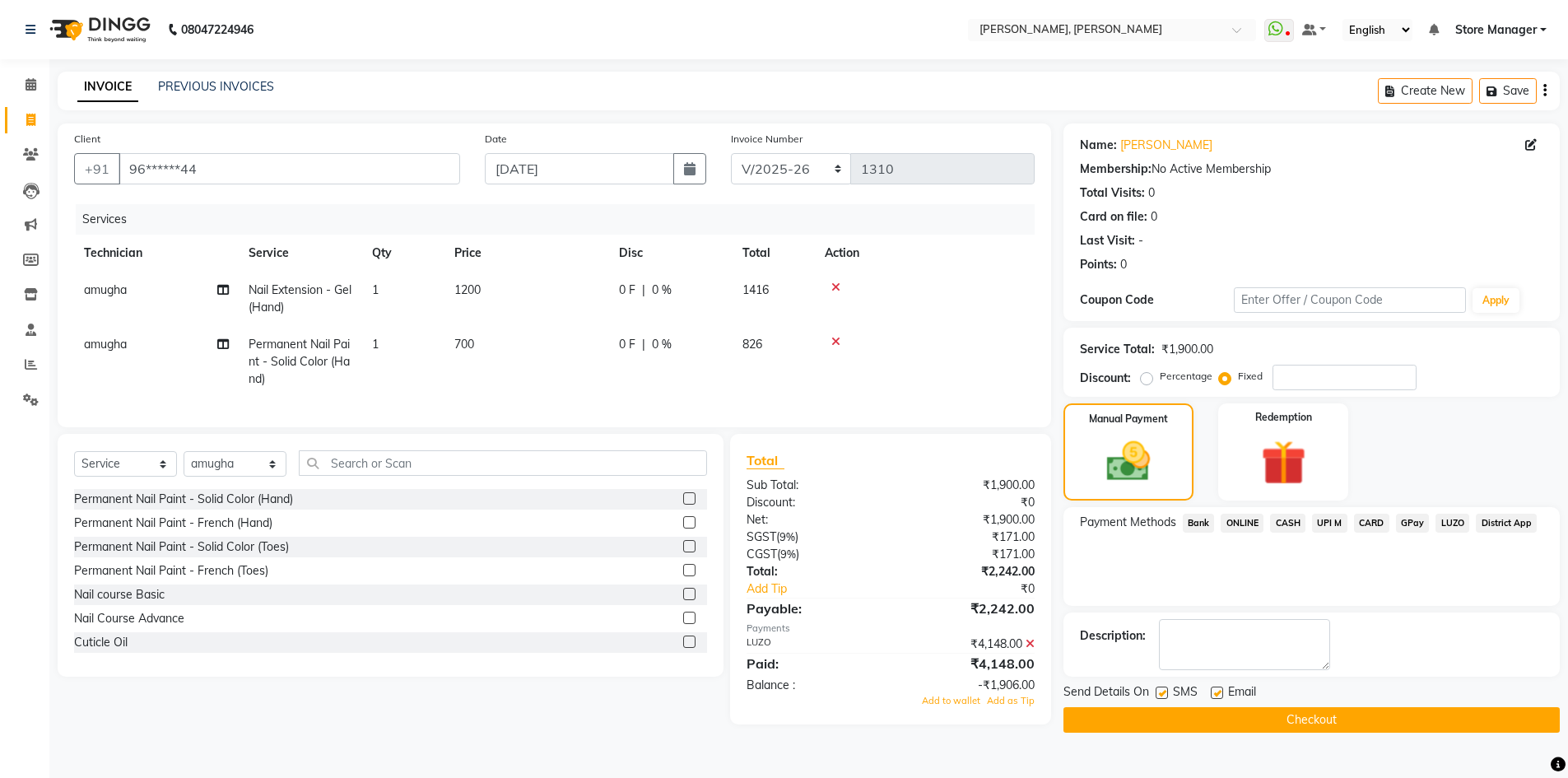
scroll to position [0, 0]
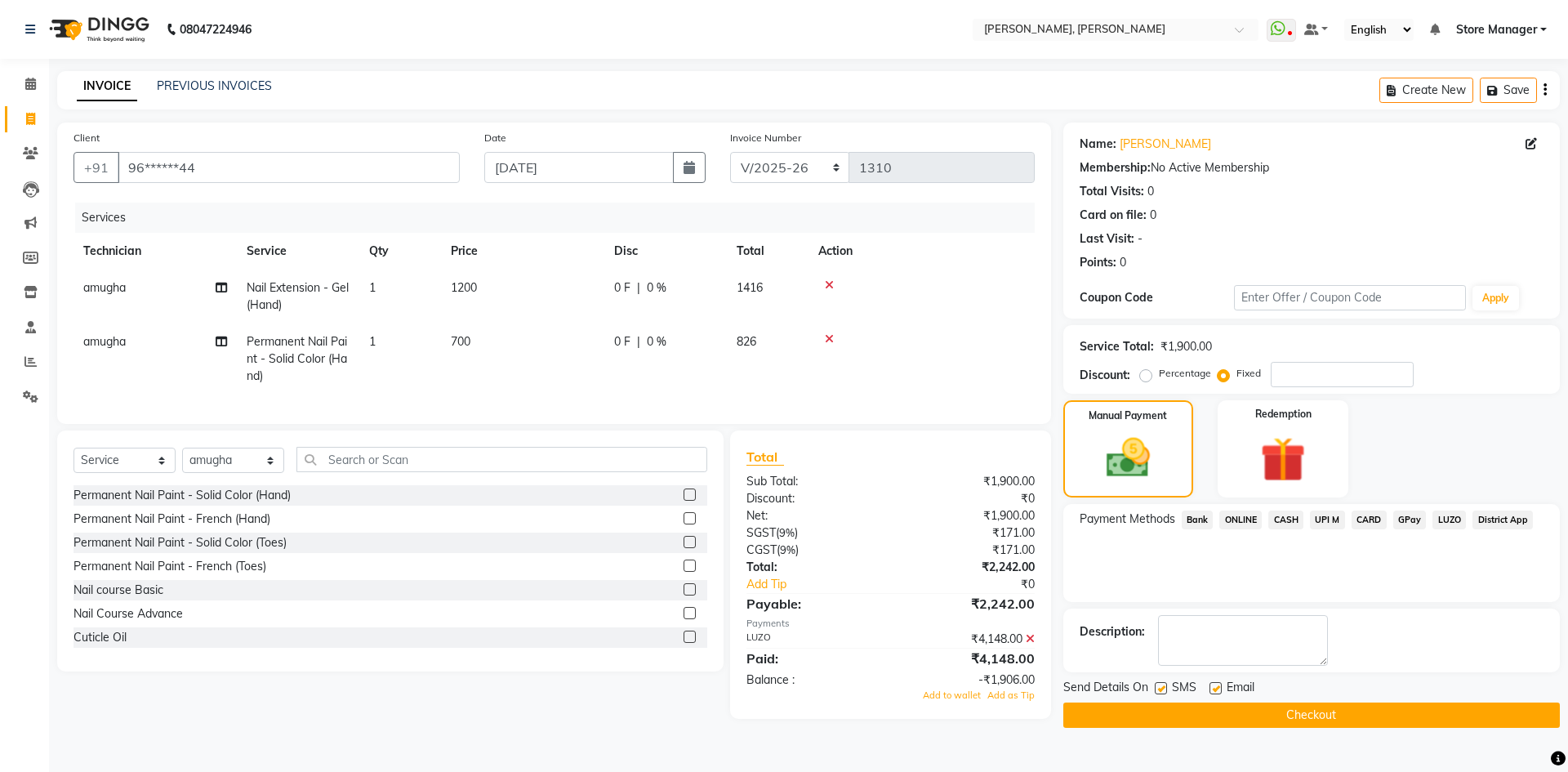
click at [1446, 518] on span "LUZO" at bounding box center [1449, 520] width 34 height 19
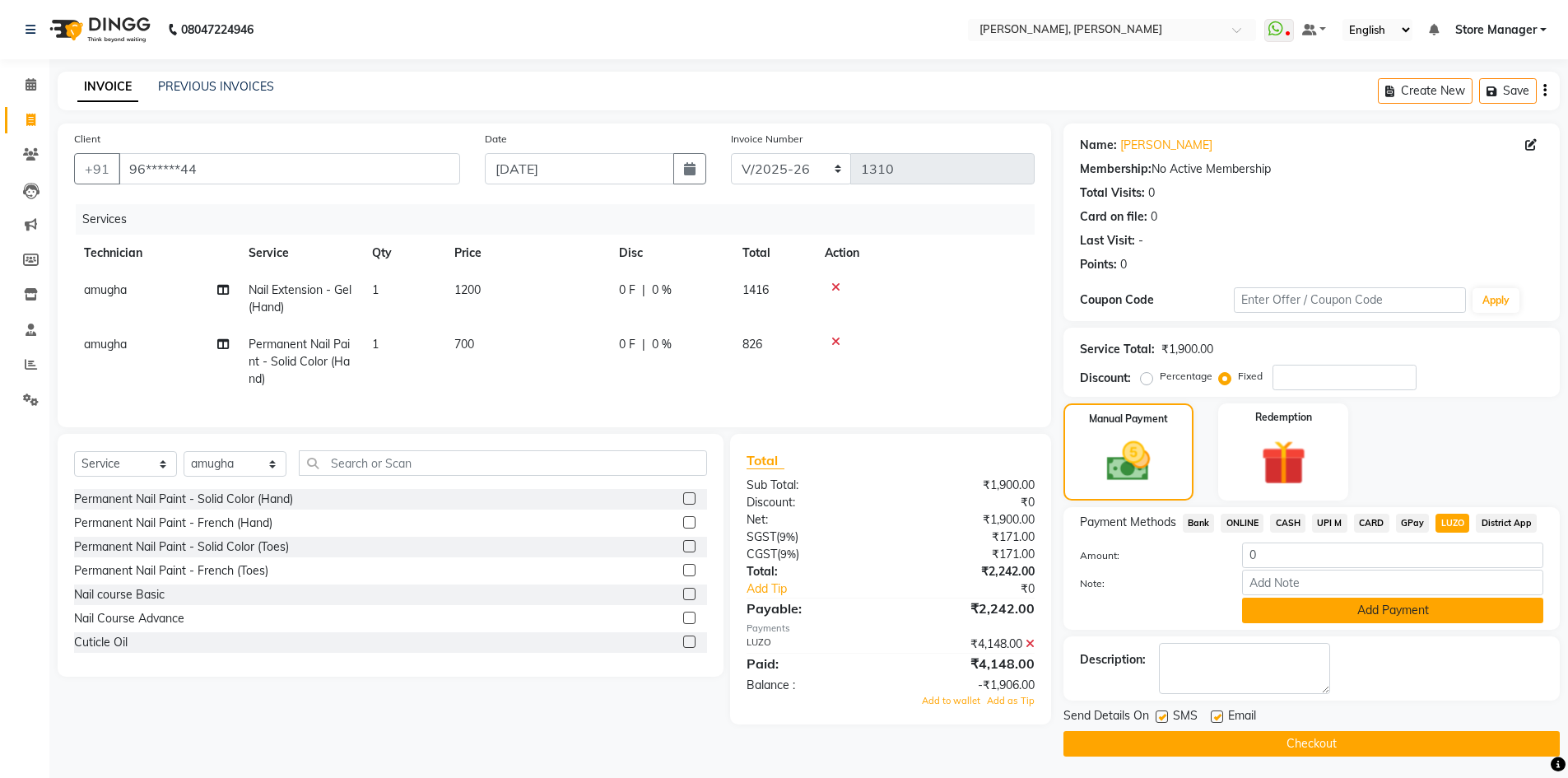
click at [1315, 609] on button "Add Payment" at bounding box center [1392, 610] width 301 height 25
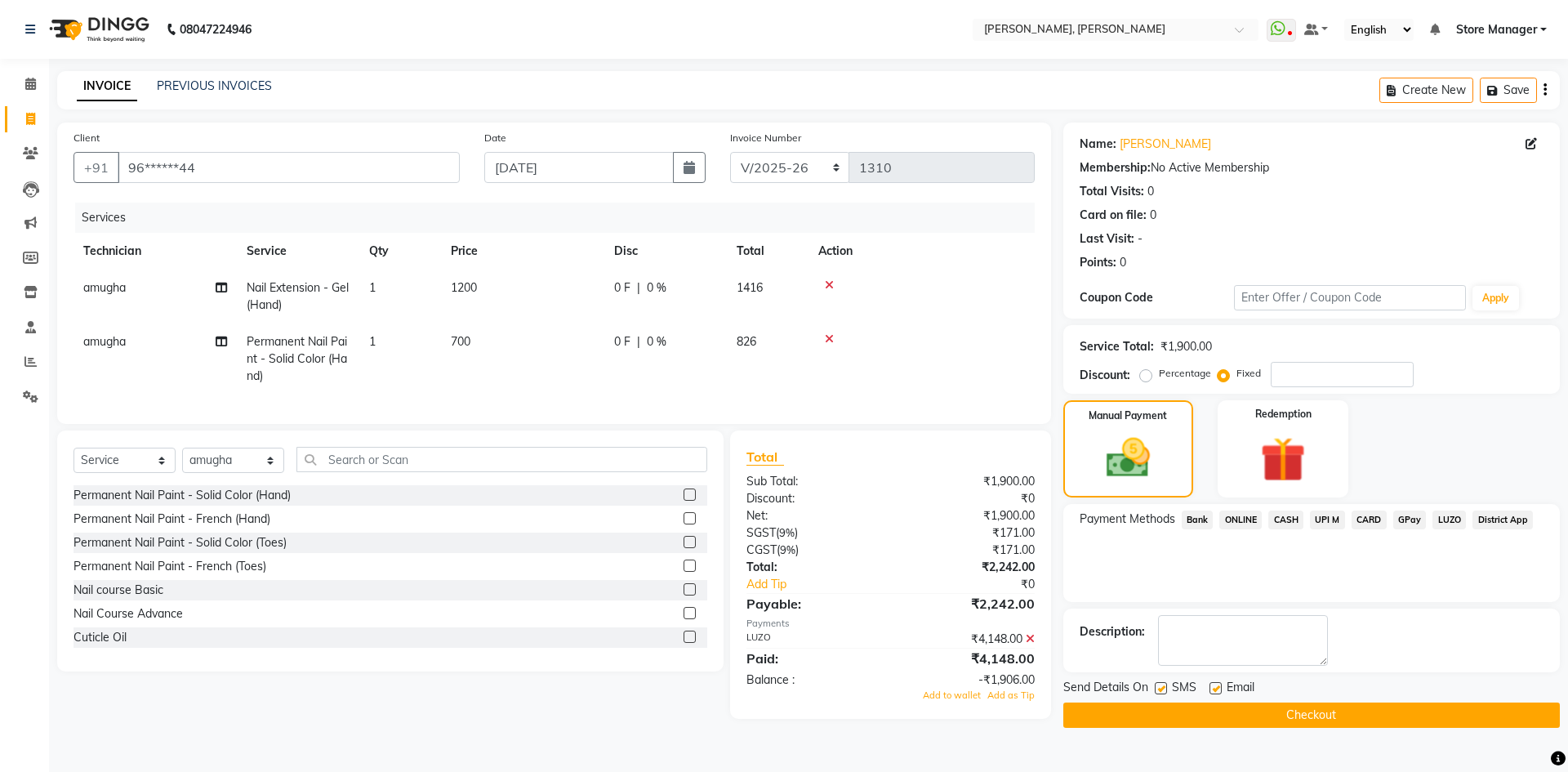
click at [1299, 712] on button "Checkout" at bounding box center [1311, 714] width 497 height 25
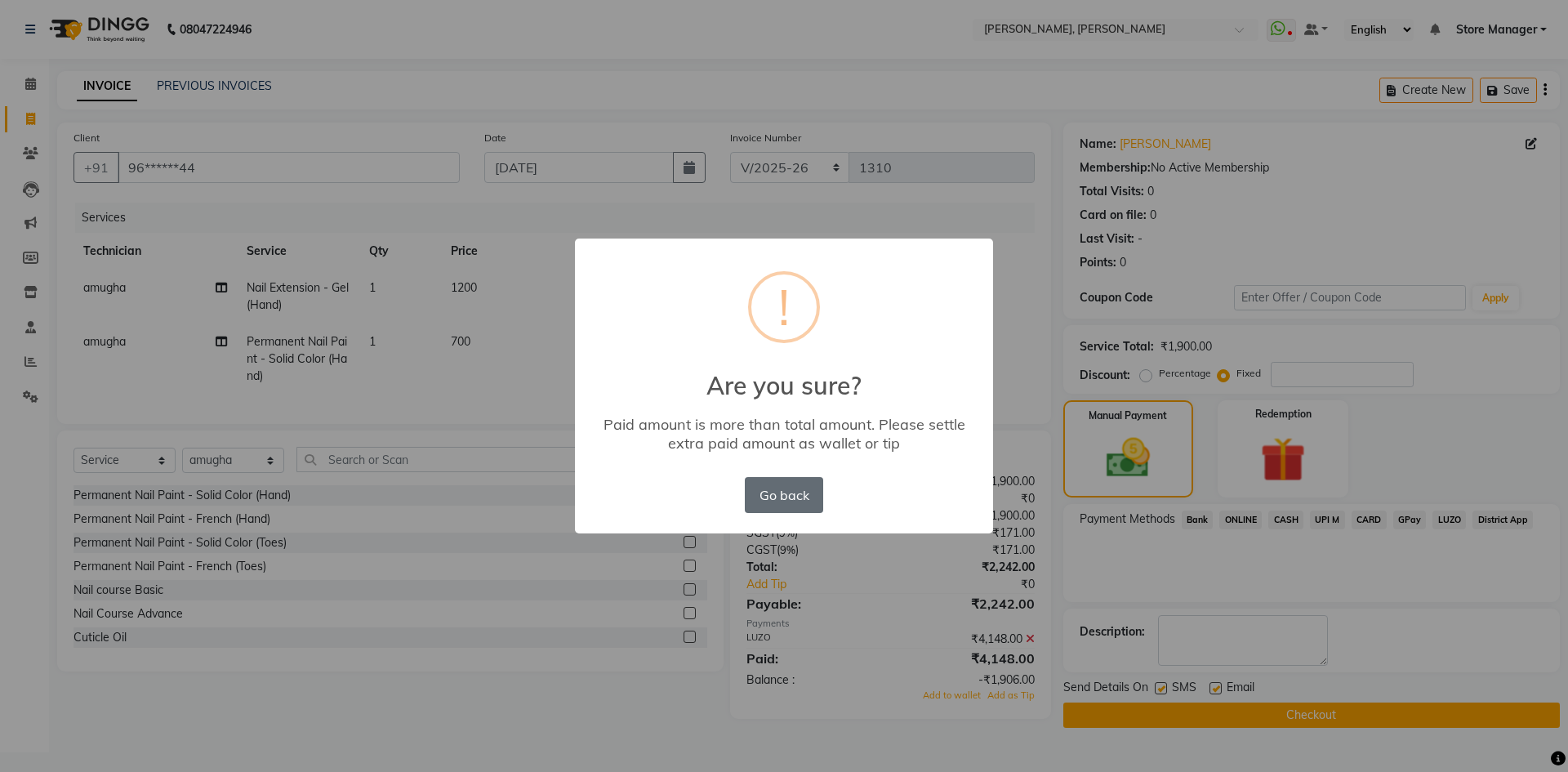
click at [759, 488] on button "Go back" at bounding box center [784, 495] width 78 height 35
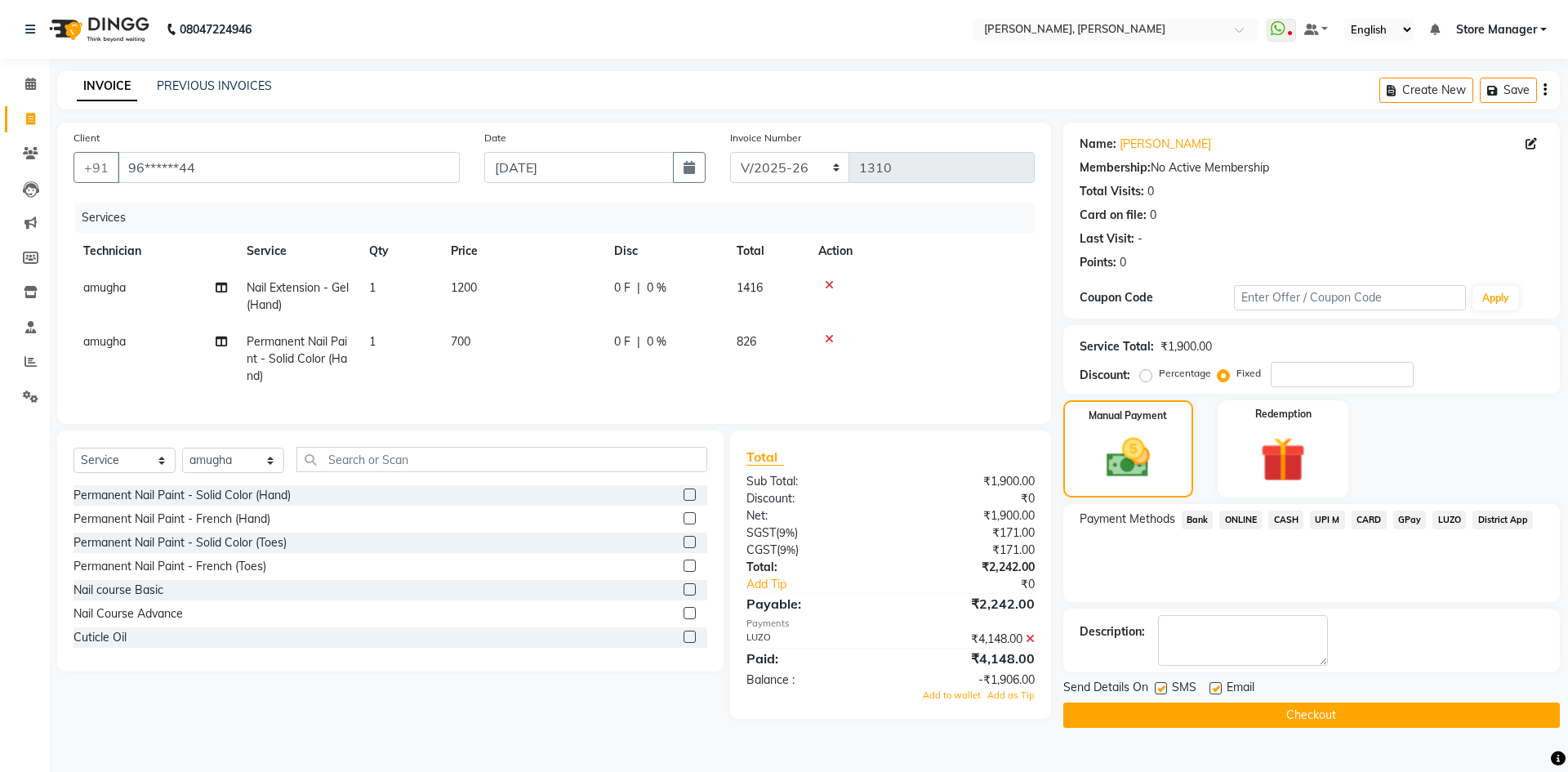
click at [830, 630] on div "Payments" at bounding box center [890, 624] width 288 height 14
click at [1451, 517] on span "LUZO" at bounding box center [1449, 520] width 34 height 19
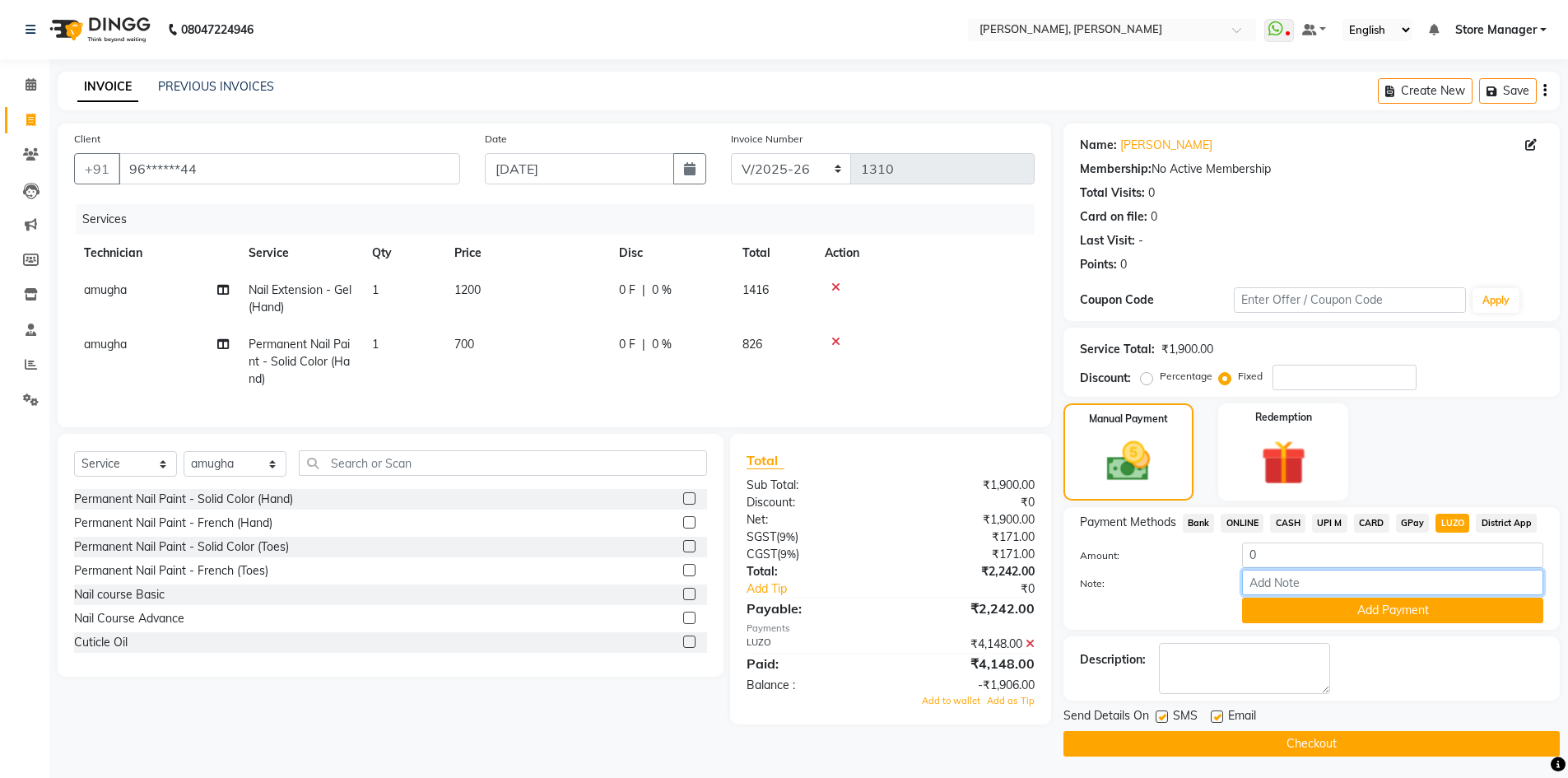
click at [1284, 582] on input "Note:" at bounding box center [1392, 581] width 301 height 25
click at [1358, 600] on button "Add Payment" at bounding box center [1392, 610] width 301 height 25
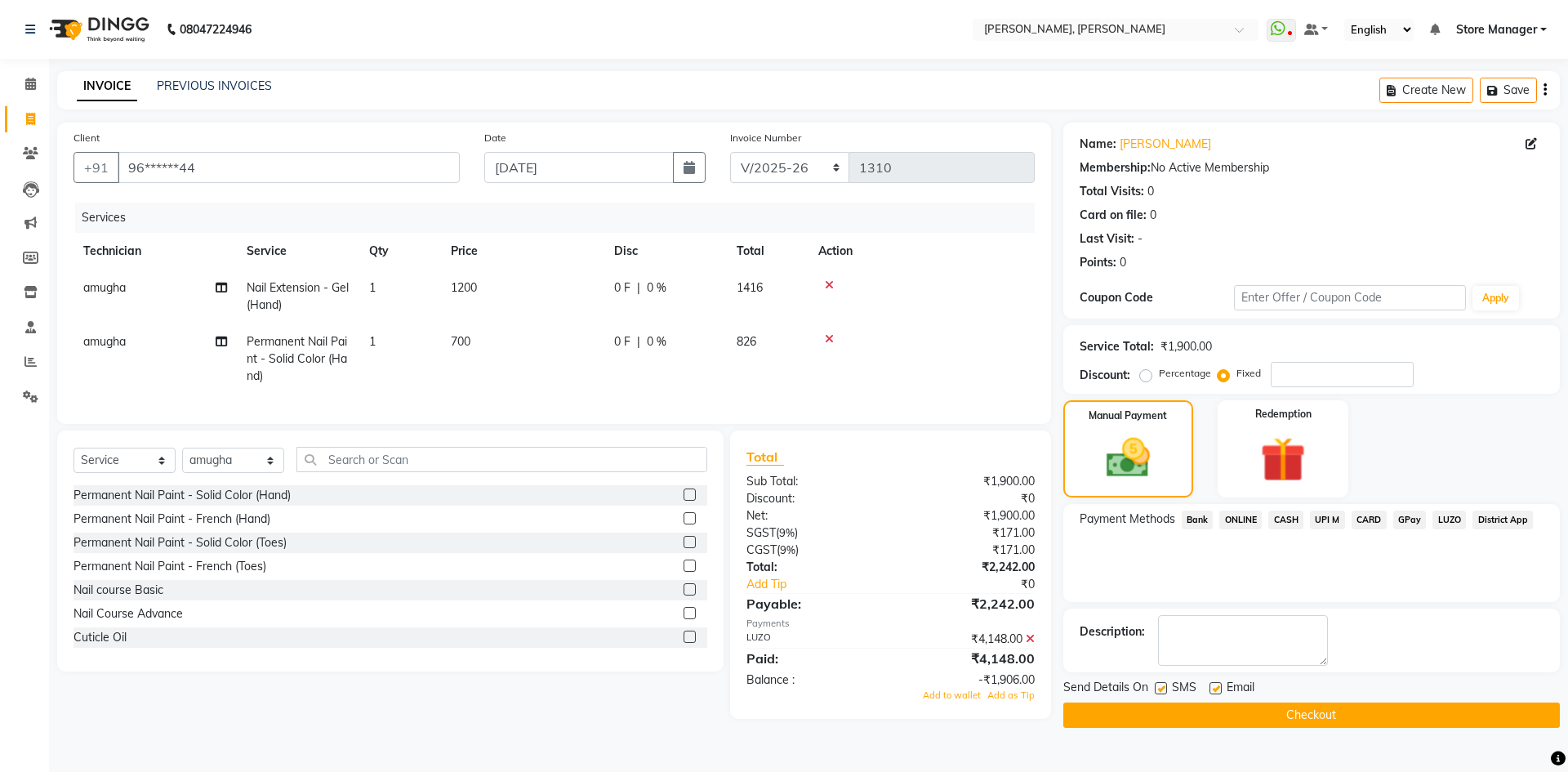
click at [1299, 708] on button "Checkout" at bounding box center [1311, 714] width 497 height 25
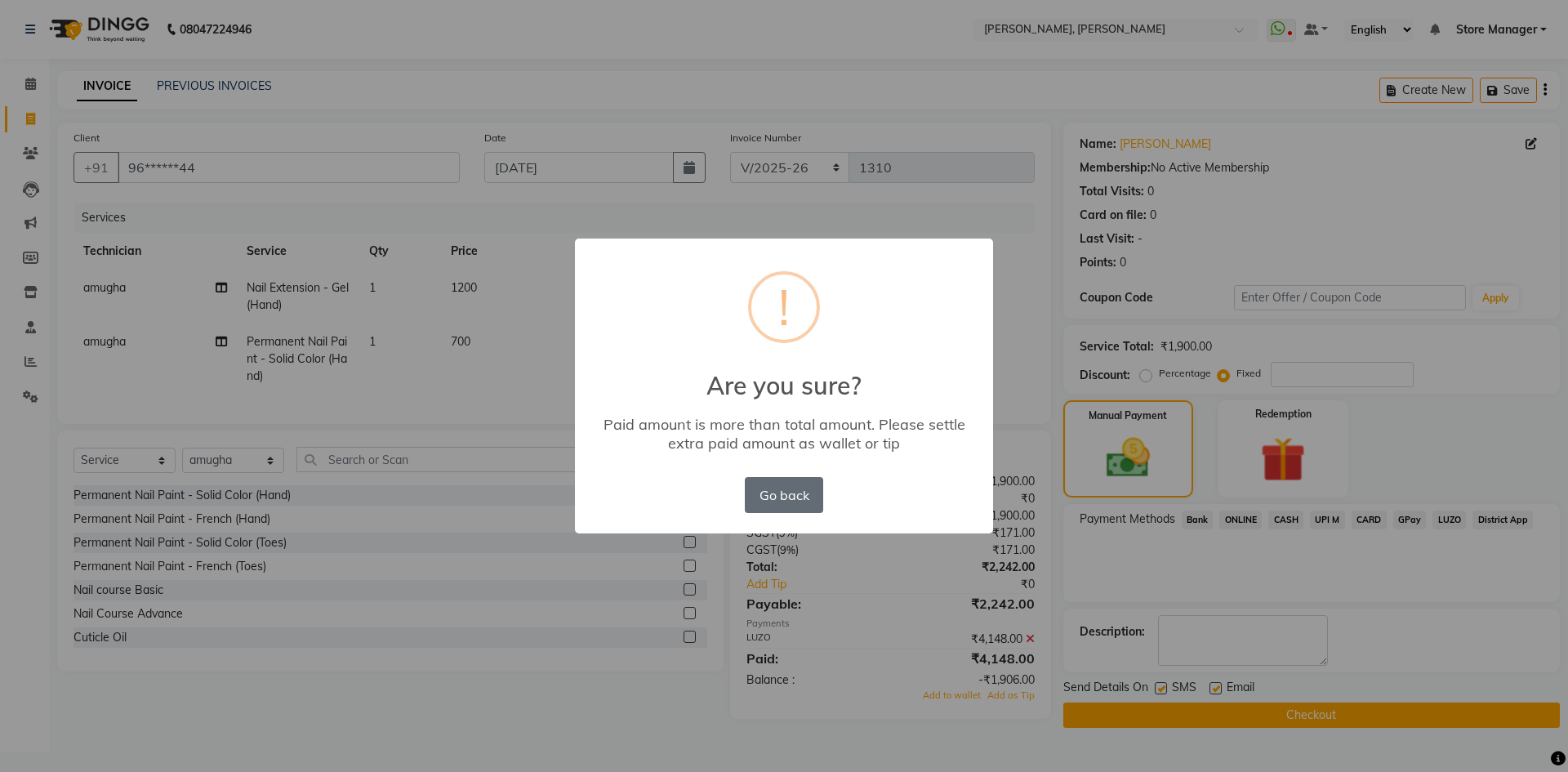
click at [798, 488] on button "Go back" at bounding box center [784, 495] width 78 height 35
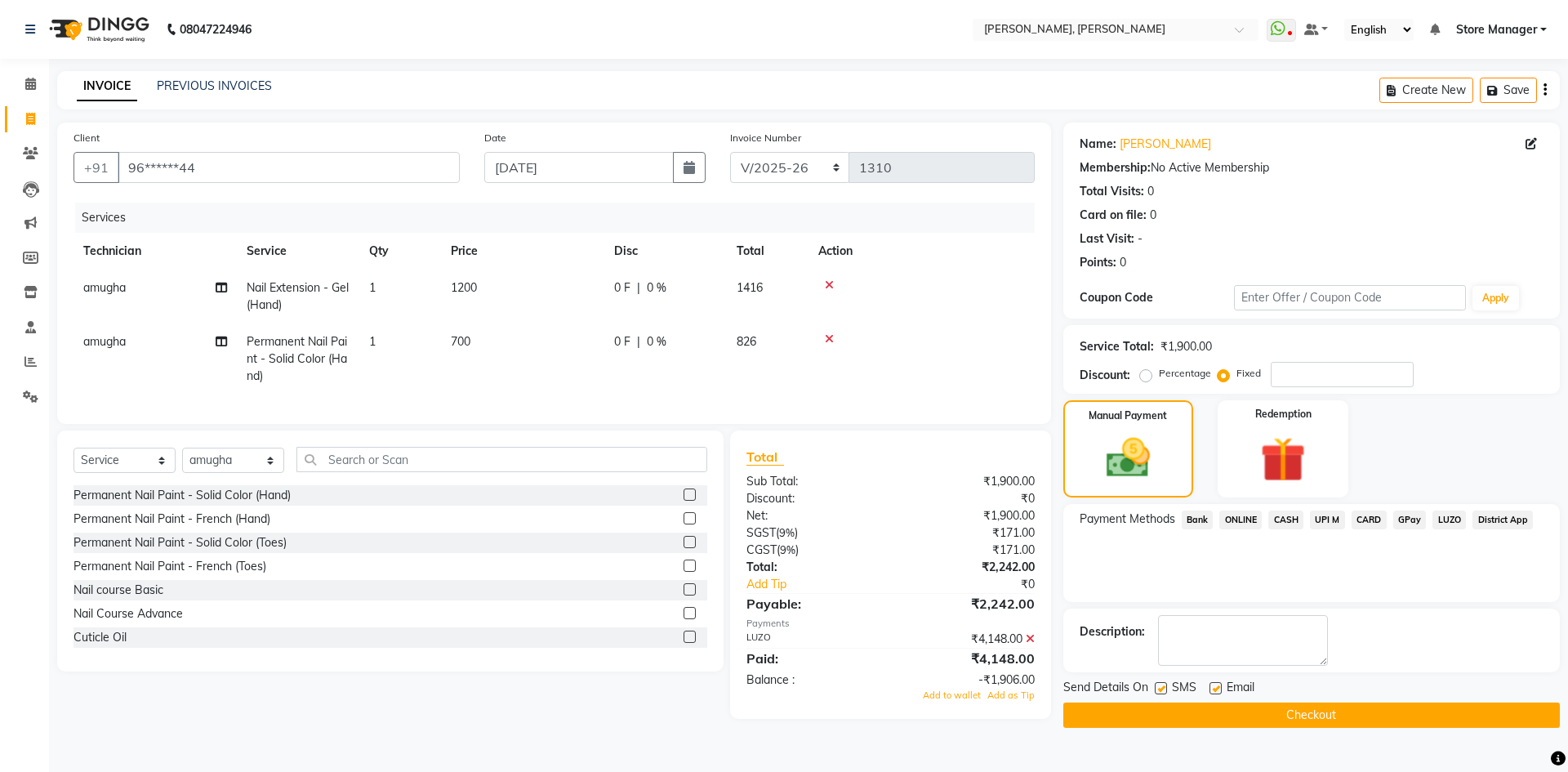
click at [1450, 515] on span "LUZO" at bounding box center [1449, 520] width 34 height 19
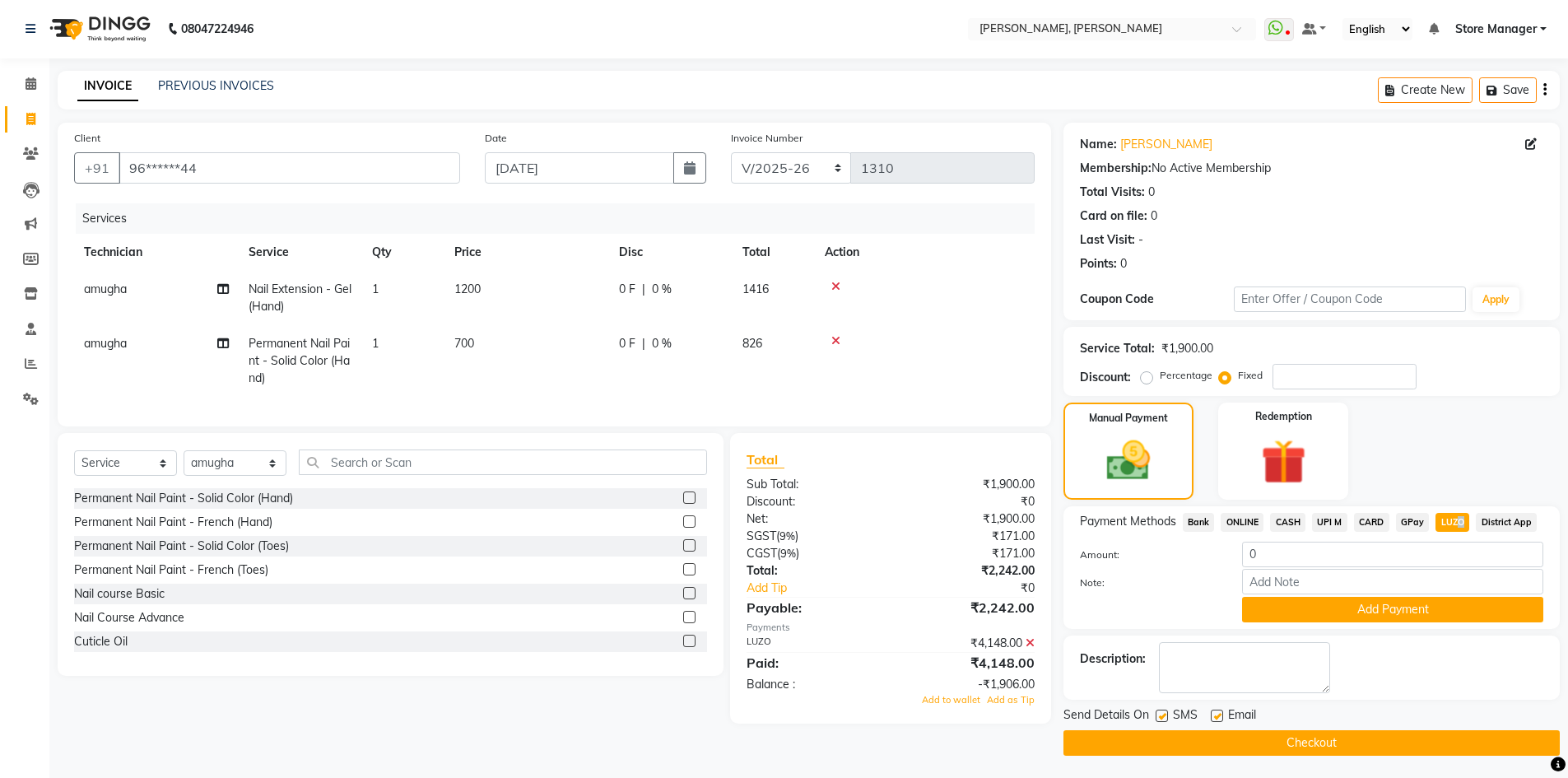
scroll to position [3, 0]
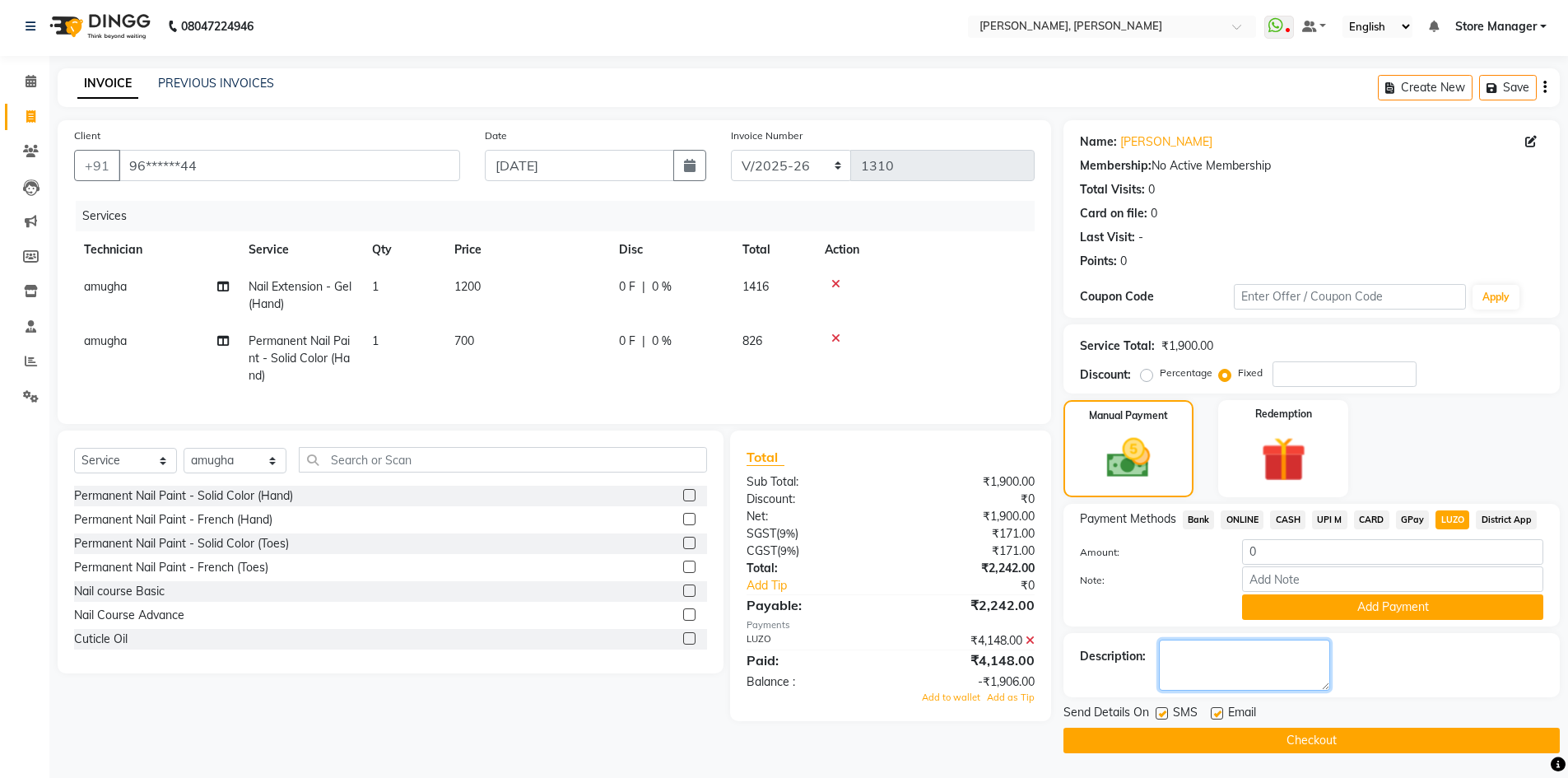
click at [1227, 675] on textarea at bounding box center [1244, 665] width 171 height 51
click at [1231, 734] on button "Checkout" at bounding box center [1311, 739] width 497 height 25
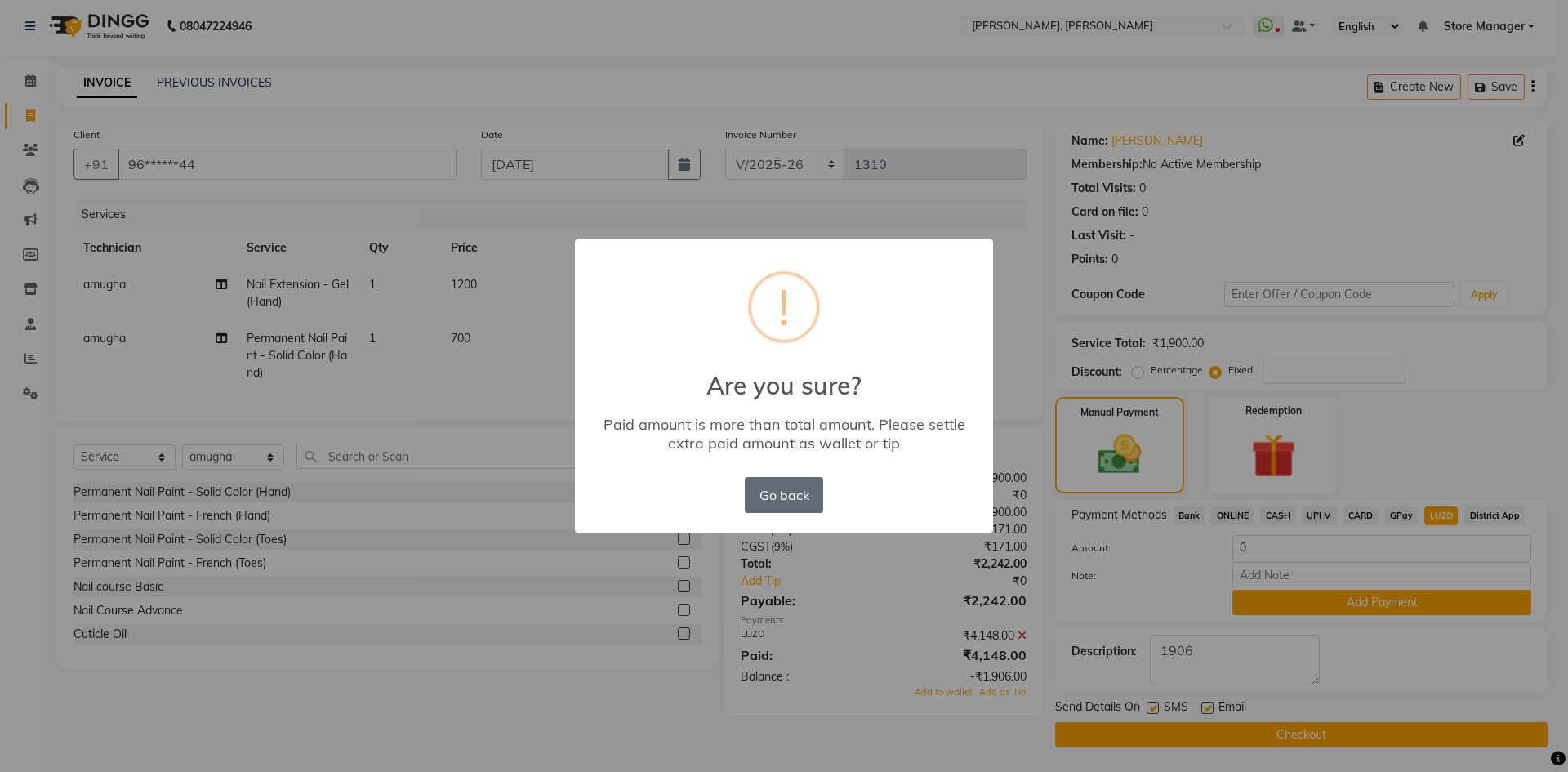
click at [780, 486] on button "Go back" at bounding box center [784, 495] width 78 height 35
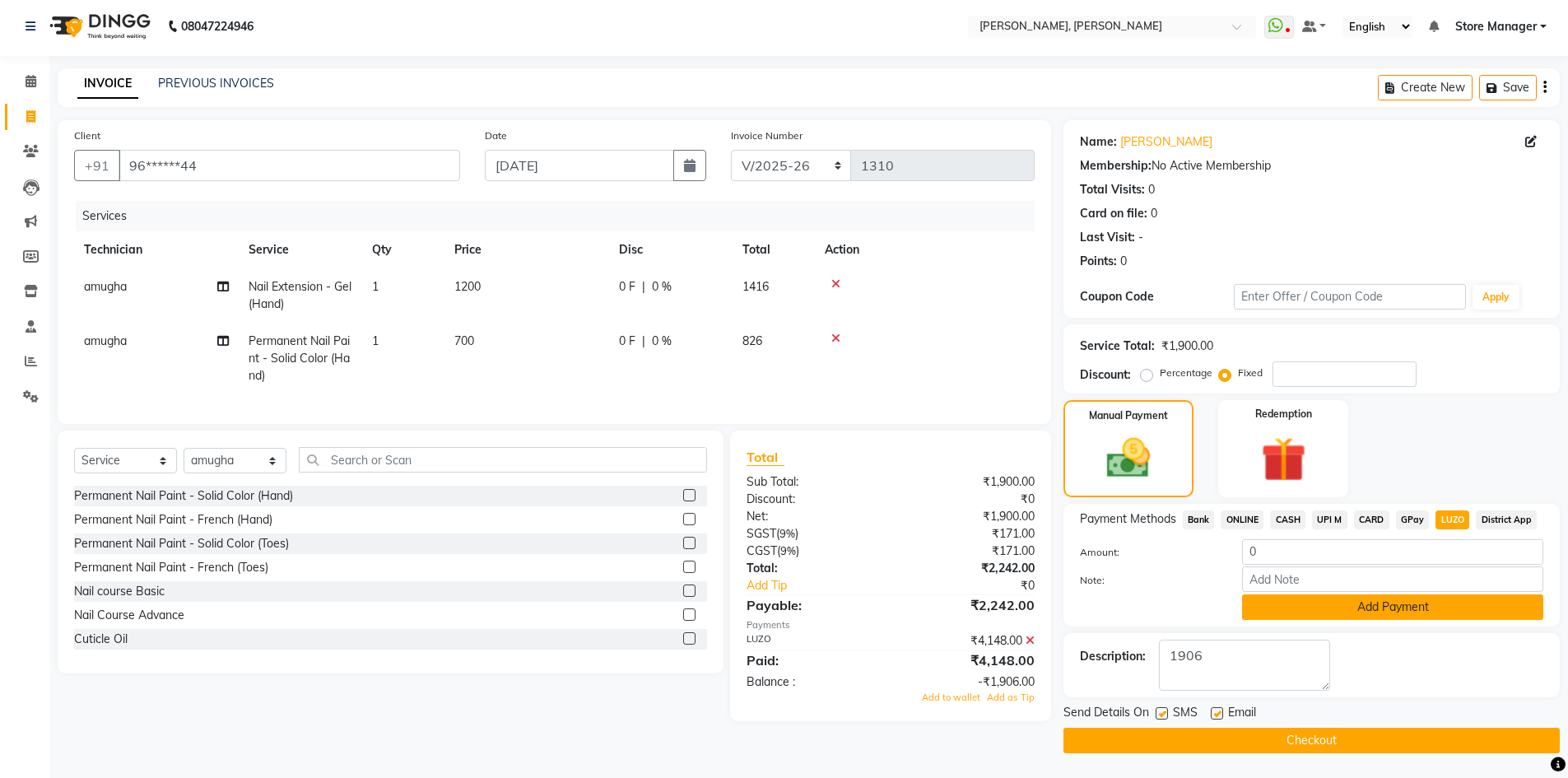
click at [1310, 601] on button "Add Payment" at bounding box center [1392, 607] width 301 height 25
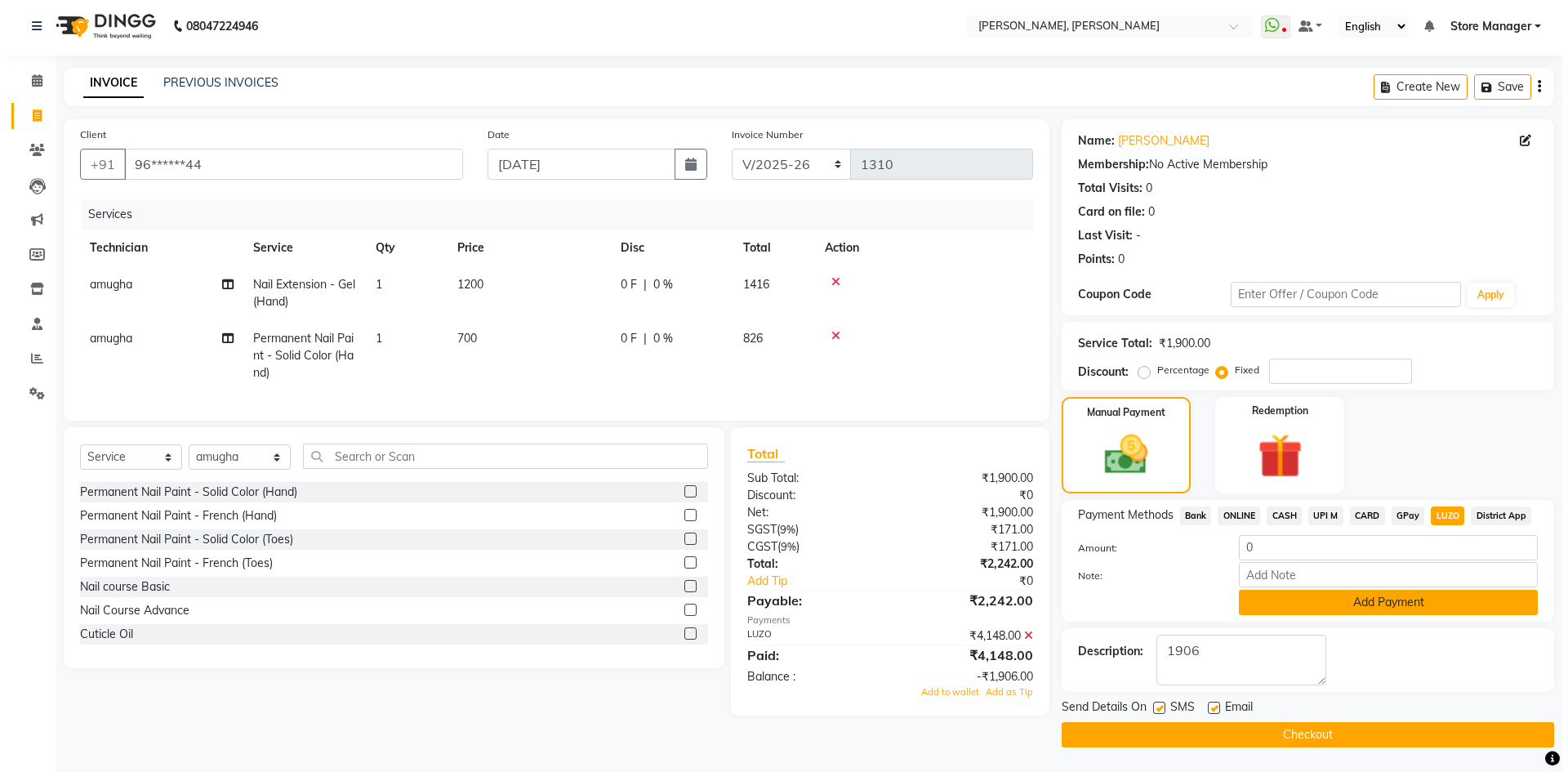
scroll to position [0, 0]
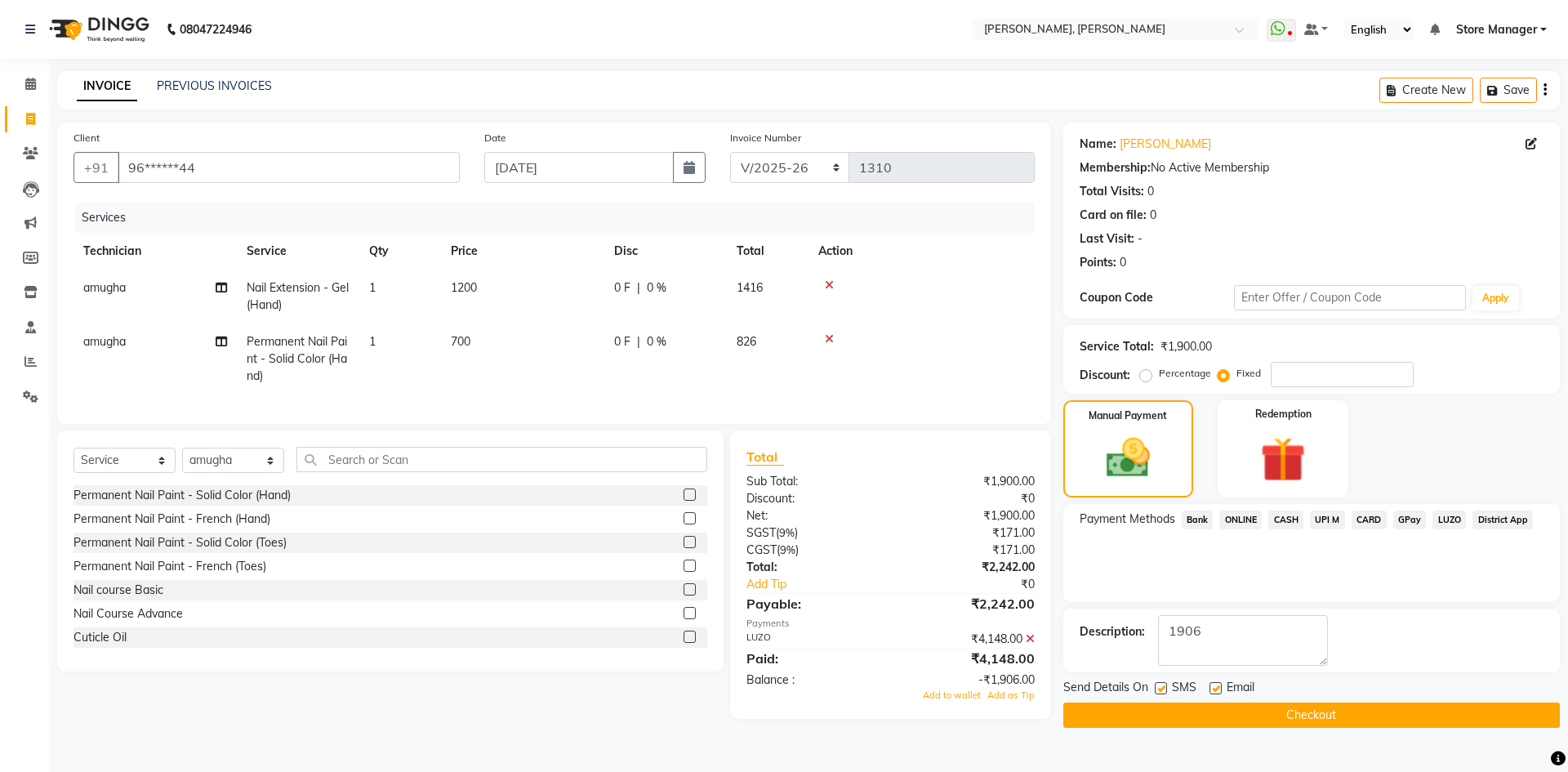
click at [1225, 709] on button "Checkout" at bounding box center [1311, 714] width 497 height 25
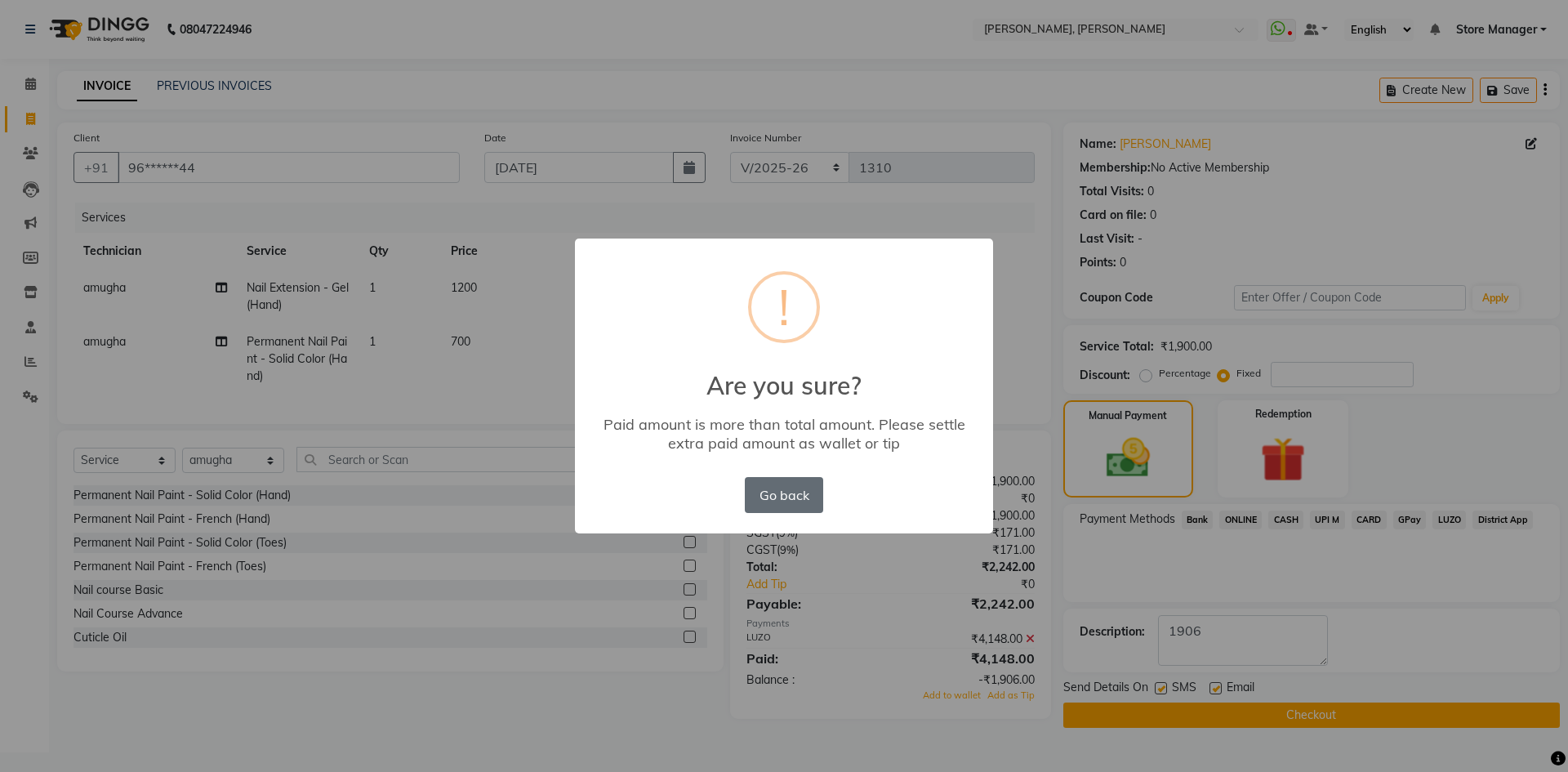
click at [787, 498] on button "Go back" at bounding box center [784, 495] width 78 height 35
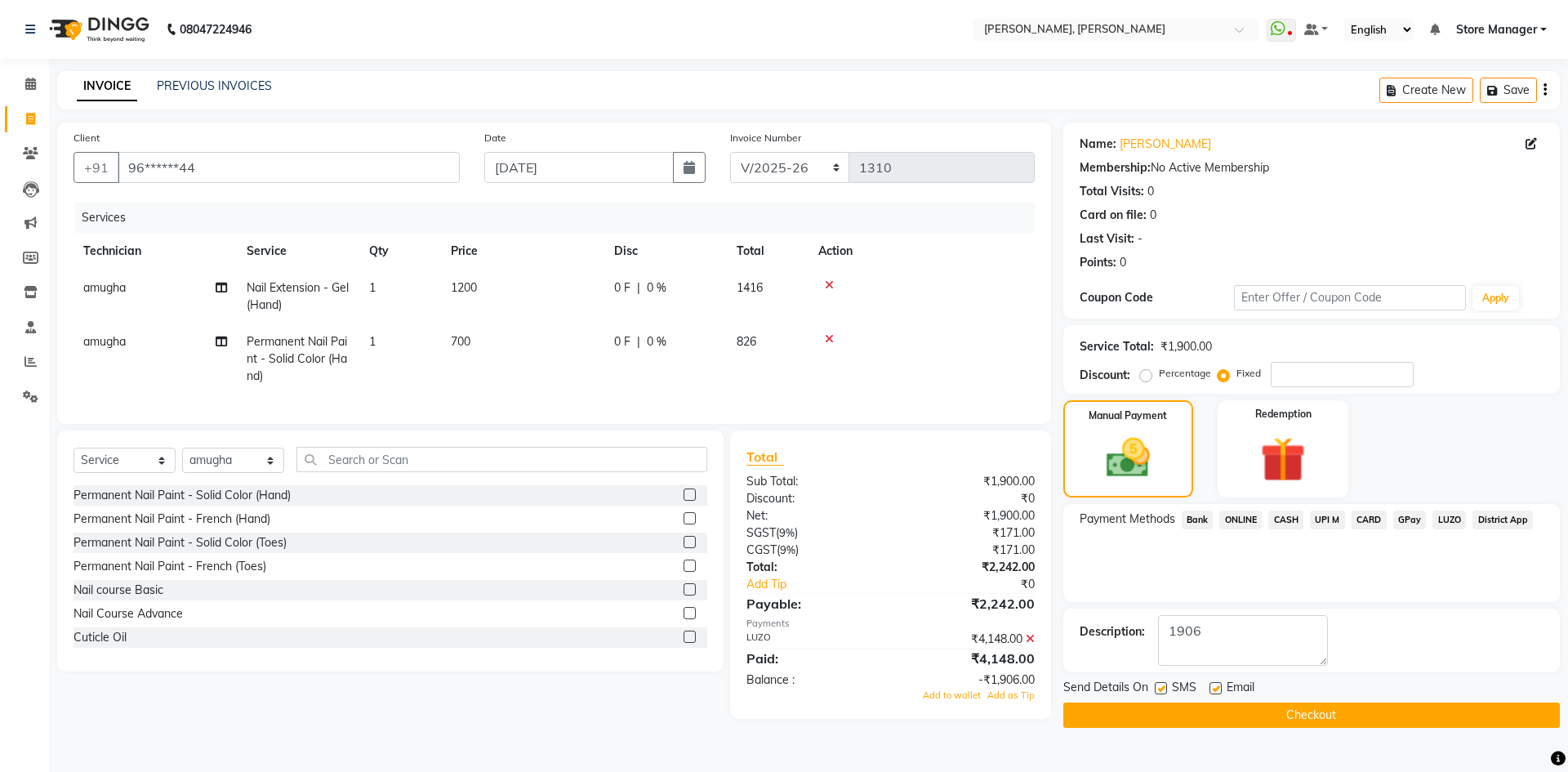
click at [1443, 517] on span "LUZO" at bounding box center [1449, 520] width 34 height 19
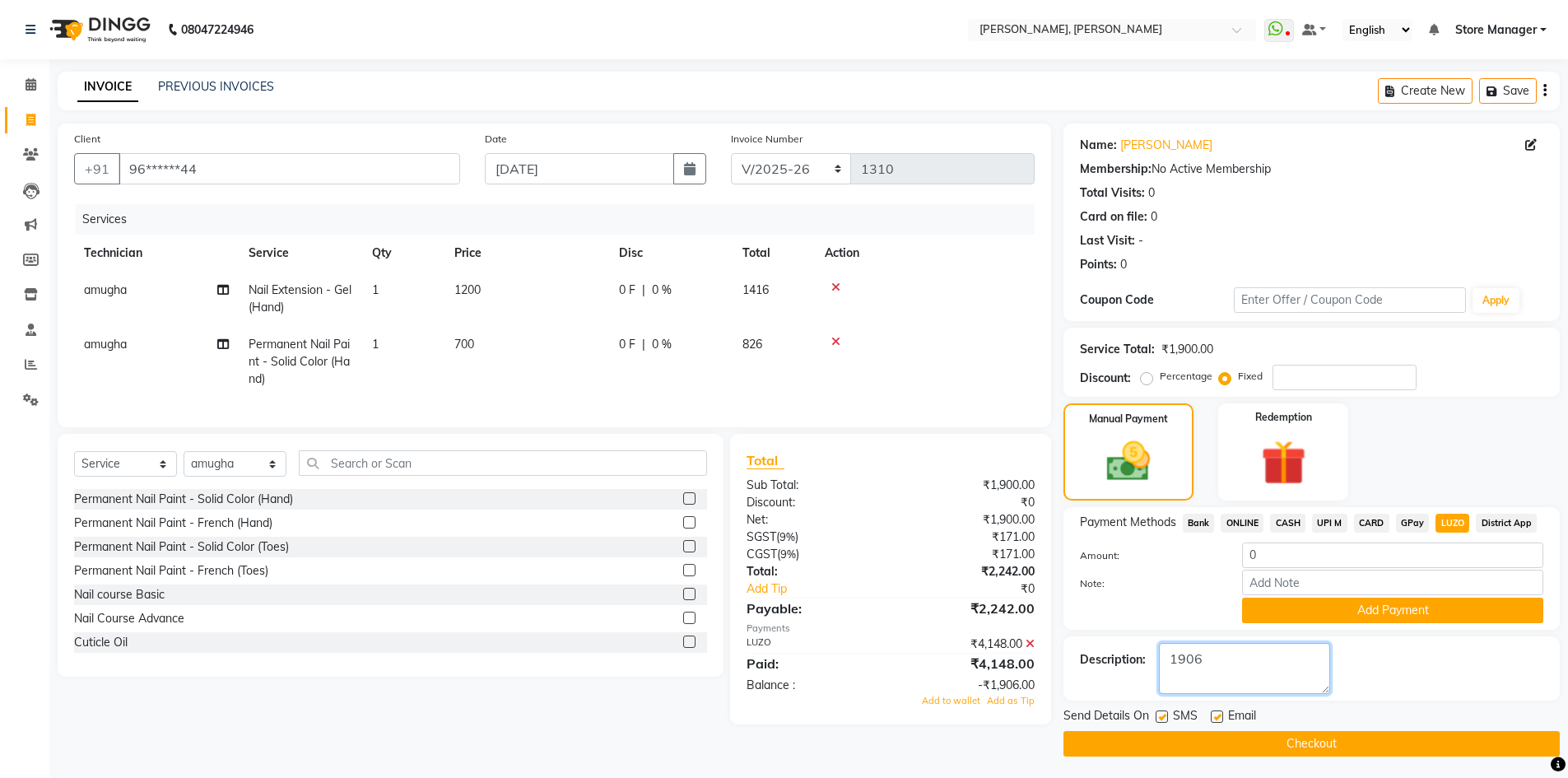
click at [1243, 667] on textarea at bounding box center [1244, 668] width 171 height 51
type textarea "1"
drag, startPoint x: 29, startPoint y: 84, endPoint x: 1095, endPoint y: 777, distance: 1271.5
click at [29, 84] on icon at bounding box center [30, 84] width 10 height 12
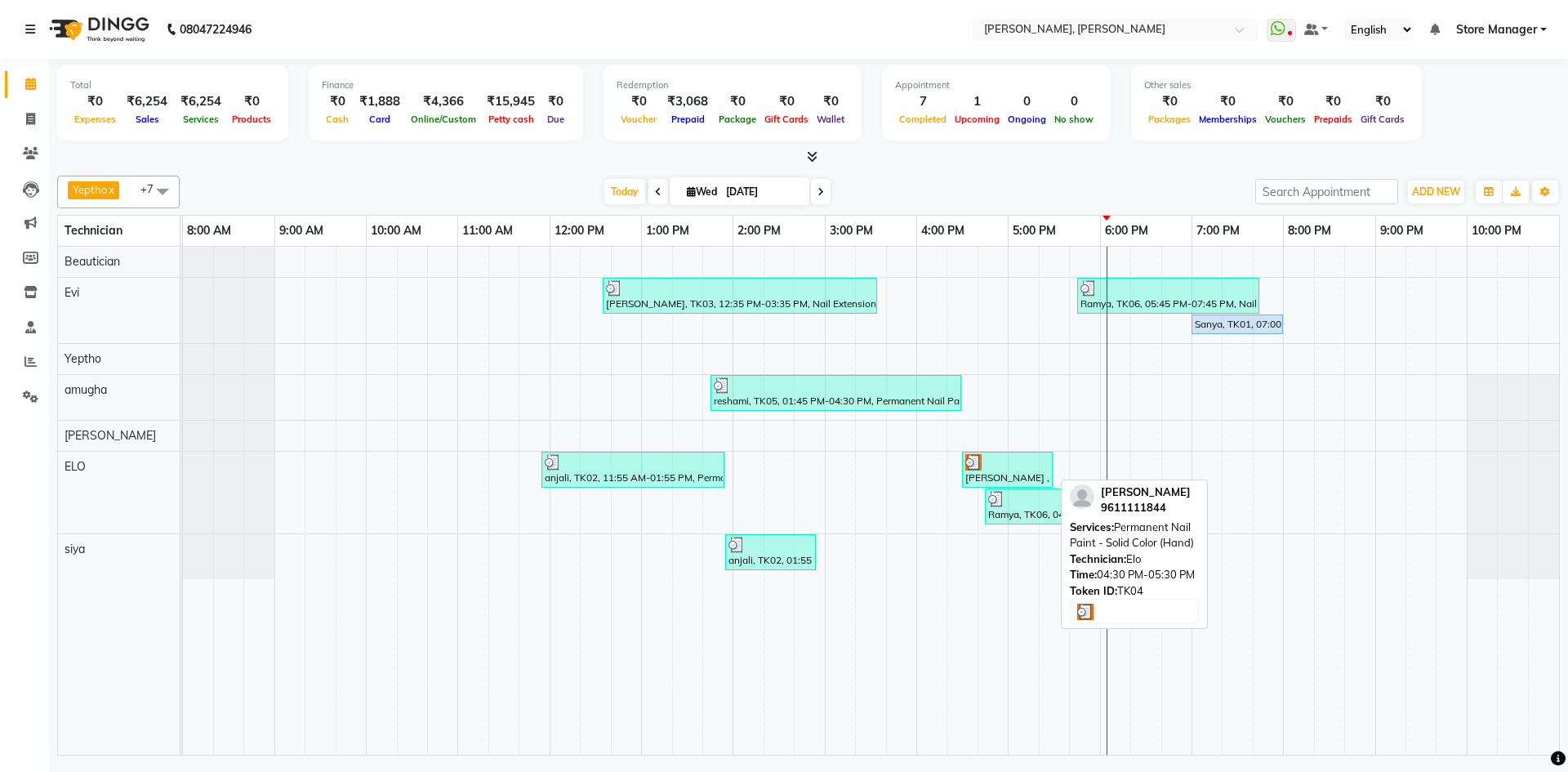
click at [989, 470] on div "[PERSON_NAME] , TK04, 04:30 PM-05:30 PM, Permanent Nail Paint - Solid Color (Ha…" at bounding box center [1007, 469] width 88 height 31
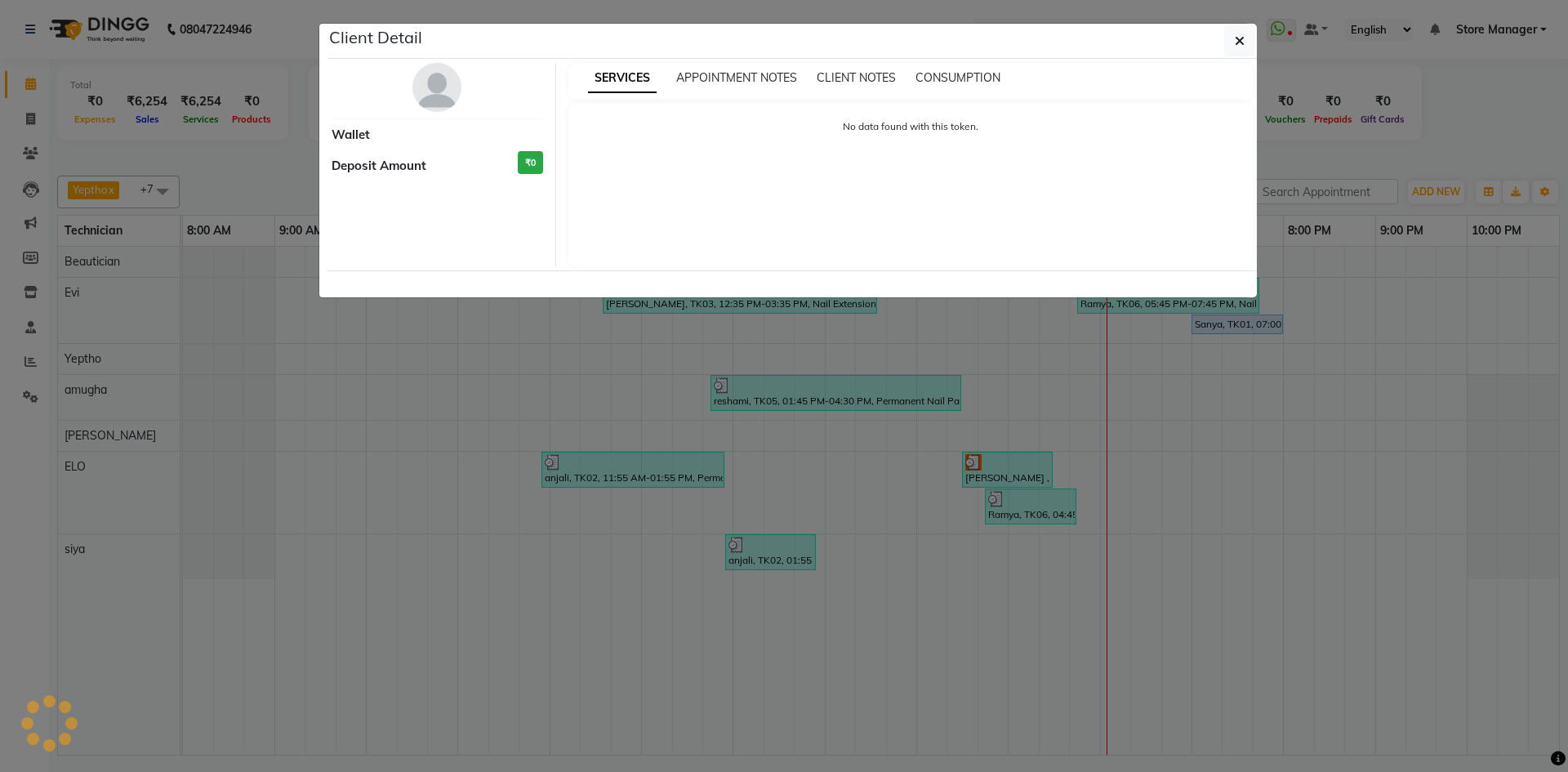
select select "3"
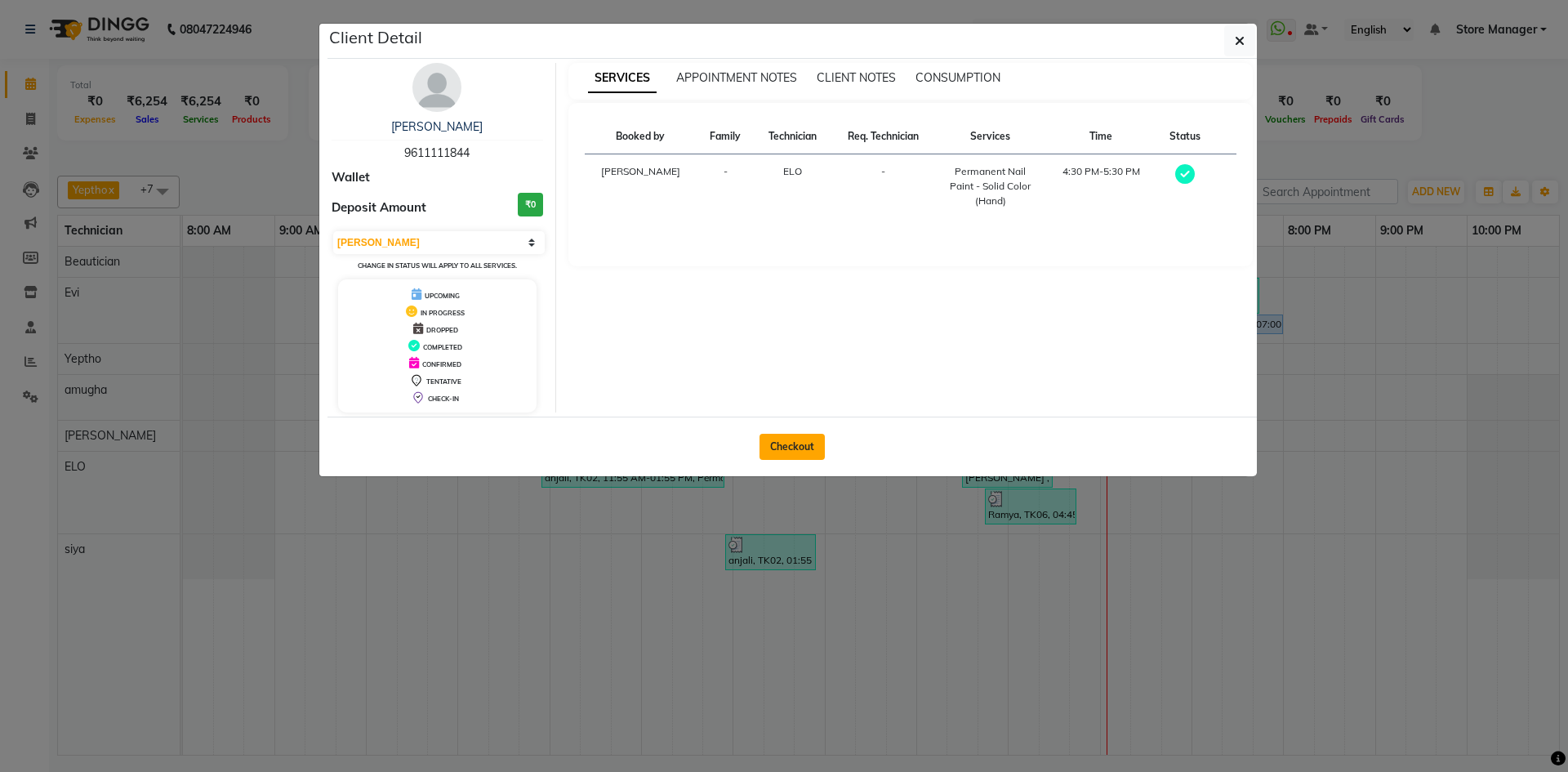
click at [803, 438] on button "Checkout" at bounding box center [792, 447] width 65 height 26
select select "7173"
select select "service"
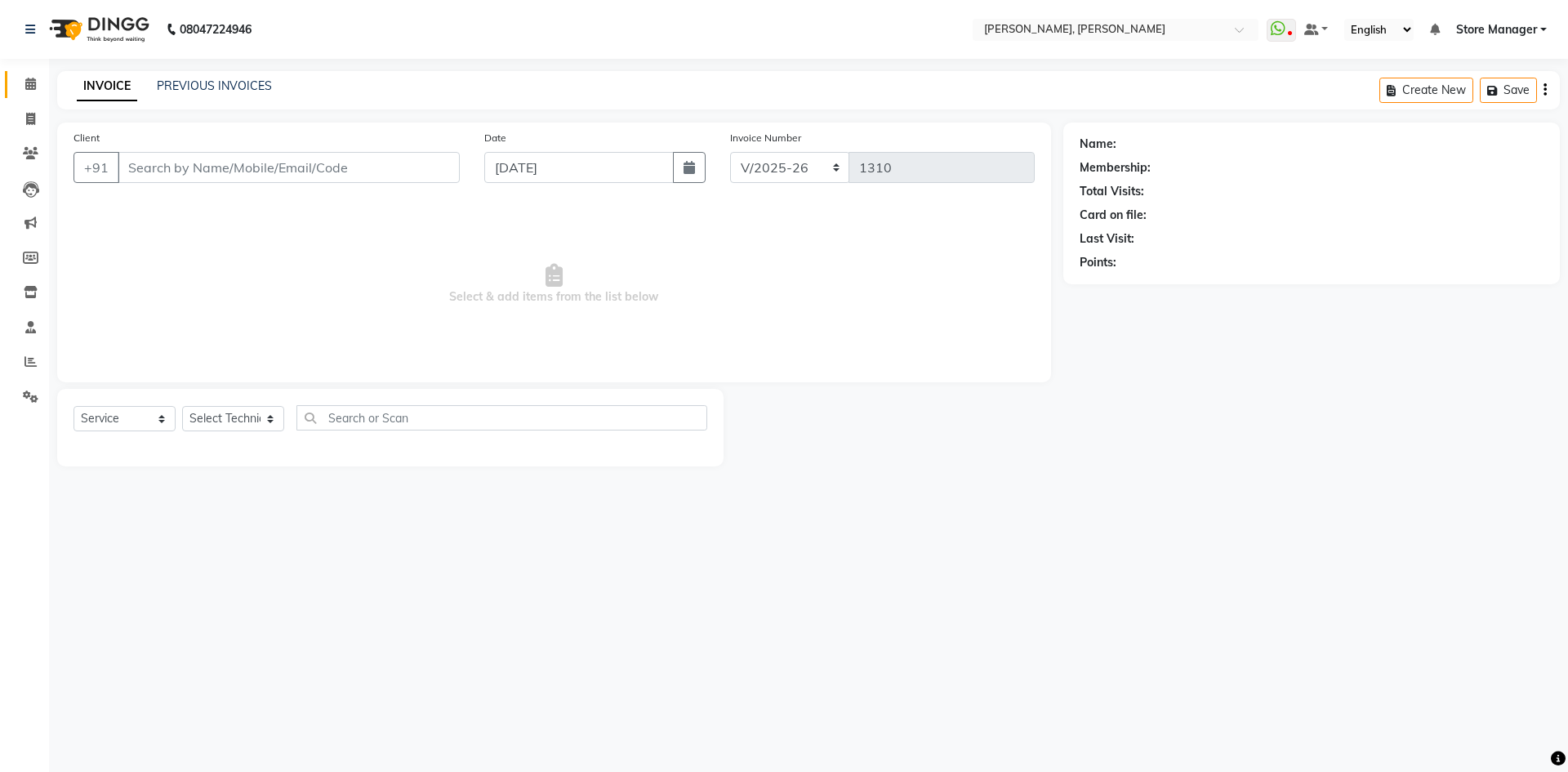
type input "96******44"
select select "78696"
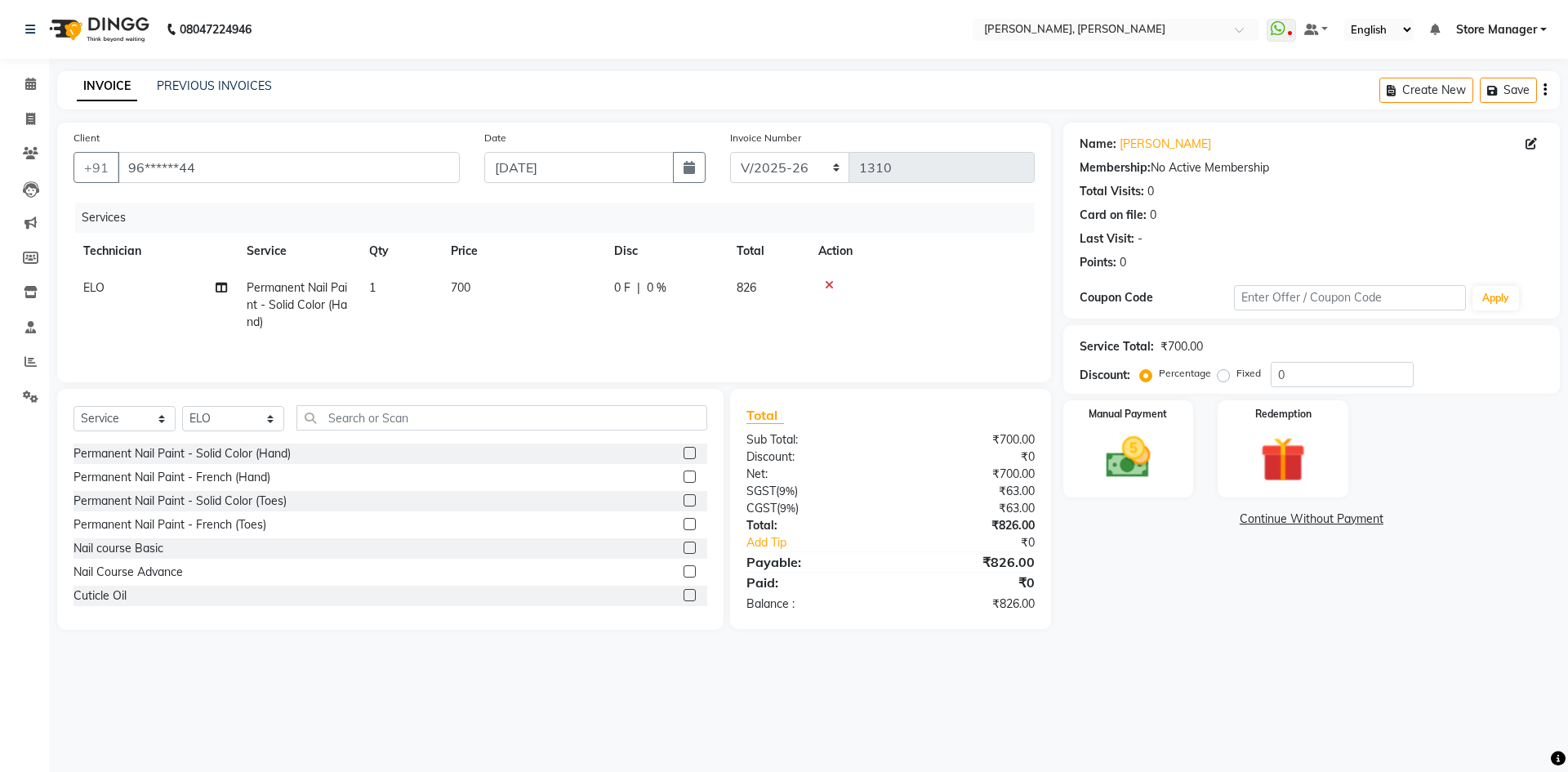
click at [829, 284] on icon at bounding box center [830, 285] width 9 height 11
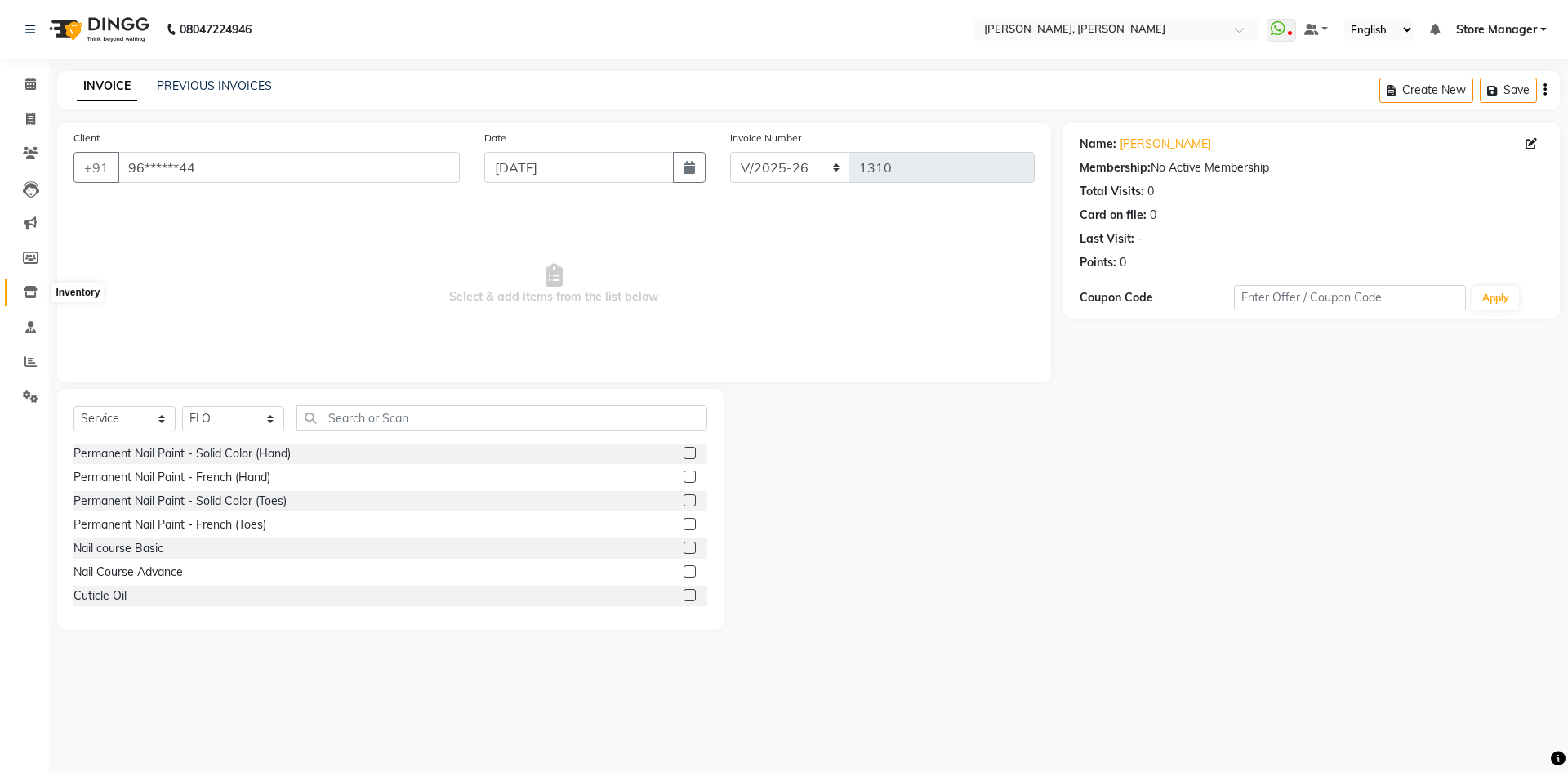
click at [30, 286] on icon at bounding box center [30, 291] width 14 height 12
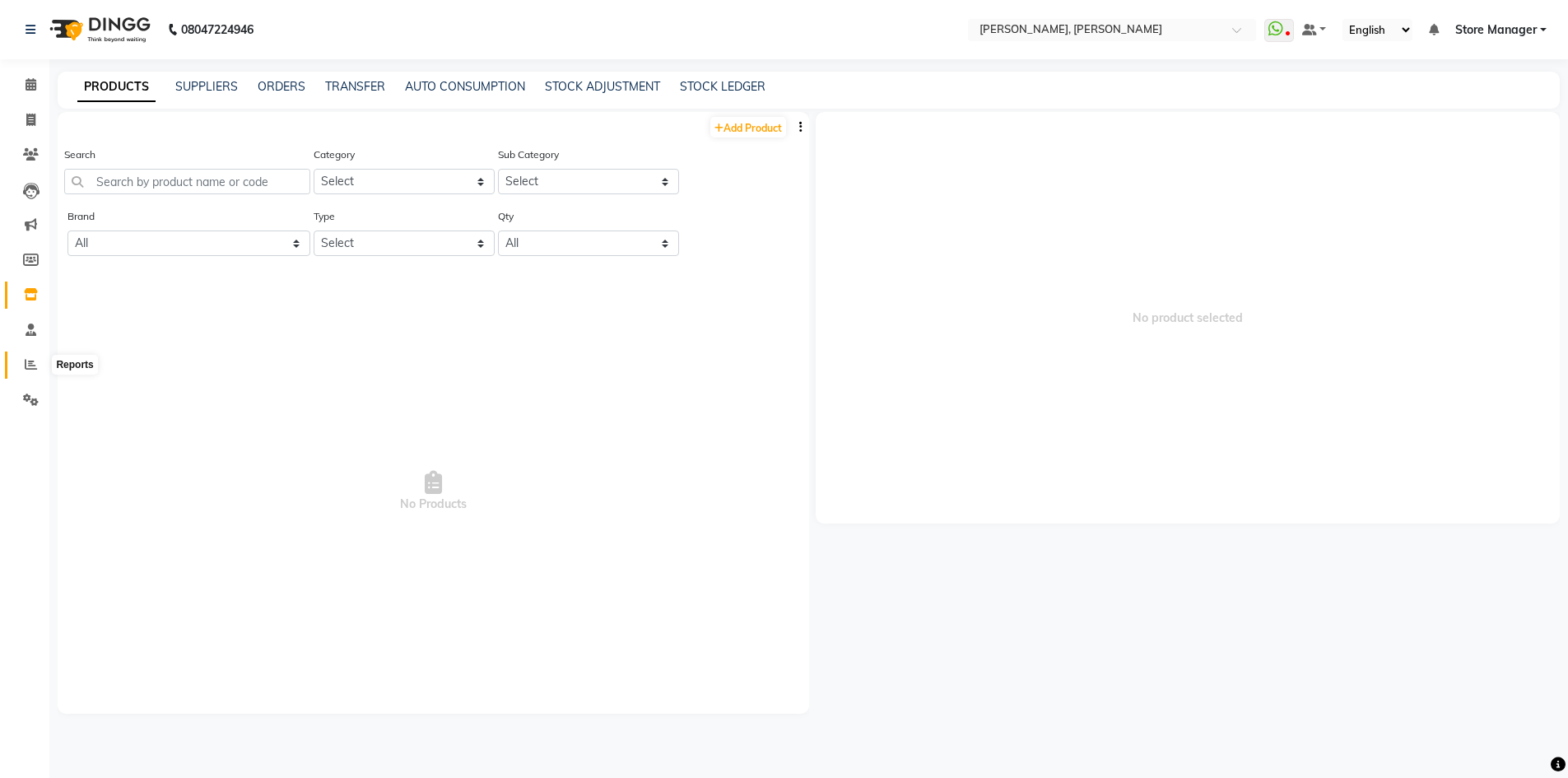
click at [32, 366] on icon at bounding box center [30, 364] width 12 height 12
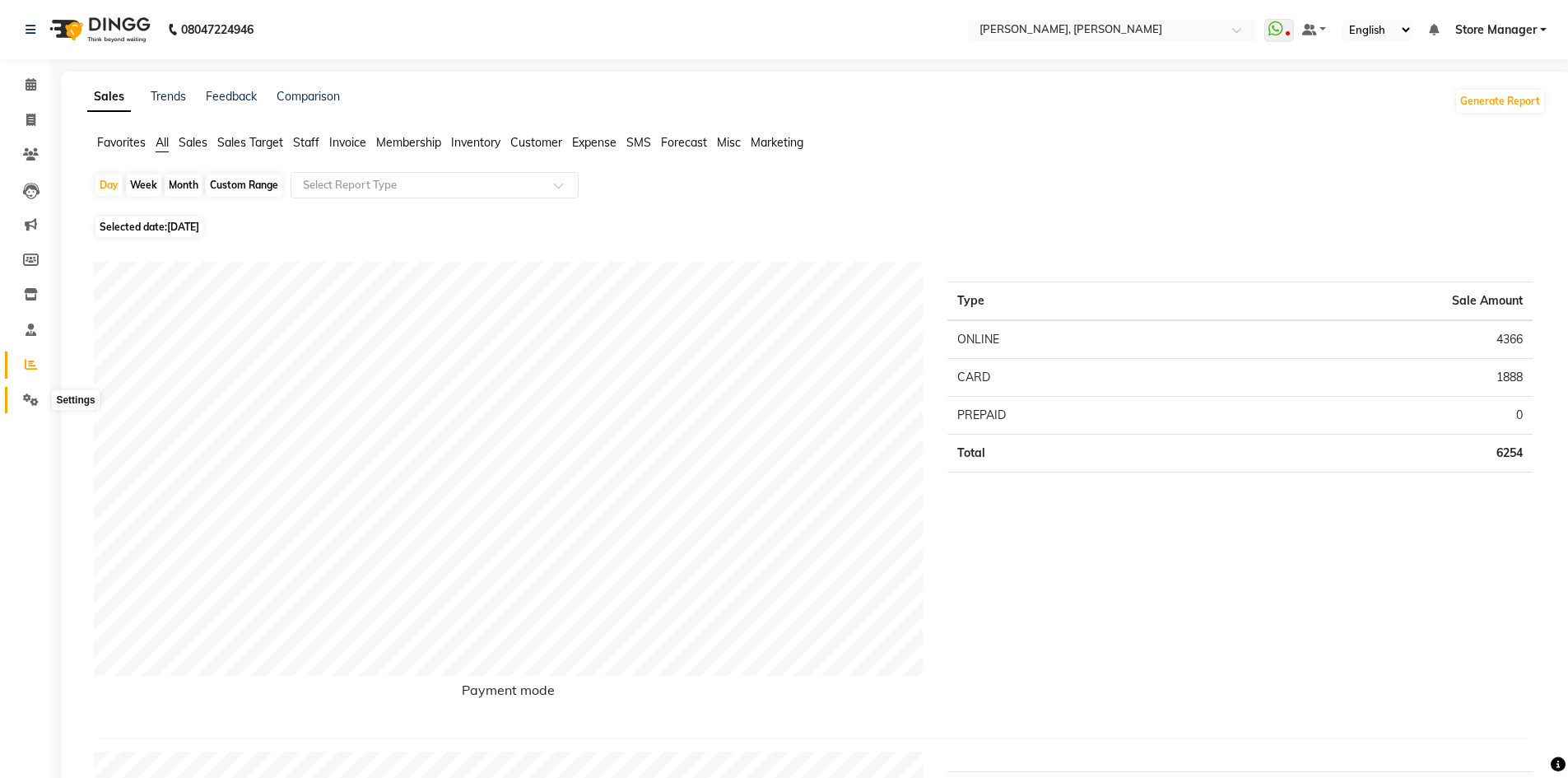
click at [33, 397] on icon at bounding box center [30, 399] width 16 height 12
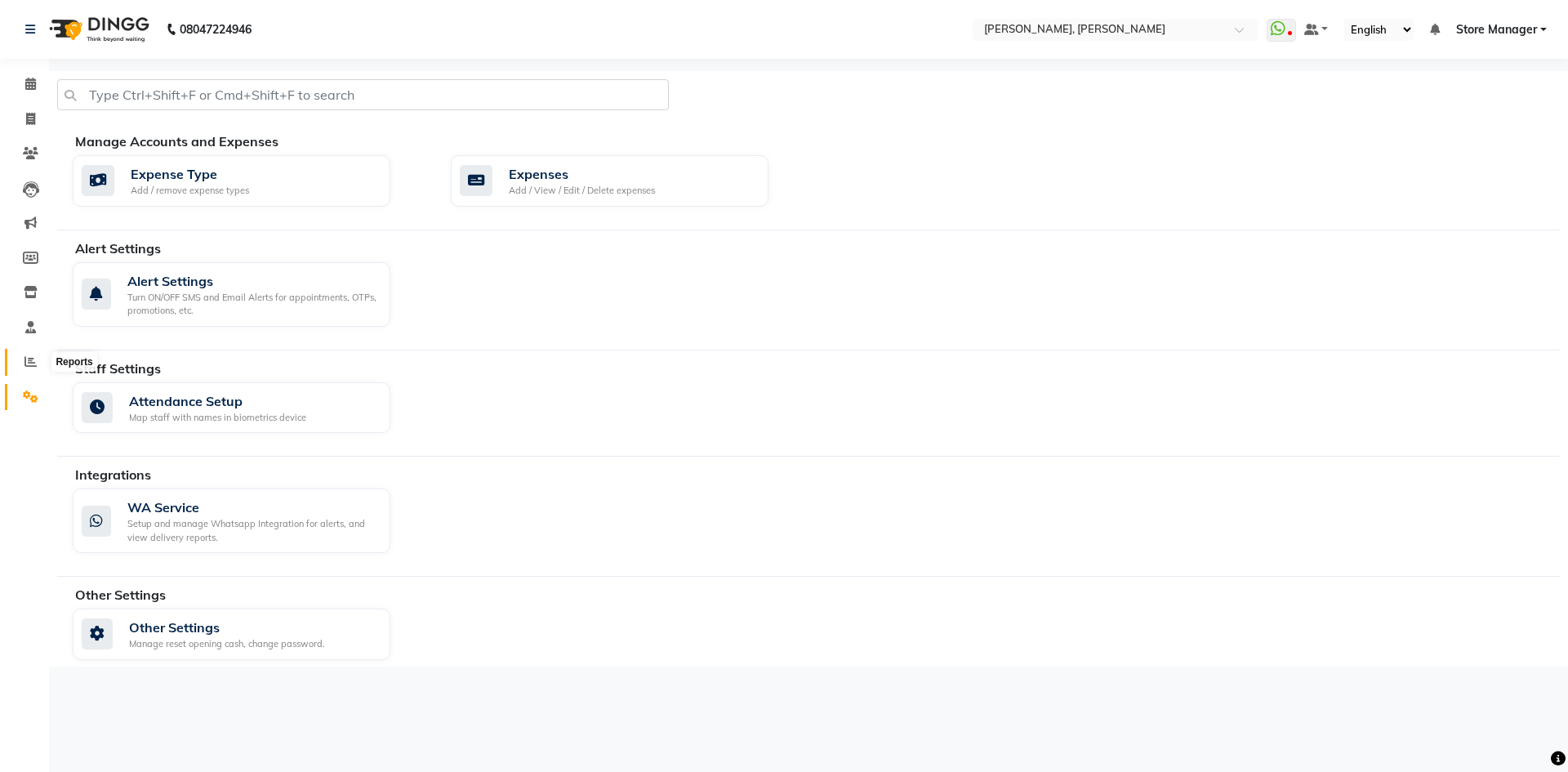
click at [29, 360] on icon at bounding box center [30, 361] width 12 height 12
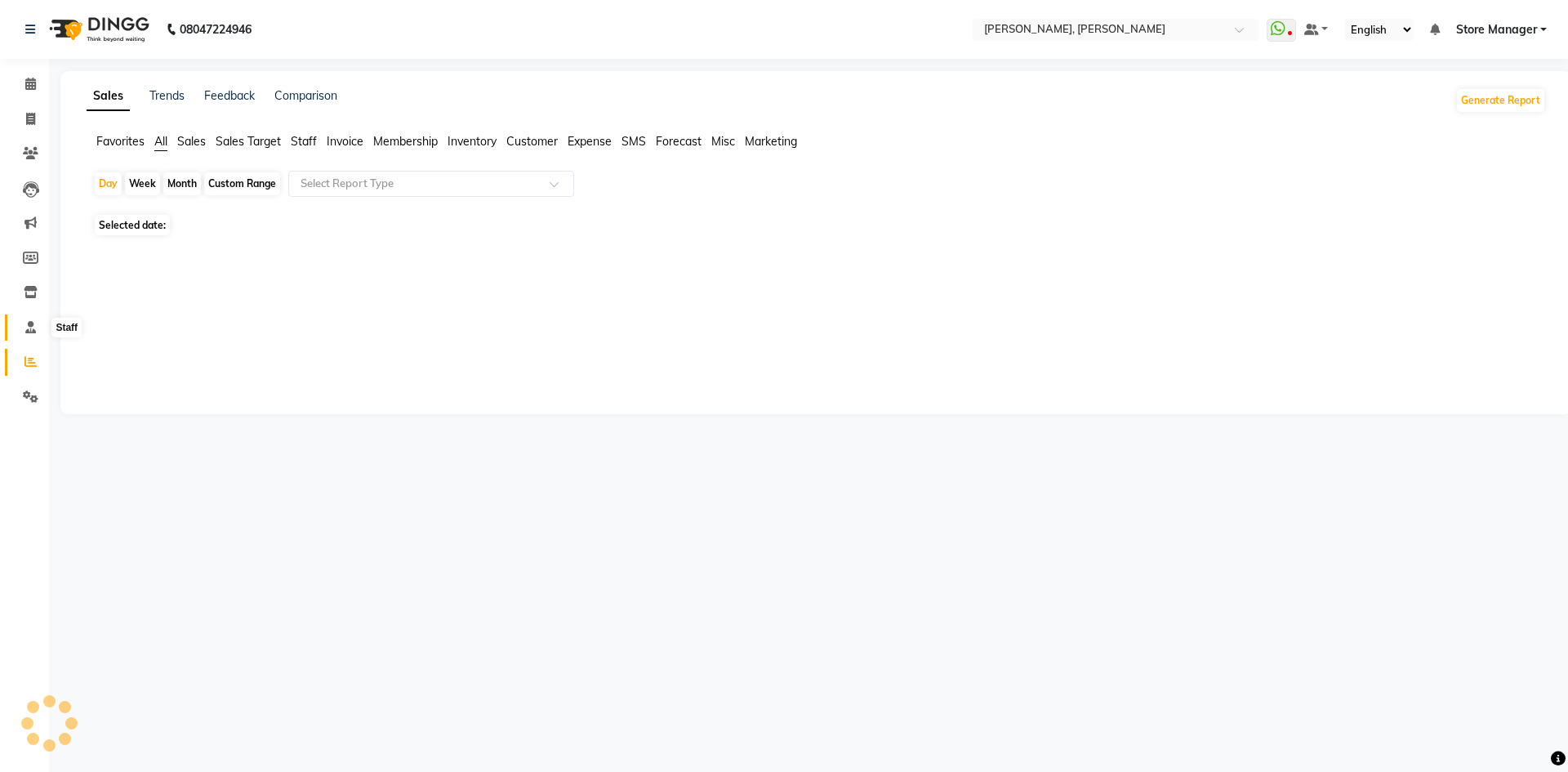
click at [35, 329] on icon at bounding box center [30, 327] width 10 height 12
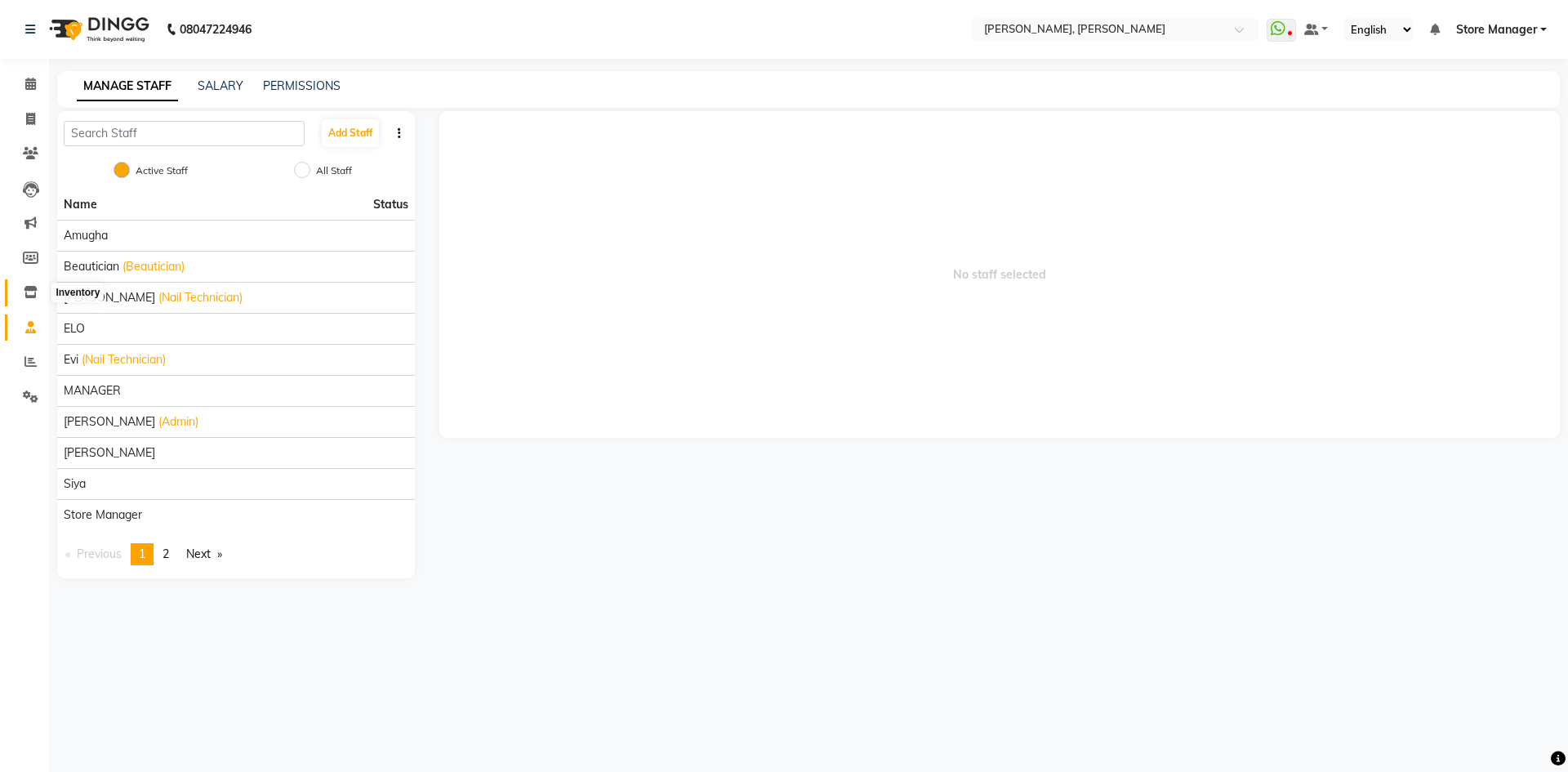
click at [34, 293] on icon at bounding box center [30, 291] width 14 height 12
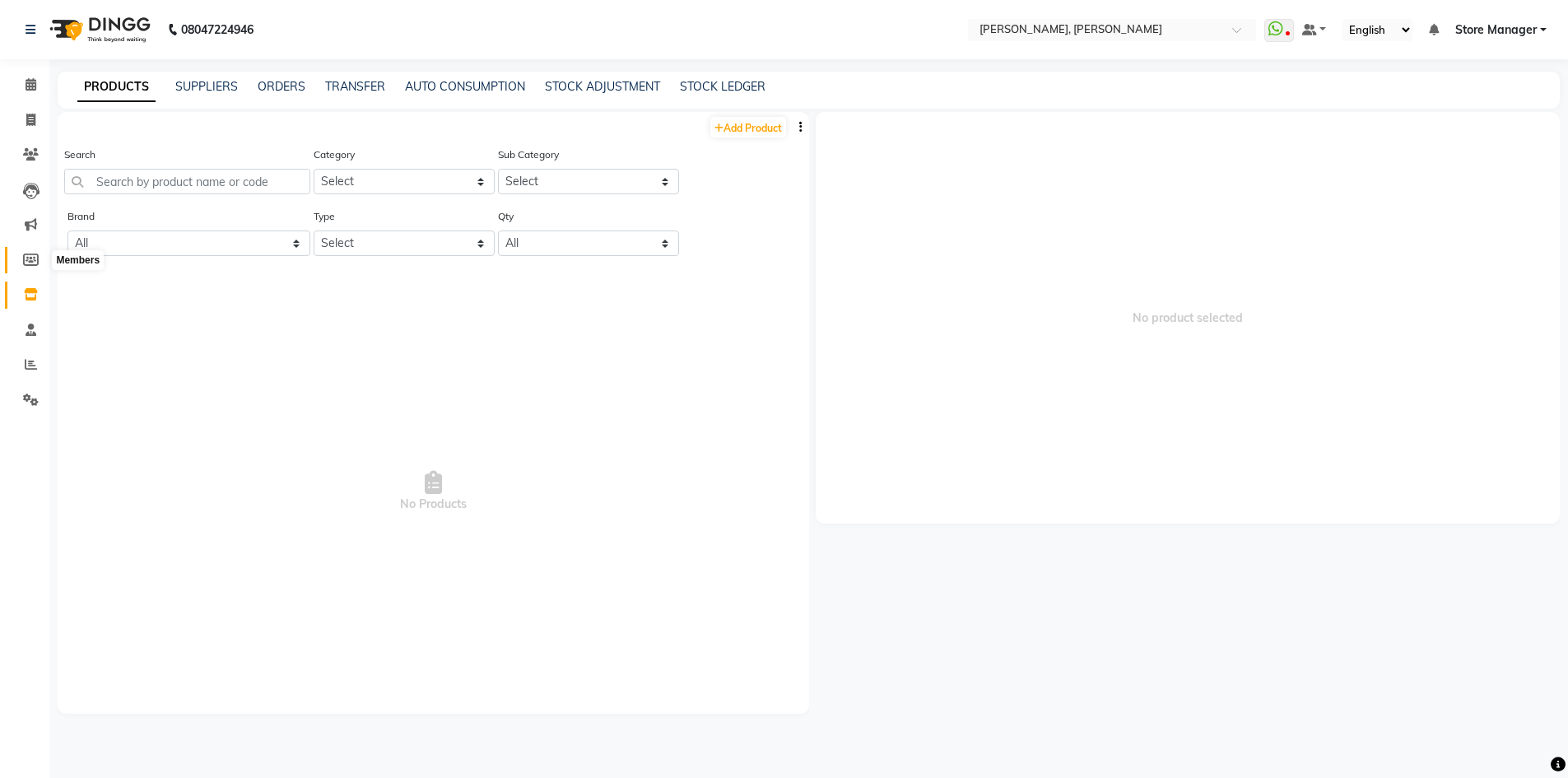
click at [33, 257] on icon at bounding box center [30, 259] width 16 height 12
select select
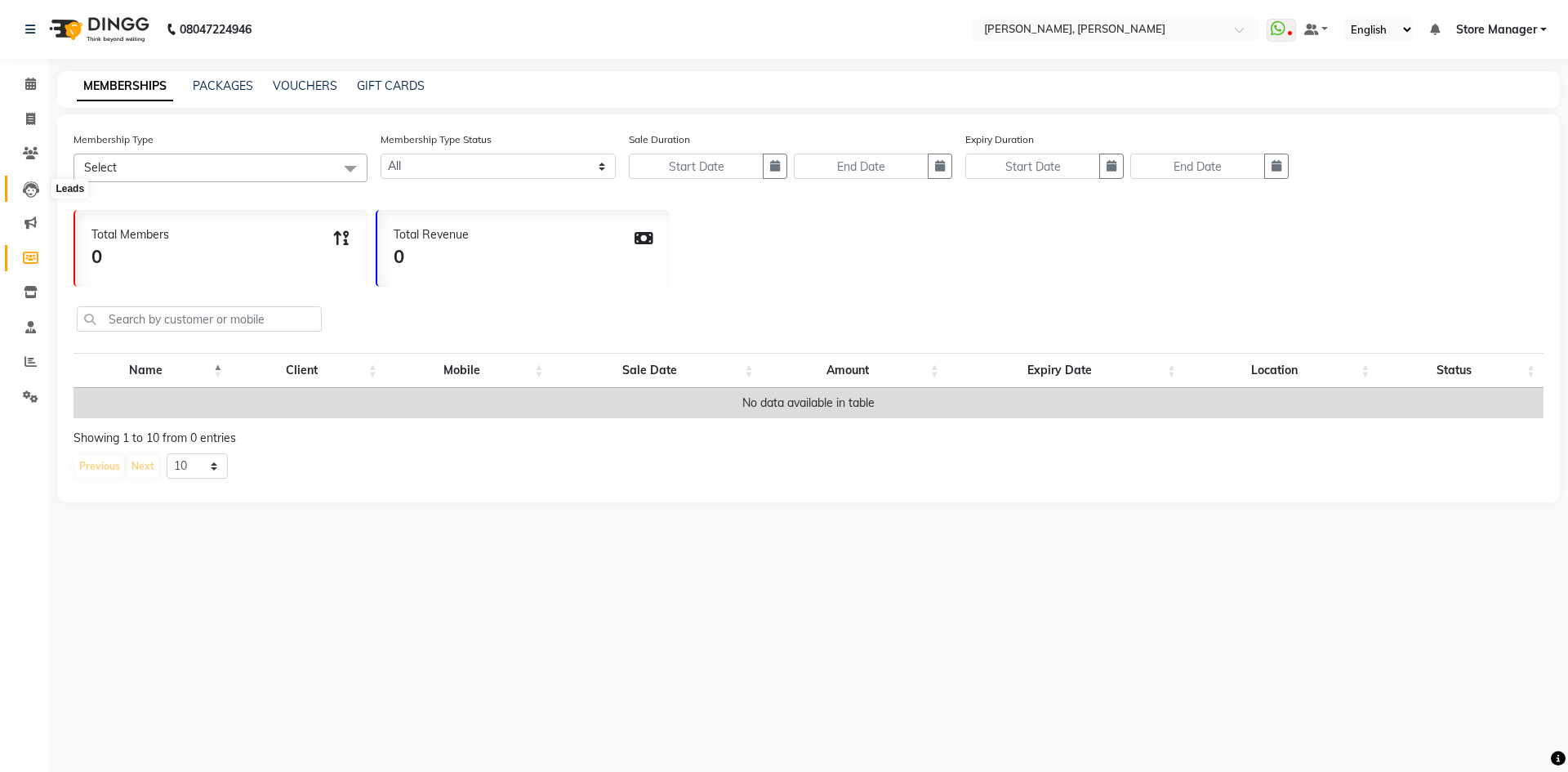
click at [33, 191] on icon at bounding box center [30, 189] width 16 height 16
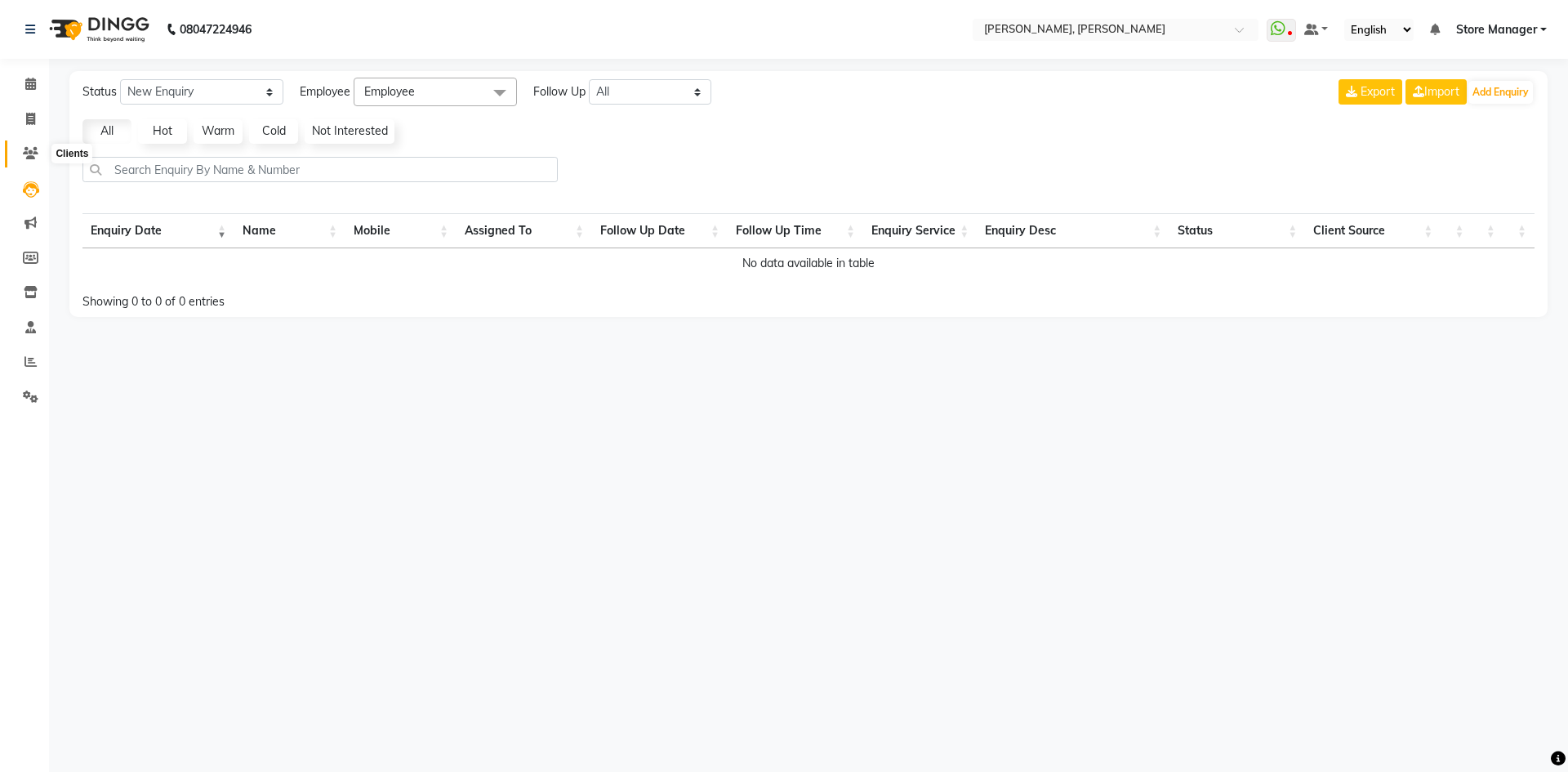
click at [33, 154] on icon at bounding box center [30, 152] width 16 height 12
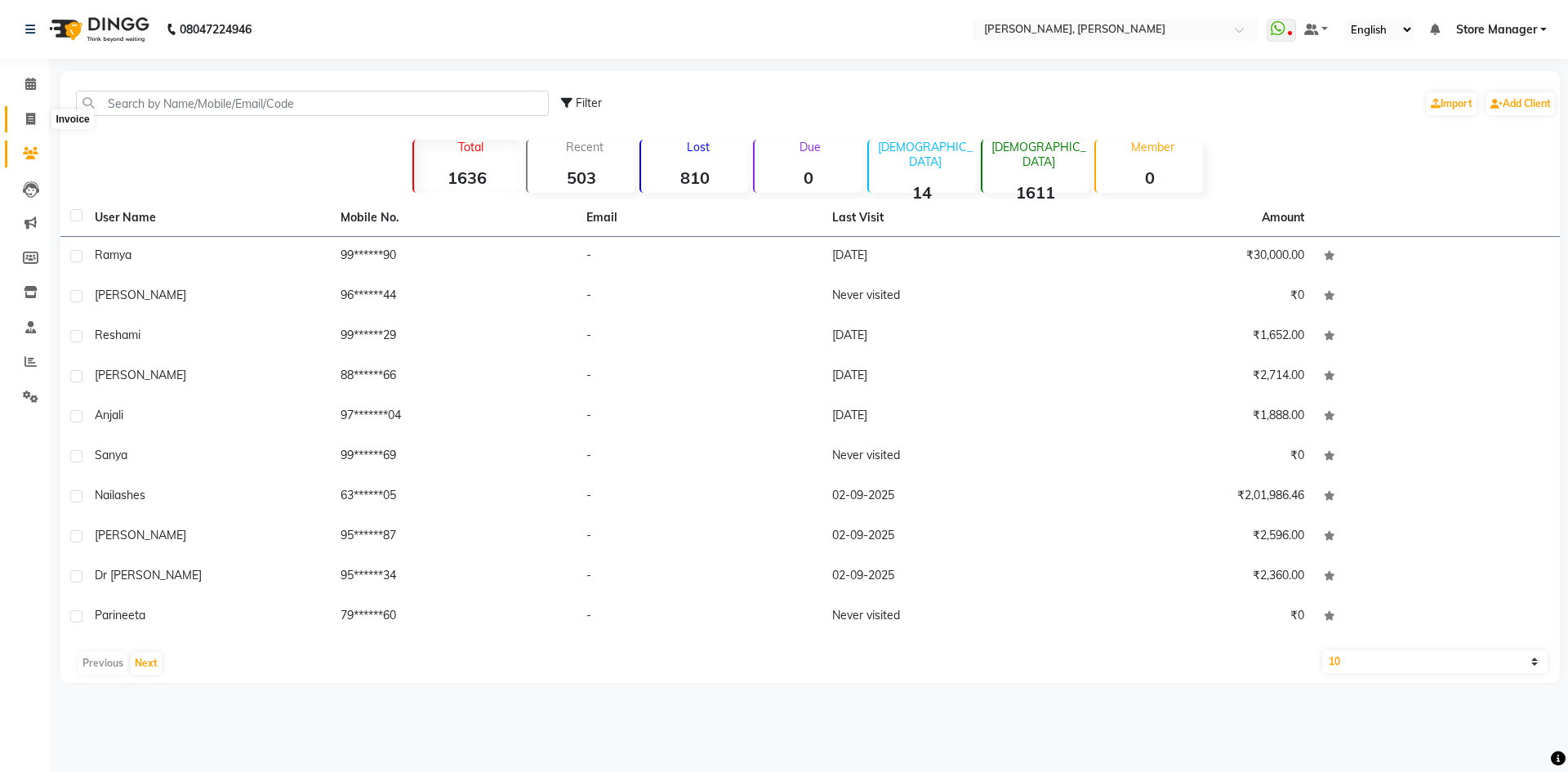
click at [29, 120] on icon at bounding box center [31, 119] width 9 height 12
select select "7173"
select select "service"
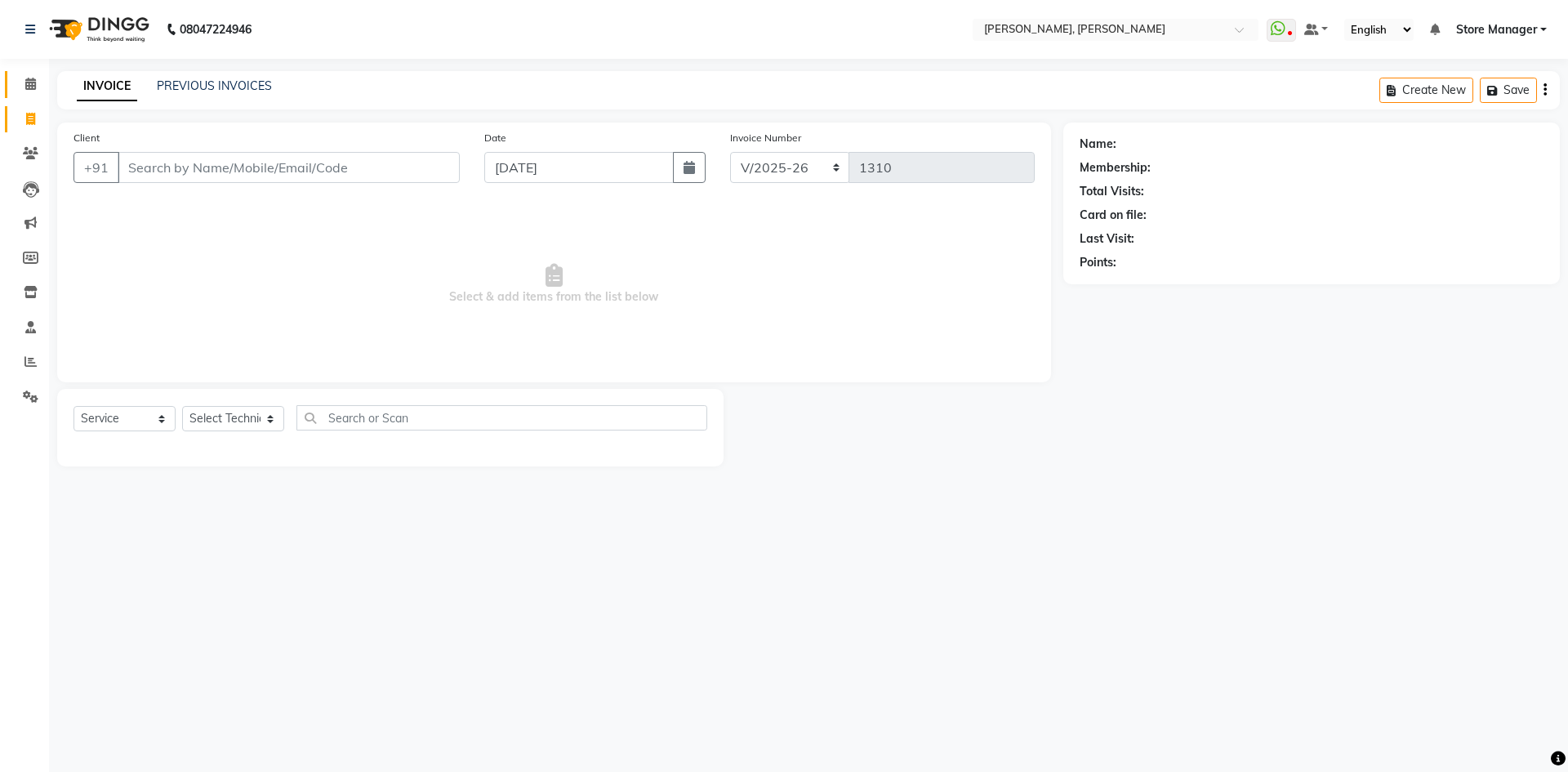
click at [28, 79] on icon at bounding box center [30, 83] width 10 height 12
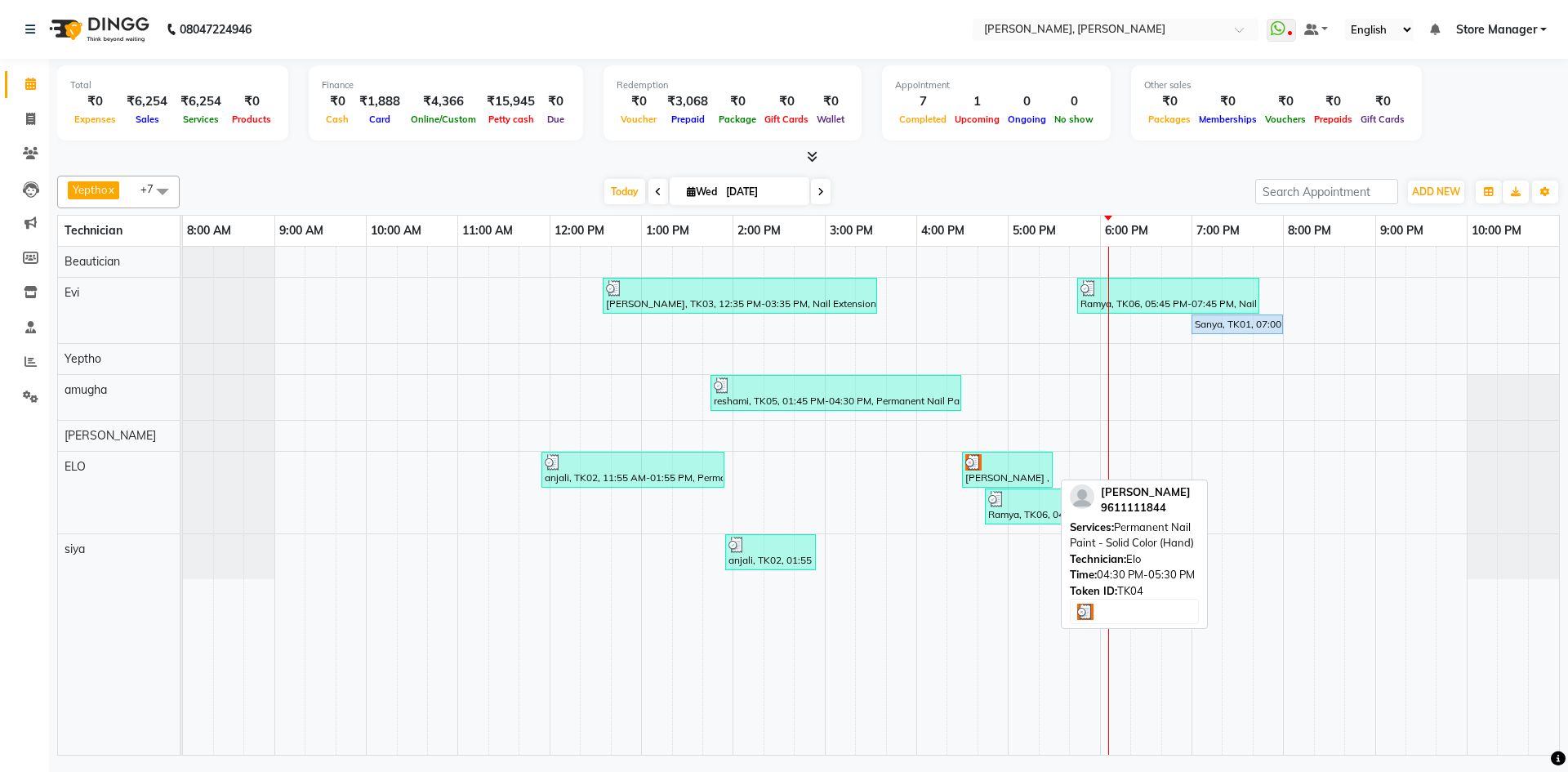
click at [1004, 475] on div "[PERSON_NAME] , TK04, 04:30 PM-05:30 PM, Permanent Nail Paint - Solid Color (Ha…" at bounding box center [1007, 469] width 88 height 31
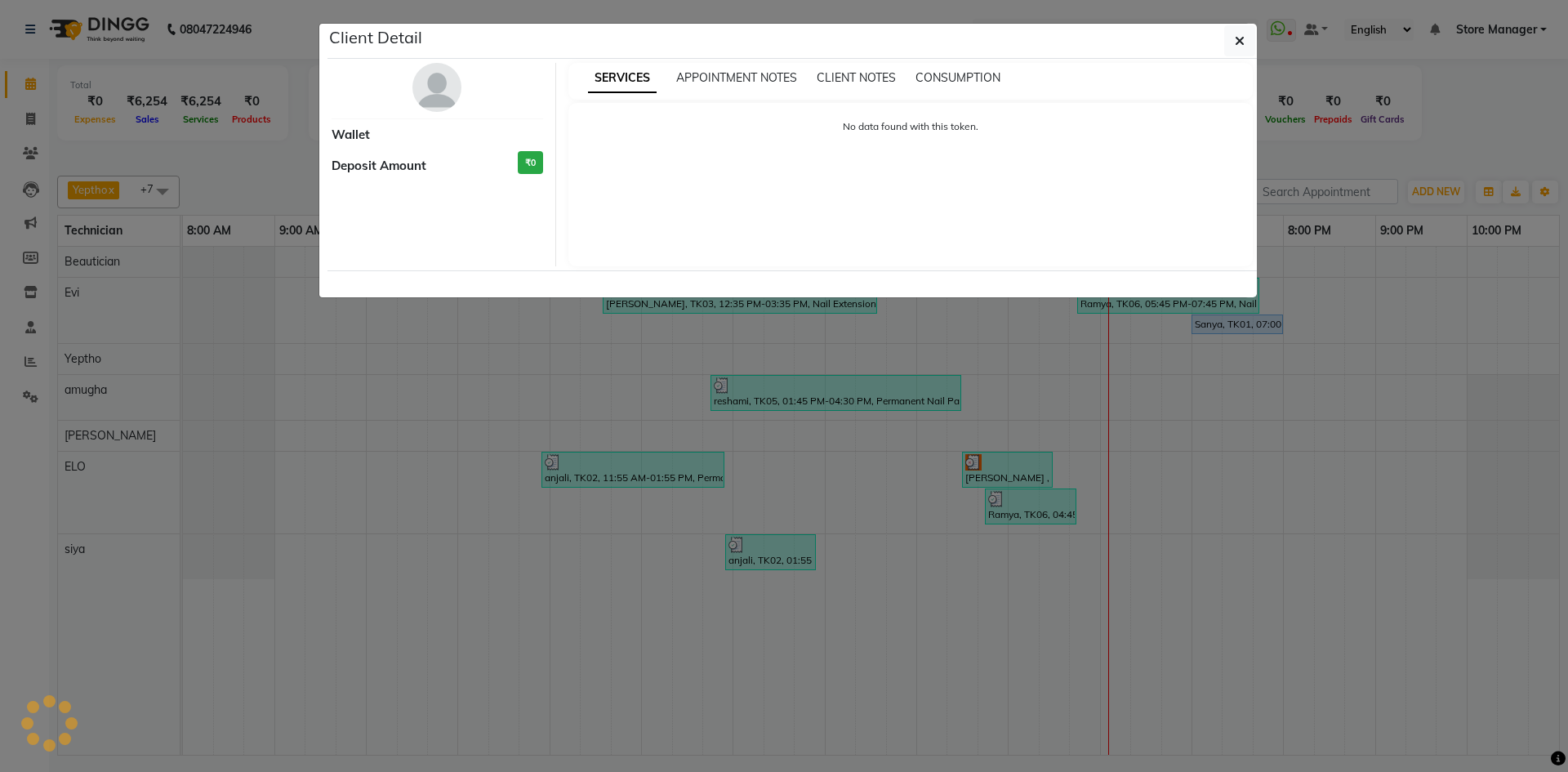
select select "3"
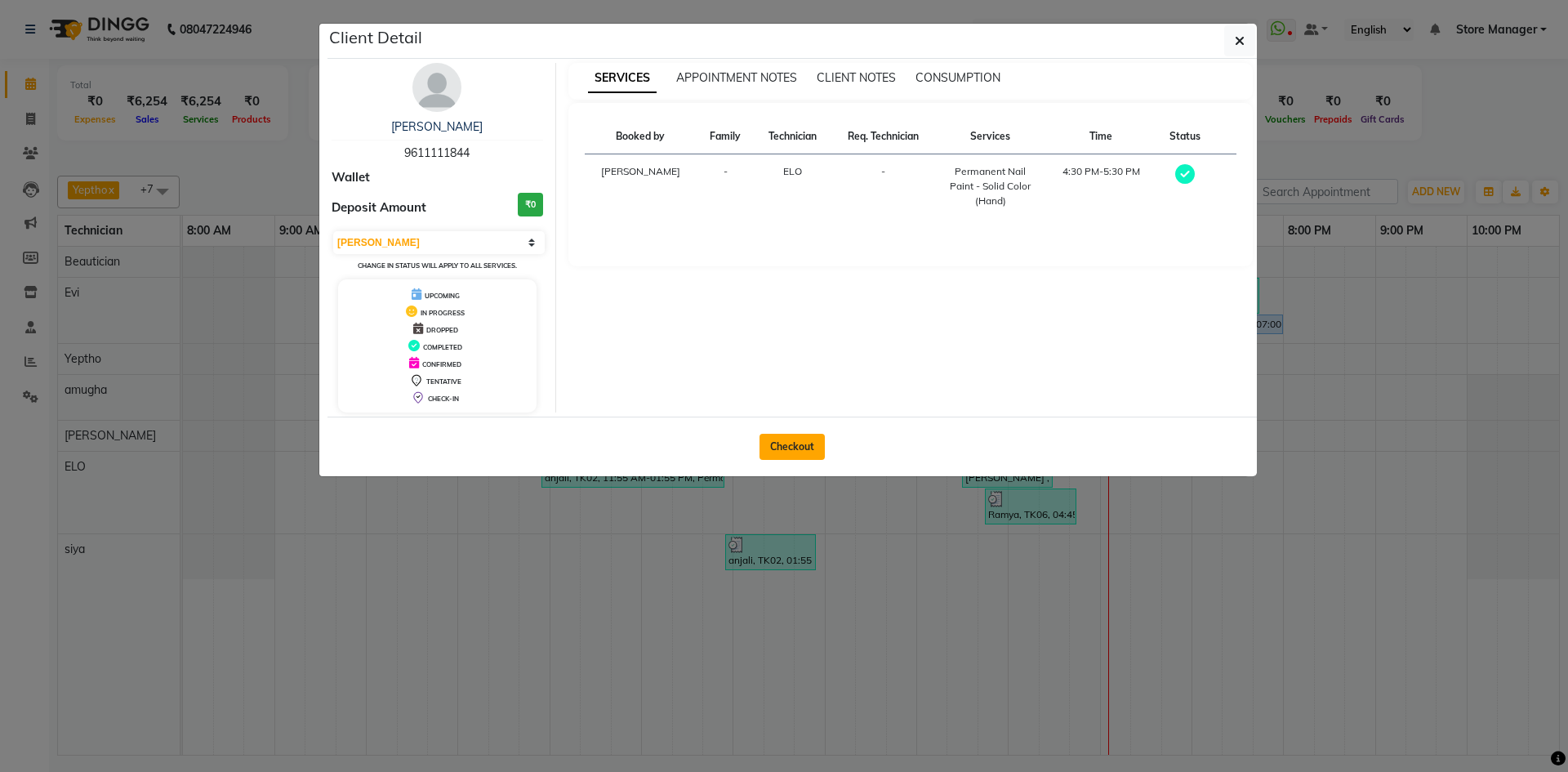
click at [777, 447] on button "Checkout" at bounding box center [792, 447] width 65 height 26
select select "service"
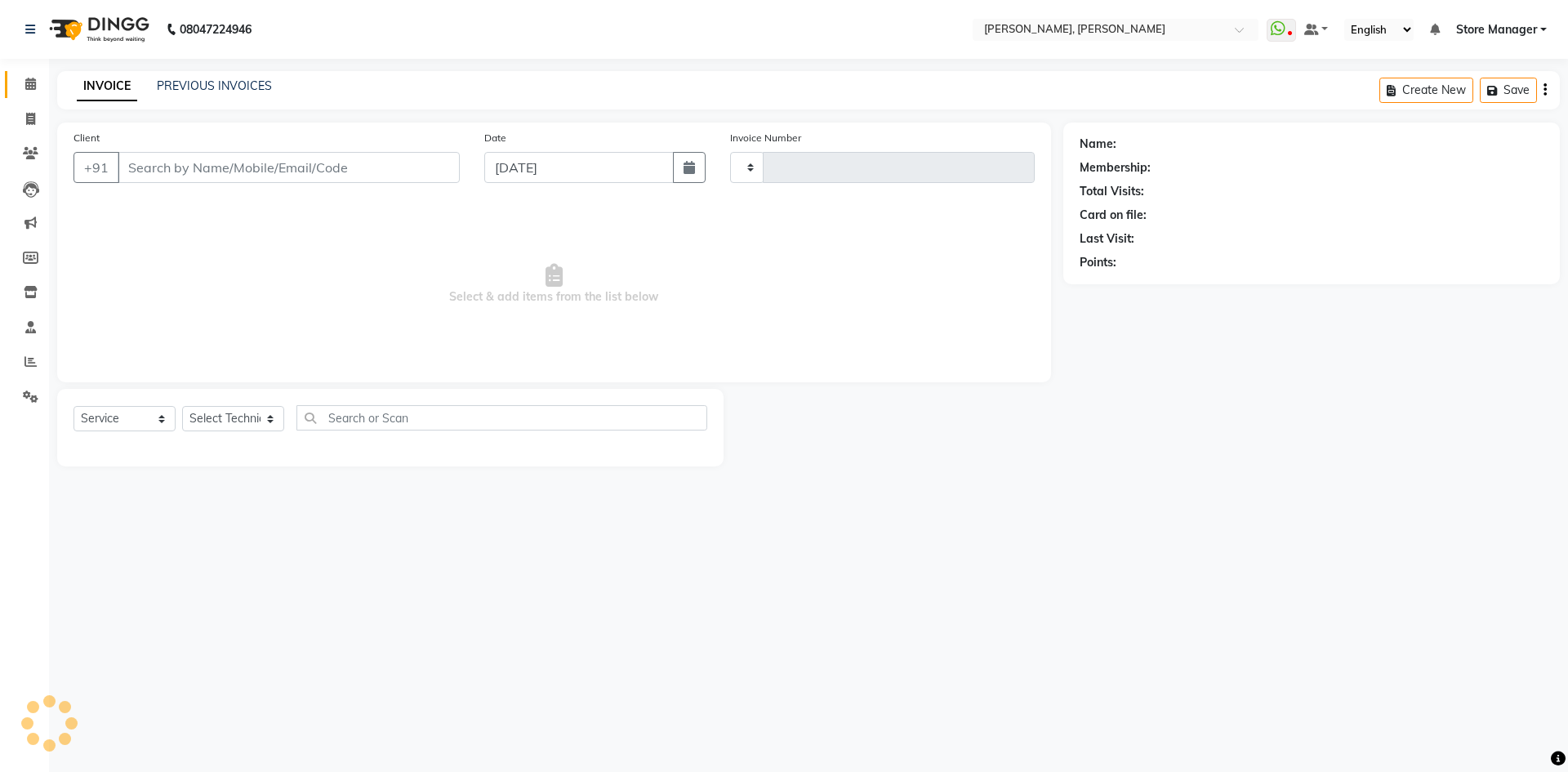
type input "1310"
select select "7173"
type input "96******44"
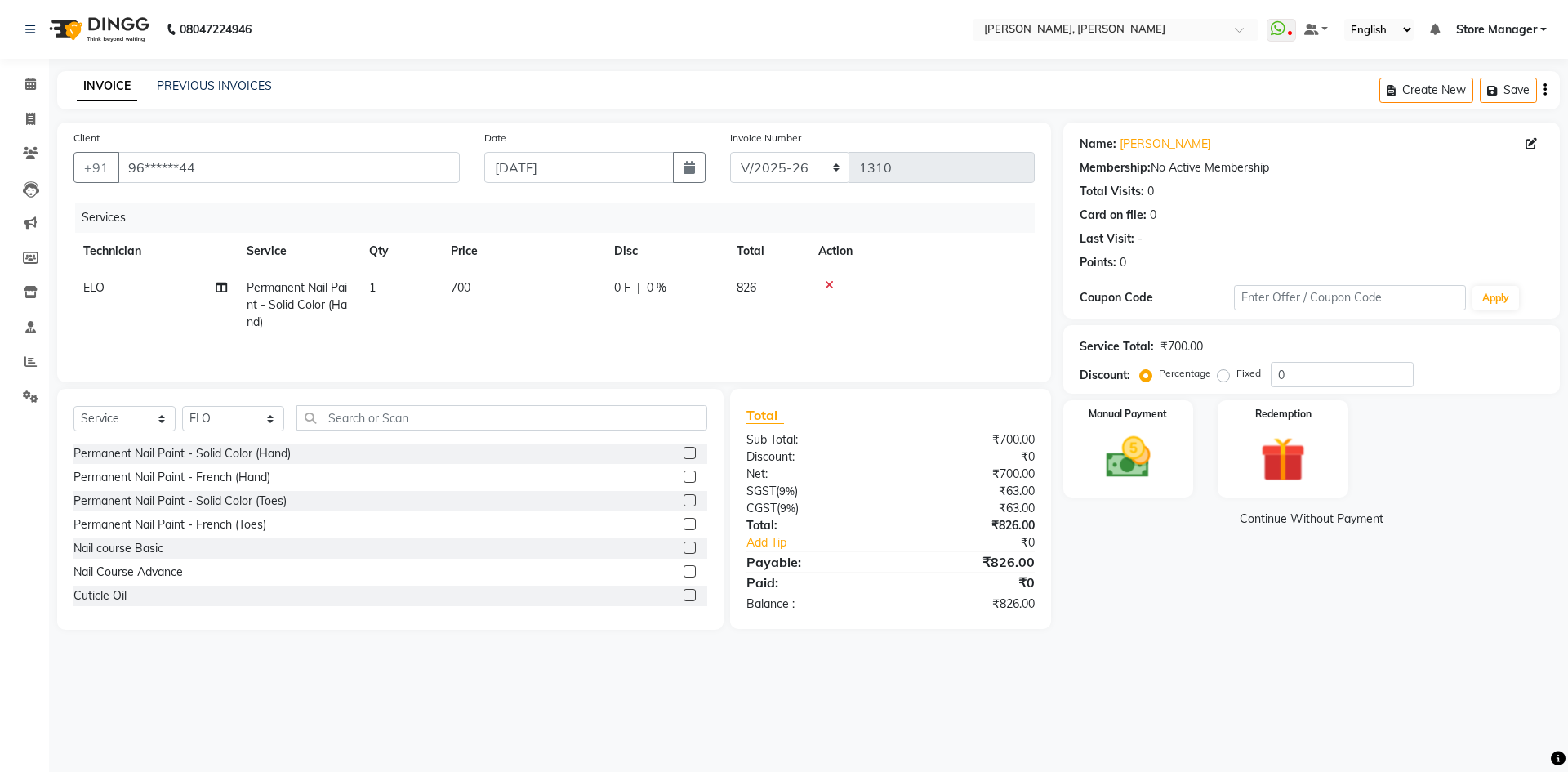
click at [833, 282] on div at bounding box center [921, 285] width 206 height 11
click at [829, 284] on icon at bounding box center [830, 285] width 9 height 11
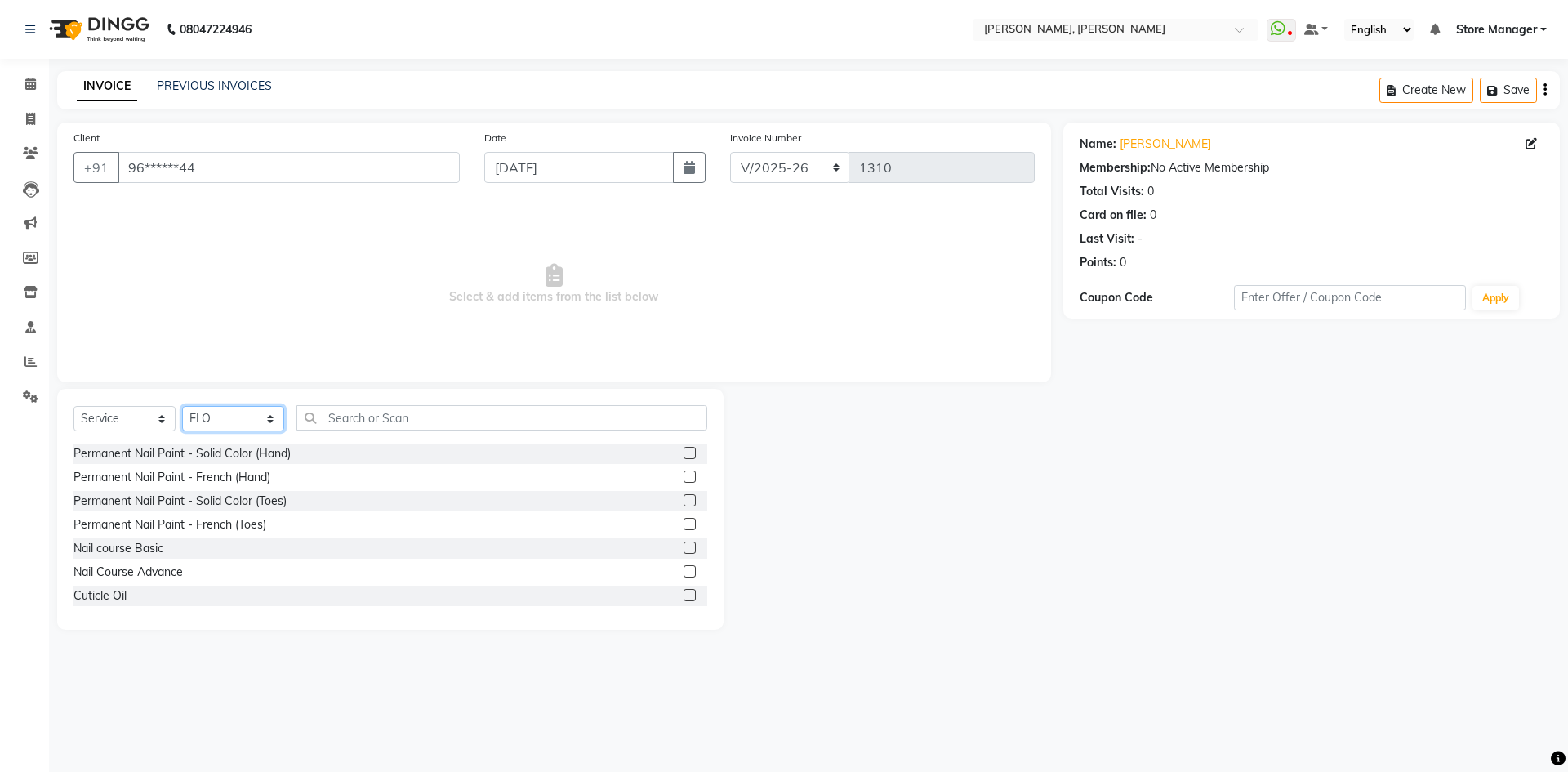
drag, startPoint x: 267, startPoint y: 418, endPoint x: 266, endPoint y: 428, distance: 10.0
click at [266, 428] on select "Select Technician amugha Beautician [PERSON_NAME] Evi MANAGER [PERSON_NAME] [PE…" at bounding box center [232, 418] width 102 height 25
select select "90382"
click at [182, 406] on select "Select Technician amugha Beautician [PERSON_NAME] Evi MANAGER [PERSON_NAME] [PE…" at bounding box center [232, 418] width 102 height 25
click at [399, 423] on input "text" at bounding box center [502, 417] width 411 height 25
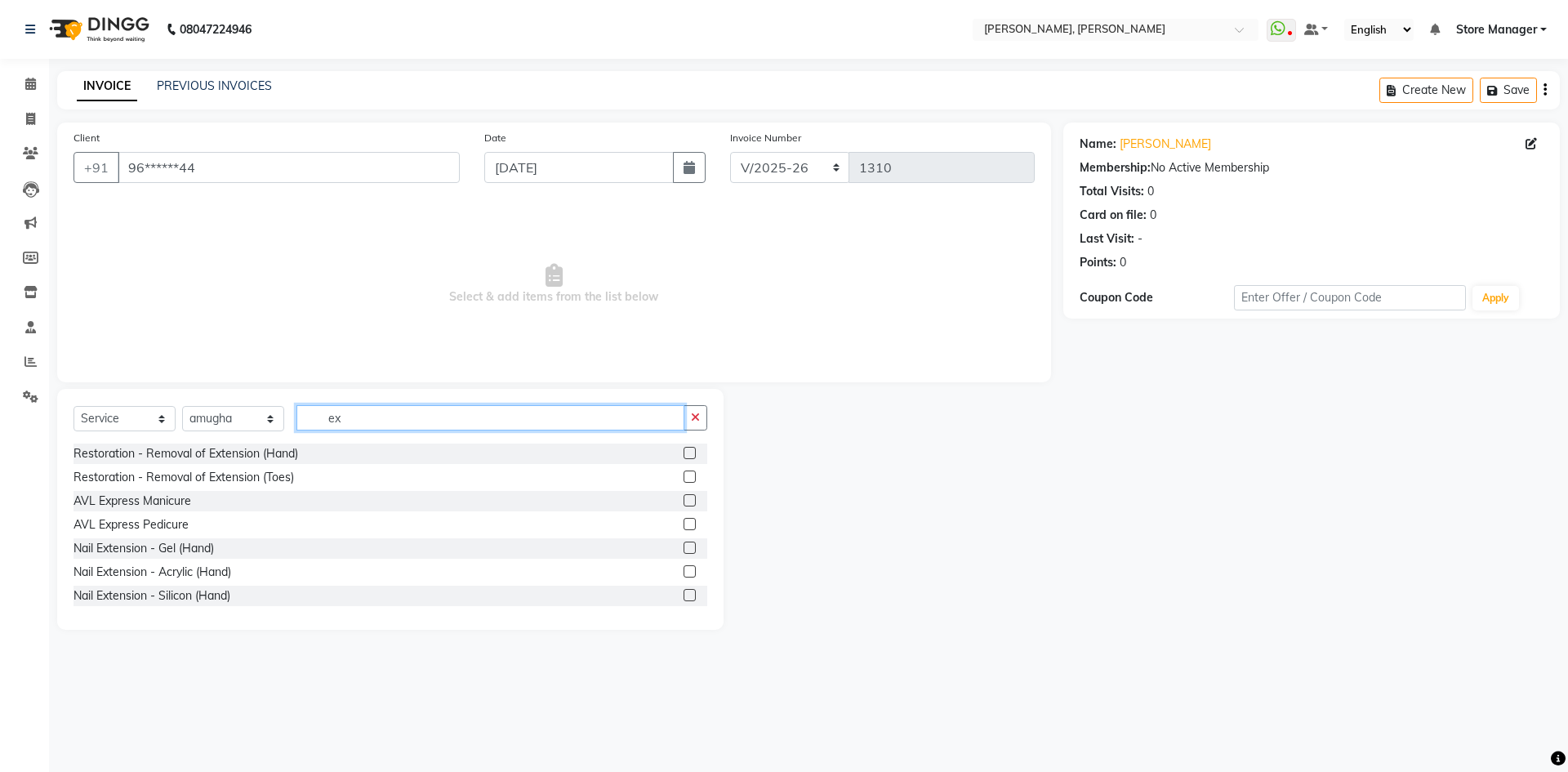
type input "ex"
click at [683, 543] on label at bounding box center [689, 547] width 12 height 12
click at [683, 543] on input "checkbox" at bounding box center [688, 548] width 10 height 10
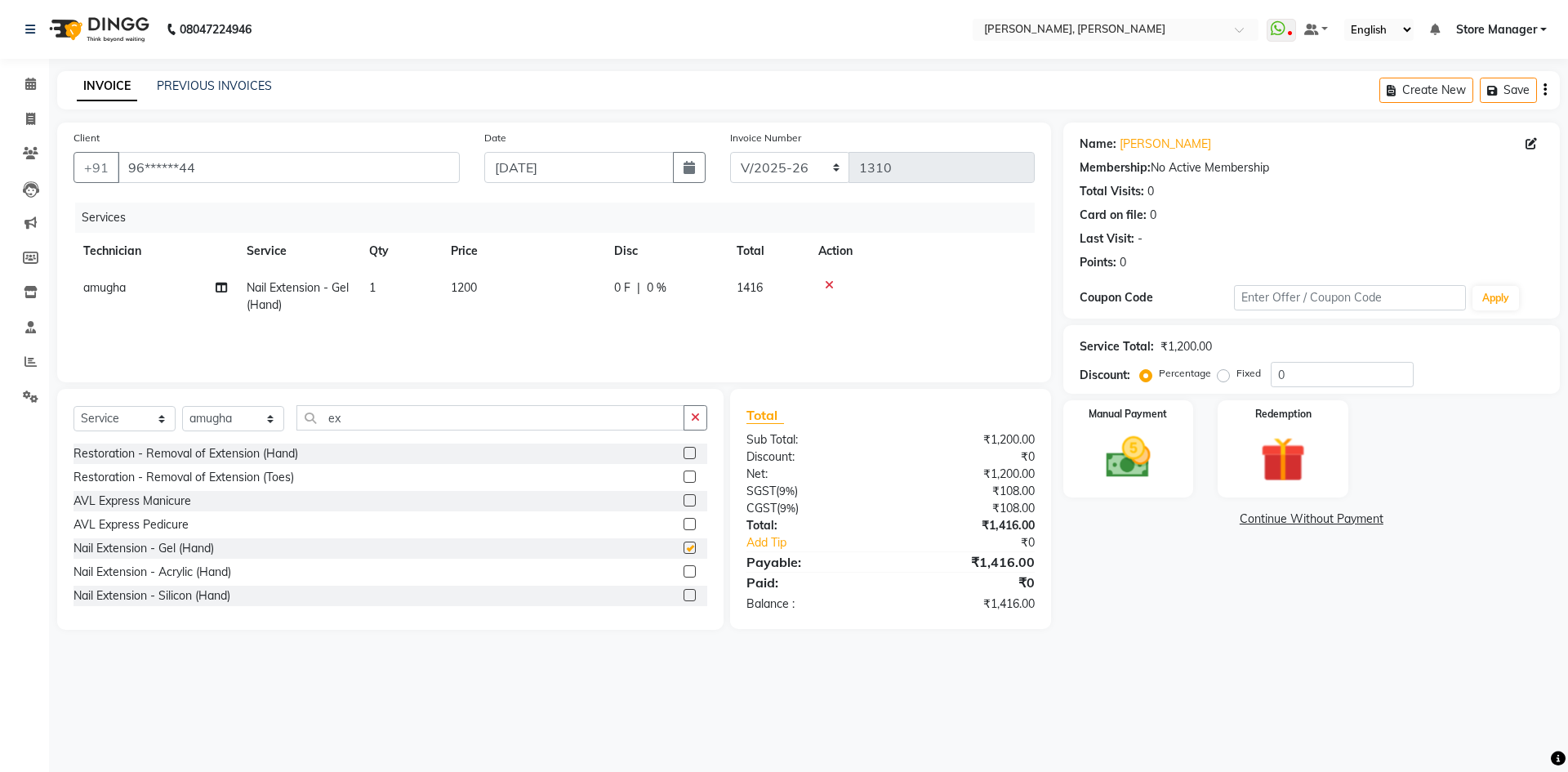
checkbox input "false"
click at [411, 419] on input "ex" at bounding box center [491, 417] width 388 height 25
type input "e"
click at [683, 453] on label at bounding box center [689, 453] width 12 height 12
click at [683, 453] on input "checkbox" at bounding box center [688, 453] width 10 height 10
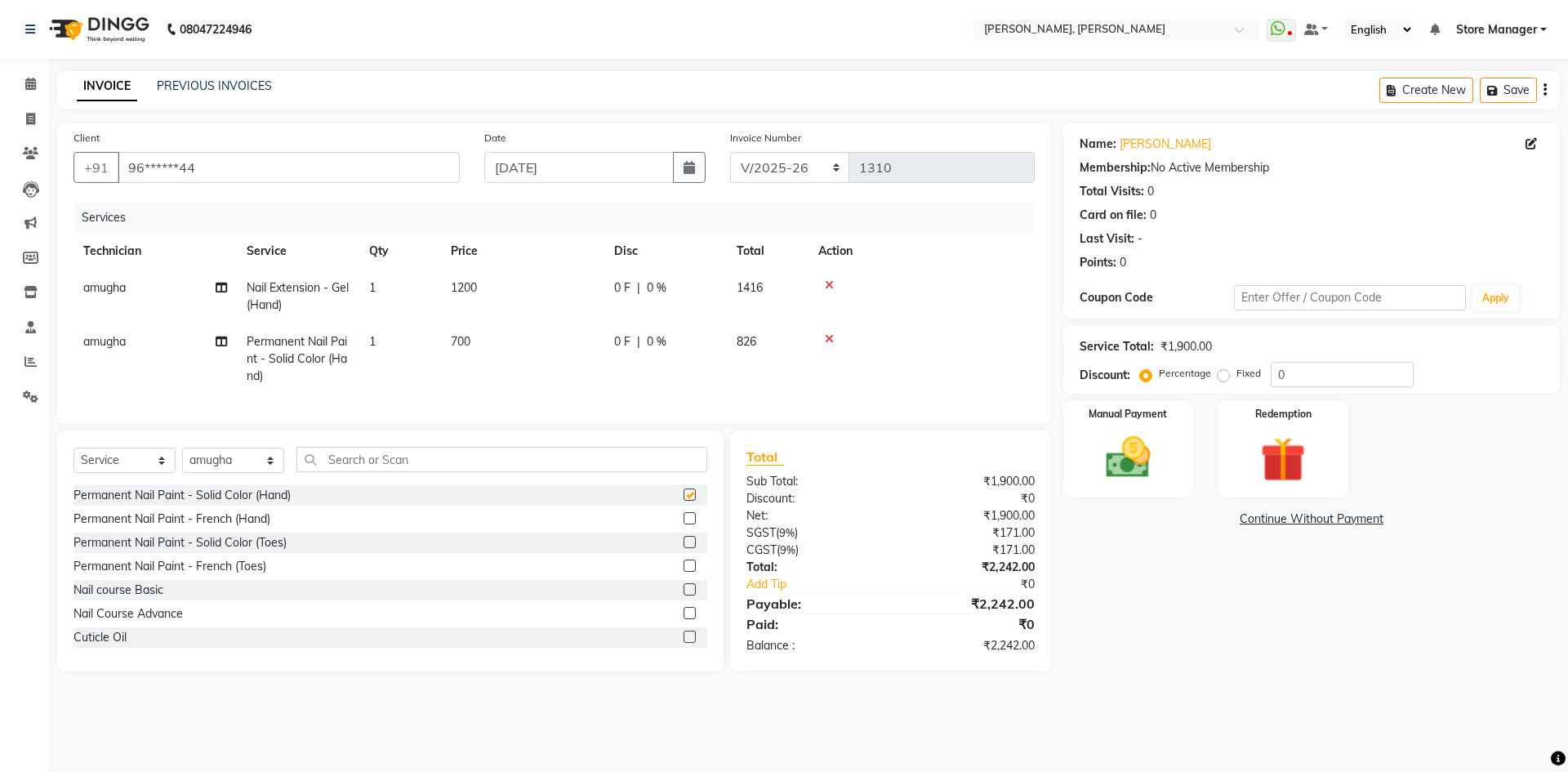
checkbox input "false"
click at [1124, 453] on img at bounding box center [1127, 457] width 76 height 54
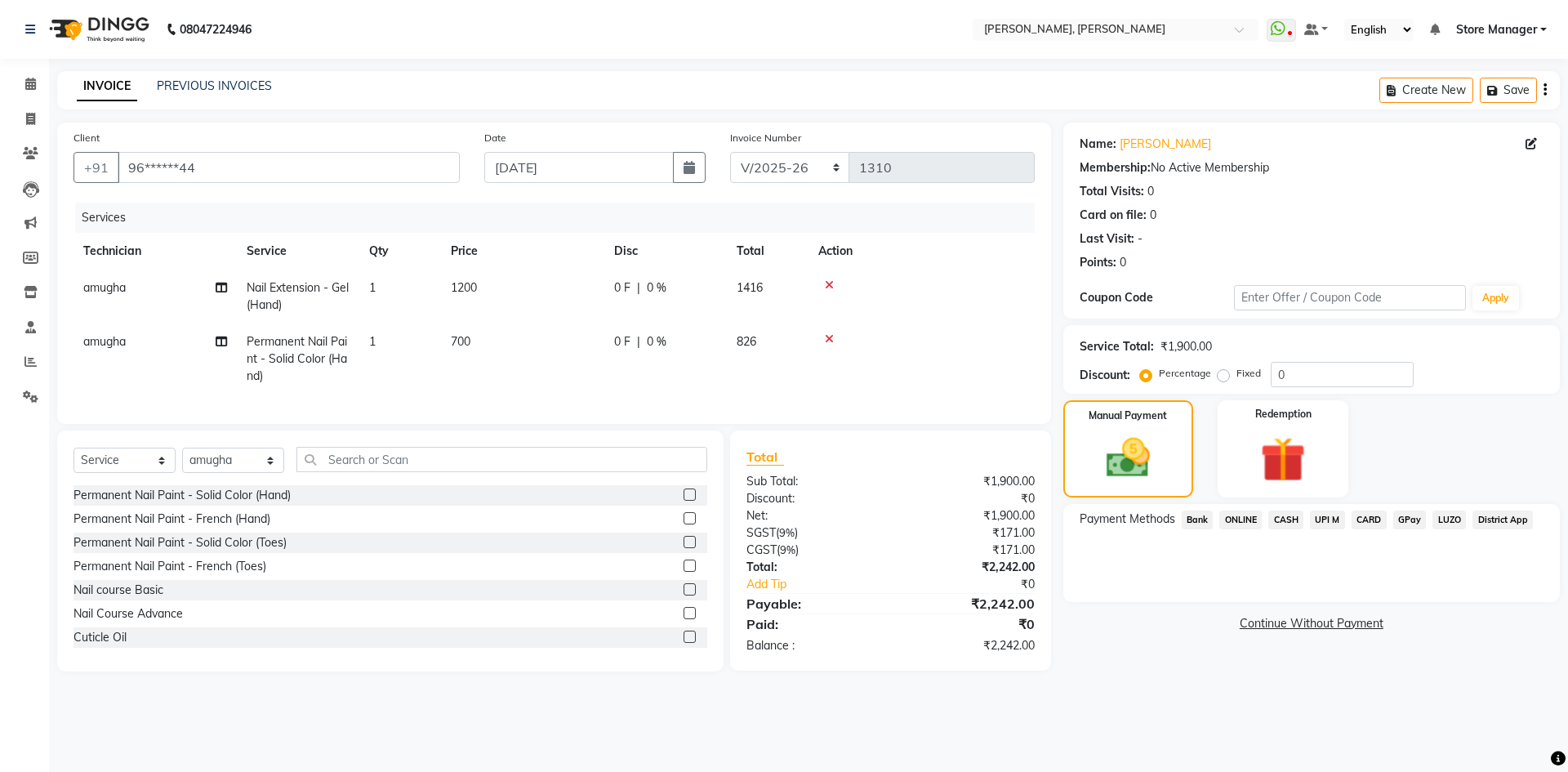
click at [1446, 516] on span "LUZO" at bounding box center [1449, 520] width 34 height 19
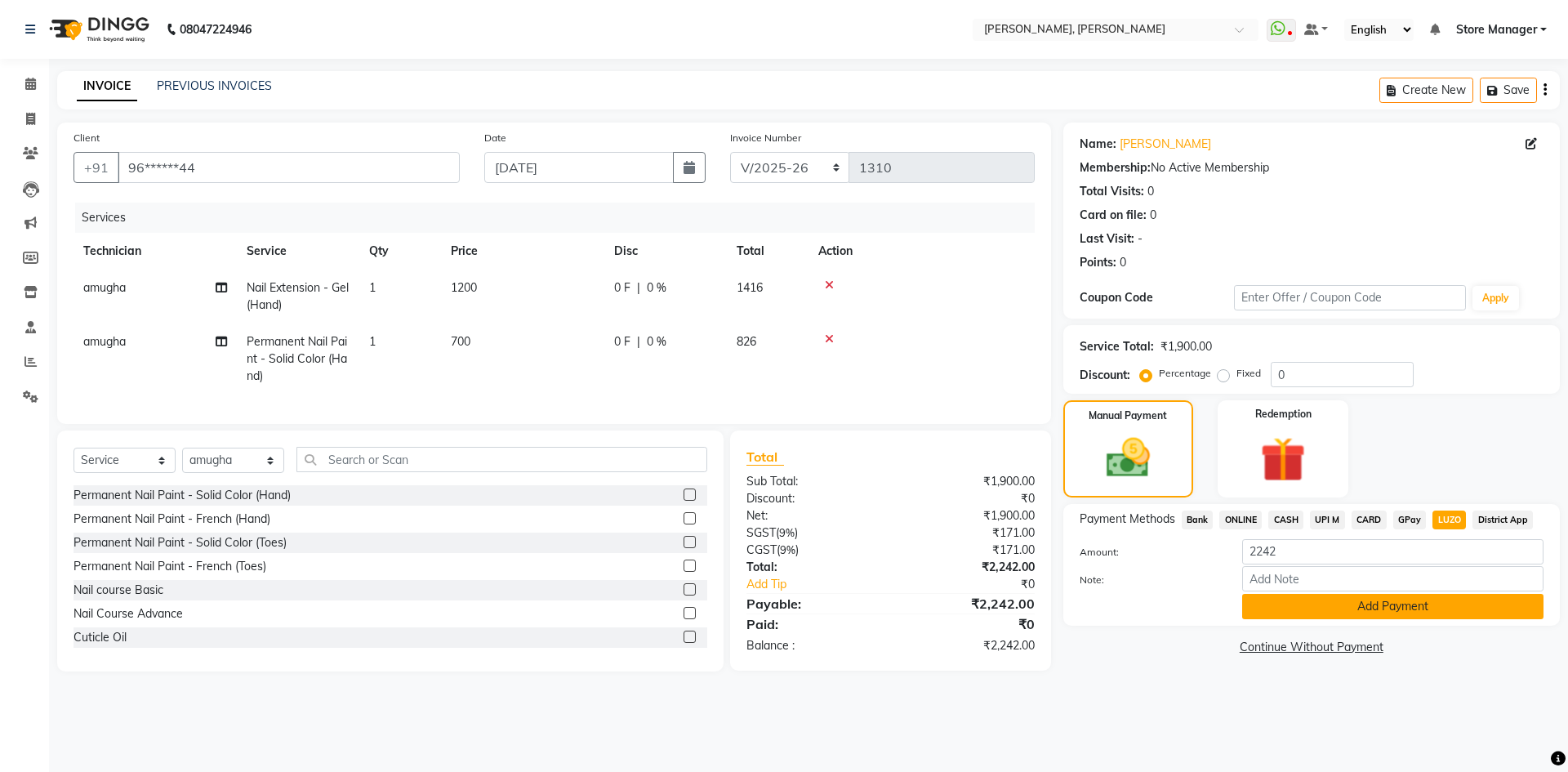
click at [1418, 603] on button "Add Payment" at bounding box center [1393, 606] width 301 height 25
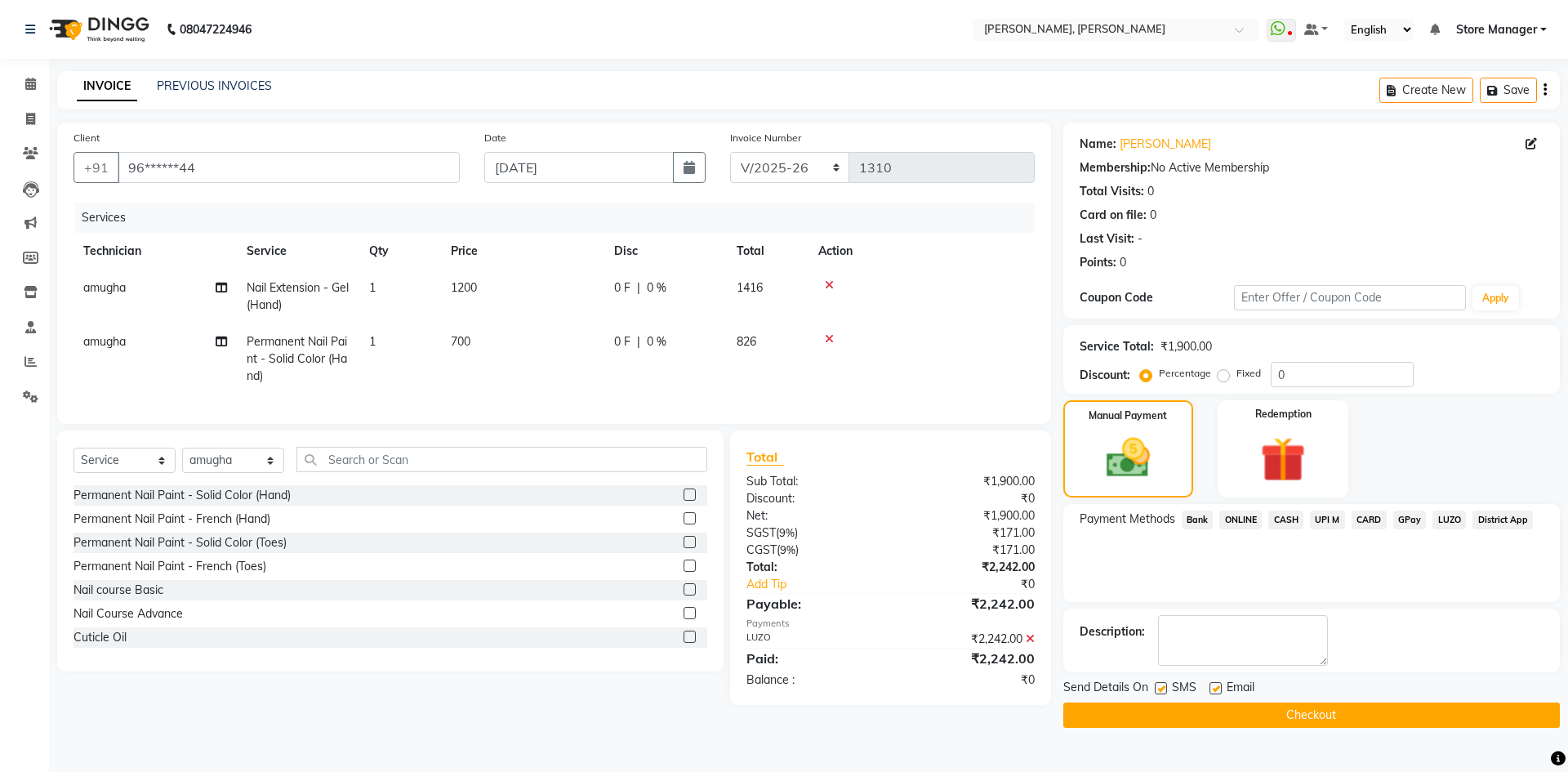
click at [1218, 719] on button "Checkout" at bounding box center [1311, 714] width 497 height 25
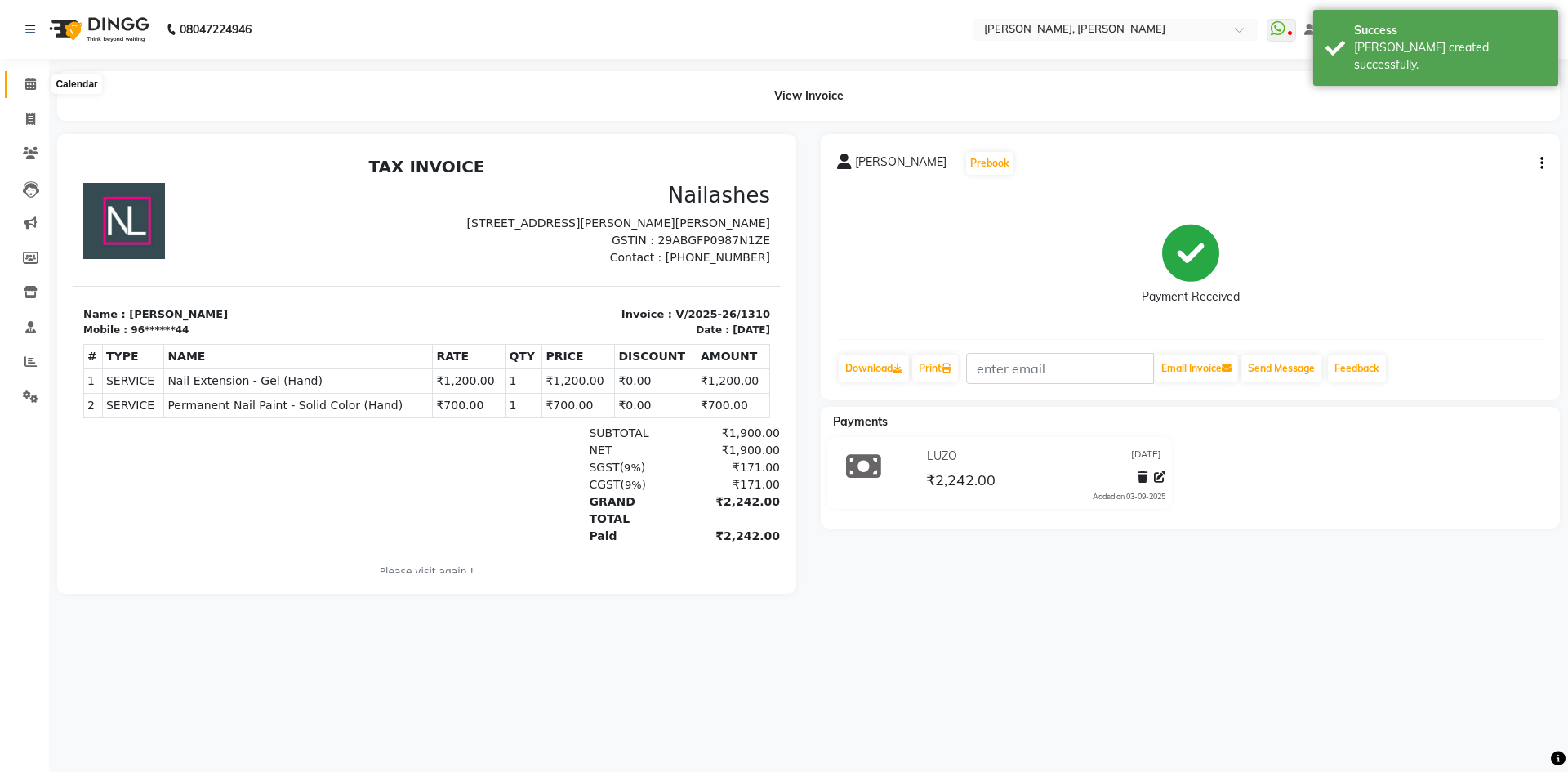
click at [29, 81] on icon at bounding box center [30, 83] width 10 height 12
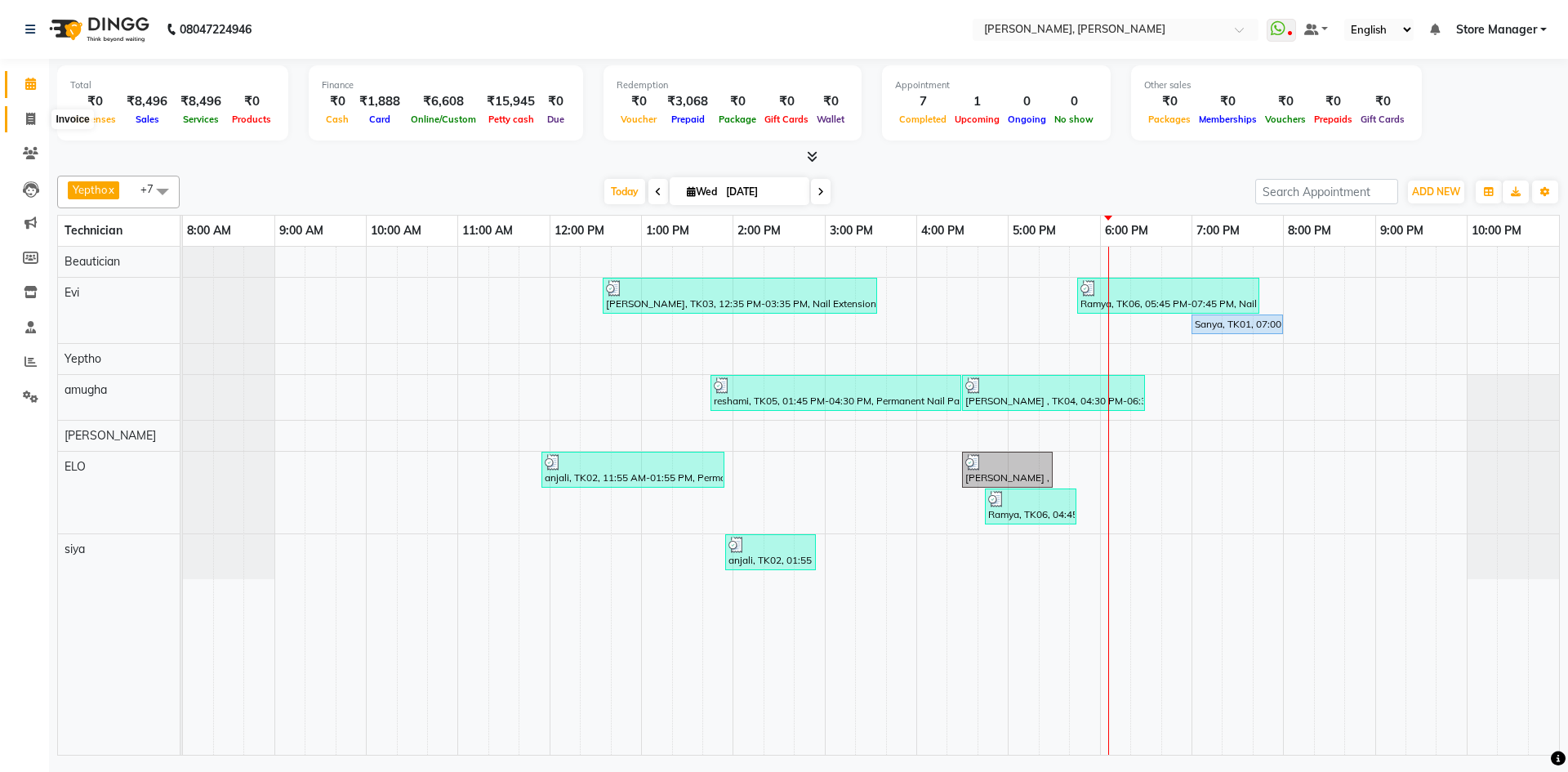
click at [31, 116] on icon at bounding box center [31, 119] width 9 height 12
select select "7173"
select select "service"
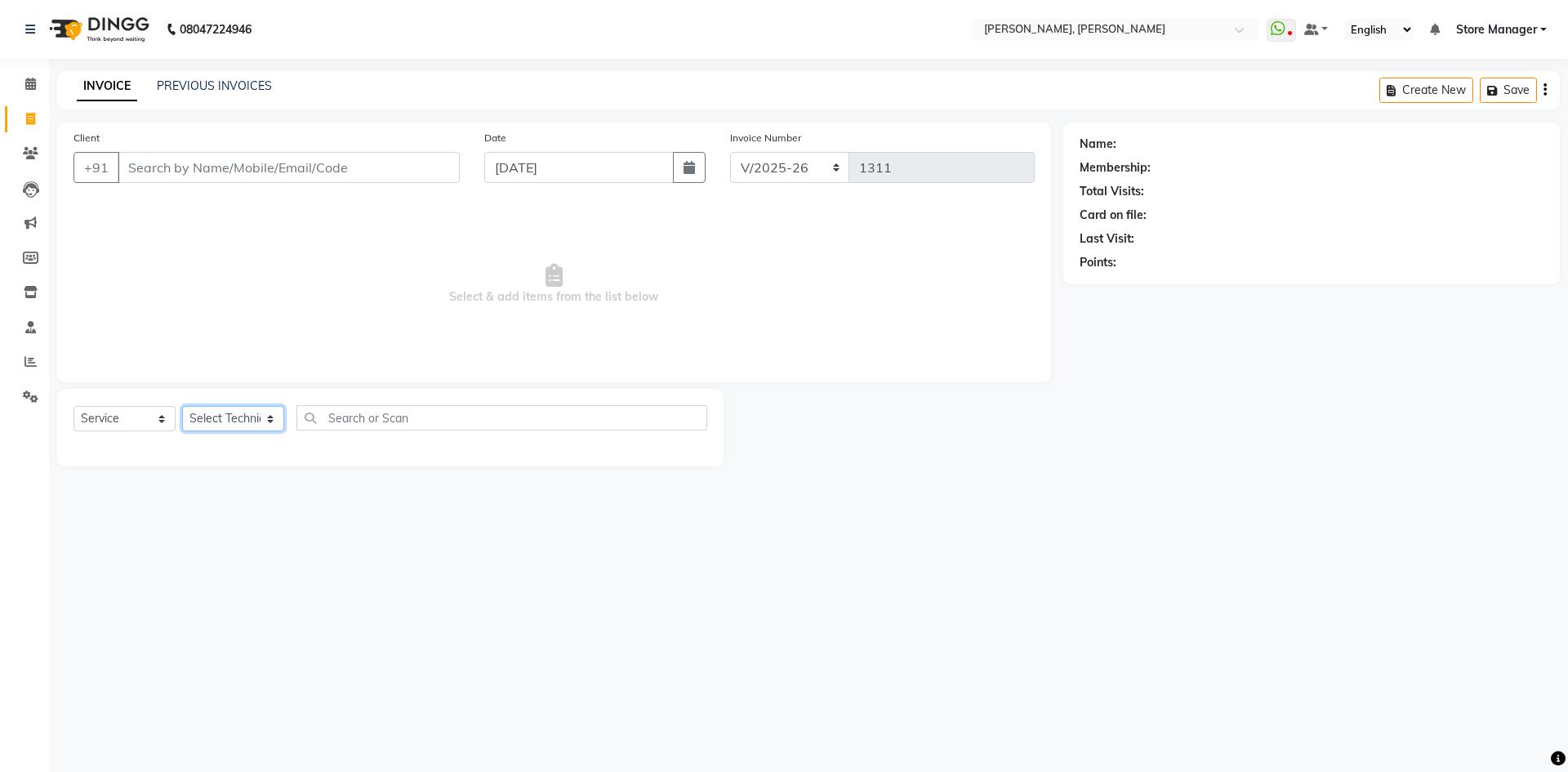
click at [271, 414] on select "Select Technician amugha Beautician [PERSON_NAME] Evi MANAGER [PERSON_NAME] [PE…" at bounding box center [232, 418] width 102 height 25
select select "90383"
click at [182, 406] on select "Select Technician amugha Beautician [PERSON_NAME] Evi MANAGER [PERSON_NAME] [PE…" at bounding box center [232, 418] width 102 height 25
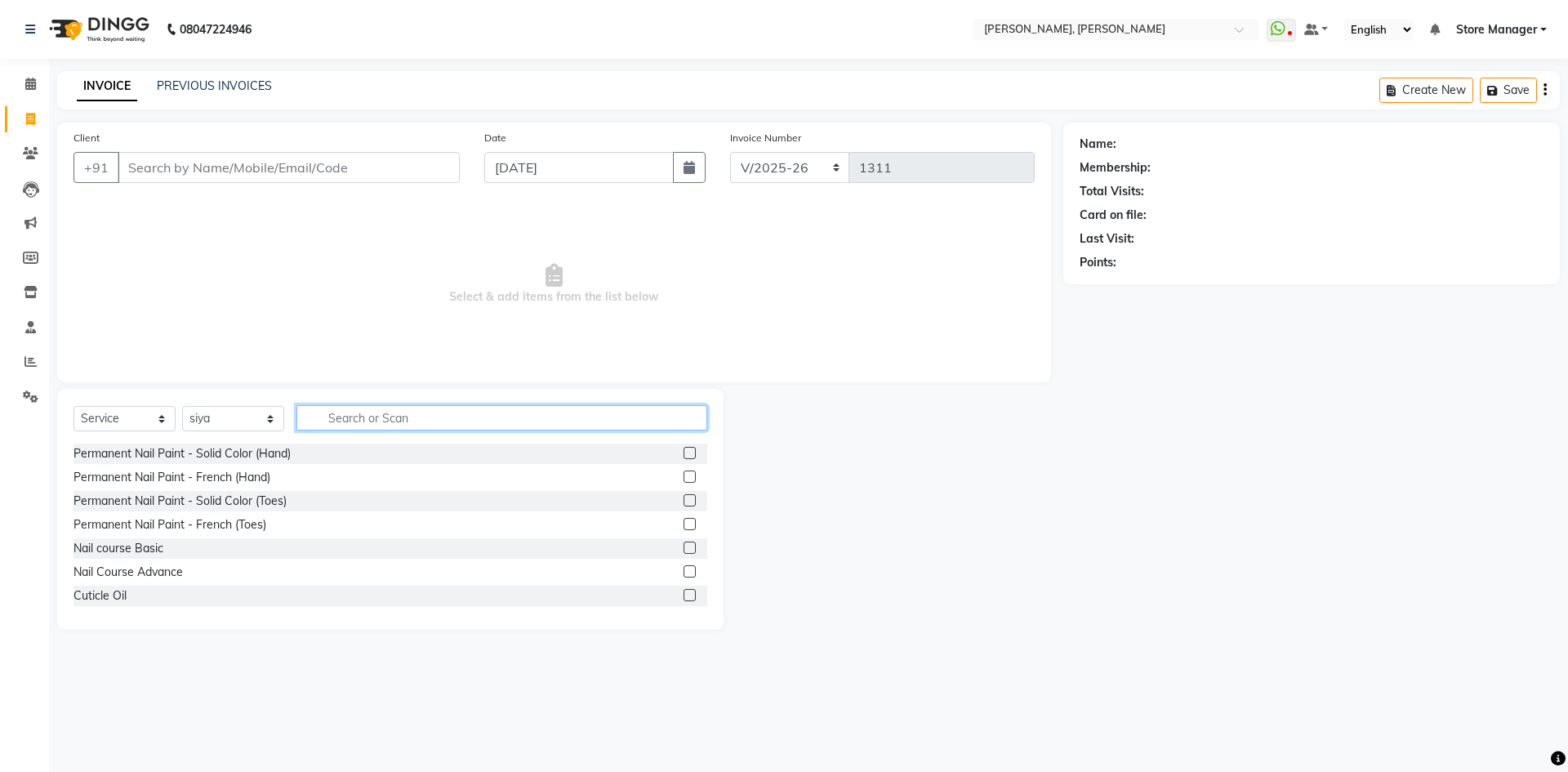
click at [386, 422] on input "text" at bounding box center [502, 417] width 411 height 25
click at [683, 450] on label at bounding box center [689, 453] width 12 height 12
click at [683, 450] on input "checkbox" at bounding box center [688, 453] width 10 height 10
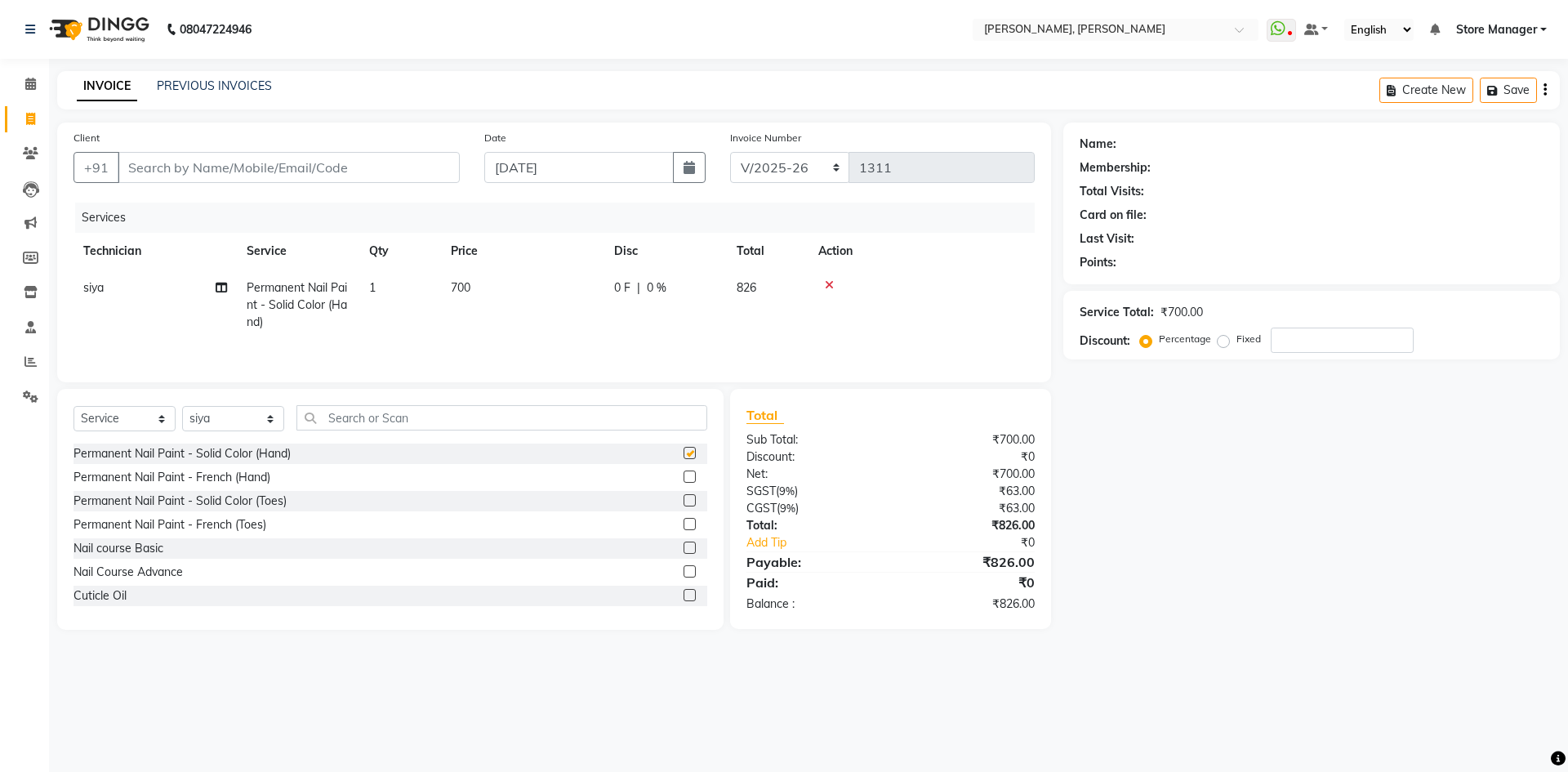
checkbox input "false"
click at [512, 301] on td "700" at bounding box center [522, 305] width 163 height 71
select select "90383"
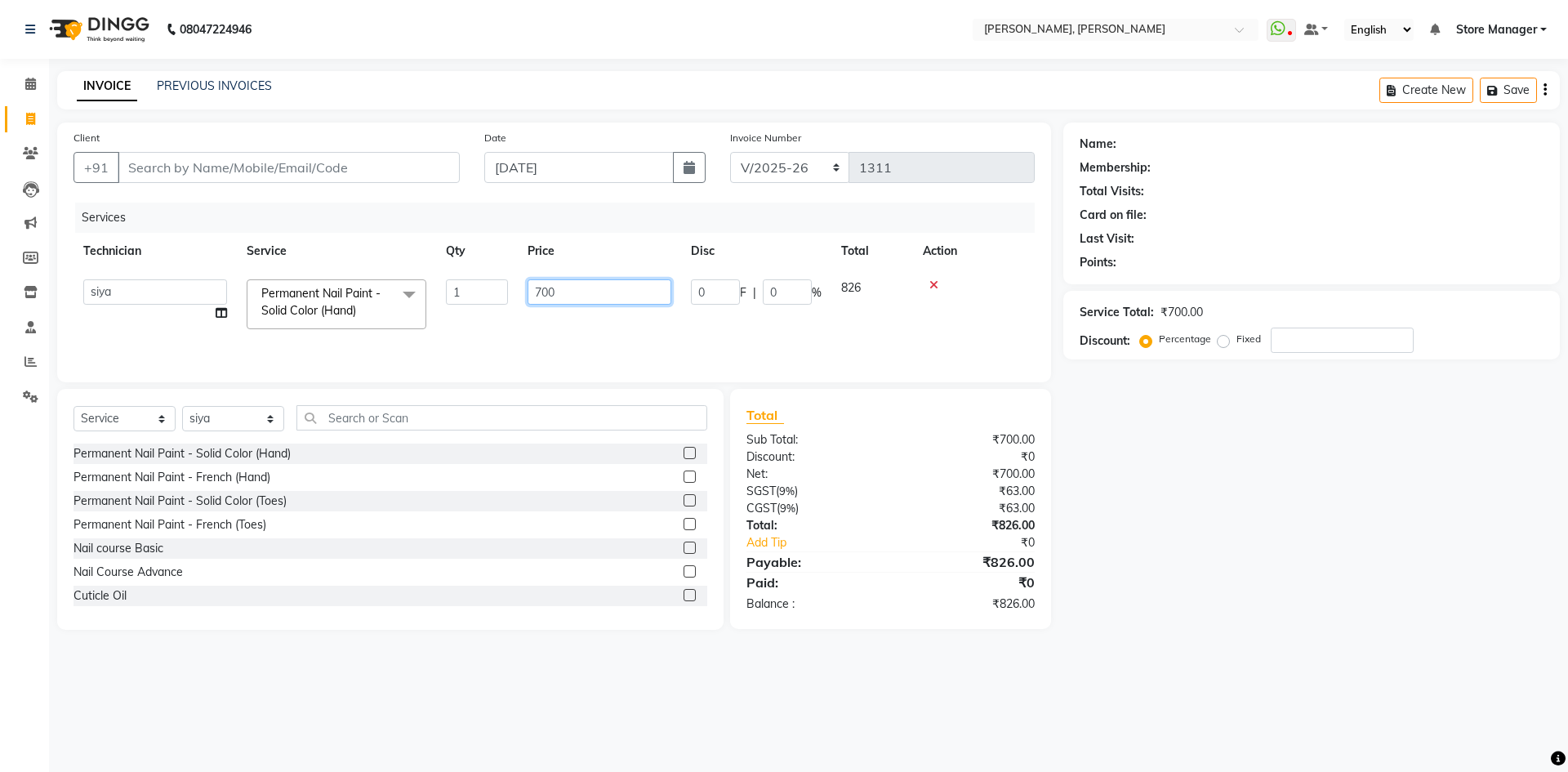
click at [571, 291] on input "700" at bounding box center [599, 291] width 144 height 25
type input "7"
type input "350"
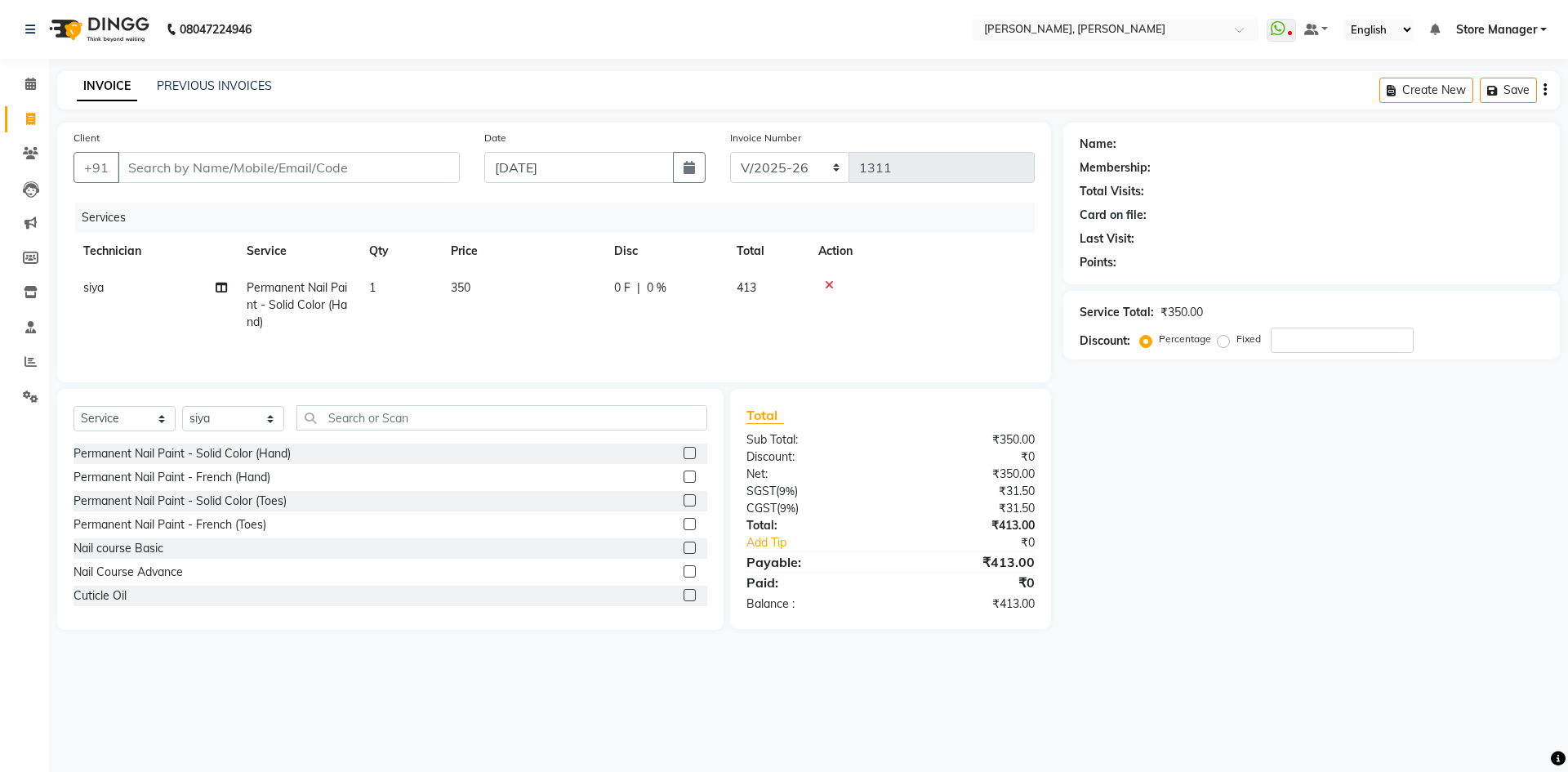
click at [447, 327] on tr "siya Permanent Nail Paint - Solid Color (Hand) 1 350 0 F | 0 % 413" at bounding box center [554, 305] width 961 height 71
click at [408, 417] on input "text" at bounding box center [502, 417] width 411 height 25
click at [683, 476] on label at bounding box center [689, 476] width 12 height 12
click at [683, 476] on input "checkbox" at bounding box center [688, 477] width 10 height 10
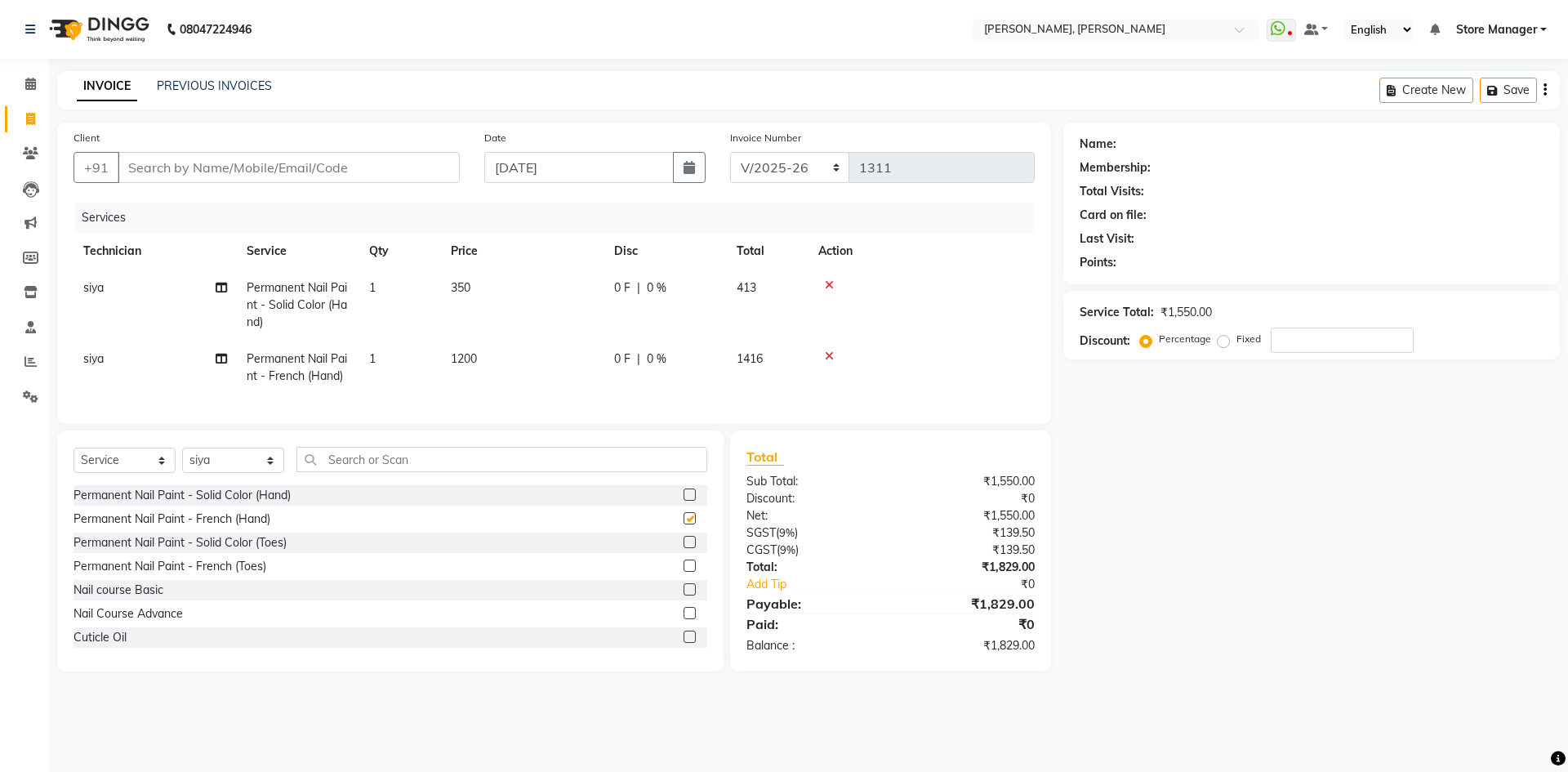
checkbox input "false"
click at [533, 363] on td "1200" at bounding box center [522, 368] width 163 height 54
select select "90383"
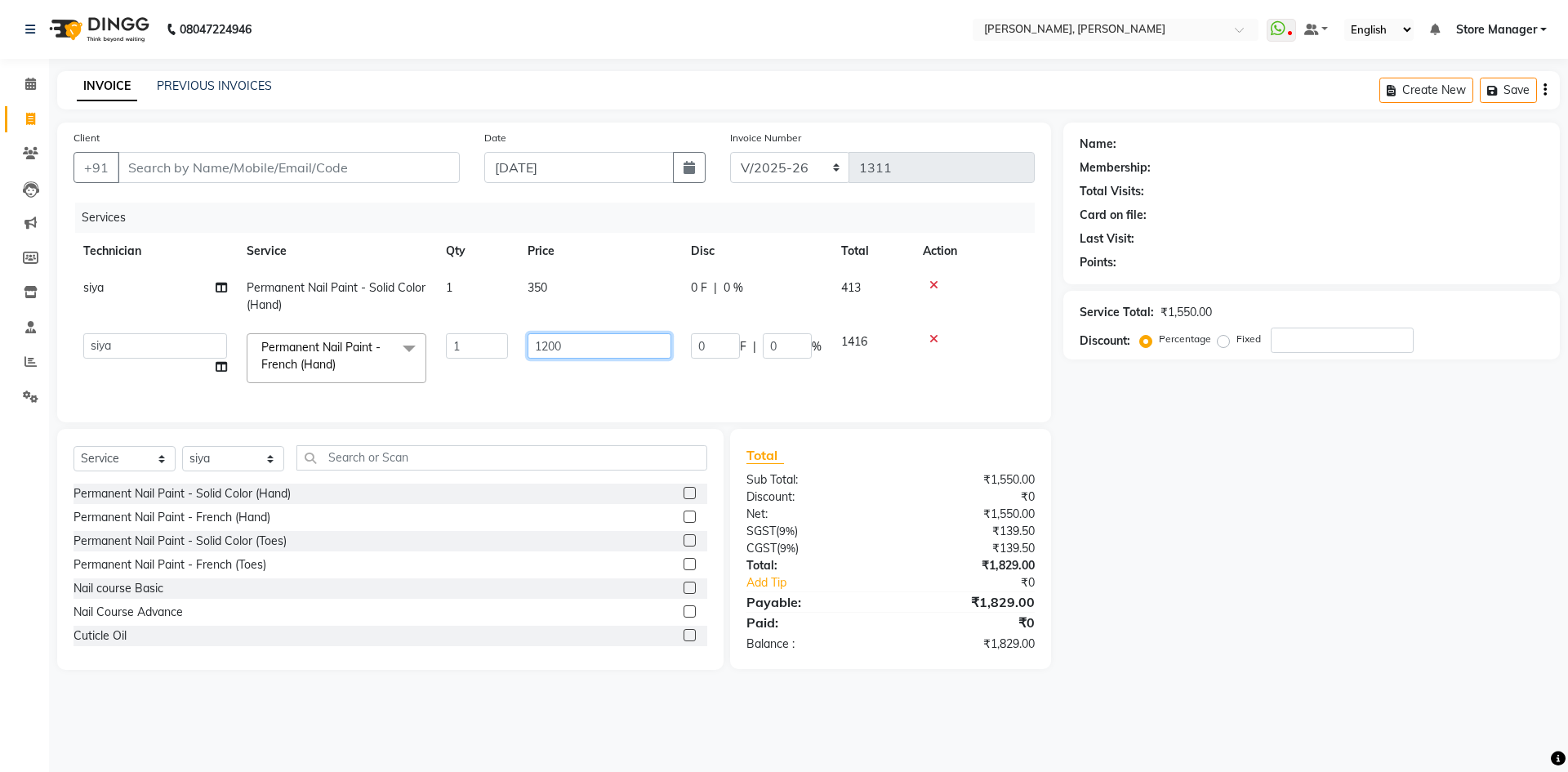
click at [595, 347] on input "1200" at bounding box center [599, 345] width 144 height 25
type input "1"
type input "500"
click at [491, 378] on tr "amugha Beautician durgesh ELO Evi MANAGER Priya Singh Sathish siya Store Manage…" at bounding box center [554, 358] width 961 height 69
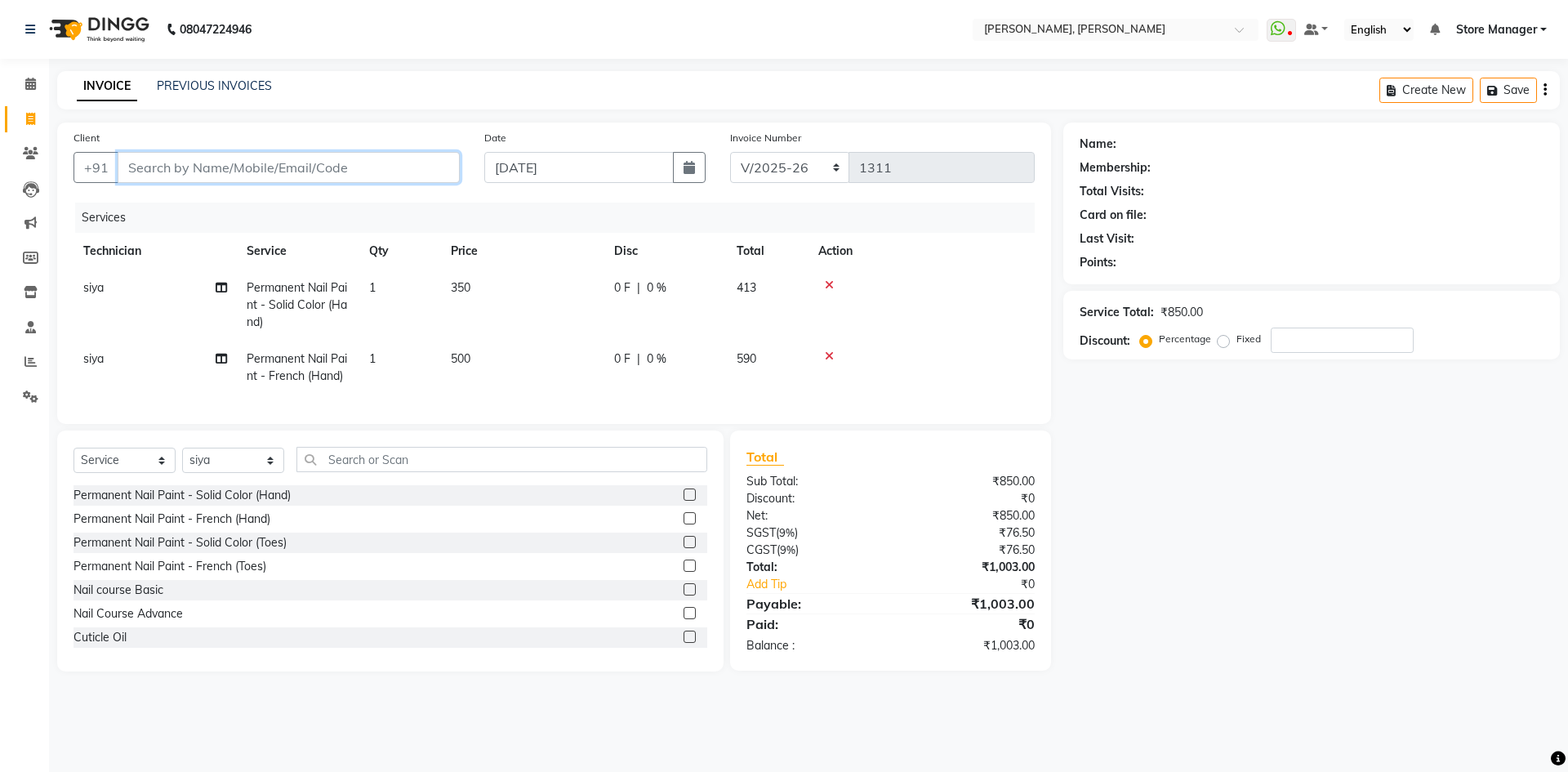
click at [156, 172] on input "Client" at bounding box center [288, 167] width 343 height 31
click at [185, 171] on input "Client" at bounding box center [288, 167] width 343 height 31
click at [190, 163] on input "Client" at bounding box center [288, 167] width 343 height 31
click at [192, 172] on input "Client" at bounding box center [288, 167] width 343 height 31
type input "6"
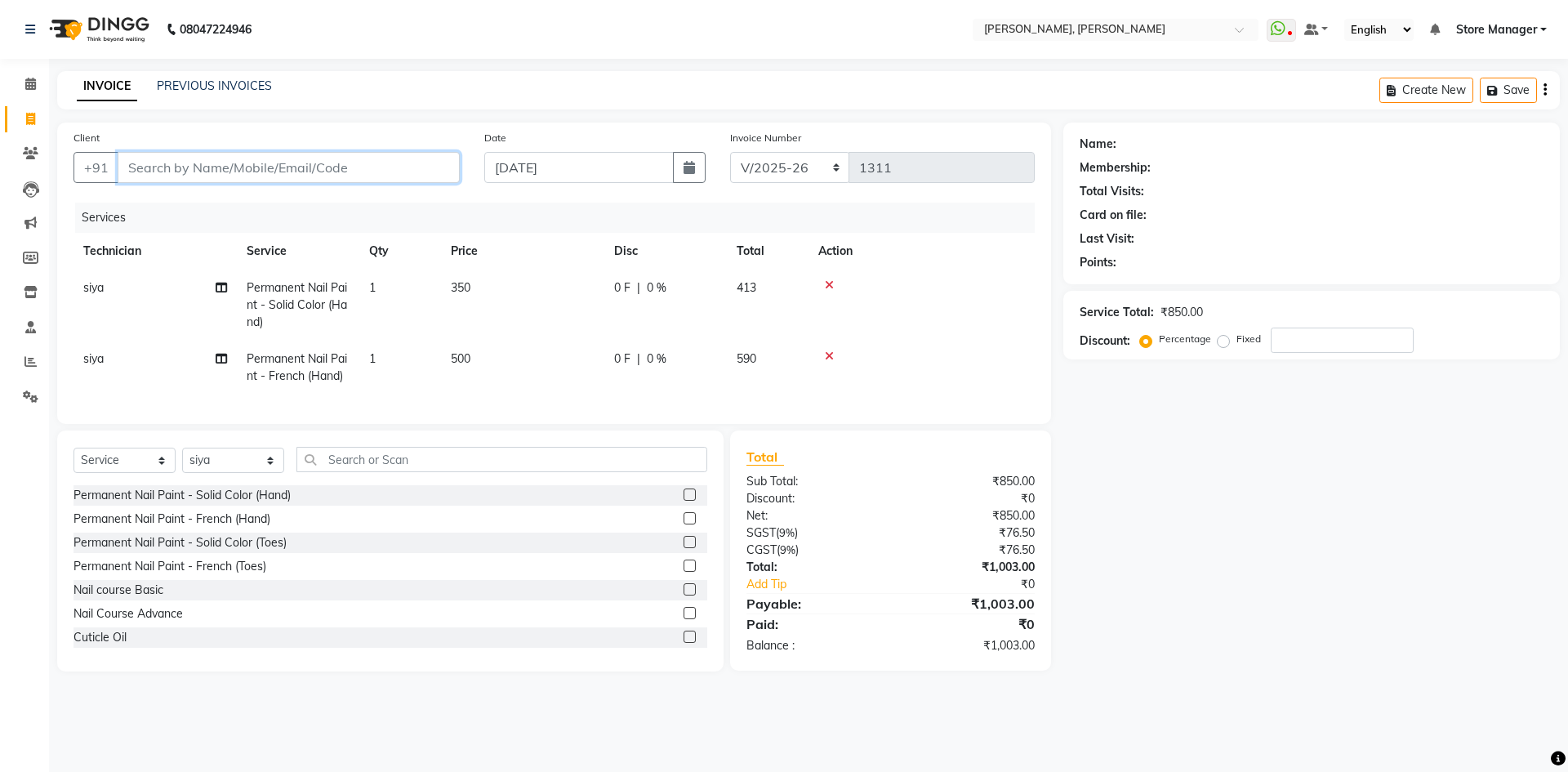
type input "0"
type input "6364416099"
click at [420, 162] on span "Add Client" at bounding box center [417, 167] width 64 height 16
select select "21"
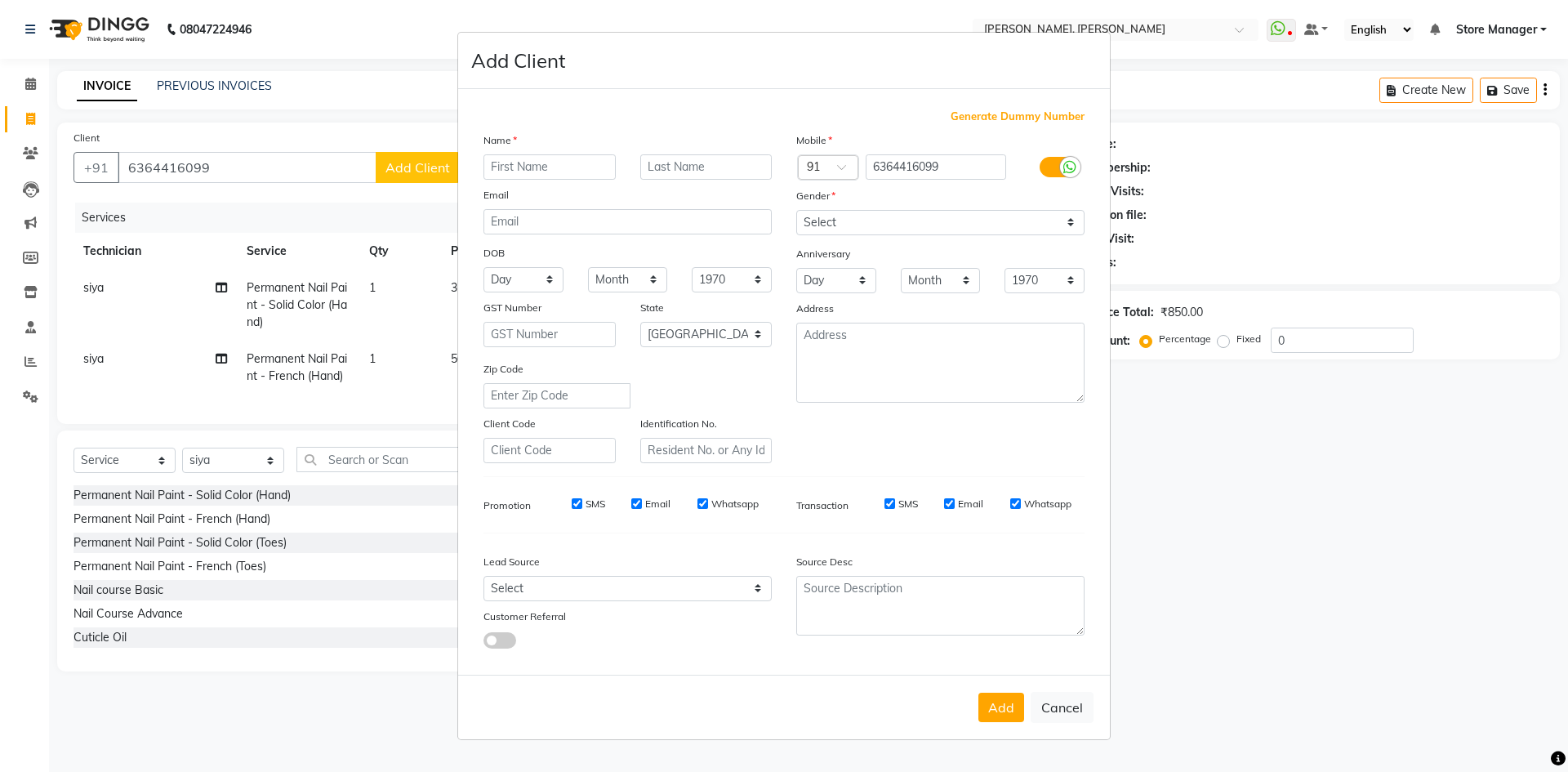
click at [537, 165] on input "text" at bounding box center [550, 166] width 133 height 25
type input "anju"
click at [1075, 218] on select "Select Male Female Other Prefer Not To Say" at bounding box center [940, 222] width 288 height 25
select select "female"
click at [796, 210] on select "Select Male Female Other Prefer Not To Say" at bounding box center [940, 222] width 288 height 25
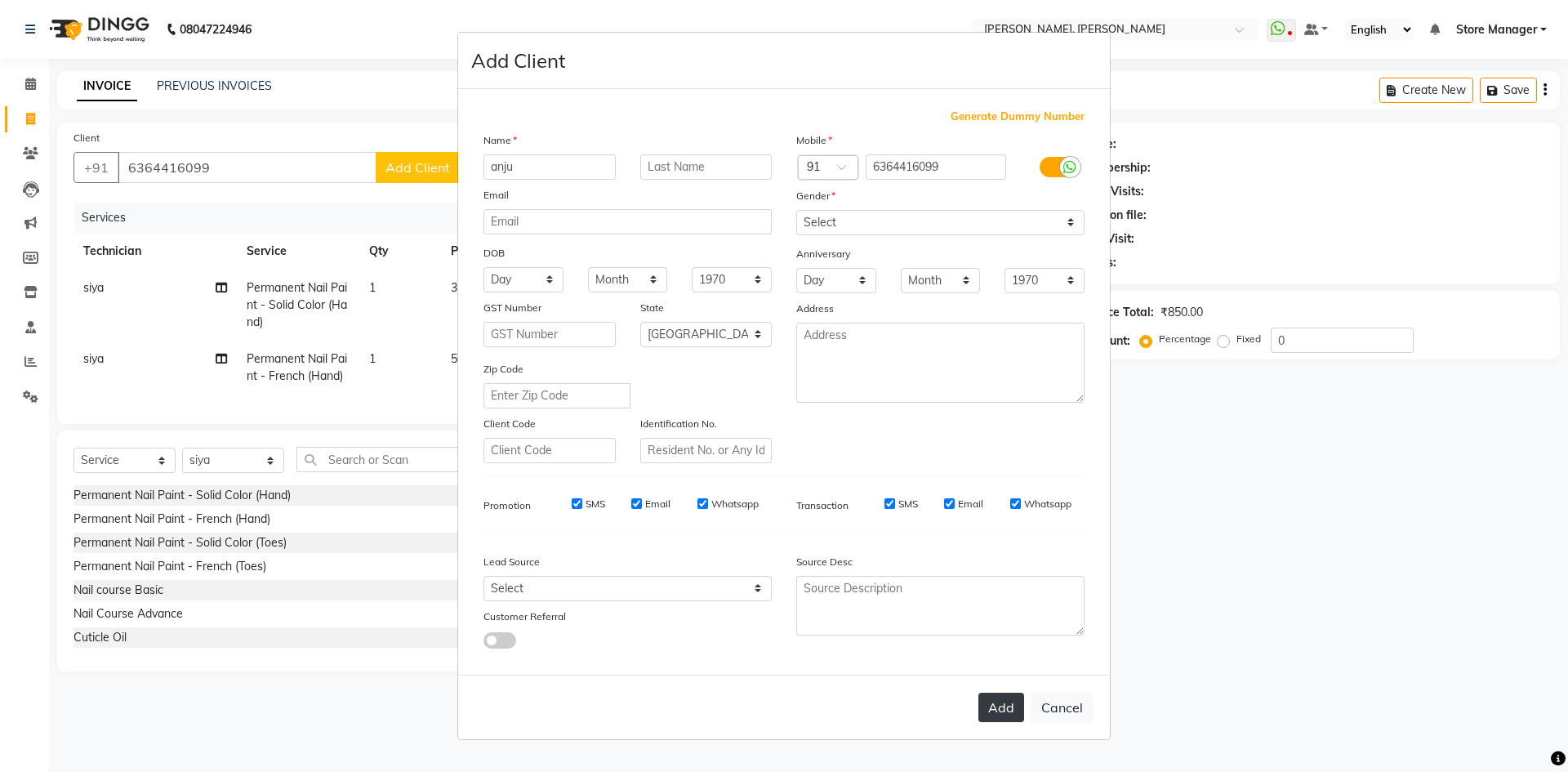
click at [998, 715] on button "Add" at bounding box center [1001, 707] width 46 height 29
type input "63******99"
select select
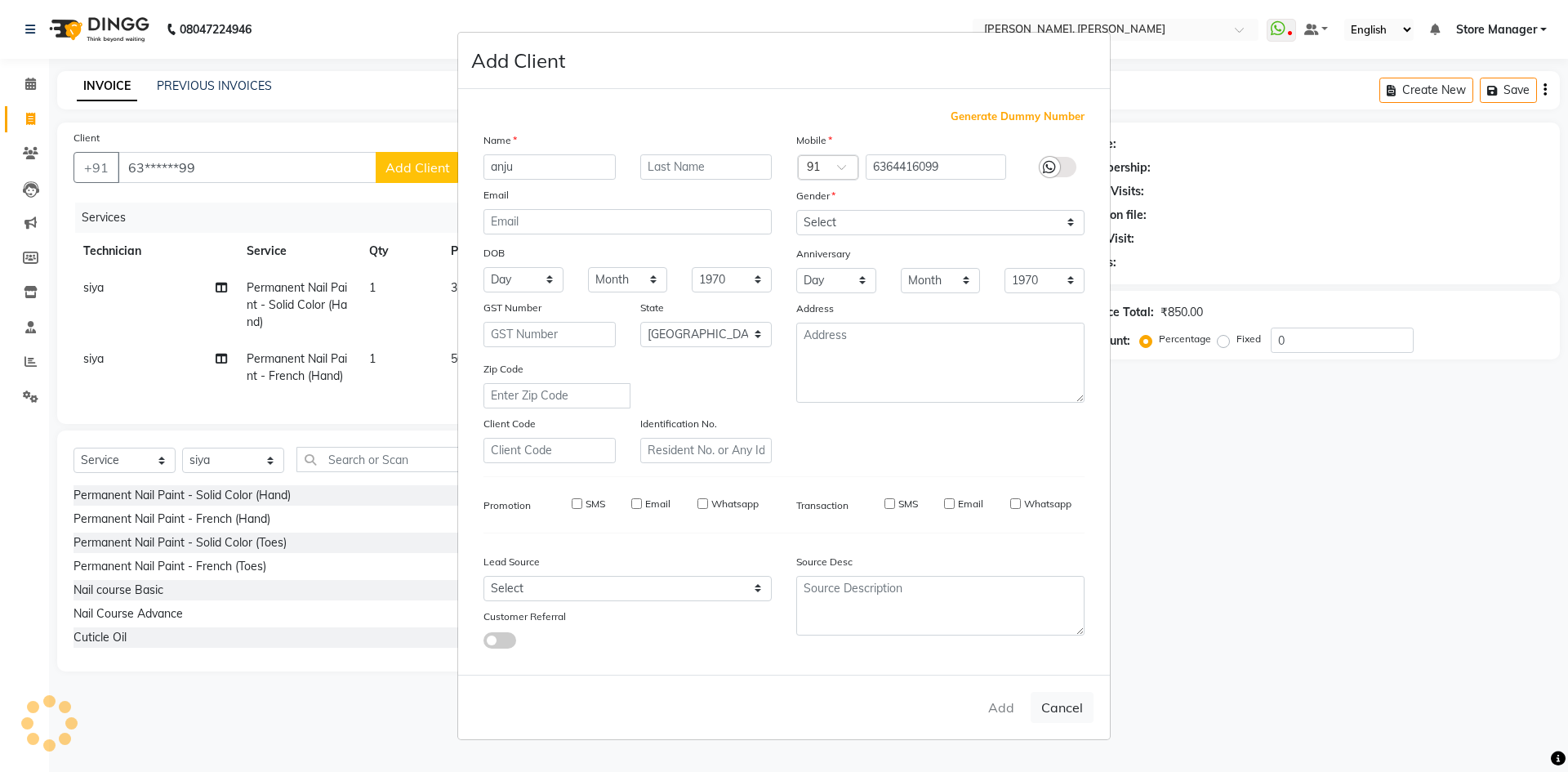
select select "null"
select select
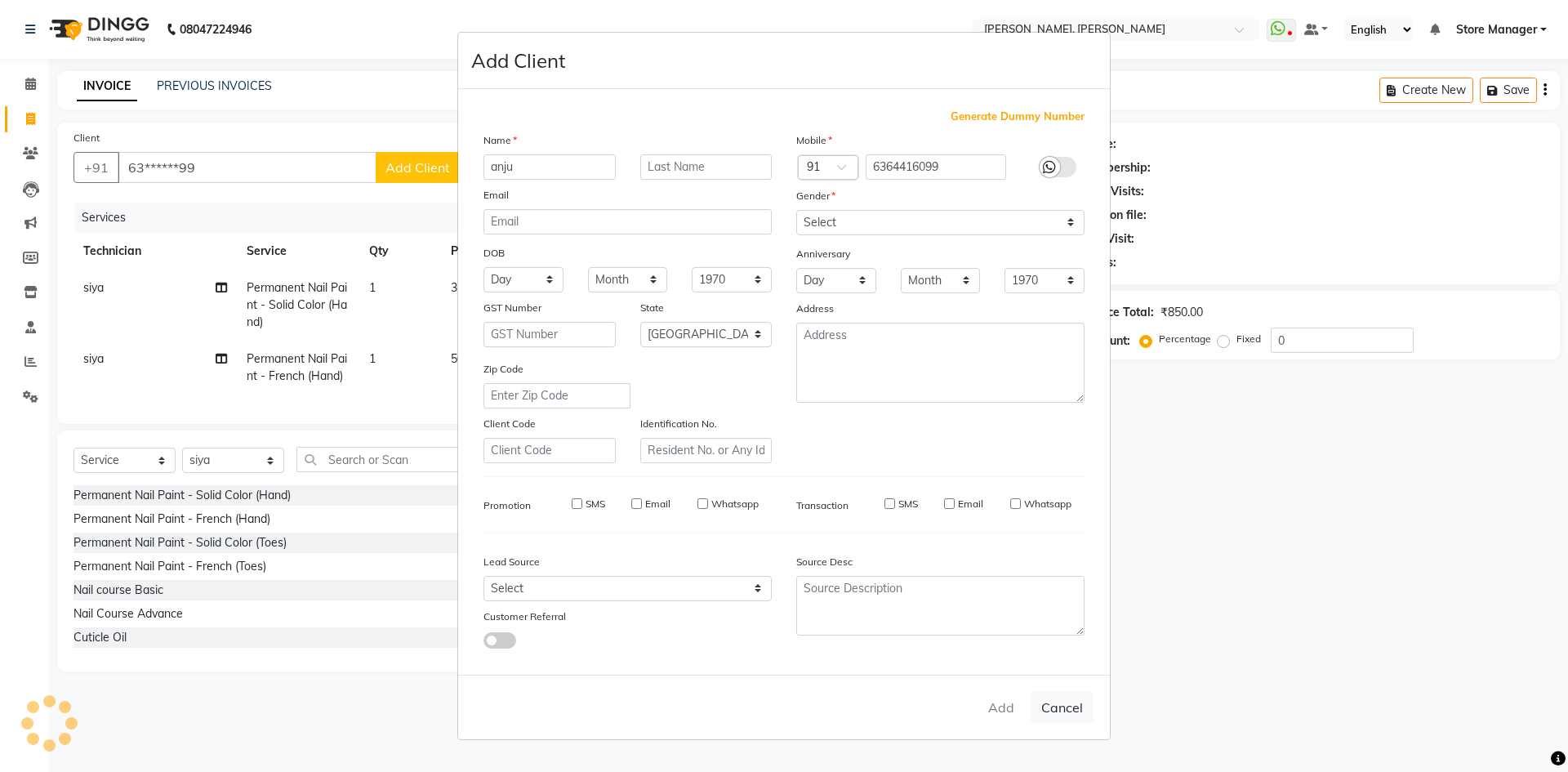
checkbox input "false"
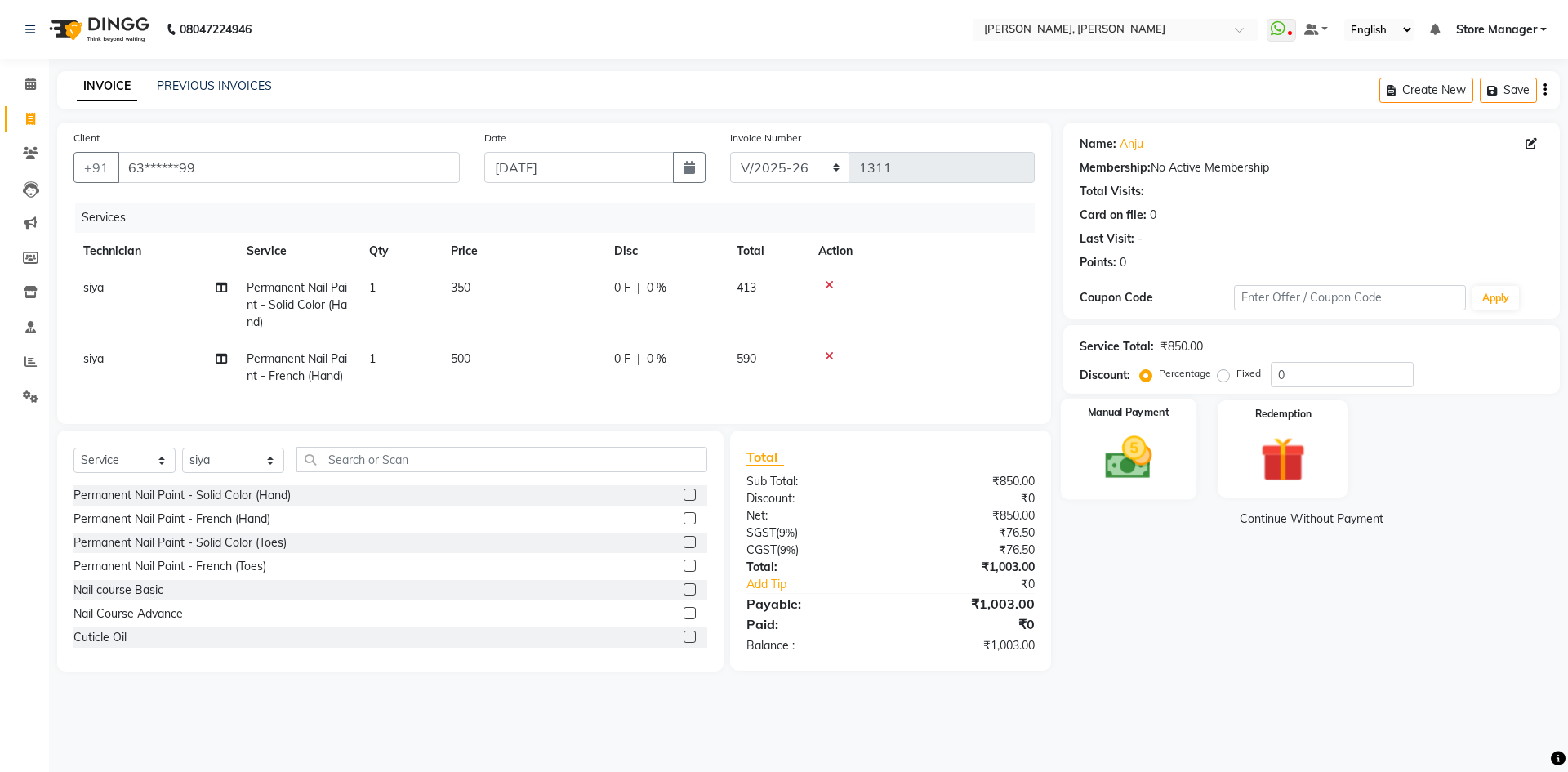
click at [1122, 452] on img at bounding box center [1127, 457] width 76 height 54
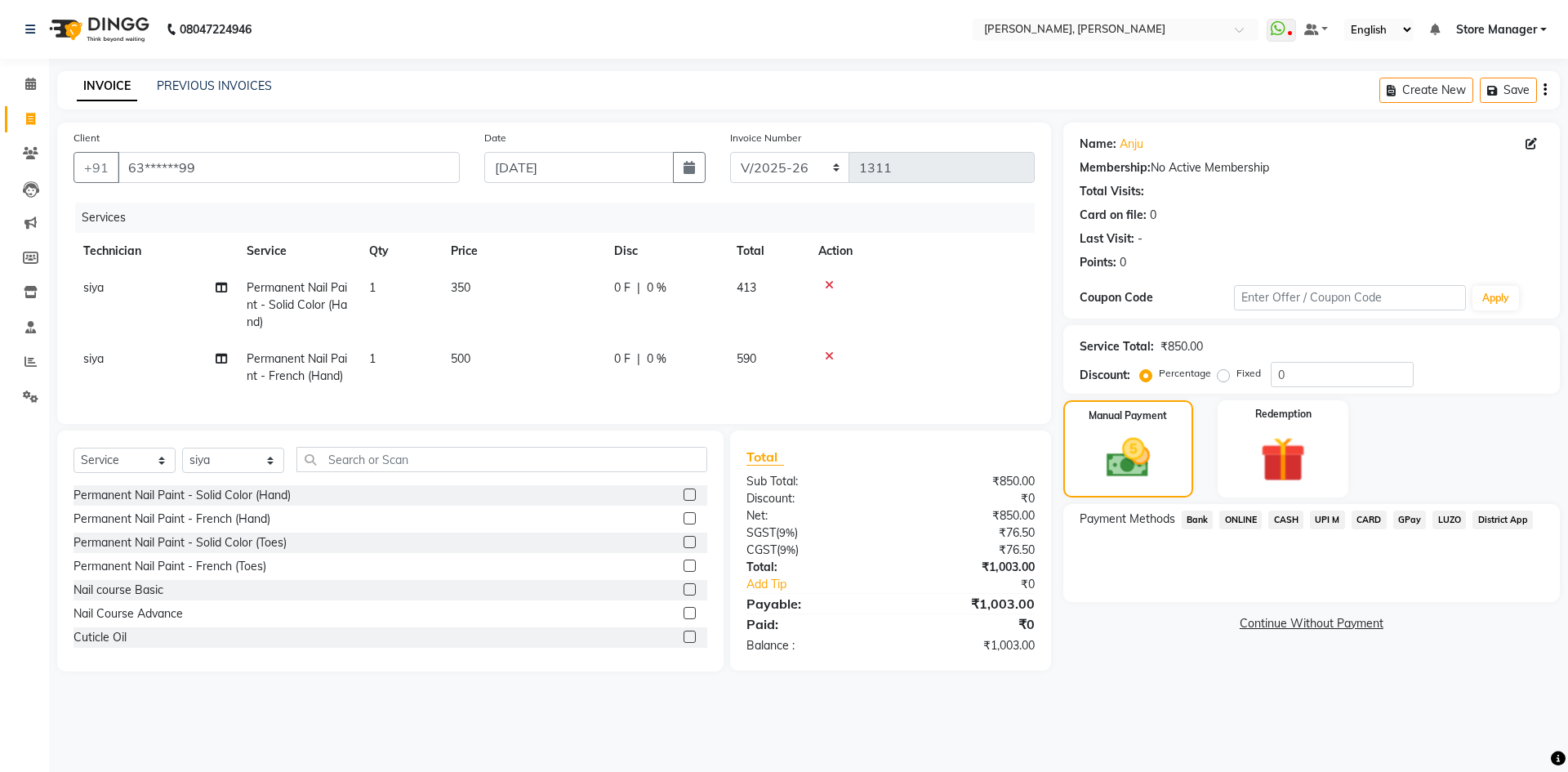
click at [1244, 517] on span "ONLINE" at bounding box center [1239, 520] width 42 height 19
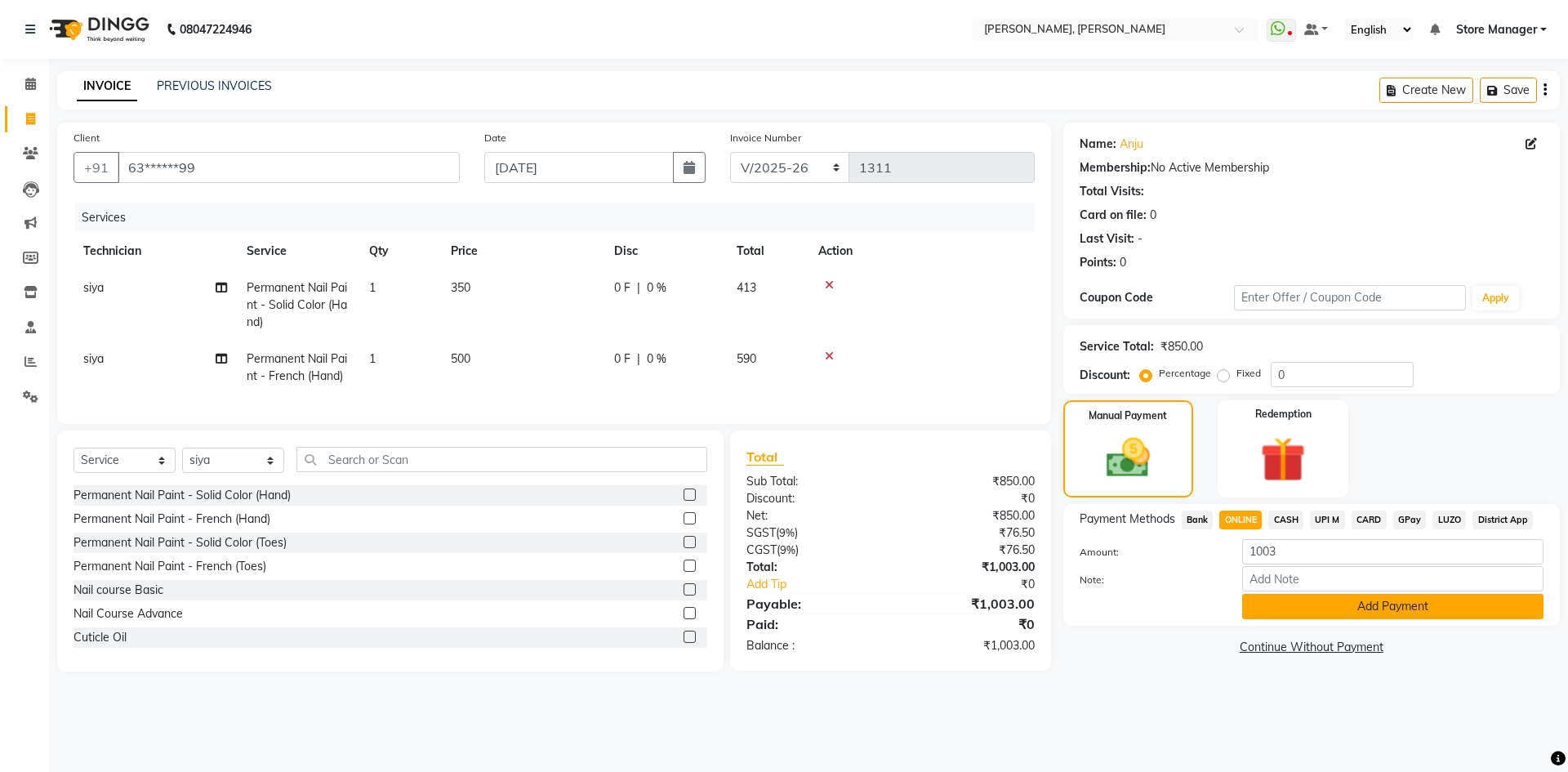
click at [1326, 613] on button "Add Payment" at bounding box center [1393, 606] width 301 height 25
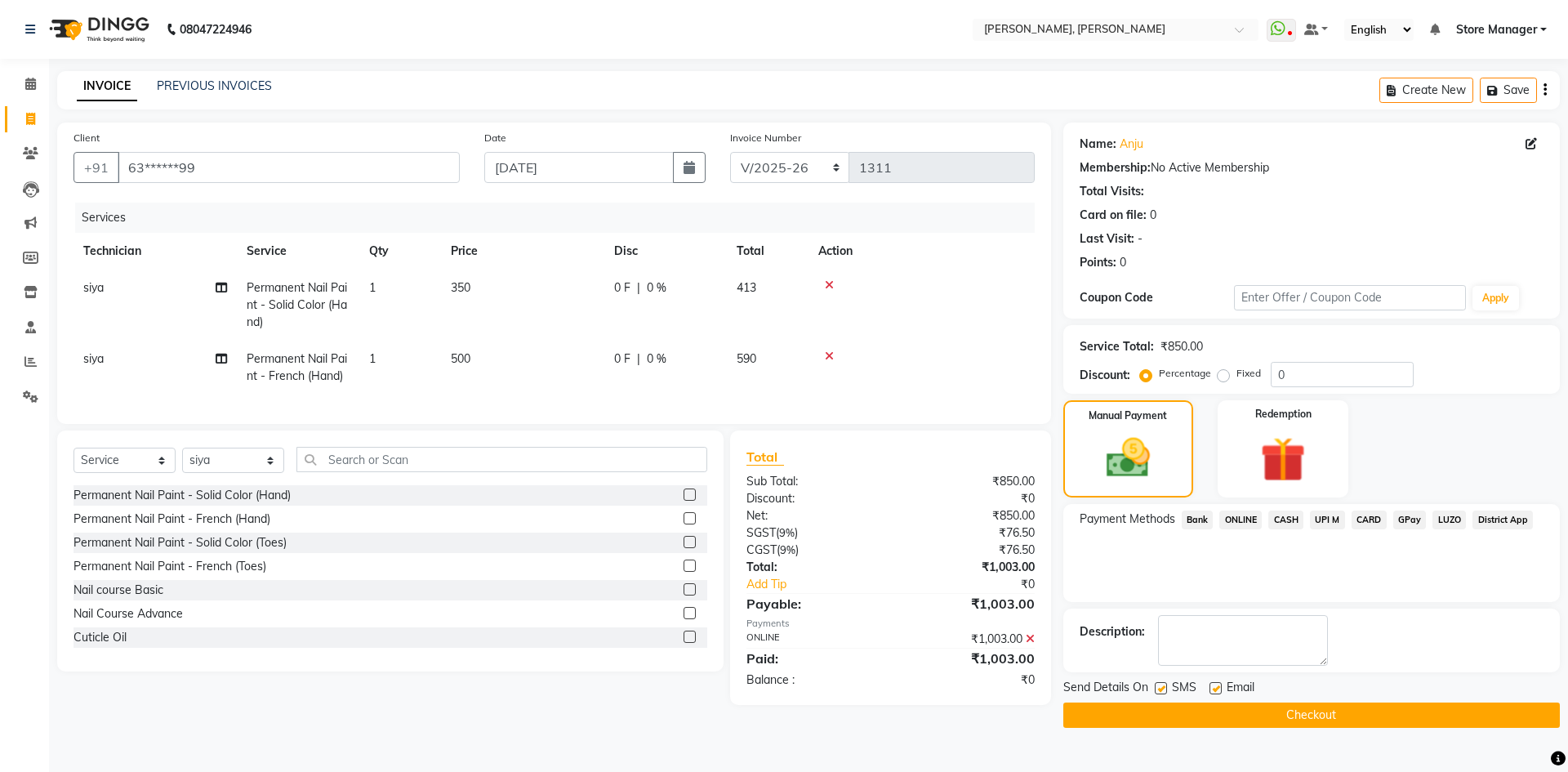
click at [1316, 721] on button "Checkout" at bounding box center [1311, 714] width 497 height 25
